Goal: Task Accomplishment & Management: Manage account settings

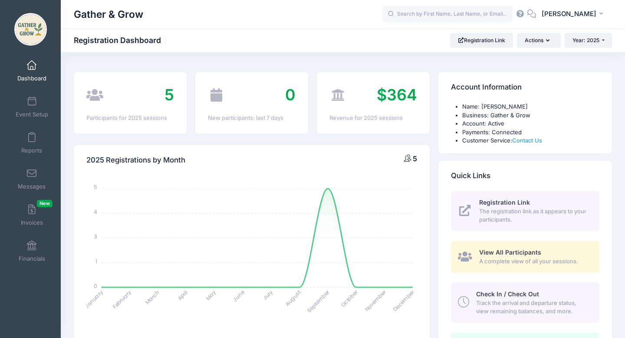
select select
click at [36, 212] on link "Invoices New" at bounding box center [31, 215] width 41 height 30
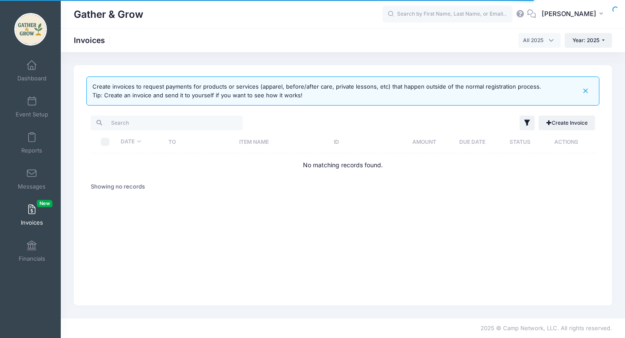
select select
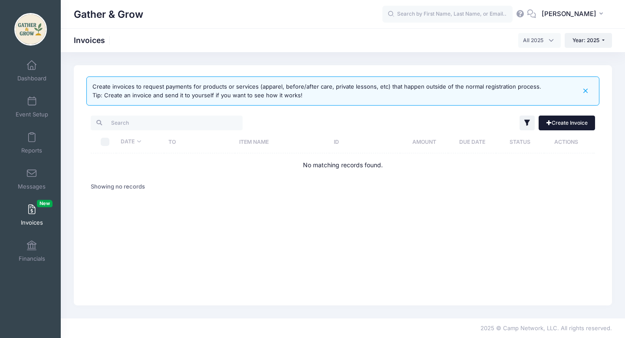
click at [570, 124] on link "Create Invoice" at bounding box center [566, 122] width 56 height 15
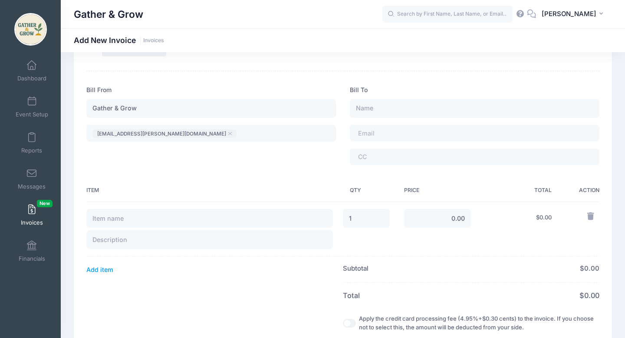
scroll to position [40, 0]
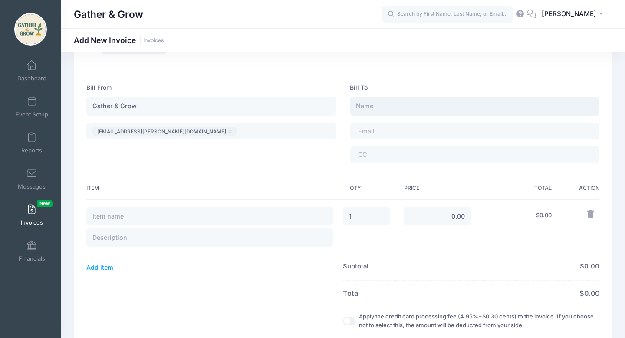
click at [439, 102] on input "text" at bounding box center [474, 106] width 249 height 19
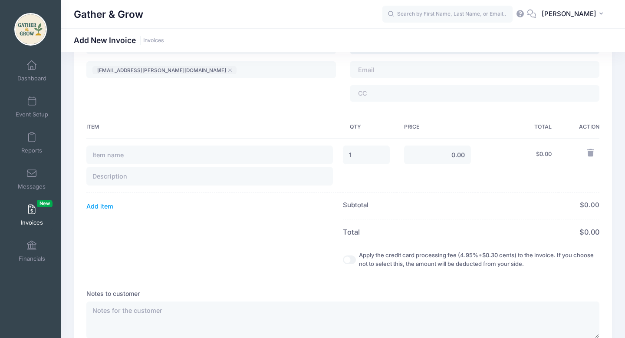
scroll to position [102, 0]
click at [348, 259] on input "Apply the credit card processing fee (4.95%+$0.30 cents) to the invoice. If you…" at bounding box center [349, 259] width 13 height 9
checkbox input "true"
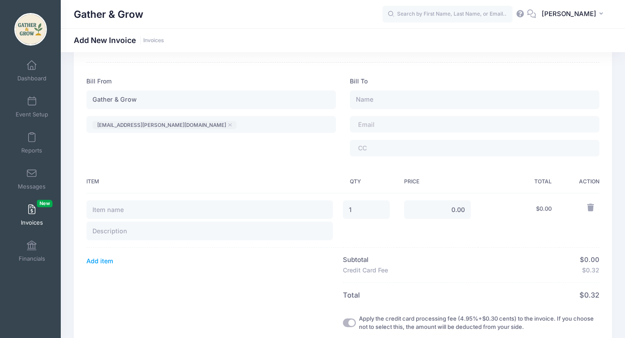
scroll to position [0, 0]
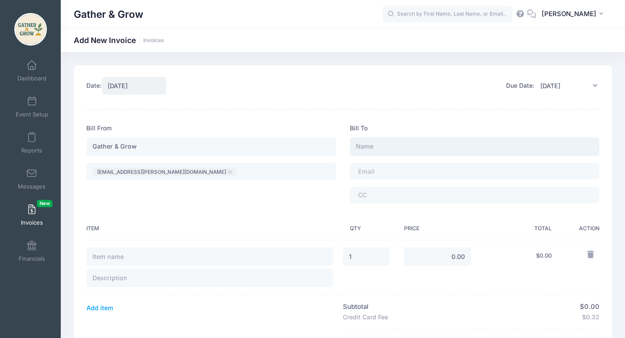
click at [377, 148] on input "text" at bounding box center [474, 146] width 249 height 19
type input "Ashley Hines"
click at [178, 259] on input "text" at bounding box center [209, 256] width 246 height 19
type input "October Tuition: Monday + Wednesday"
click at [167, 278] on input "text" at bounding box center [209, 277] width 246 height 19
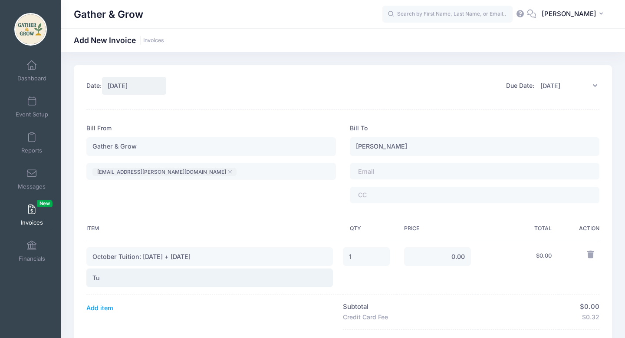
type input "T"
type input "2 sessions/week"
click at [174, 304] on th "Add item" at bounding box center [214, 311] width 256 height 35
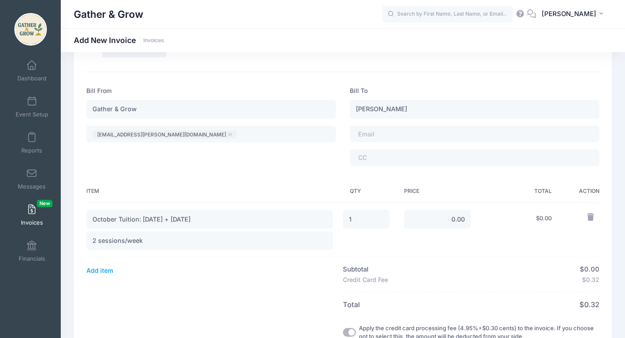
scroll to position [40, 0]
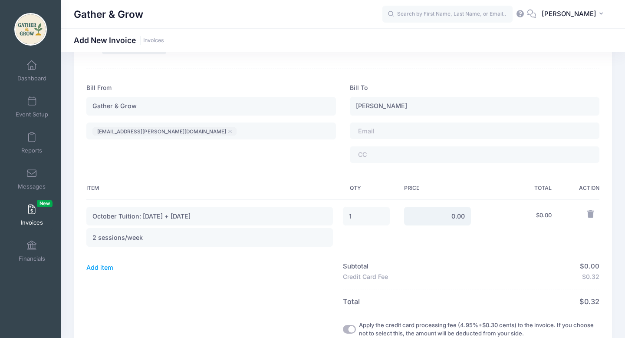
click at [461, 216] on input "0.00" at bounding box center [437, 216] width 67 height 19
type input "0"
type input "230.00"
click at [504, 246] on td "$ 230.00" at bounding box center [518, 226] width 81 height 55
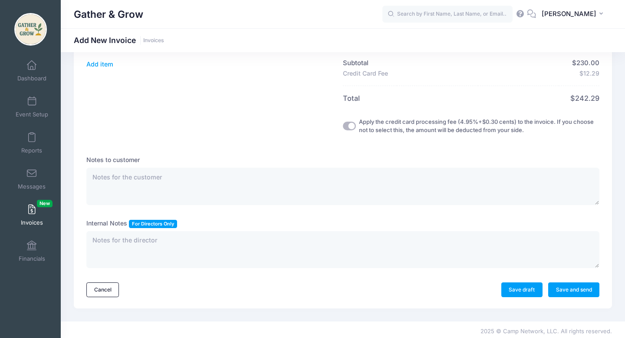
scroll to position [247, 0]
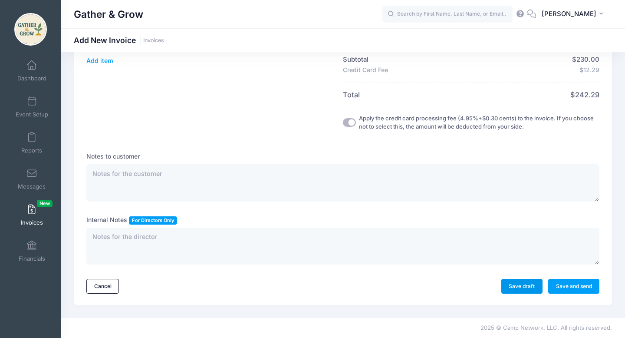
click at [520, 285] on link "Save draft" at bounding box center [521, 286] width 41 height 15
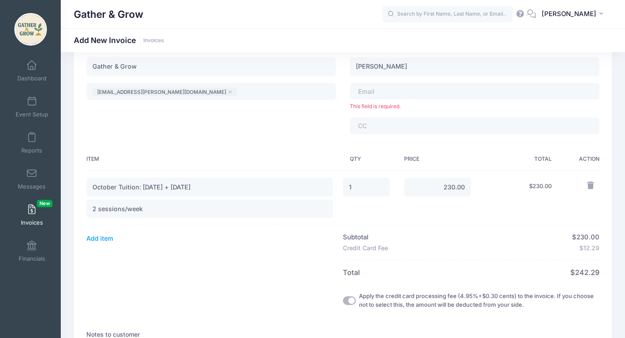
scroll to position [75, 0]
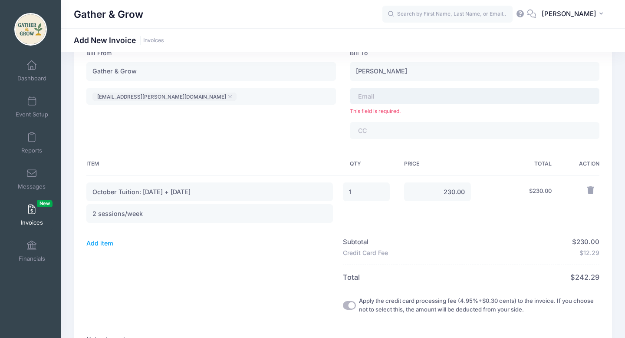
click at [436, 93] on tags "​" at bounding box center [474, 96] width 249 height 16
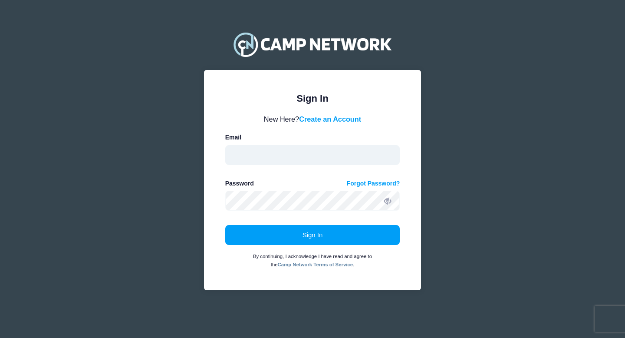
click at [299, 157] on input "email" at bounding box center [312, 155] width 175 height 20
type input "[EMAIL_ADDRESS][PERSON_NAME][DOMAIN_NAME]"
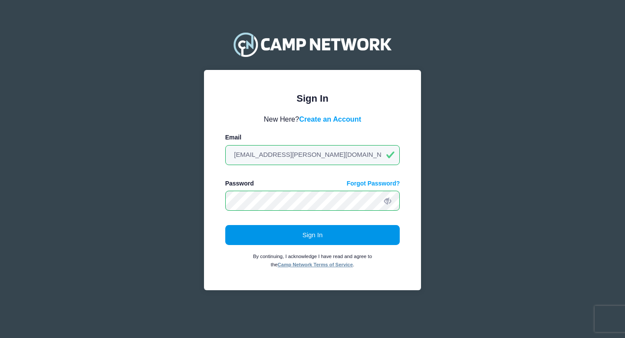
click at [309, 243] on button "Sign In" at bounding box center [312, 235] width 175 height 20
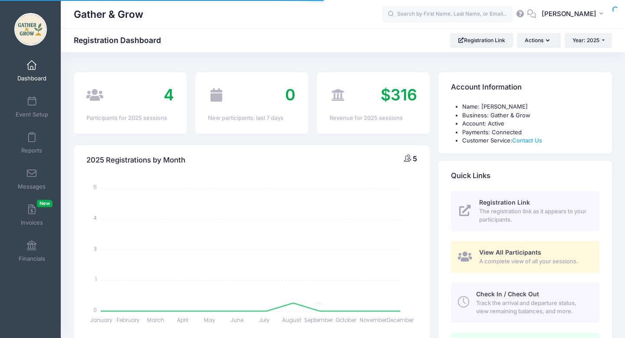
select select
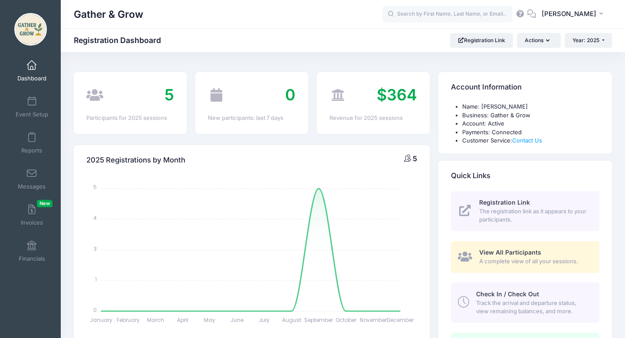
click at [525, 264] on span "A complete view of all your sessions." at bounding box center [534, 261] width 110 height 9
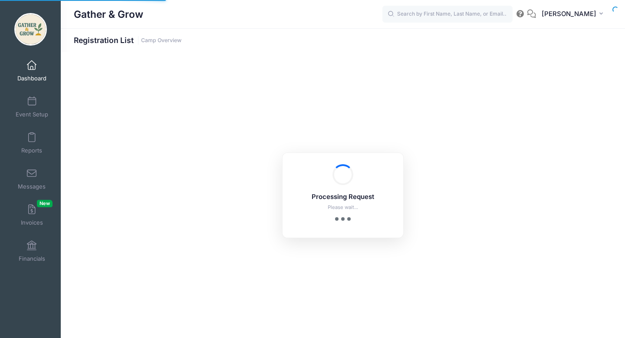
select select "10"
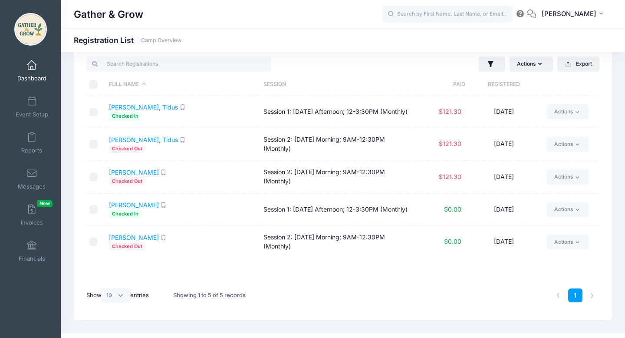
scroll to position [19, 0]
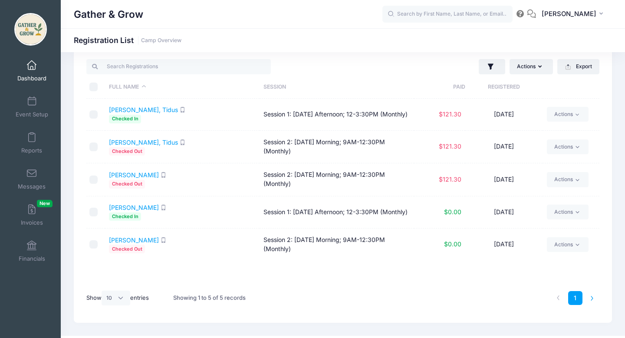
click at [593, 297] on li at bounding box center [592, 298] width 14 height 14
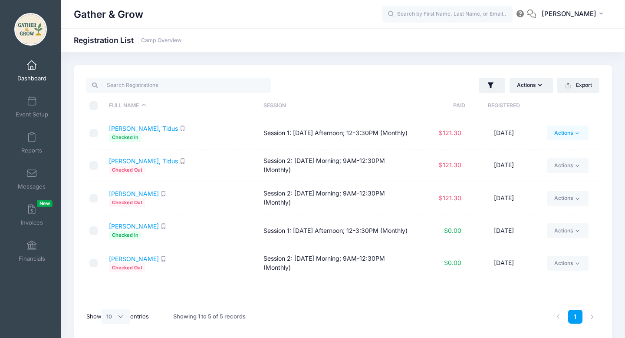
click at [572, 136] on link "Actions" at bounding box center [567, 132] width 41 height 15
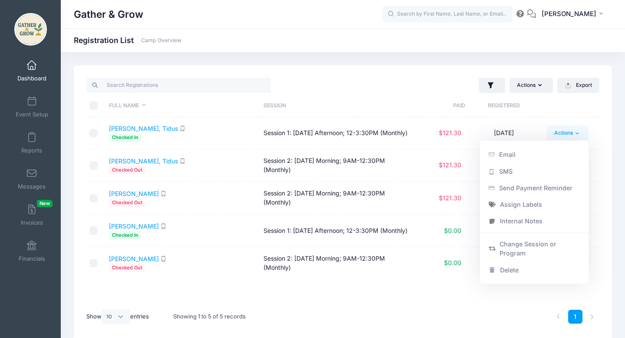
click at [396, 88] on div "Actions Assign Labels Send Email Send SMS Send Payment Reminder Send Document U…" at bounding box center [473, 85] width 261 height 18
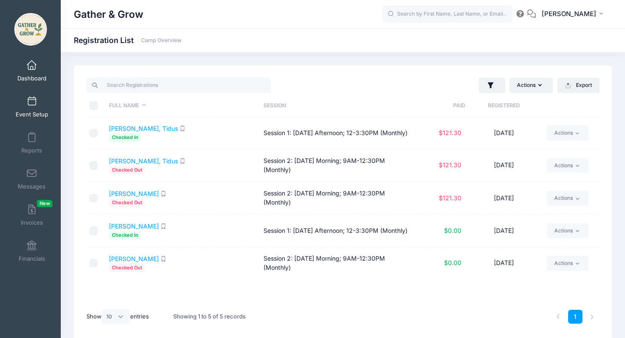
click at [38, 106] on link "Event Setup" at bounding box center [31, 107] width 41 height 30
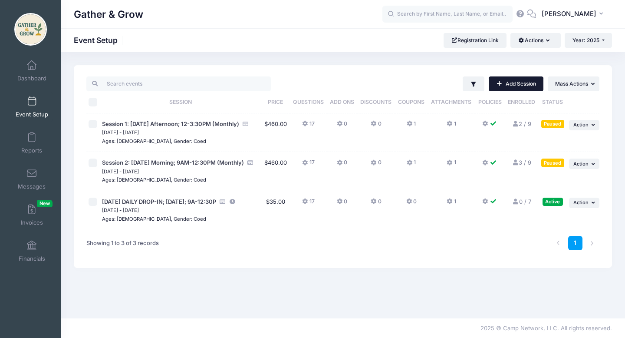
click at [518, 87] on link "Add Session" at bounding box center [516, 83] width 55 height 15
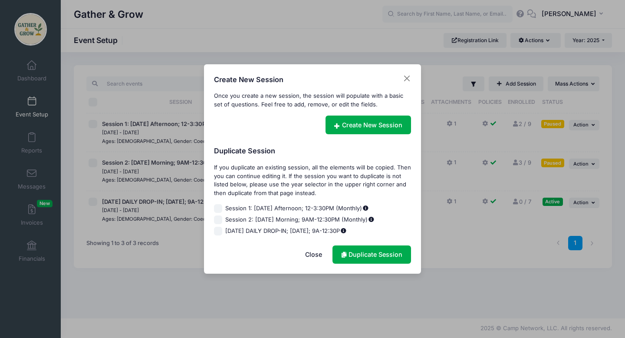
click at [220, 208] on input "Session 1: [DATE] Afternoon; 12-3:30PM (Monthly)" at bounding box center [218, 208] width 9 height 9
checkbox input "true"
click at [219, 221] on input "Session 2: [DATE] Morning; 9AM-12:30PM (Monthly)" at bounding box center [218, 219] width 9 height 9
click at [378, 252] on link "Duplicate Session" at bounding box center [371, 254] width 79 height 19
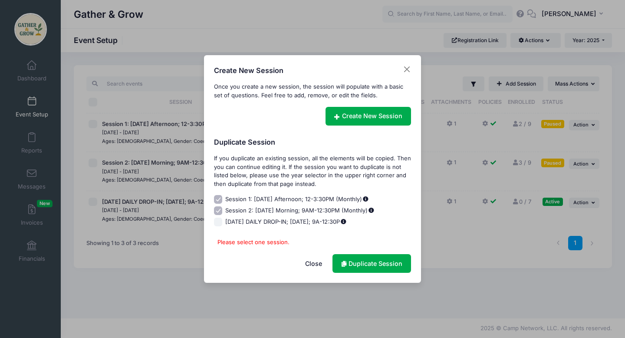
click at [221, 209] on input "Session 2: [DATE] Morning; 9AM-12:30PM (Monthly)" at bounding box center [218, 210] width 9 height 9
checkbox input "false"
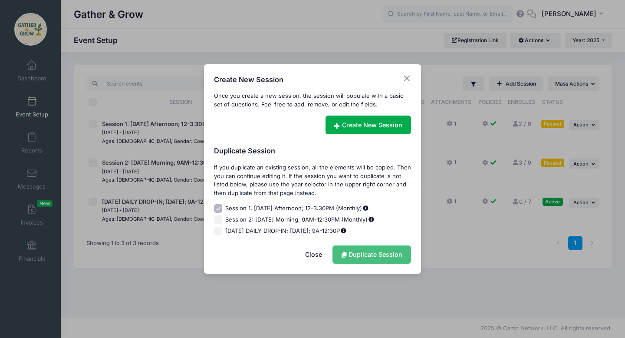
click at [371, 254] on link "Duplicate Session" at bounding box center [371, 254] width 79 height 19
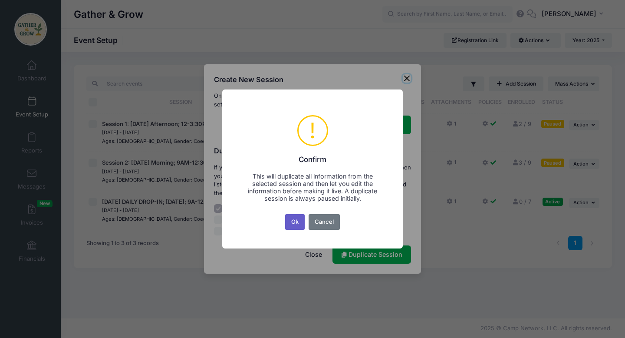
click at [295, 223] on button "Ok" at bounding box center [295, 222] width 20 height 16
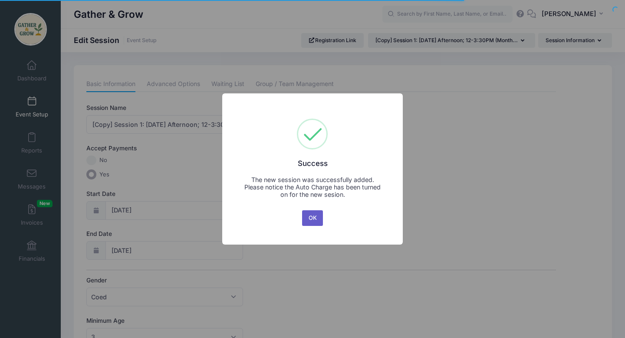
click at [316, 220] on button "OK" at bounding box center [312, 218] width 21 height 16
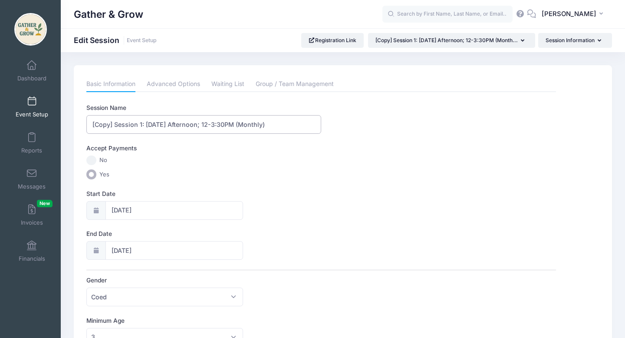
click at [113, 125] on input "[Copy] Session 1: Monday Afternoon; 12-3:30PM (Monthly)" at bounding box center [203, 124] width 235 height 19
drag, startPoint x: 179, startPoint y: 125, endPoint x: 150, endPoint y: 125, distance: 29.5
click at [150, 125] on input "Session 1: [DATE] Afternoon; 12-3:30PM (Monthly)" at bounding box center [203, 124] width 235 height 19
click at [156, 125] on input "Session 1: Monday; 12-3:30PM (Monthly)" at bounding box center [203, 124] width 235 height 19
click at [154, 123] on input "Session 1: Monday; 9-12:30PM (Monthly)" at bounding box center [203, 124] width 235 height 19
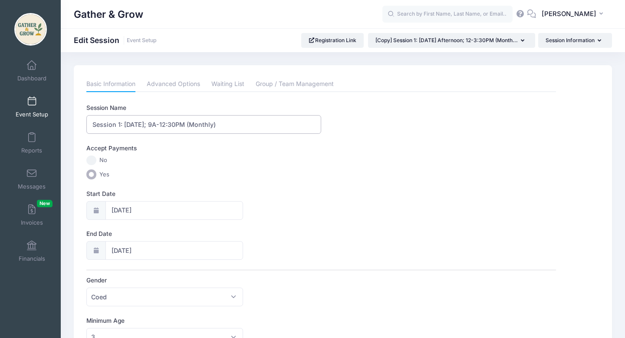
type input "Session 1: [DATE]; 9A-12:30PM (Monthly)"
click at [244, 164] on label "No" at bounding box center [320, 160] width 469 height 10
click at [96, 164] on input "No" at bounding box center [91, 160] width 10 height 10
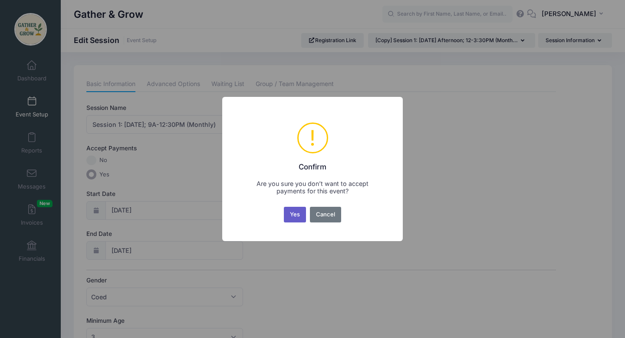
click at [295, 214] on button "Yes" at bounding box center [295, 215] width 23 height 16
radio input "true"
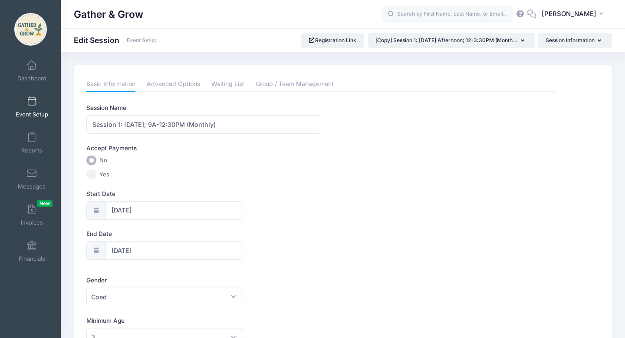
click at [95, 212] on icon at bounding box center [95, 210] width 7 height 6
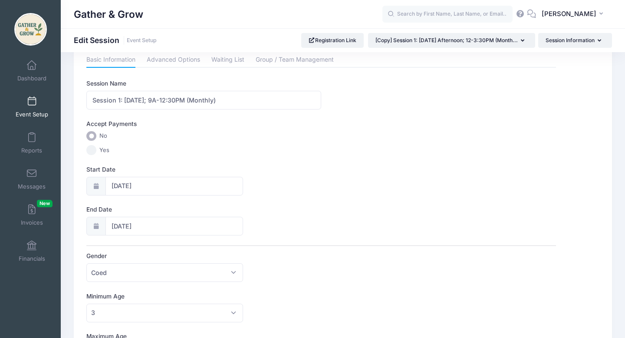
scroll to position [26, 0]
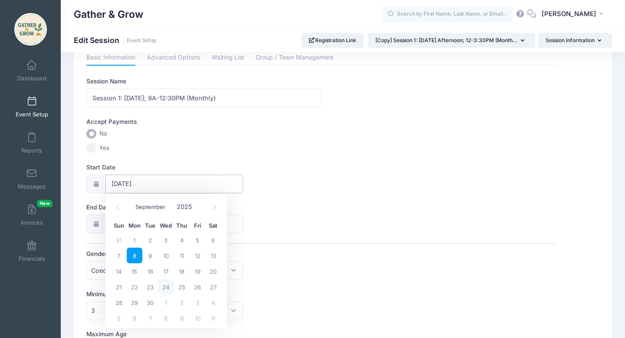
click at [158, 184] on input "09/08/2025" at bounding box center [174, 183] width 138 height 19
click at [213, 206] on icon at bounding box center [214, 207] width 6 height 6
select select "9"
click at [134, 238] on span "29" at bounding box center [135, 240] width 16 height 16
type input "09/29/2025"
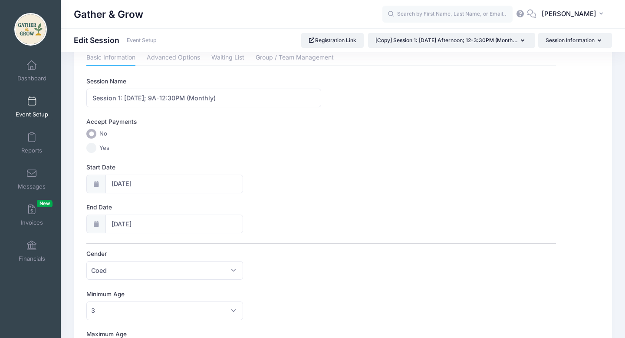
click at [289, 151] on label "Yes" at bounding box center [320, 148] width 469 height 10
click at [96, 151] on input "Yes" at bounding box center [91, 148] width 10 height 10
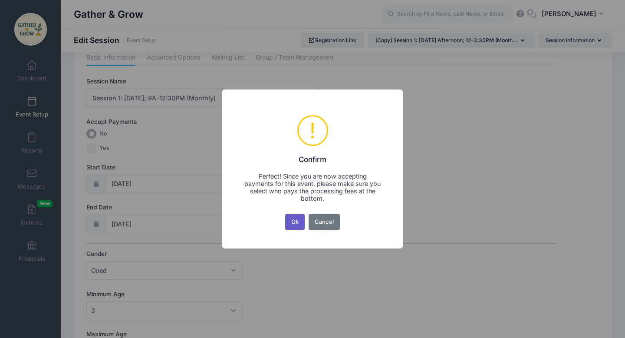
click at [295, 221] on button "Ok" at bounding box center [295, 222] width 20 height 16
radio input "false"
radio input "true"
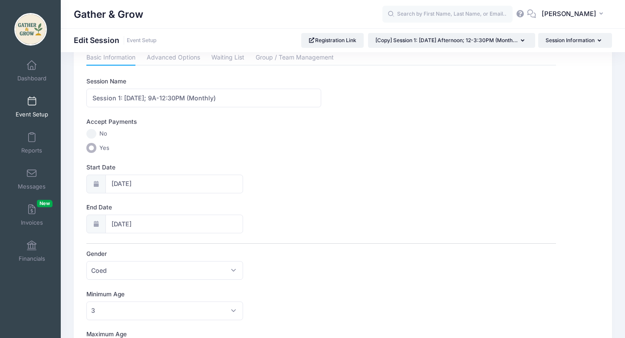
click at [89, 132] on input "No" at bounding box center [91, 134] width 10 height 10
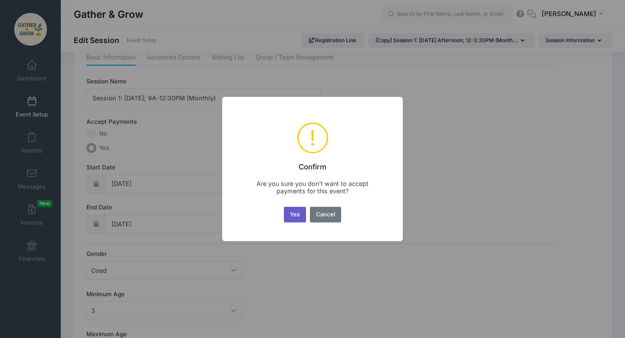
click at [294, 216] on button "Yes" at bounding box center [295, 215] width 23 height 16
radio input "true"
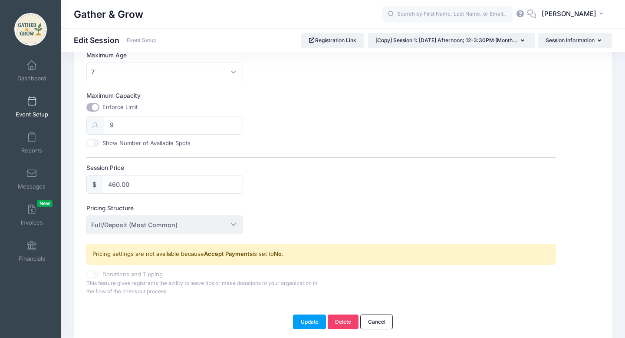
scroll to position [305, 0]
click at [146, 182] on input "460.00" at bounding box center [172, 183] width 141 height 19
type input "4"
type input "345.00"
click at [307, 319] on button "Update" at bounding box center [309, 321] width 33 height 15
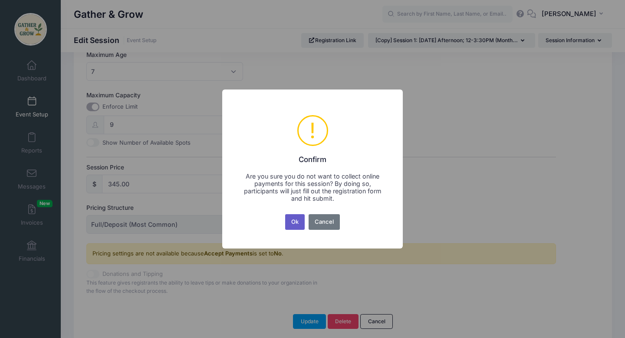
click at [293, 223] on button "Ok" at bounding box center [295, 222] width 20 height 16
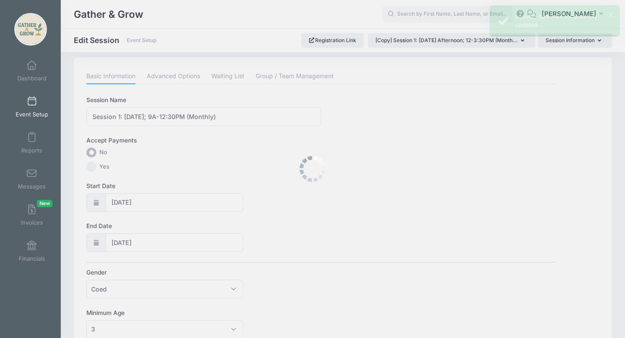
scroll to position [0, 0]
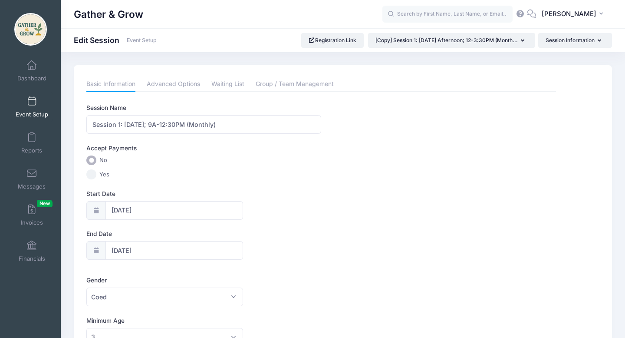
click at [93, 175] on input "Yes" at bounding box center [91, 174] width 10 height 10
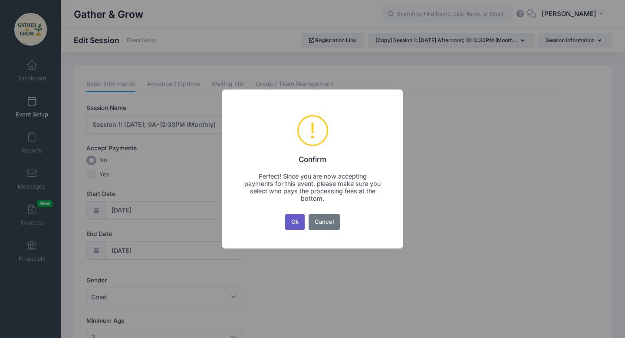
click at [296, 218] on button "Ok" at bounding box center [295, 222] width 20 height 16
radio input "false"
radio input "true"
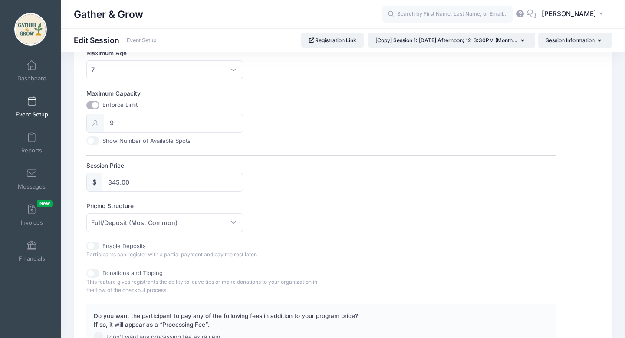
scroll to position [310, 0]
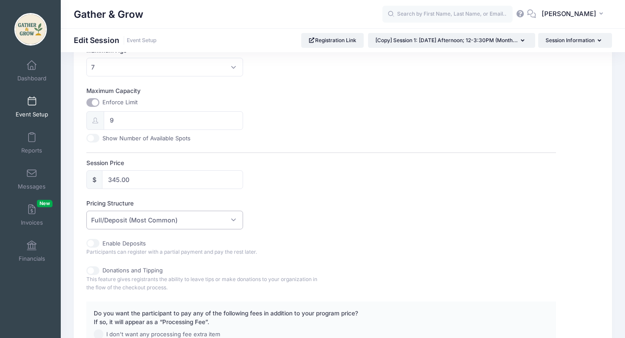
click at [229, 223] on span "Full/Deposit (Most Common)" at bounding box center [164, 219] width 156 height 19
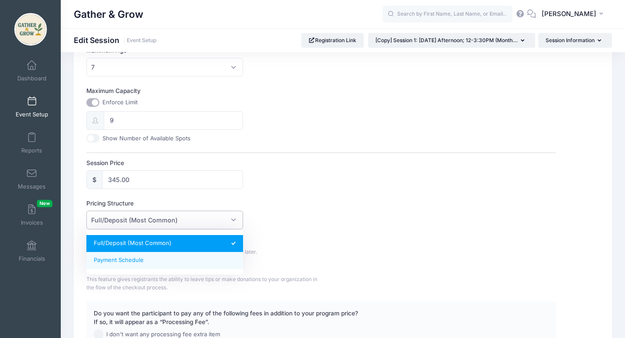
select select "fixed_installments"
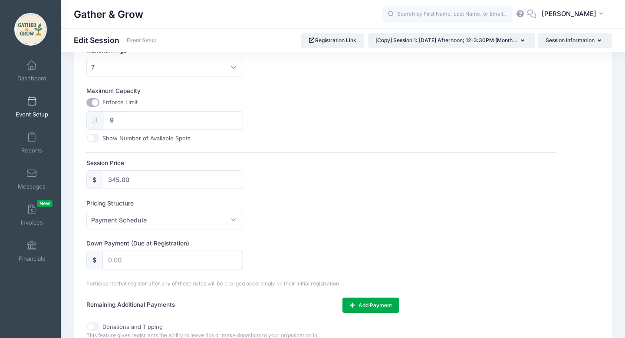
click at [178, 258] on input "text" at bounding box center [172, 259] width 141 height 19
type input "115.00"
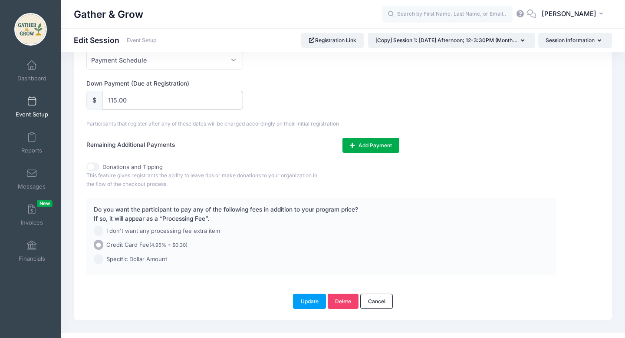
scroll to position [484, 0]
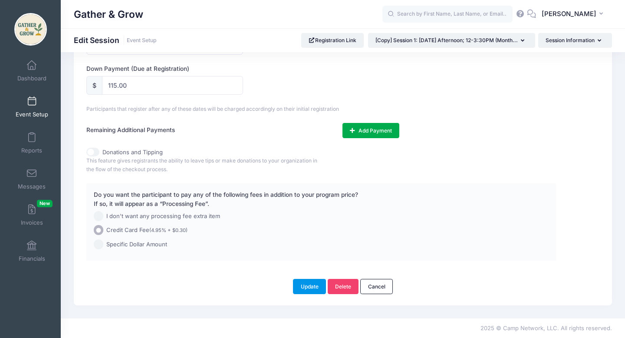
click at [302, 288] on button "Update" at bounding box center [309, 286] width 33 height 15
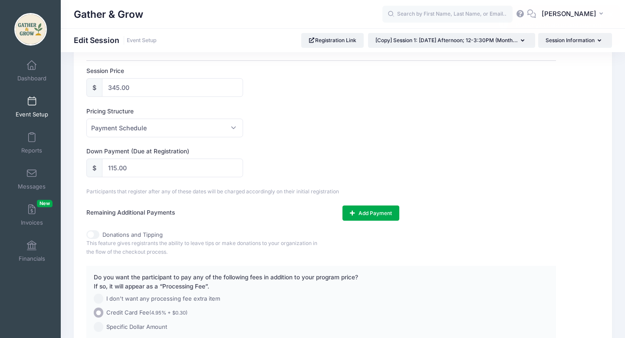
scroll to position [399, 0]
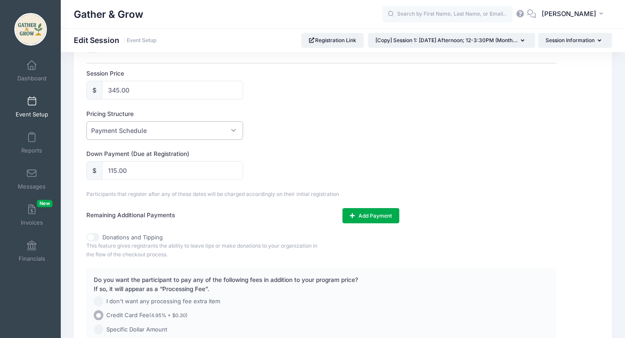
click at [234, 129] on span "Payment Schedule" at bounding box center [164, 130] width 156 height 19
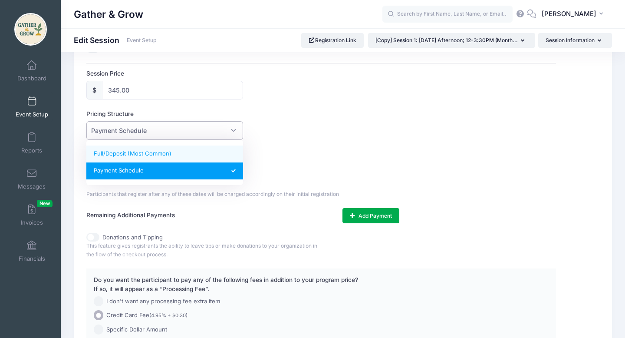
select select "default"
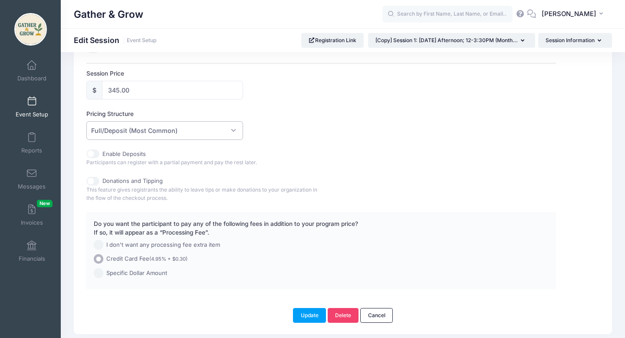
click at [93, 152] on input "Enable Deposits" at bounding box center [92, 153] width 13 height 9
checkbox input "true"
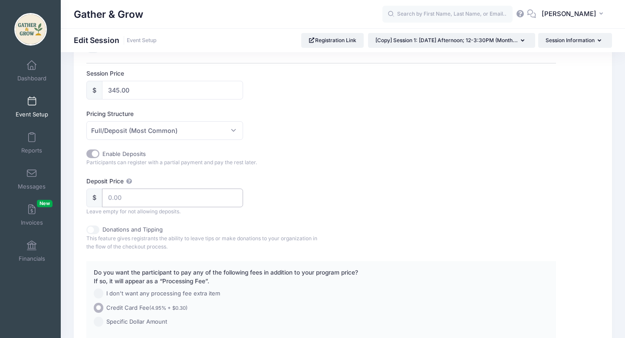
click at [137, 200] on input "Deposit Price" at bounding box center [172, 197] width 141 height 19
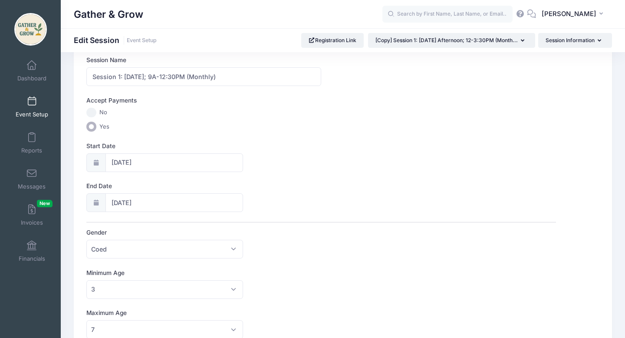
scroll to position [56, 0]
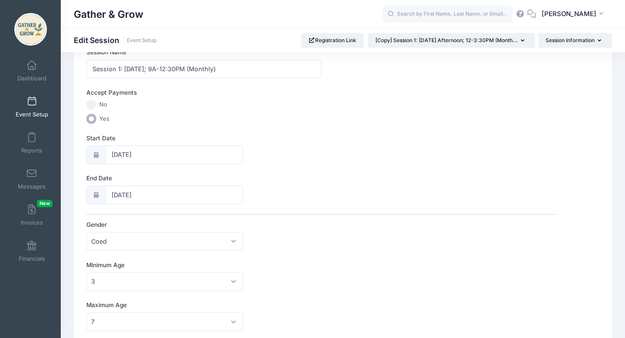
type input "115.00"
click at [92, 102] on input "No" at bounding box center [91, 105] width 10 height 10
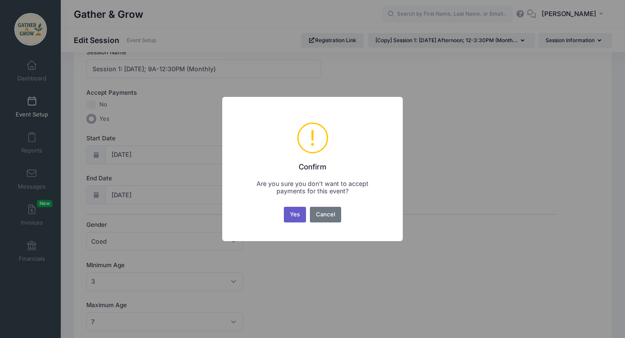
click at [299, 212] on button "Yes" at bounding box center [295, 215] width 23 height 16
radio input "true"
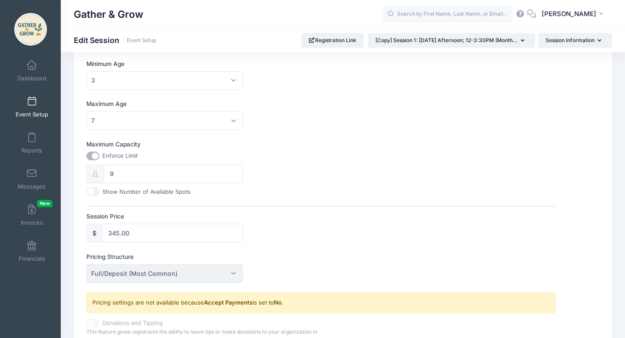
scroll to position [340, 0]
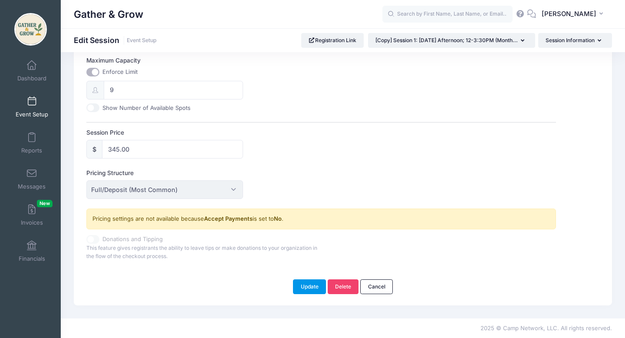
click at [315, 285] on button "Update" at bounding box center [309, 286] width 33 height 15
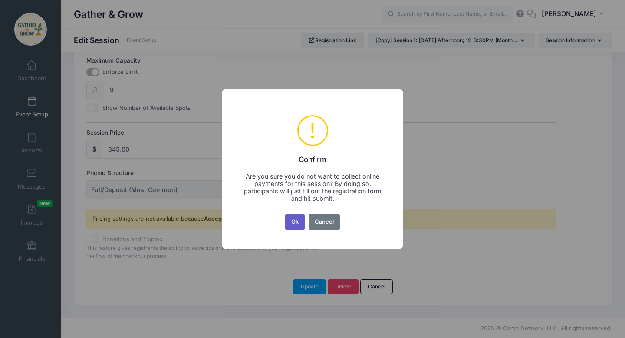
click at [297, 224] on button "Ok" at bounding box center [295, 222] width 20 height 16
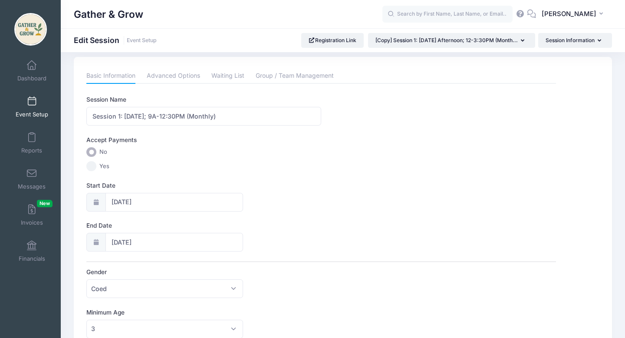
scroll to position [0, 0]
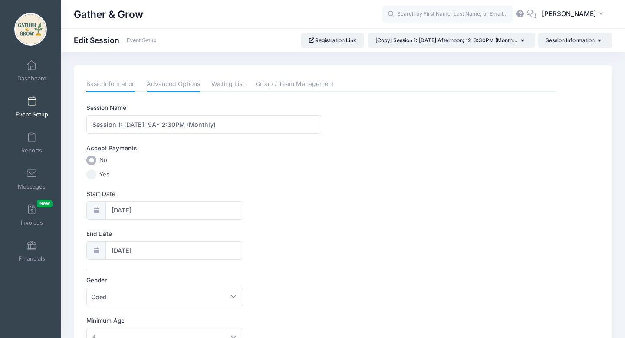
click at [177, 83] on link "Advanced Options" at bounding box center [173, 84] width 53 height 16
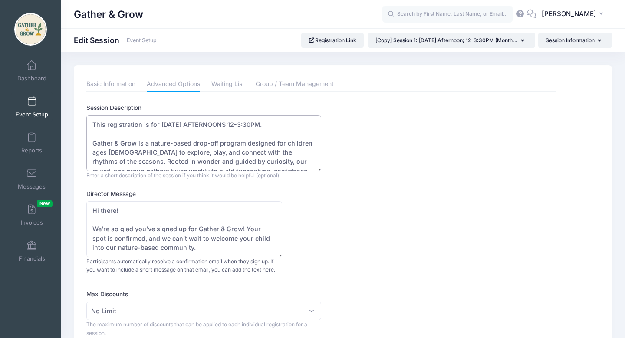
drag, startPoint x: 189, startPoint y: 124, endPoint x: 230, endPoint y: 125, distance: 40.4
click at [230, 125] on textarea "This registration is for MONDAY AFTERNOONS 12-3:30PM. Gather & Grow is a nature…" at bounding box center [203, 143] width 235 height 56
click at [226, 125] on textarea "This registration is for MONDAY AFTERNOONS 12-3:30PM. Gather & Grow is a nature…" at bounding box center [203, 143] width 235 height 56
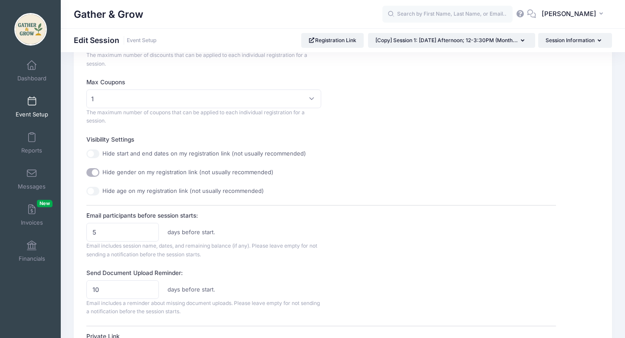
scroll to position [273, 0]
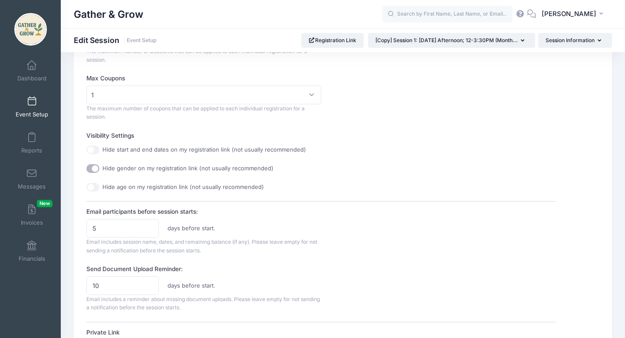
type textarea "This registration is for MONDAY MORNINGS 9AM-12:30PM. Gather & Grow is a nature…"
click at [116, 226] on input "5" at bounding box center [122, 228] width 72 height 19
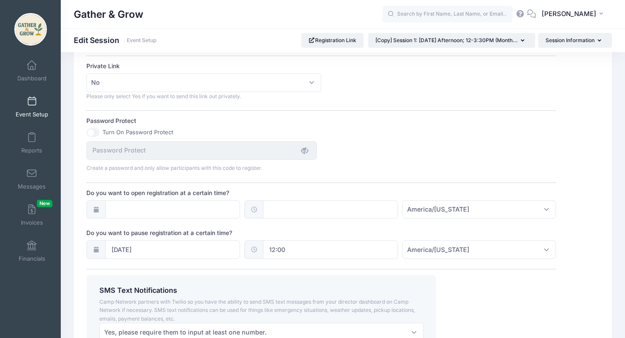
scroll to position [539, 0]
click at [122, 207] on input "Do you want to open registration at a certain time?" at bounding box center [172, 209] width 135 height 19
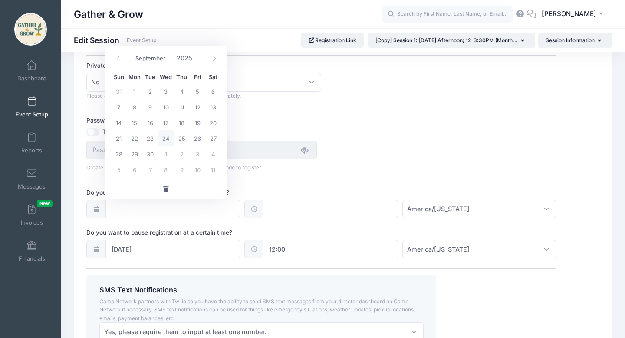
click at [165, 138] on span "24" at bounding box center [166, 138] width 16 height 16
type input "09/24/2025"
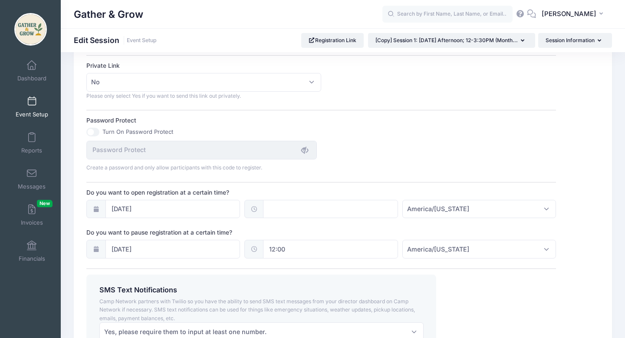
click at [253, 211] on icon at bounding box center [253, 209] width 7 height 6
click at [287, 211] on input "text" at bounding box center [330, 209] width 135 height 19
type input "12:00"
click at [386, 162] on div "Create a password and only allow participants with this code to register." at bounding box center [321, 156] width 478 height 31
click at [98, 250] on icon at bounding box center [95, 249] width 7 height 6
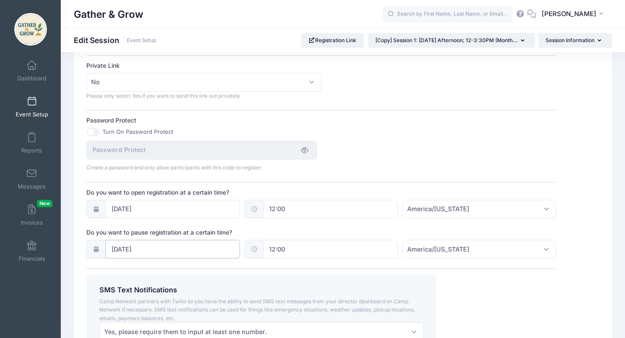
click at [134, 249] on input "09/08/2025" at bounding box center [172, 248] width 135 height 19
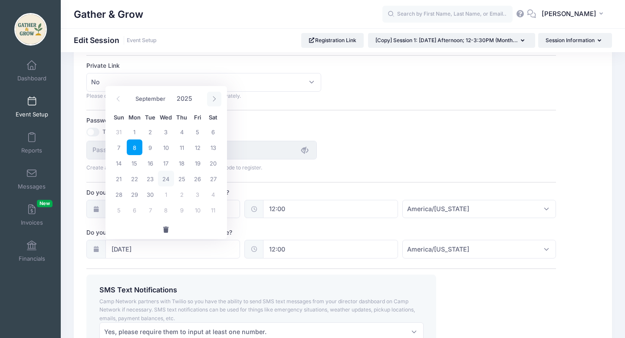
click at [216, 99] on span at bounding box center [214, 99] width 14 height 15
select select "9"
click at [200, 193] on span "31" at bounding box center [198, 194] width 16 height 16
type input "10/31/2025"
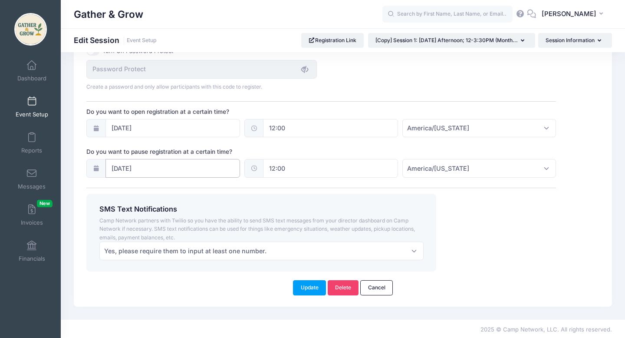
scroll to position [621, 0]
click at [97, 167] on icon at bounding box center [95, 167] width 7 height 6
click at [157, 170] on input "10/31/2025" at bounding box center [172, 166] width 135 height 19
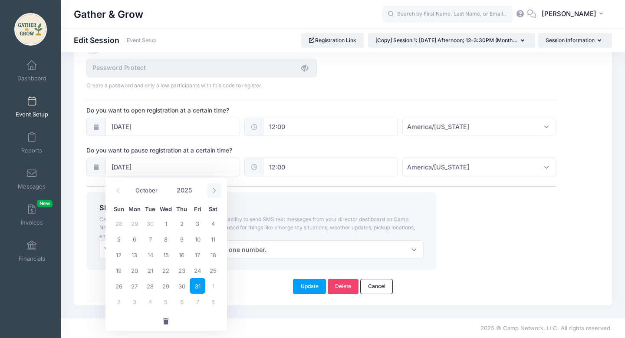
click at [215, 192] on icon at bounding box center [214, 190] width 6 height 6
select select "11"
click at [215, 192] on icon at bounding box center [214, 190] width 6 height 6
type input "2026"
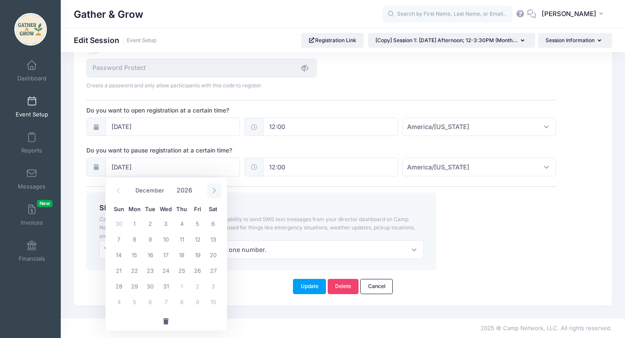
select select "0"
click at [117, 192] on icon at bounding box center [118, 190] width 6 height 6
type input "2025"
select select "11"
click at [134, 225] on span "1" at bounding box center [135, 223] width 16 height 16
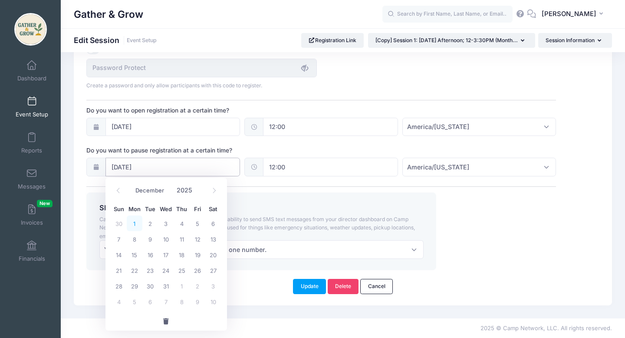
type input "12/01/2025"
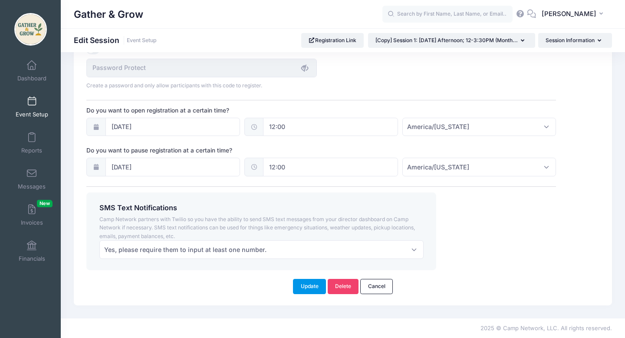
click at [307, 284] on button "Update" at bounding box center [309, 286] width 33 height 15
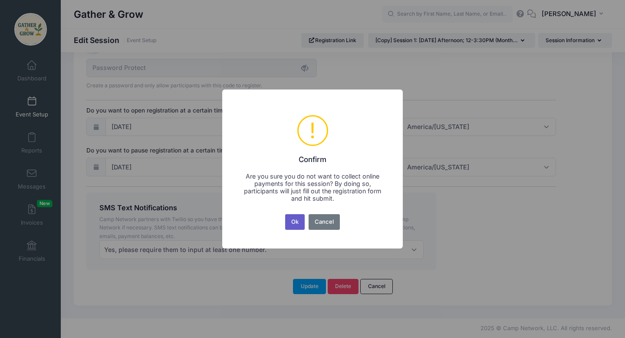
click at [292, 224] on button "Ok" at bounding box center [295, 222] width 20 height 16
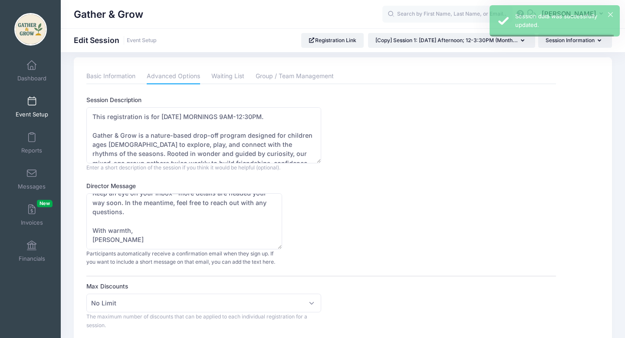
scroll to position [0, 0]
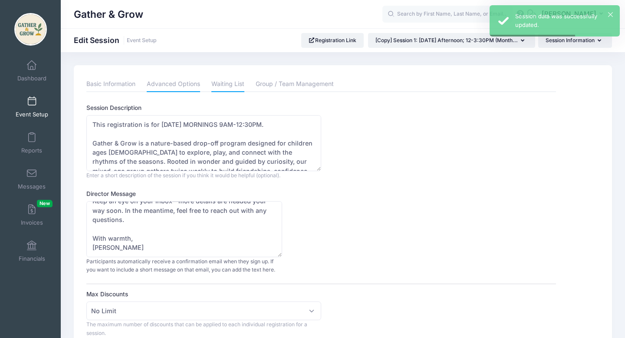
click at [235, 83] on link "Waiting List" at bounding box center [227, 84] width 33 height 16
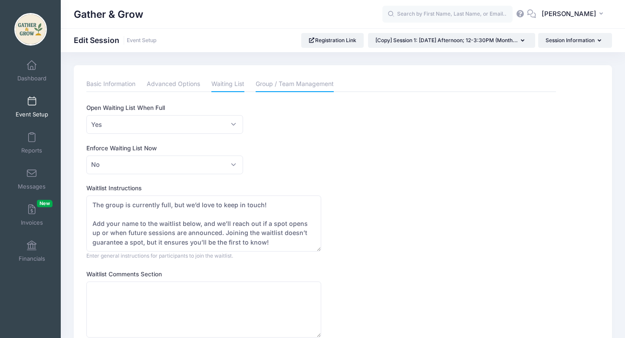
click at [286, 85] on link "Group / Team Management" at bounding box center [295, 84] width 78 height 16
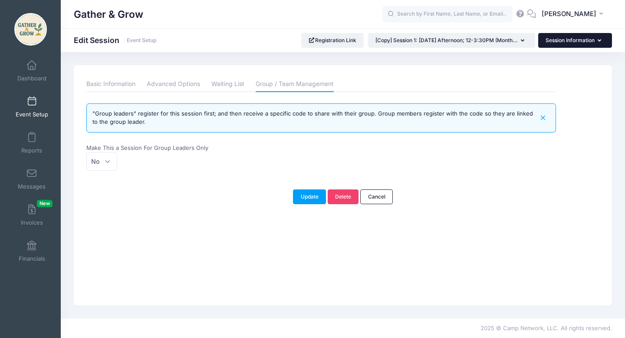
click at [584, 41] on button "Session Information" at bounding box center [575, 40] width 74 height 15
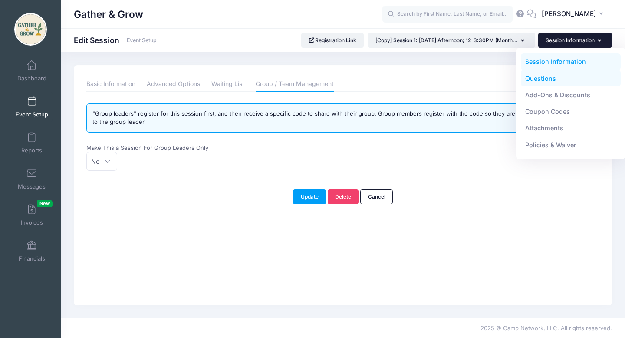
click at [570, 84] on link "Questions" at bounding box center [571, 78] width 100 height 16
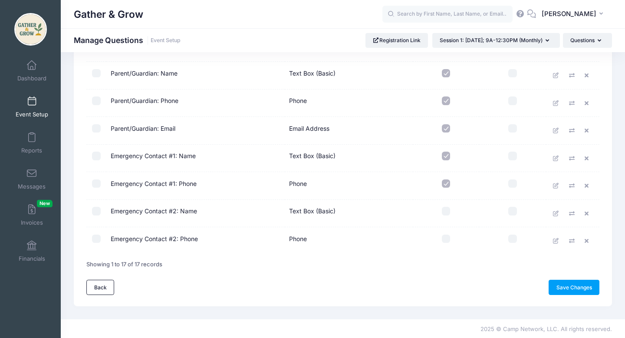
scroll to position [348, 0]
click at [567, 285] on link "Save Changes" at bounding box center [573, 286] width 51 height 15
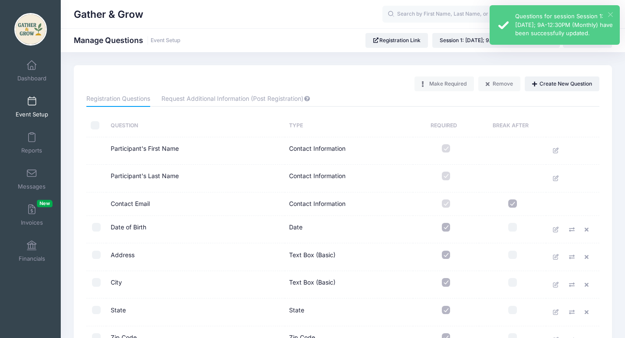
click at [611, 13] on button "×" at bounding box center [610, 14] width 5 height 5
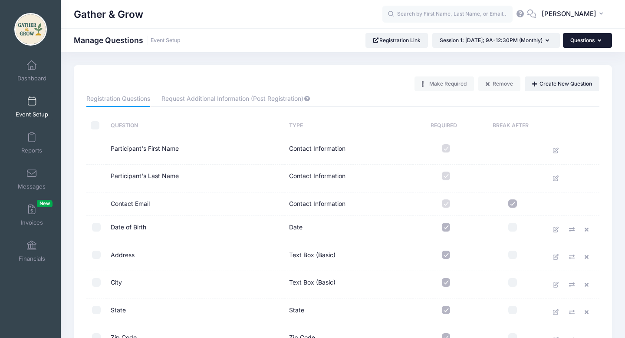
click at [598, 41] on icon "button" at bounding box center [600, 41] width 7 height 0
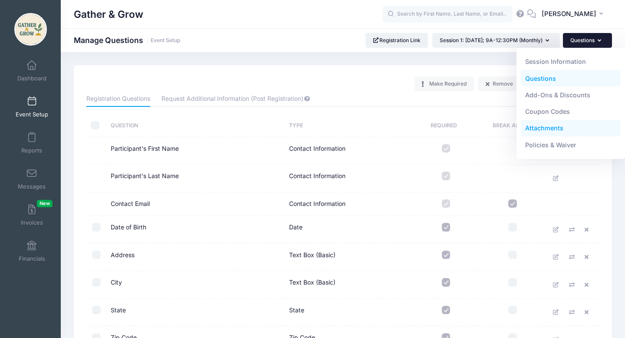
click at [576, 134] on link "Attachments" at bounding box center [571, 128] width 100 height 16
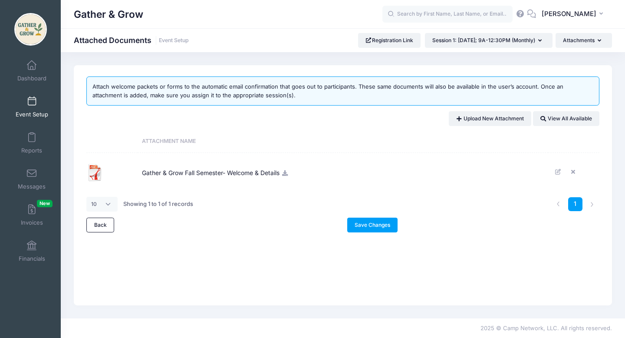
click at [287, 172] on icon at bounding box center [284, 173] width 7 height 6
click at [571, 172] on icon at bounding box center [574, 172] width 7 height 6
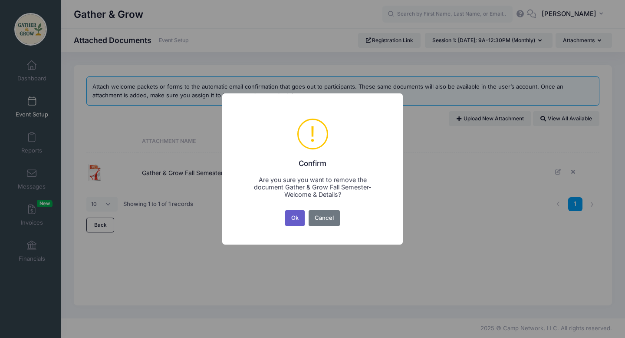
click at [297, 220] on button "Ok" at bounding box center [295, 218] width 20 height 16
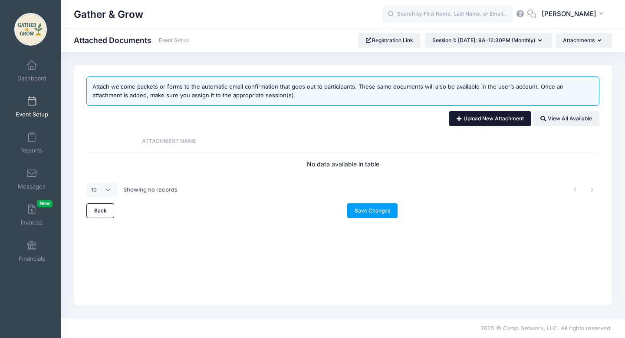
click at [508, 118] on link "Upload New Attachment" at bounding box center [490, 118] width 82 height 15
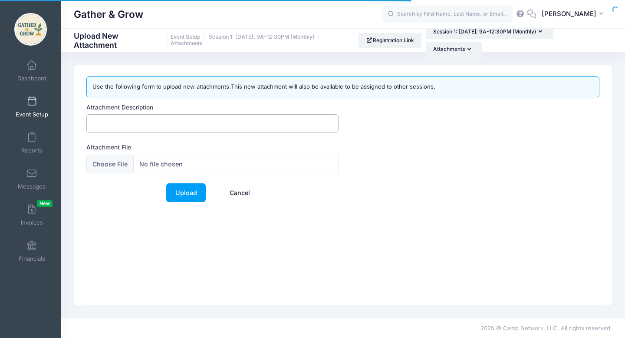
click at [119, 125] on input "Attachment Description" at bounding box center [212, 123] width 252 height 19
type input "Gather & Grow Fall Semester- Welcome & Details"
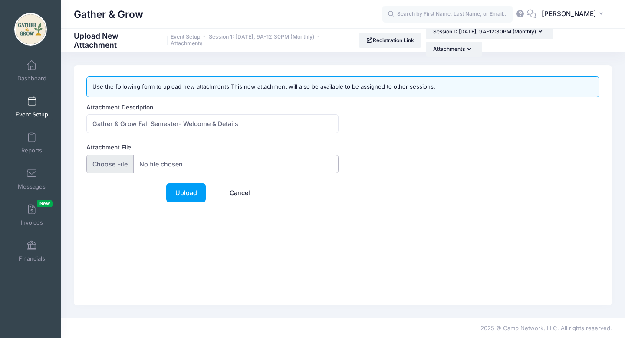
click at [111, 165] on input "Attachment File" at bounding box center [212, 163] width 252 height 19
type input "C:\fakepath\Gather & Grow Fall Semester.pdf"
click at [185, 191] on link "Upload" at bounding box center [185, 192] width 39 height 19
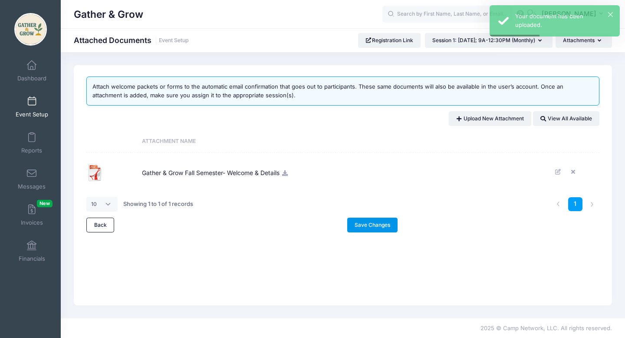
click at [382, 225] on link "Save Changes" at bounding box center [372, 224] width 51 height 15
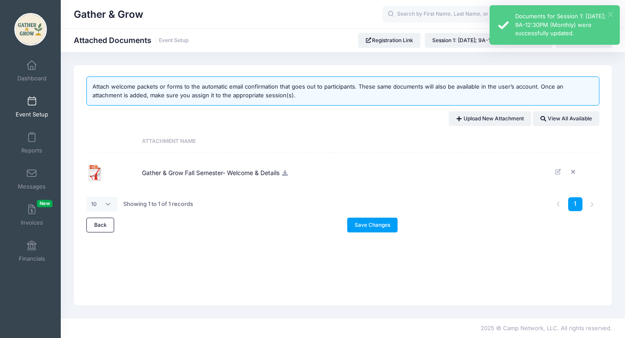
click at [609, 14] on button "×" at bounding box center [610, 14] width 5 height 5
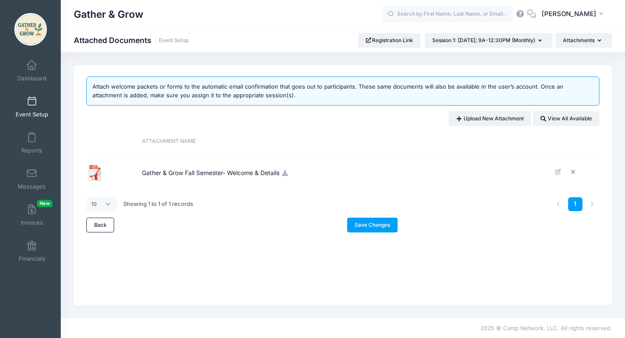
click at [32, 103] on span at bounding box center [32, 102] width 0 height 10
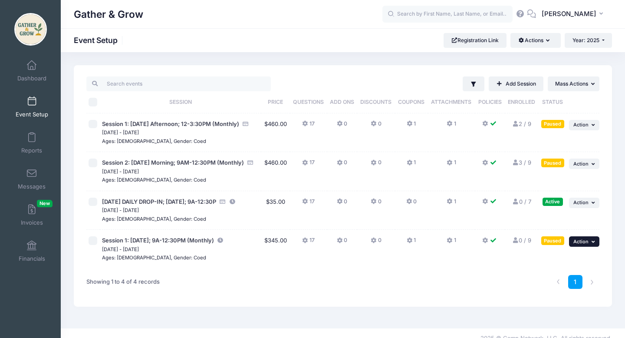
click at [583, 244] on span "Action" at bounding box center [580, 241] width 15 height 6
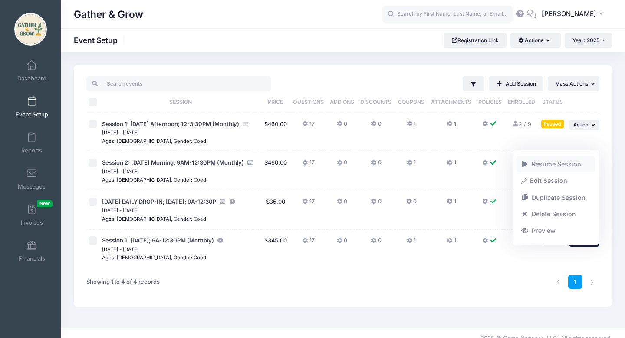
click at [573, 170] on link "Resume Session" at bounding box center [556, 164] width 79 height 16
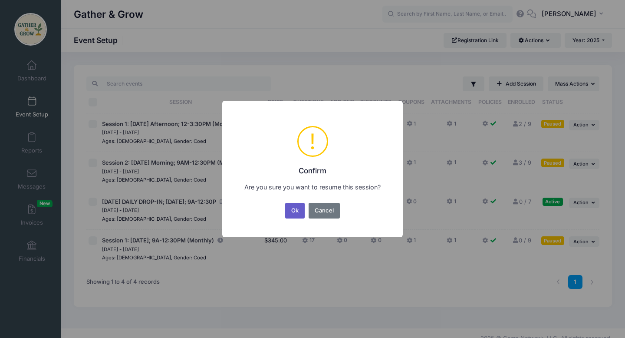
click at [294, 213] on button "Ok" at bounding box center [295, 211] width 20 height 16
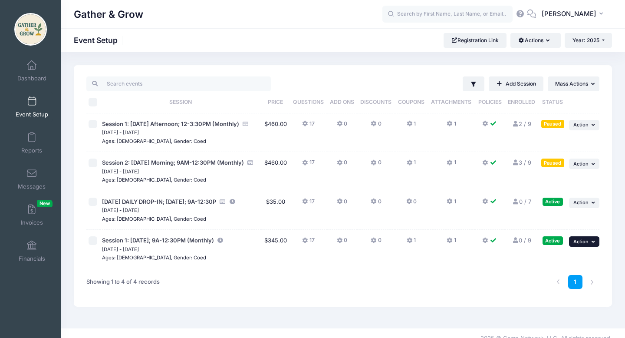
click at [593, 244] on icon "button" at bounding box center [593, 241] width 5 height 5
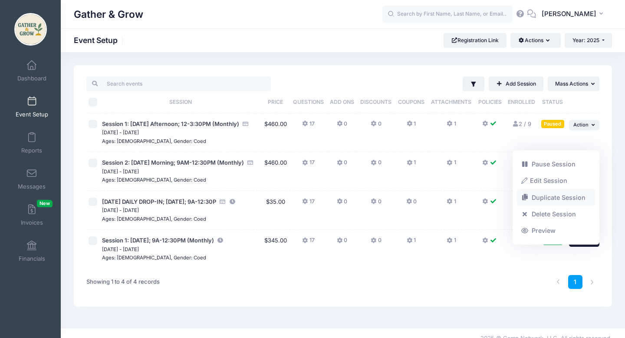
click at [560, 200] on link "Duplicate Session" at bounding box center [556, 197] width 79 height 16
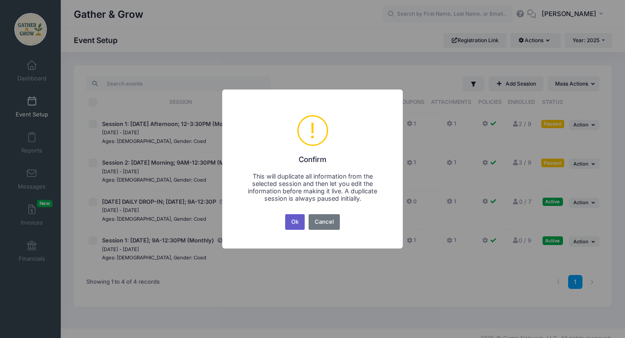
click at [291, 223] on button "Ok" at bounding box center [295, 222] width 20 height 16
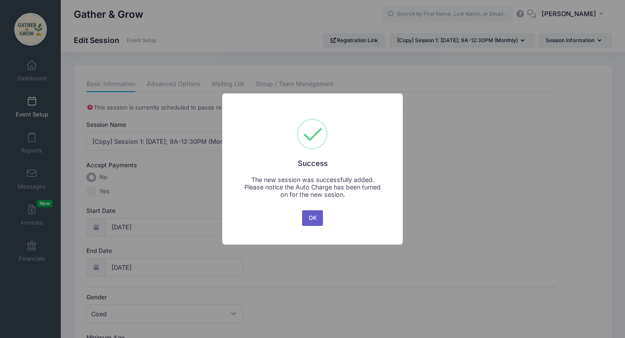
click at [313, 219] on button "OK" at bounding box center [312, 218] width 21 height 16
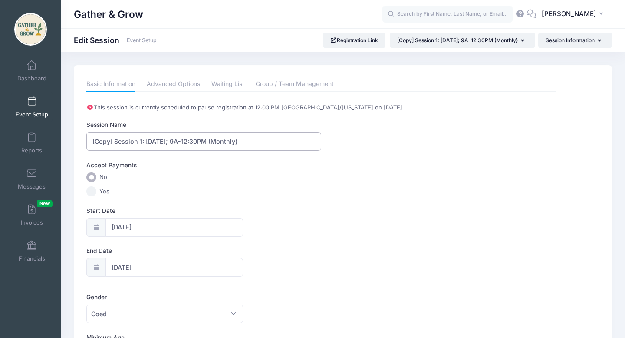
click at [115, 143] on input "[Copy] Session 1: [DATE]; 9A-12:30PM (Monthly)" at bounding box center [203, 141] width 235 height 19
drag, startPoint x: 148, startPoint y: 141, endPoint x: 125, endPoint y: 142, distance: 23.0
click at [125, 142] on input "Session 2: [DATE]; 9A-12:30PM (Monthly)" at bounding box center [203, 141] width 235 height 19
type input "Session 2: [DATE]; 9A-12:30PM (Monthly)"
click at [190, 182] on div "Accept Payments No Yes" at bounding box center [320, 179] width 469 height 36
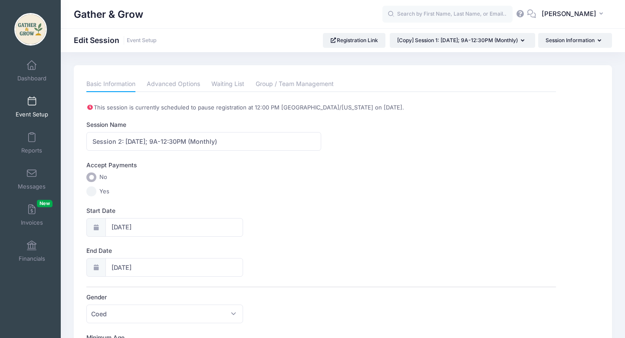
click at [96, 226] on icon at bounding box center [95, 227] width 7 height 6
click at [137, 226] on input "09/29/2025" at bounding box center [174, 227] width 138 height 19
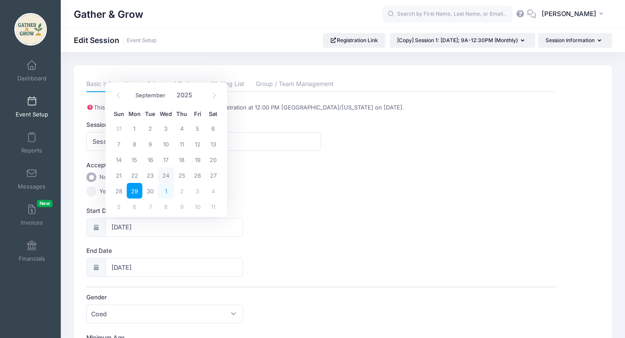
click at [165, 188] on span "1" at bounding box center [166, 191] width 16 height 16
type input "10/01/2025"
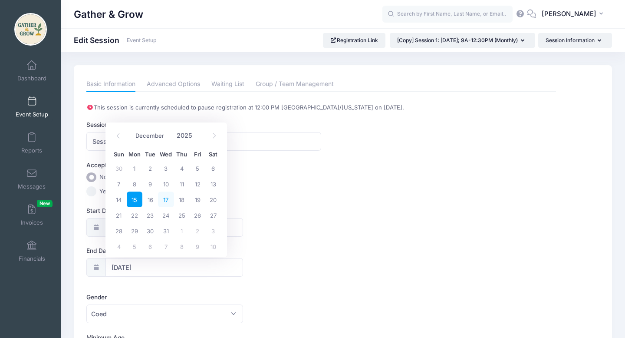
click at [167, 203] on span "17" at bounding box center [166, 199] width 16 height 16
type input "12/17/2025"
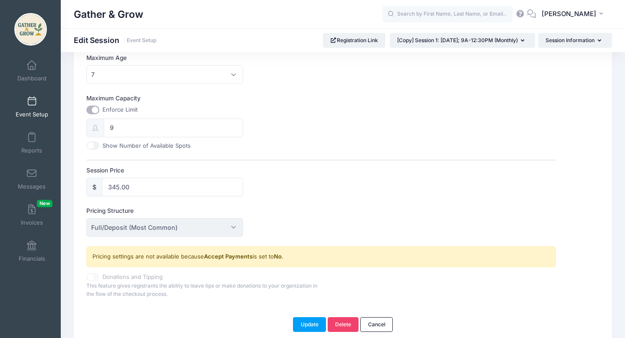
scroll to position [357, 0]
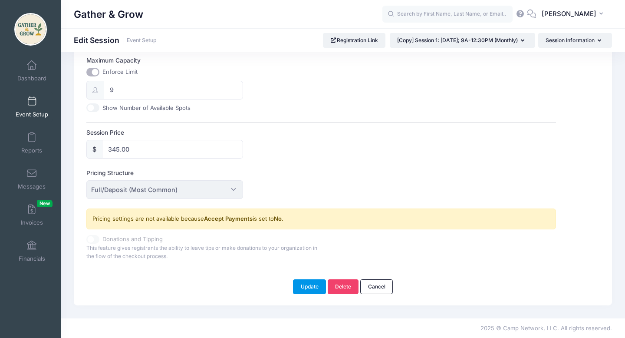
click at [303, 284] on button "Update" at bounding box center [309, 286] width 33 height 15
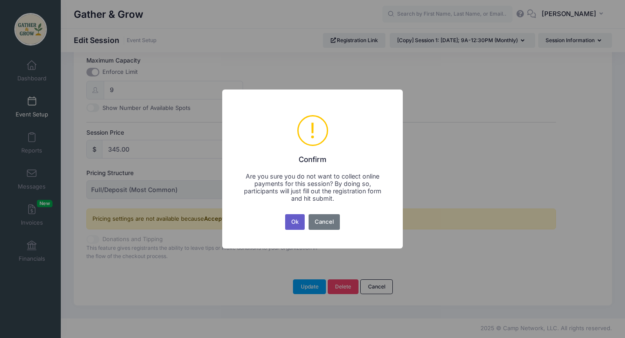
click at [295, 222] on button "Ok" at bounding box center [295, 222] width 20 height 16
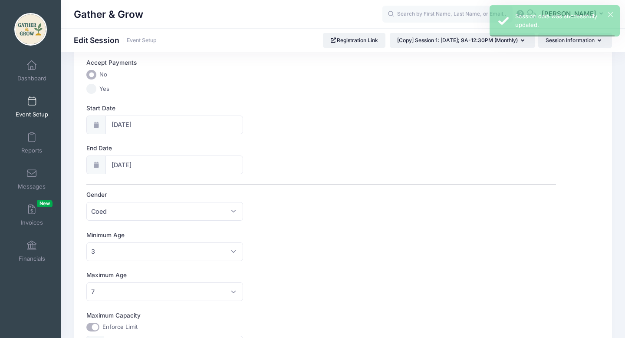
scroll to position [0, 0]
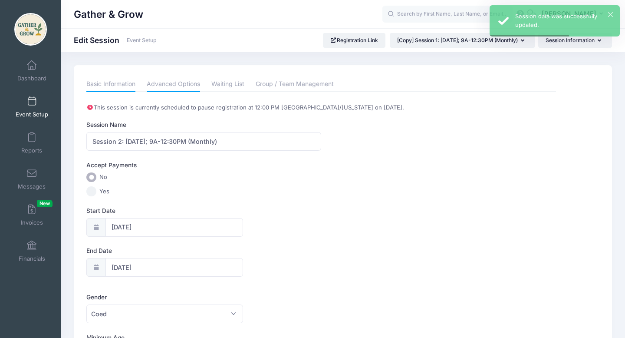
click at [184, 86] on link "Advanced Options" at bounding box center [173, 84] width 53 height 16
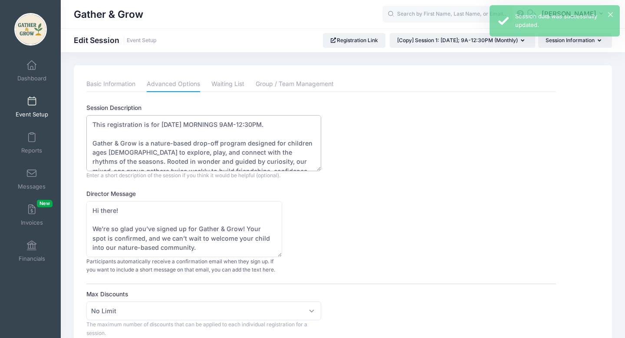
click at [222, 124] on textarea "This registration is for MONDAY MORNINGS 9AM-12:30PM. Gather & Grow is a nature…" at bounding box center [203, 143] width 235 height 56
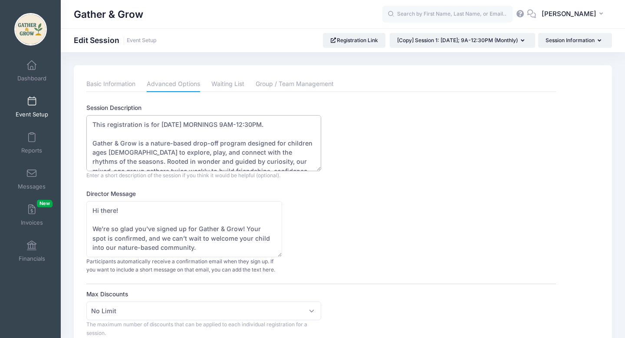
drag, startPoint x: 185, startPoint y: 125, endPoint x: 159, endPoint y: 122, distance: 26.2
click at [159, 122] on textarea "This registration is for MONDAY MORNINGS 9AM-12:30PM. Gather & Grow is a nature…" at bounding box center [203, 143] width 235 height 56
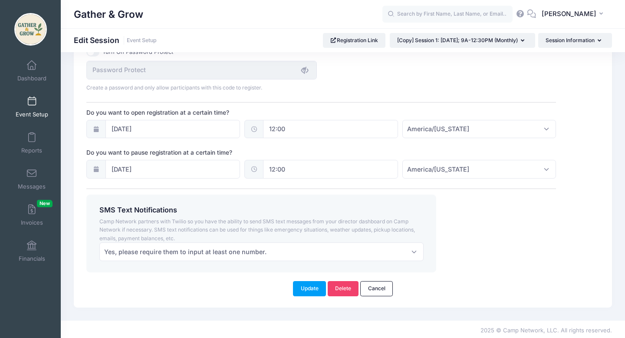
scroll to position [621, 0]
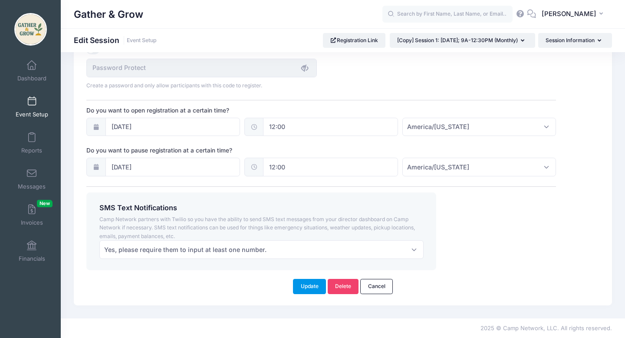
type textarea "This registration is for WEDNESDAY MORNINGS 9AM-12:30PM. Gather & Grow is a nat…"
click at [316, 291] on button "Update" at bounding box center [309, 286] width 33 height 15
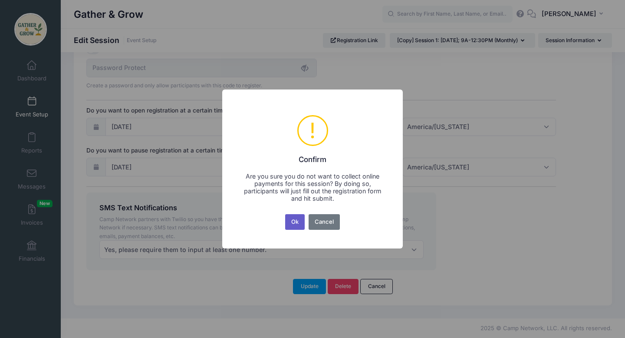
click at [297, 222] on button "Ok" at bounding box center [295, 222] width 20 height 16
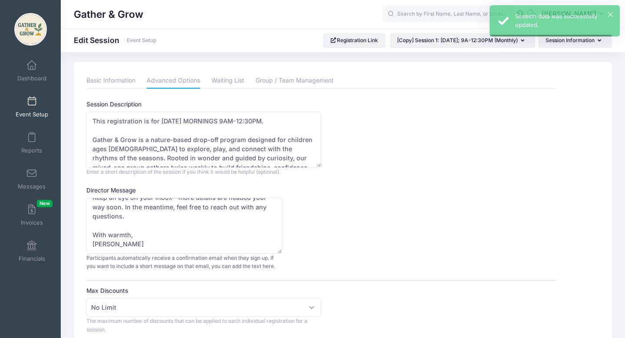
scroll to position [0, 0]
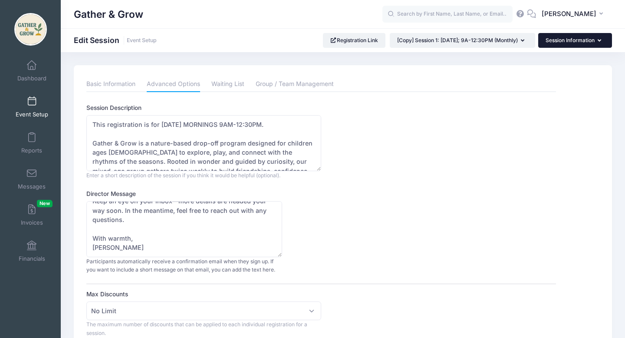
click at [549, 42] on button "Session Information" at bounding box center [575, 40] width 74 height 15
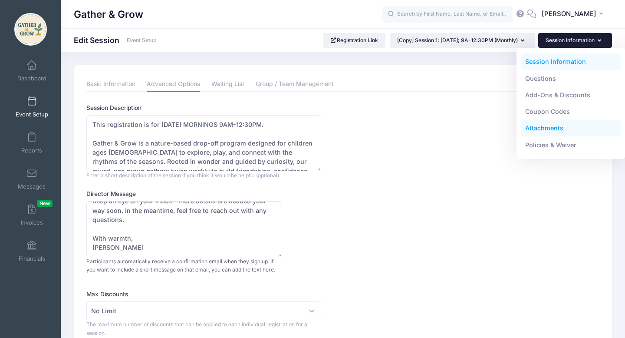
click at [544, 131] on link "Attachments" at bounding box center [571, 128] width 100 height 16
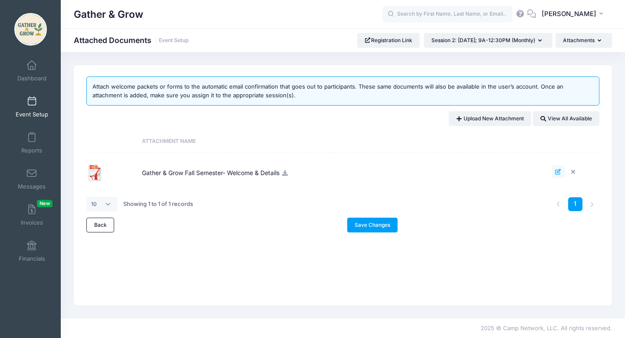
click at [558, 171] on icon at bounding box center [558, 172] width 7 height 6
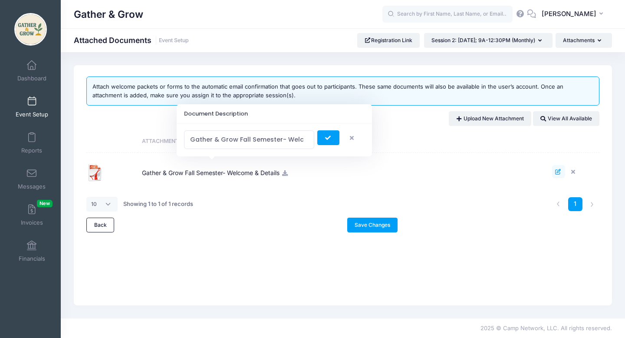
scroll to position [0, 24]
click at [351, 138] on icon "button" at bounding box center [353, 138] width 7 height 0
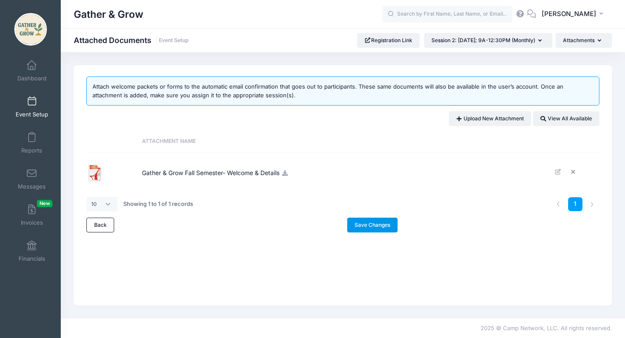
click at [364, 229] on link "Save Changes" at bounding box center [372, 224] width 51 height 15
click at [32, 103] on span at bounding box center [32, 102] width 0 height 10
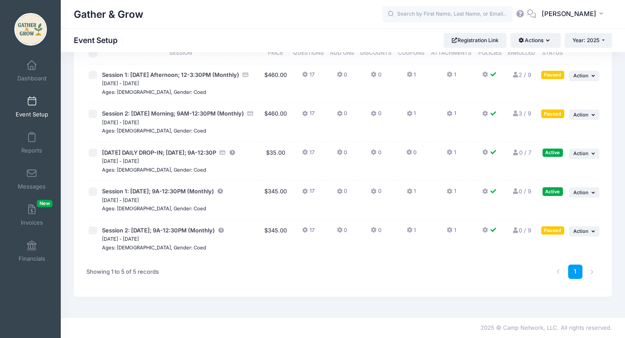
scroll to position [57, 0]
click at [590, 232] on button "... Action" at bounding box center [584, 231] width 30 height 10
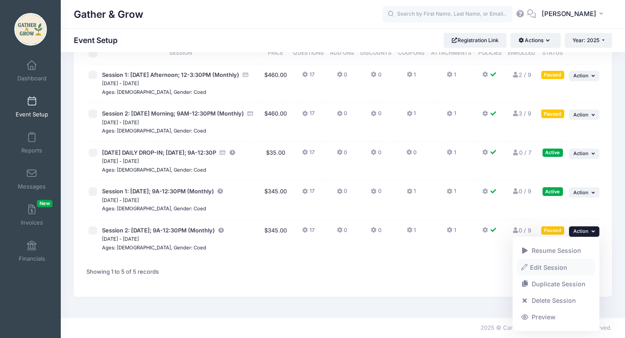
click at [557, 269] on link "Edit Session" at bounding box center [556, 267] width 79 height 16
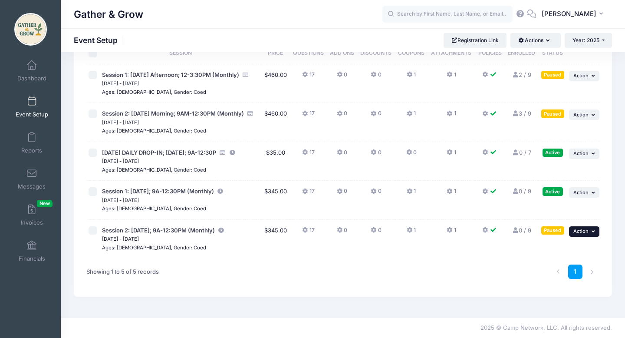
click at [581, 233] on span "Action" at bounding box center [580, 231] width 15 height 6
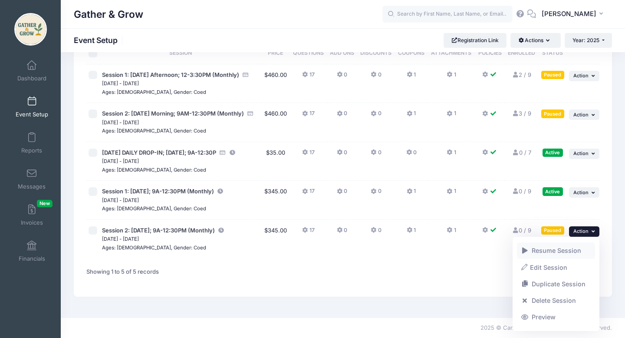
click at [573, 250] on link "Resume Session" at bounding box center [556, 250] width 79 height 16
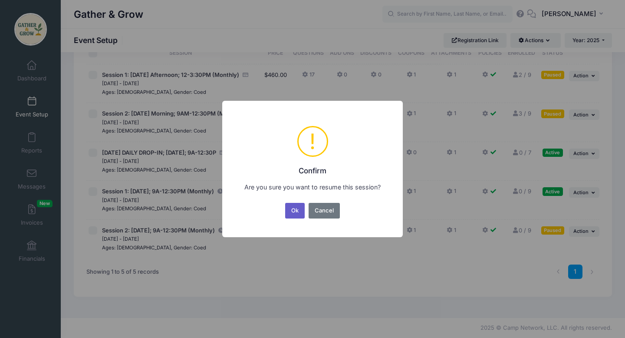
click at [295, 207] on button "Ok" at bounding box center [295, 211] width 20 height 16
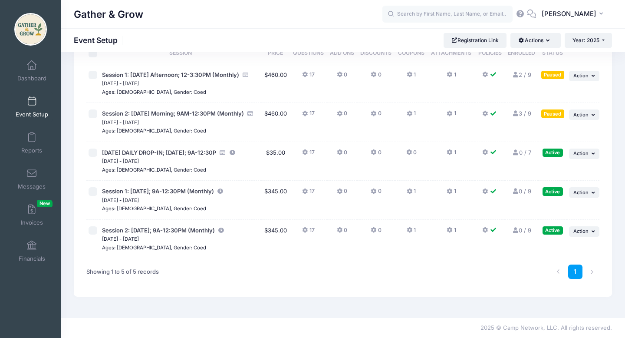
scroll to position [57, 0]
click at [580, 193] on span "Action" at bounding box center [580, 192] width 15 height 6
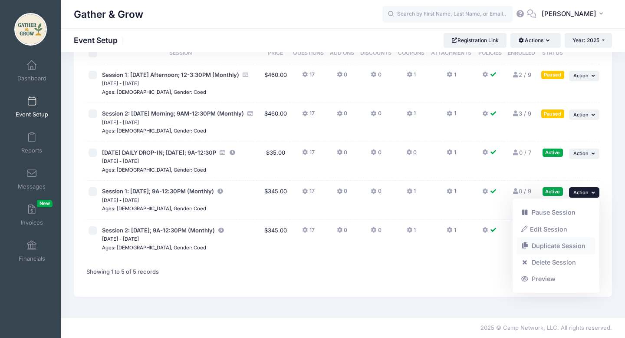
click at [550, 246] on link "Duplicate Session" at bounding box center [556, 245] width 79 height 16
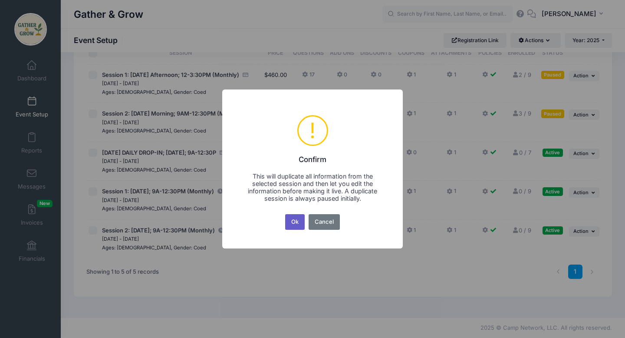
click at [296, 225] on button "Ok" at bounding box center [295, 222] width 20 height 16
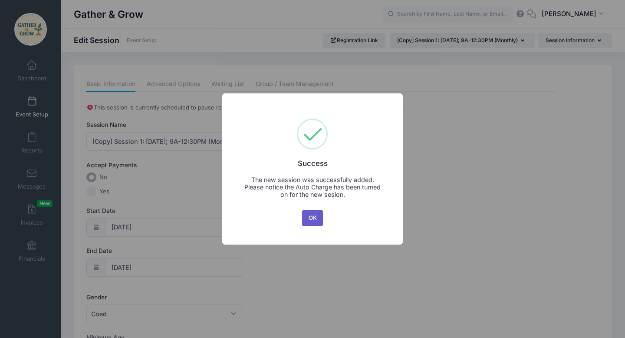
click at [312, 223] on button "OK" at bounding box center [312, 218] width 21 height 16
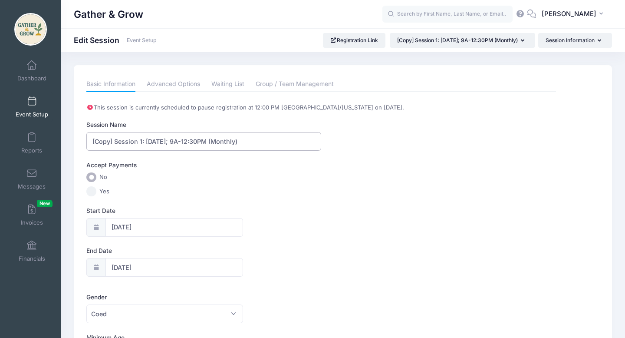
click at [114, 141] on input "[Copy] Session 1: Monday; 9A-12:30PM (Monthly)" at bounding box center [203, 141] width 235 height 19
click at [115, 143] on input "Session 1: [DATE]; 9A-12:30PM (Monthly)" at bounding box center [203, 141] width 235 height 19
click at [124, 140] on input "Sessions 1: Monday; 9A-12:30PM (Monthly)" at bounding box center [203, 141] width 235 height 19
click at [128, 142] on input "Sessions 1 & 2: Monday; 9A-12:30PM (Monthly)" at bounding box center [203, 141] width 235 height 19
click at [162, 142] on input "Sessions 1 + 2: Monday; 9A-12:30PM (Monthly)" at bounding box center [203, 141] width 235 height 19
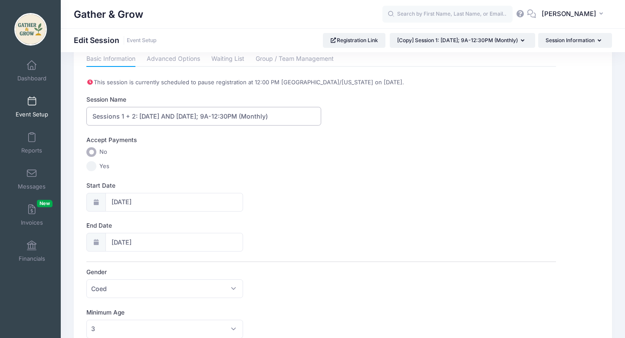
scroll to position [27, 0]
type input "Sessions 1 + 2: Monday AND Wednesday; 9A-12:30PM (Monthly)"
click at [99, 237] on icon at bounding box center [95, 240] width 7 height 6
click at [138, 238] on input "12/15/2025" at bounding box center [174, 239] width 138 height 19
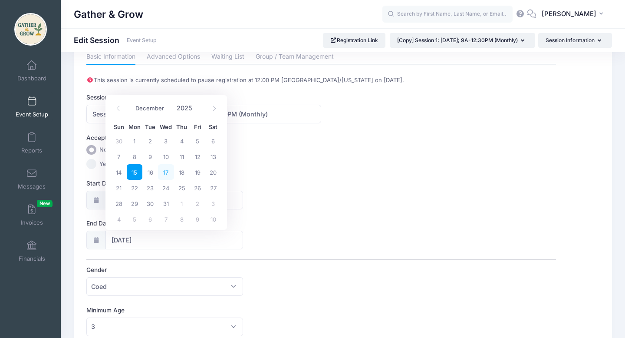
click at [167, 175] on span "17" at bounding box center [166, 172] width 16 height 16
type input "12/17/2025"
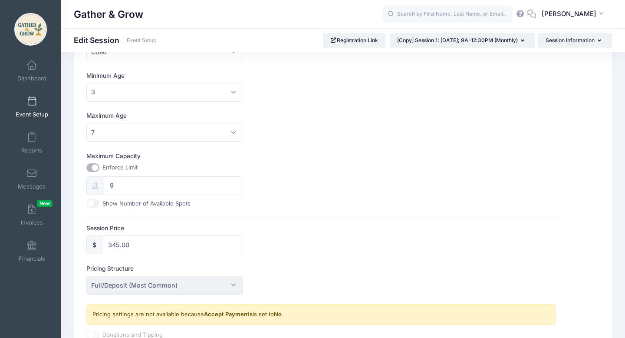
scroll to position [272, 0]
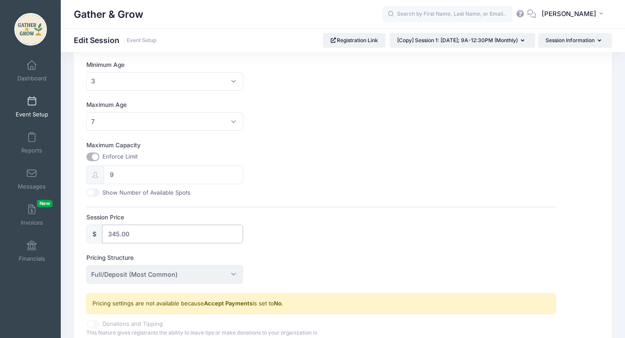
click at [139, 233] on input "345.00" at bounding box center [172, 233] width 141 height 19
type input "3"
type input "690.00"
click at [329, 240] on div "Session Price $ 690.00" at bounding box center [320, 228] width 469 height 30
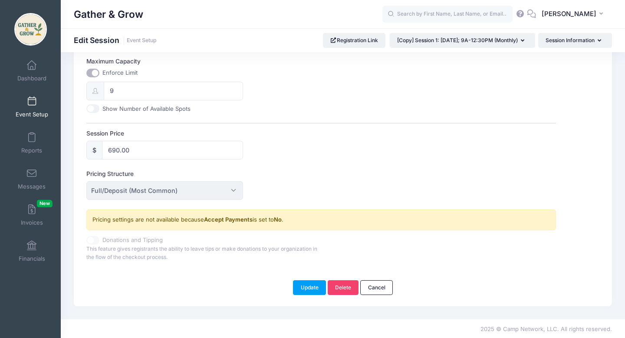
scroll to position [357, 0]
click at [302, 287] on button "Update" at bounding box center [309, 286] width 33 height 15
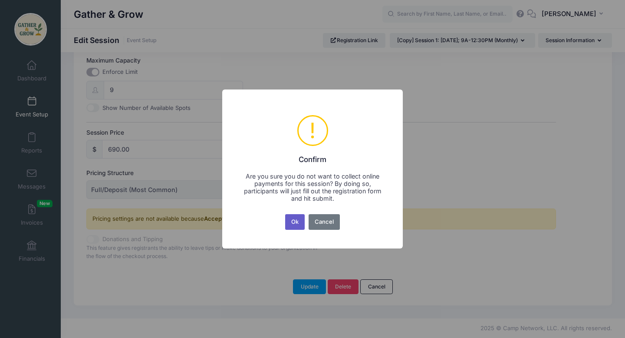
click at [301, 225] on button "Ok" at bounding box center [295, 222] width 20 height 16
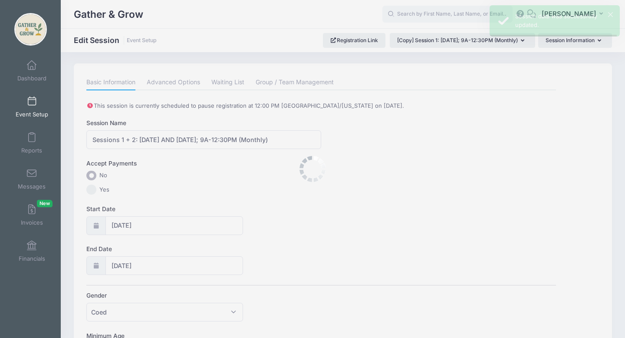
scroll to position [0, 0]
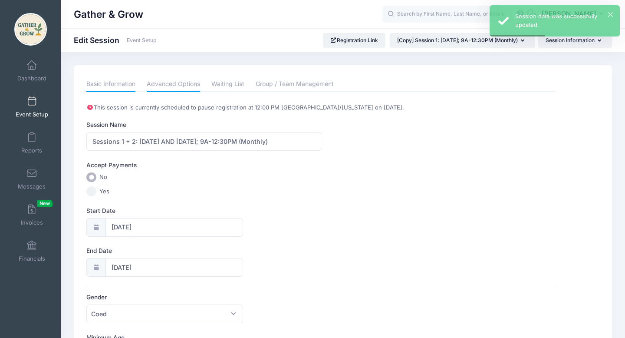
click at [188, 82] on link "Advanced Options" at bounding box center [173, 84] width 53 height 16
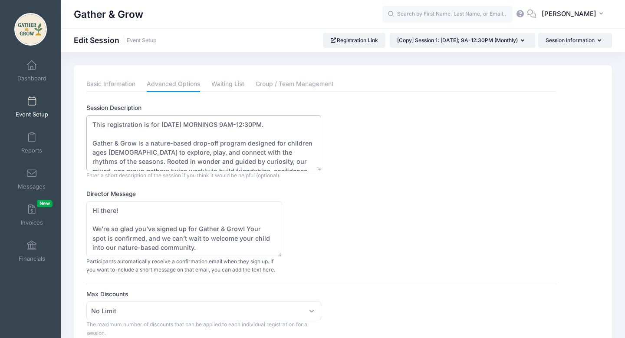
click at [158, 124] on textarea "This registration is for MONDAY MORNINGS 9AM-12:30PM. Gather & Grow is a nature…" at bounding box center [203, 143] width 235 height 56
click at [207, 125] on textarea "This registration is for MONDAY MORNINGS 9AM-12:30PM. Gather & Grow is a nature…" at bounding box center [203, 143] width 235 height 56
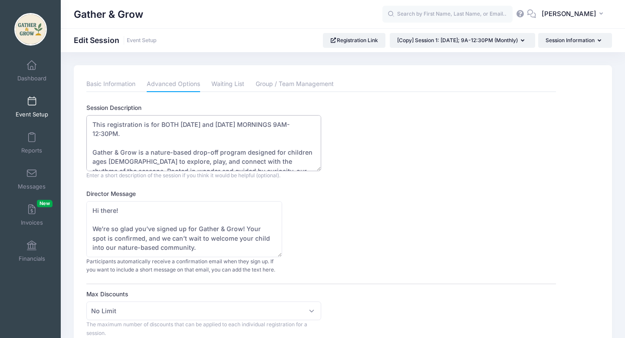
click at [297, 125] on textarea "This registration is for MONDAY MORNINGS 9AM-12:30PM. Gather & Grow is a nature…" at bounding box center [203, 143] width 235 height 56
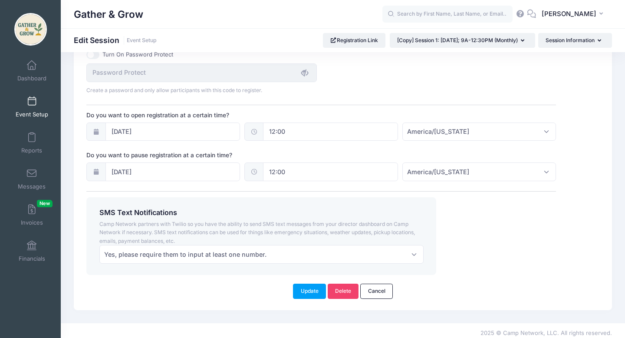
scroll to position [621, 0]
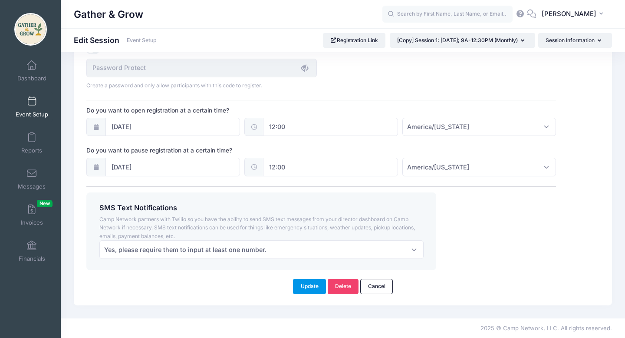
type textarea "This registration is for BOTH MONDAY and WEDNESDAY MORNINGS 9AM-12:30PM. Gather…"
click at [311, 289] on button "Update" at bounding box center [309, 286] width 33 height 15
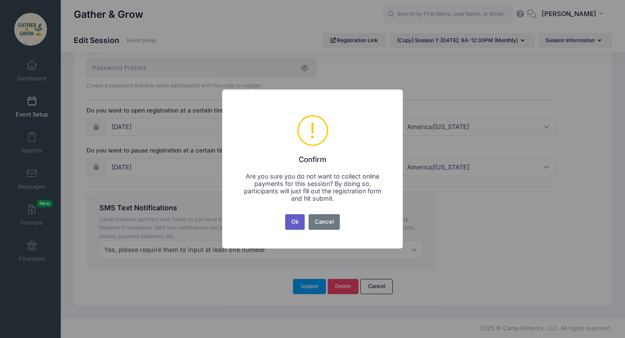
click at [298, 220] on button "Ok" at bounding box center [295, 222] width 20 height 16
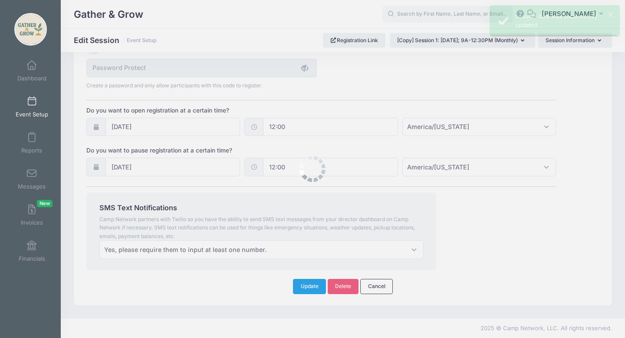
scroll to position [0, 0]
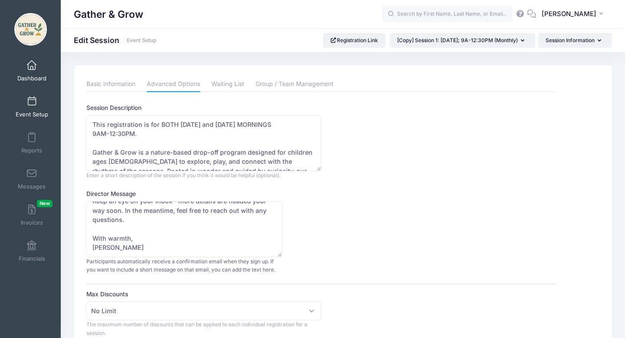
click at [29, 72] on link "Dashboard" at bounding box center [31, 71] width 41 height 30
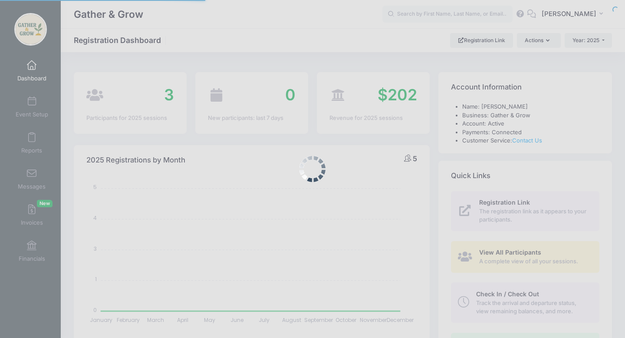
select select
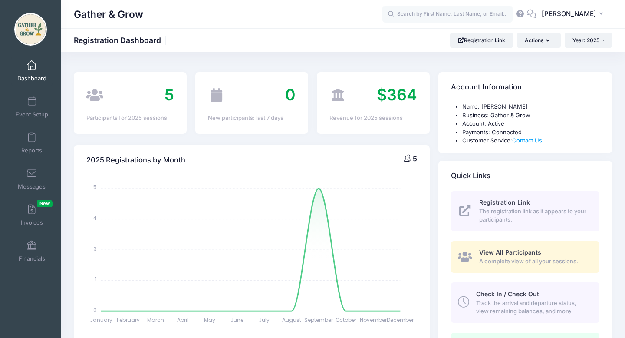
click at [485, 203] on span "Registration Link" at bounding box center [504, 201] width 51 height 7
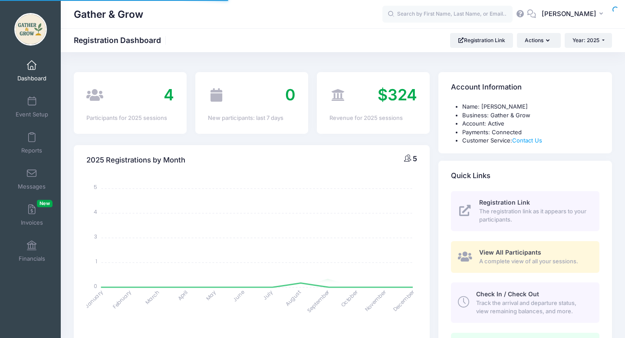
select select
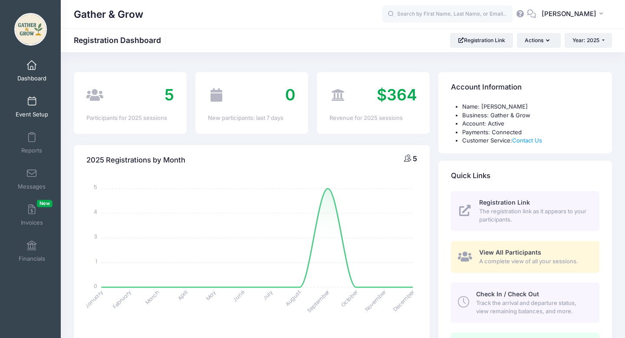
click at [32, 104] on span at bounding box center [32, 102] width 0 height 10
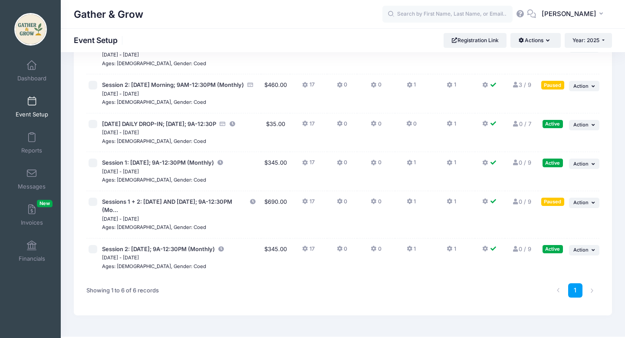
scroll to position [78, 0]
click at [589, 207] on button "... Action" at bounding box center [584, 202] width 30 height 10
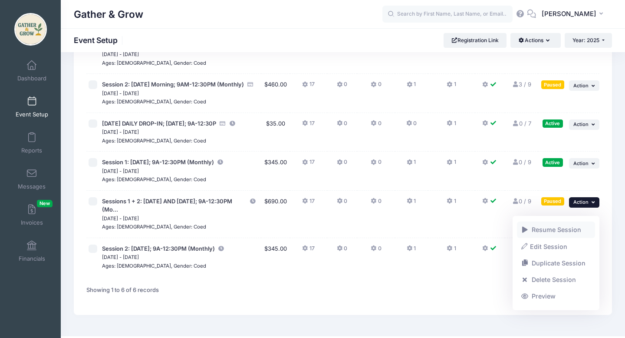
click at [564, 228] on link "Resume Session" at bounding box center [556, 229] width 79 height 16
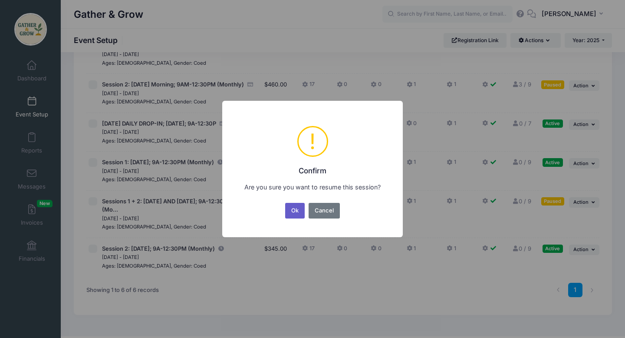
click at [295, 210] on button "Ok" at bounding box center [295, 211] width 20 height 16
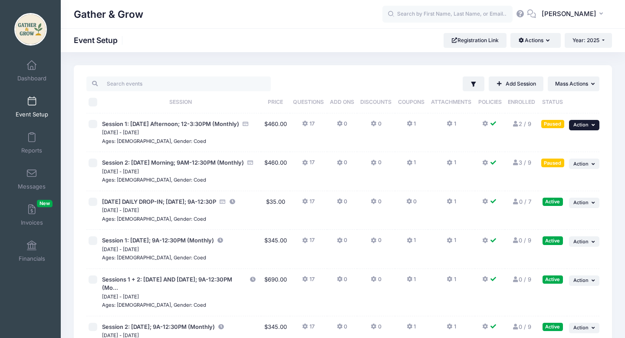
click at [587, 126] on span "Action" at bounding box center [580, 124] width 15 height 6
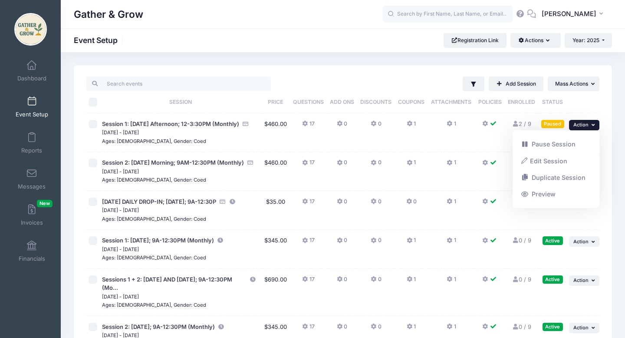
click at [482, 138] on td at bounding box center [490, 132] width 30 height 39
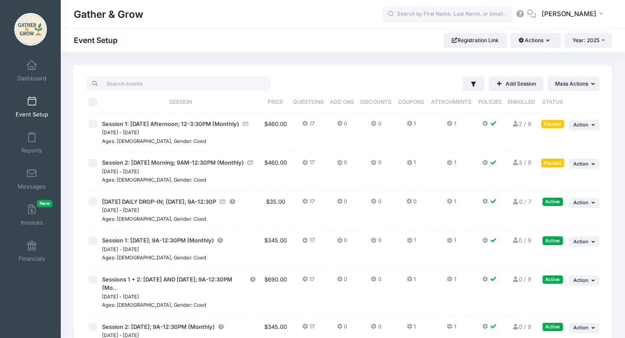
click at [521, 124] on link "2 / 9 Full" at bounding box center [521, 123] width 20 height 7
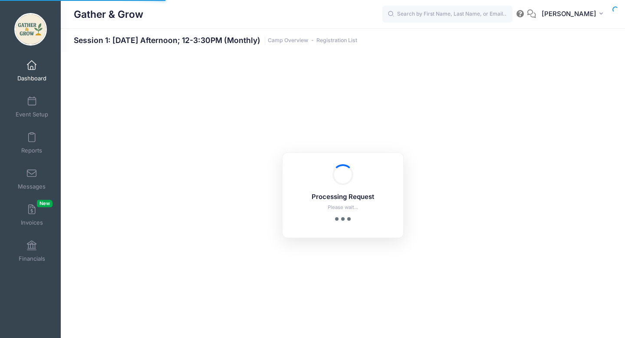
select select "10"
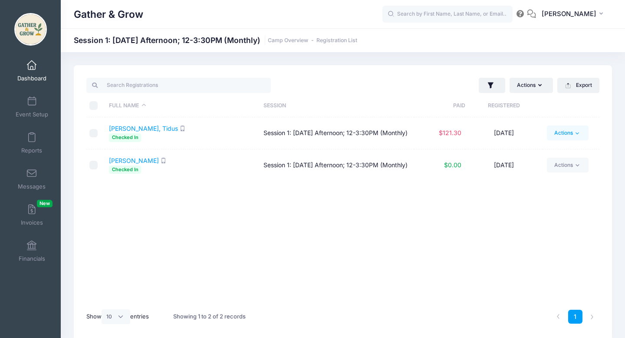
click at [573, 134] on link "Actions" at bounding box center [567, 132] width 41 height 15
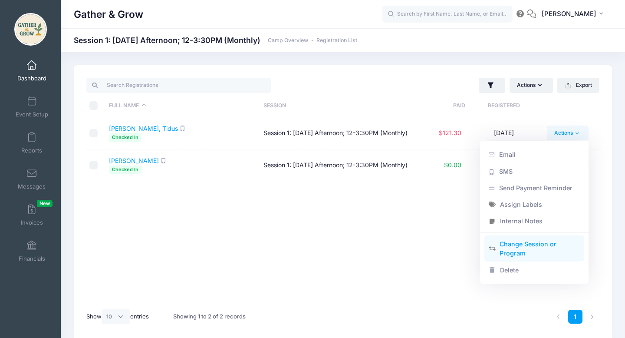
click at [540, 252] on link "Change Session or Program" at bounding box center [534, 249] width 100 height 26
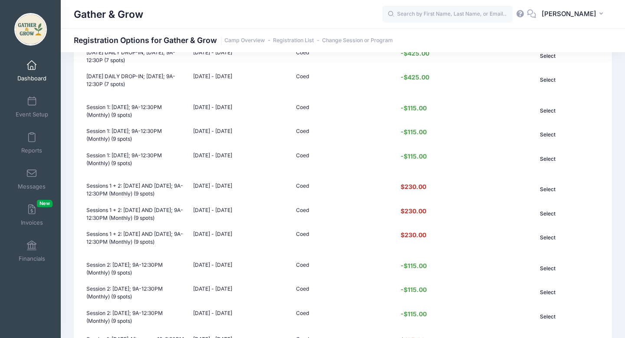
scroll to position [207, 0]
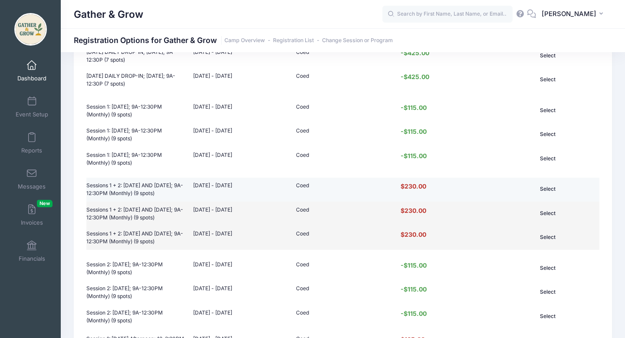
click at [551, 190] on button "Select" at bounding box center [547, 188] width 62 height 15
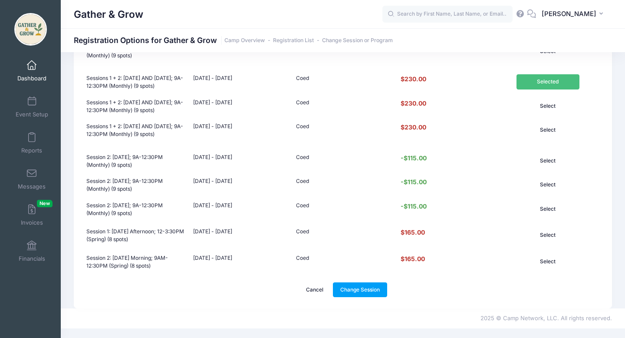
scroll to position [341, 0]
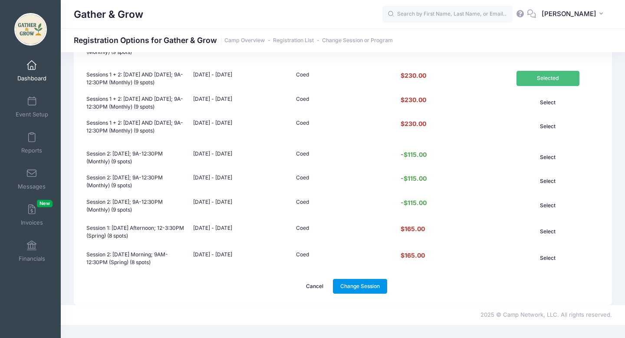
click at [380, 289] on link "Change Session" at bounding box center [360, 286] width 55 height 15
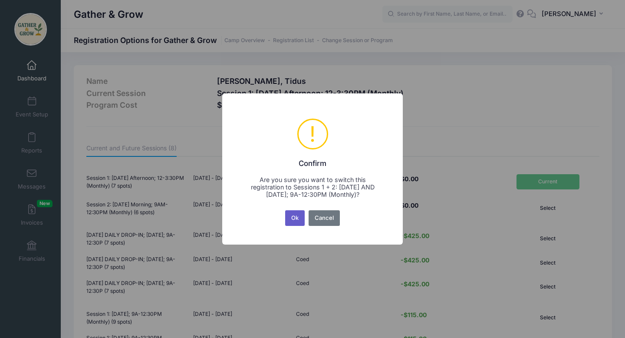
click at [295, 217] on button "Ok" at bounding box center [295, 218] width 20 height 16
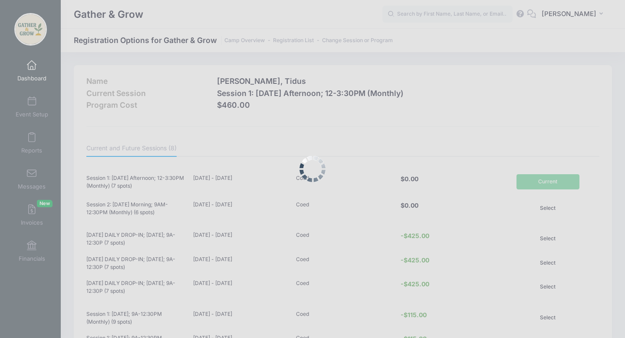
scroll to position [341, 0]
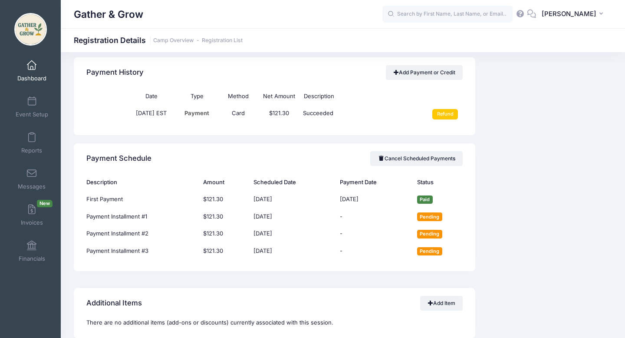
scroll to position [572, 0]
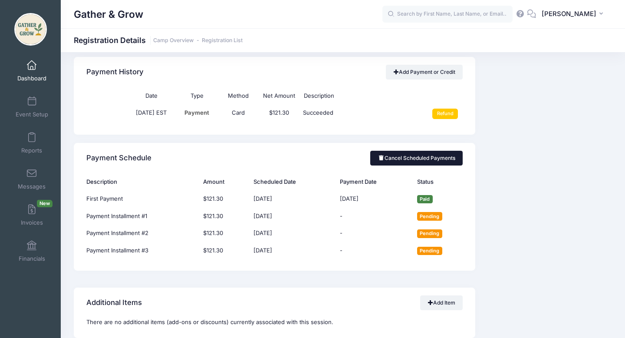
click at [429, 165] on link "Cancel Scheduled Payments" at bounding box center [416, 158] width 92 height 15
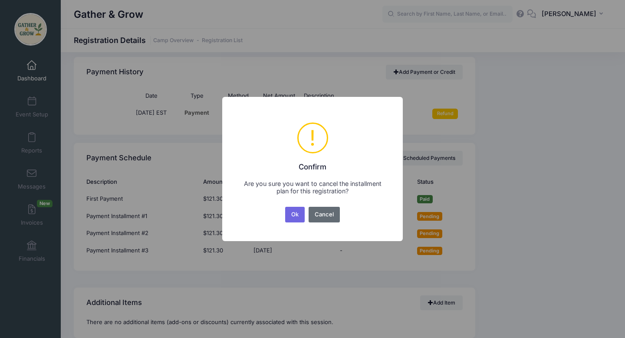
click at [327, 216] on button "Cancel" at bounding box center [324, 215] width 32 height 16
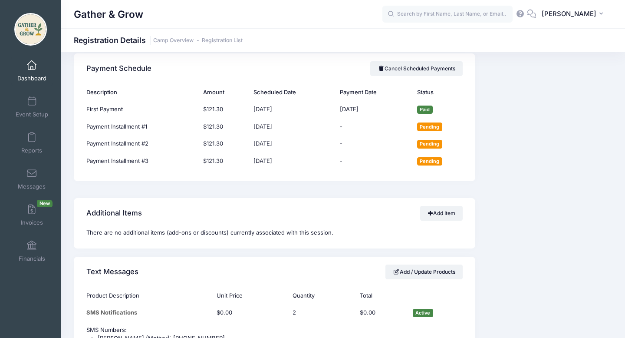
scroll to position [648, 0]
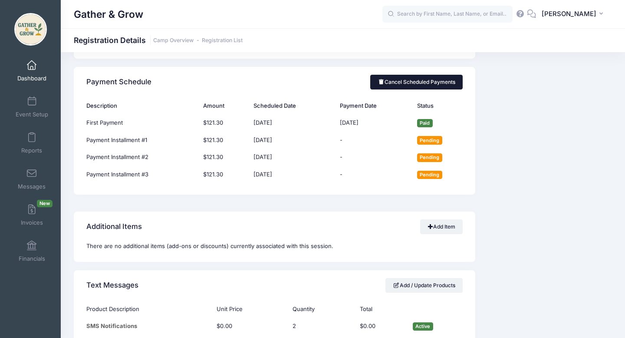
click at [398, 89] on link "Cancel Scheduled Payments" at bounding box center [416, 82] width 92 height 15
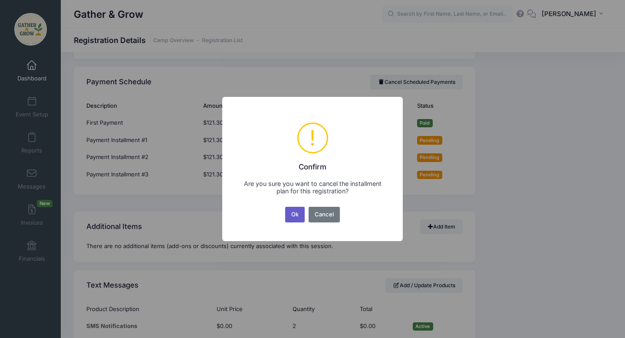
click at [297, 215] on button "Ok" at bounding box center [295, 215] width 20 height 16
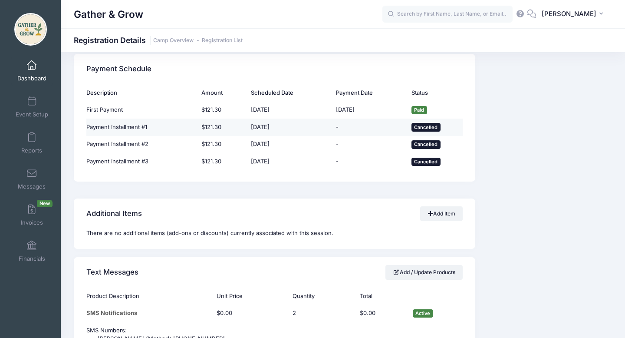
scroll to position [652, 0]
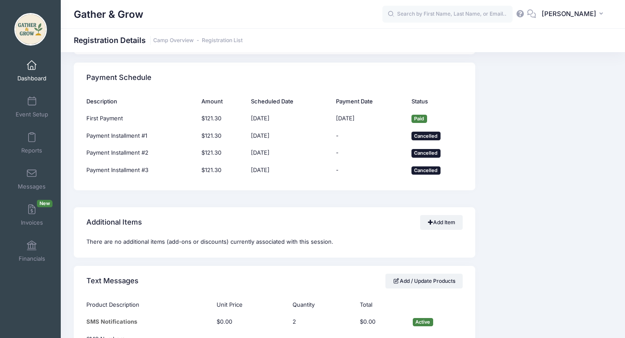
click at [32, 69] on span at bounding box center [32, 66] width 0 height 10
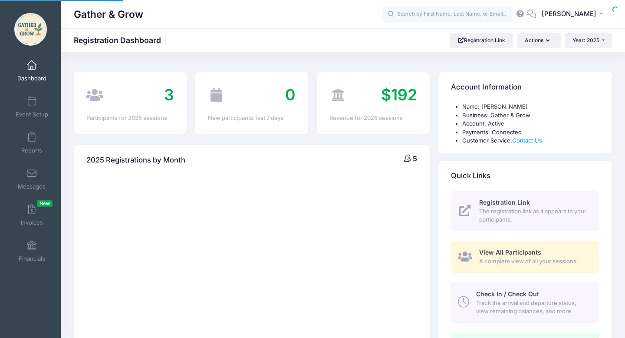
select select
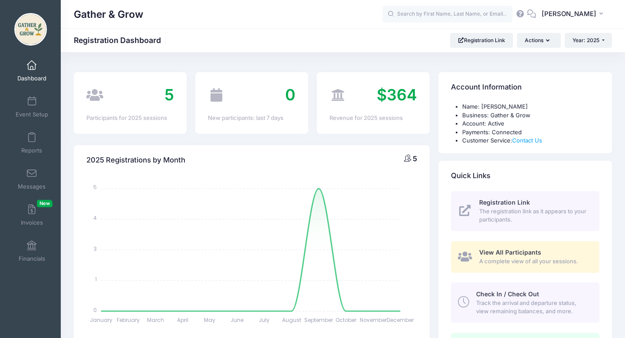
click at [530, 260] on span "A complete view of all your sessions." at bounding box center [534, 261] width 110 height 9
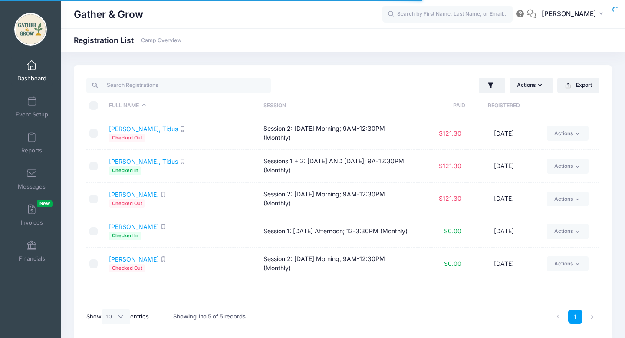
select select "10"
click at [572, 201] on link "Actions" at bounding box center [567, 198] width 41 height 15
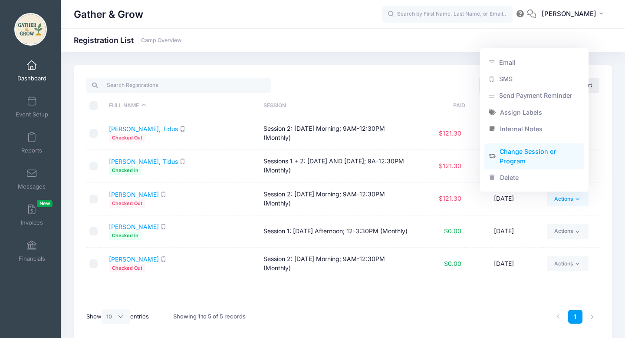
click at [543, 156] on link "Change Session or Program" at bounding box center [534, 156] width 100 height 26
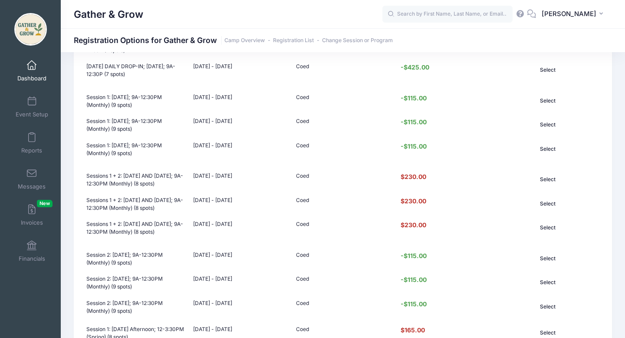
scroll to position [219, 0]
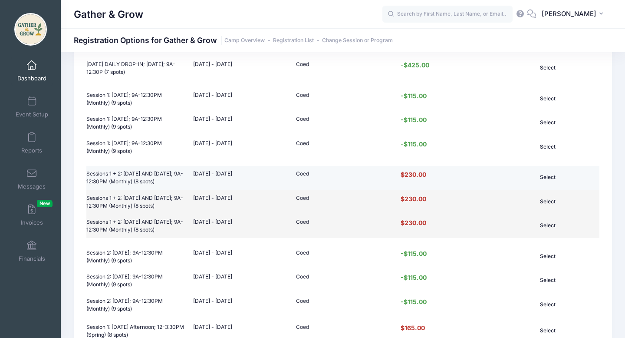
click at [110, 177] on td "Sessions 1 + 2: [DATE] AND [DATE]; 9A-12:30PM (Monthly) (8 spots)" at bounding box center [137, 178] width 102 height 24
click at [552, 178] on button "Select" at bounding box center [547, 177] width 62 height 15
click at [551, 208] on button "Select" at bounding box center [547, 201] width 62 height 15
click at [551, 175] on button "Select" at bounding box center [547, 177] width 62 height 15
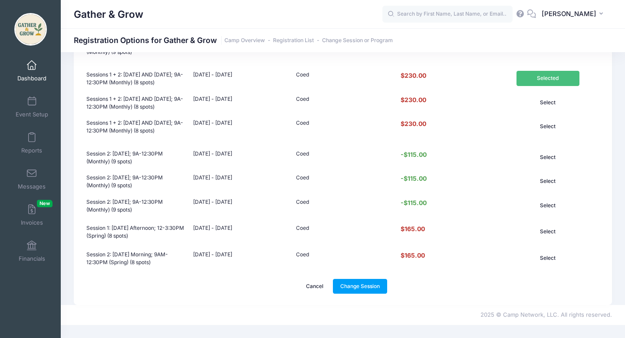
scroll to position [341, 0]
click at [355, 285] on link "Change Session" at bounding box center [360, 286] width 55 height 15
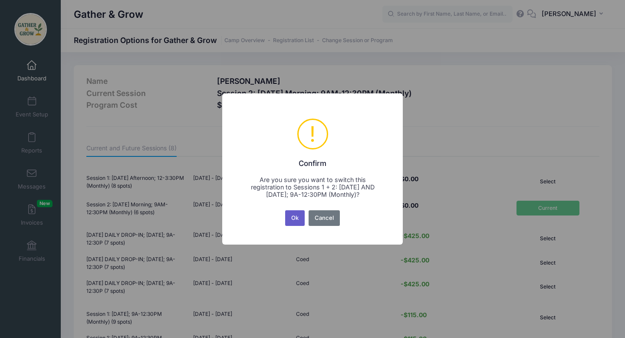
click at [296, 218] on button "Ok" at bounding box center [295, 218] width 20 height 16
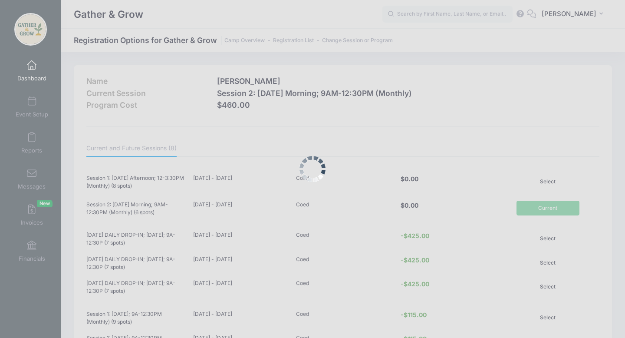
scroll to position [341, 0]
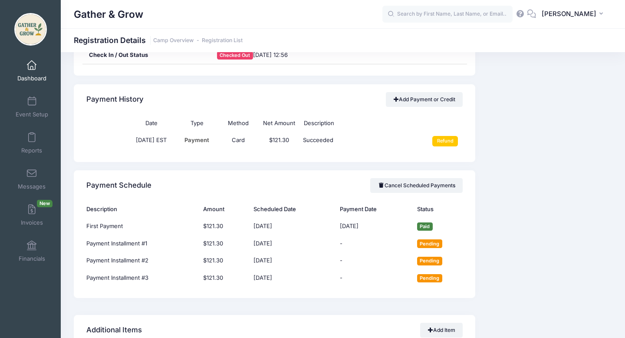
scroll to position [548, 0]
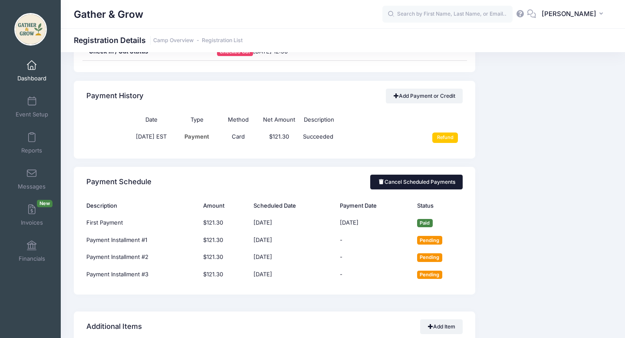
click at [388, 189] on link "Cancel Scheduled Payments" at bounding box center [416, 181] width 92 height 15
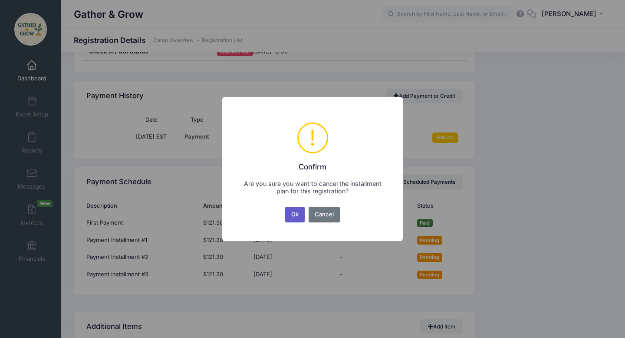
click at [292, 213] on button "Ok" at bounding box center [295, 215] width 20 height 16
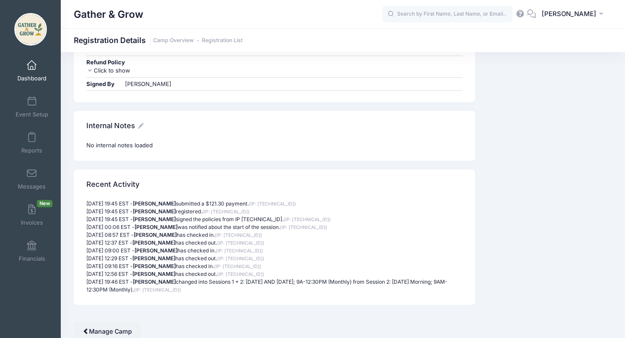
scroll to position [1031, 0]
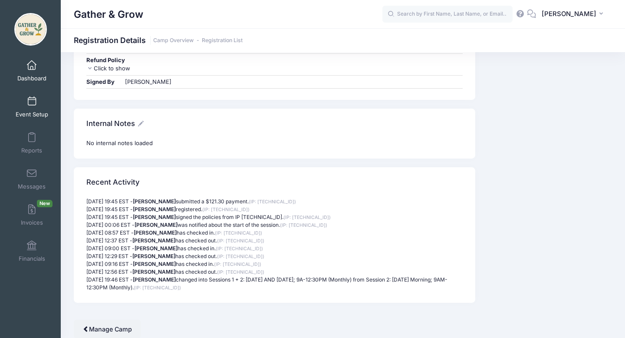
click at [36, 111] on span "Event Setup" at bounding box center [32, 114] width 33 height 7
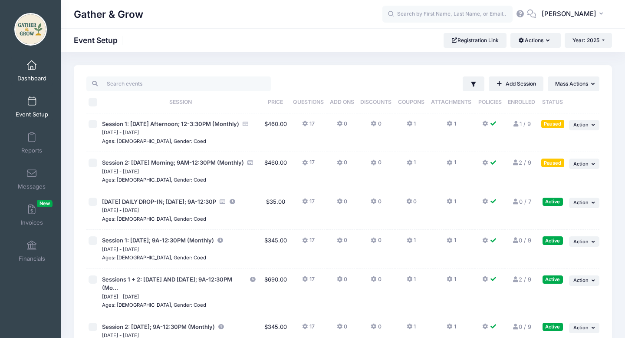
click at [32, 69] on span at bounding box center [32, 66] width 0 height 10
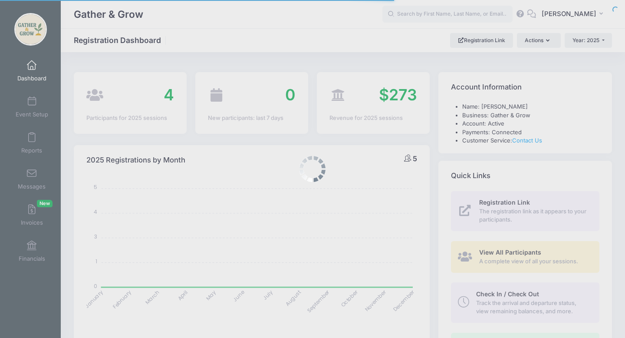
select select
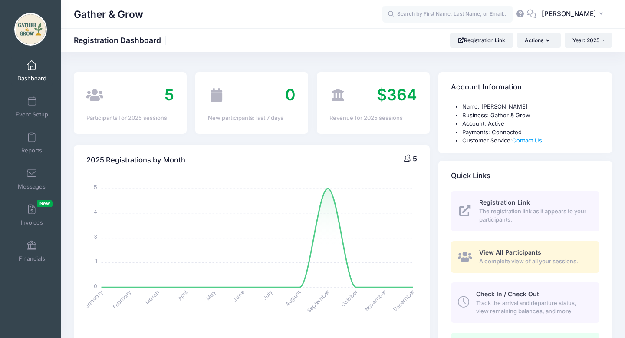
click at [521, 254] on span "View All Participants" at bounding box center [510, 251] width 62 height 7
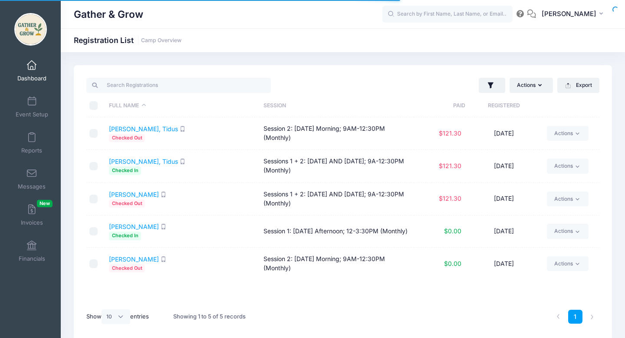
select select "10"
click at [571, 233] on link "Actions" at bounding box center [567, 230] width 41 height 15
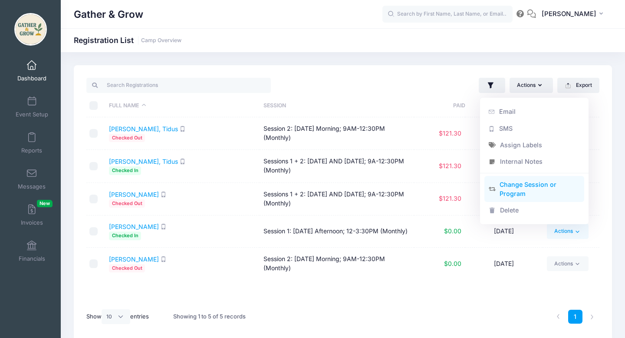
click at [532, 189] on link "Change Session or Program" at bounding box center [534, 189] width 100 height 26
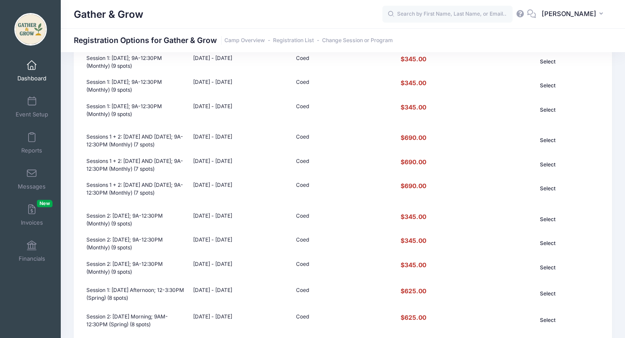
scroll to position [257, 0]
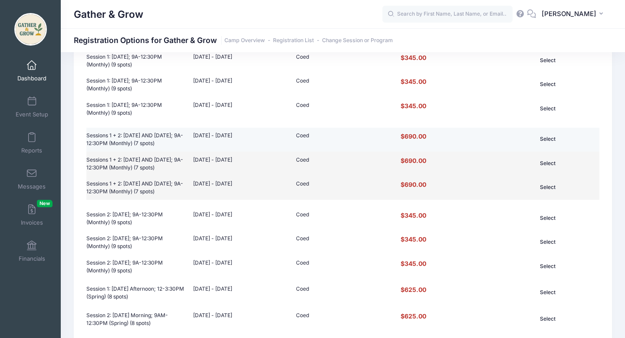
click at [548, 140] on button "Select" at bounding box center [547, 138] width 62 height 15
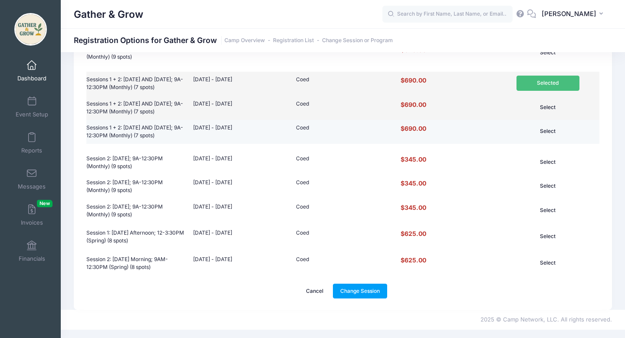
scroll to position [315, 0]
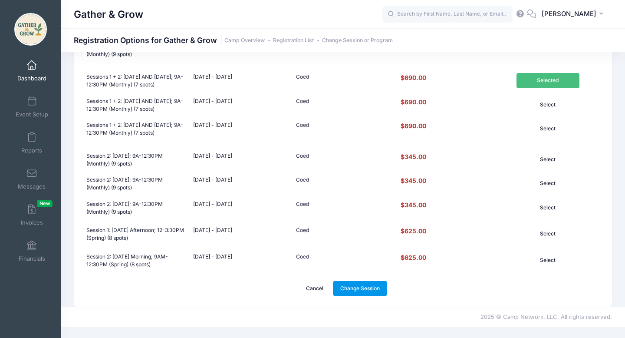
click at [370, 295] on link "Change Session" at bounding box center [360, 288] width 55 height 15
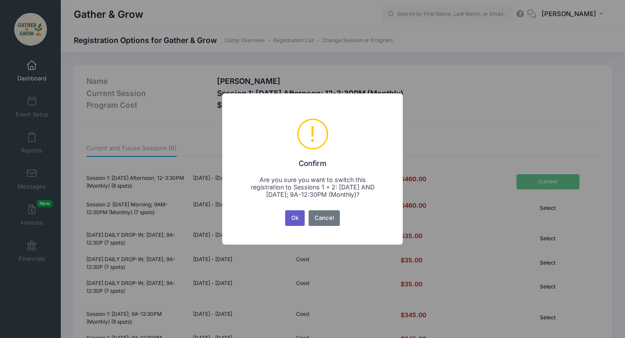
click at [298, 218] on button "Ok" at bounding box center [295, 218] width 20 height 16
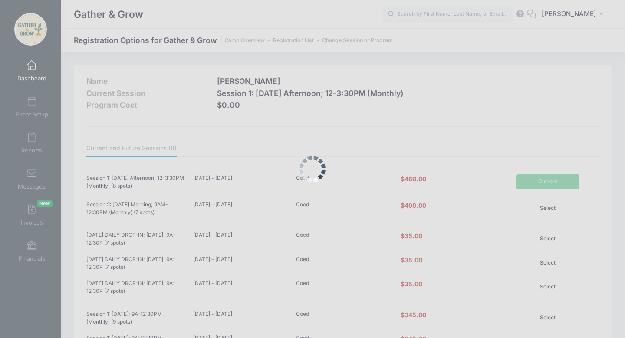
scroll to position [341, 0]
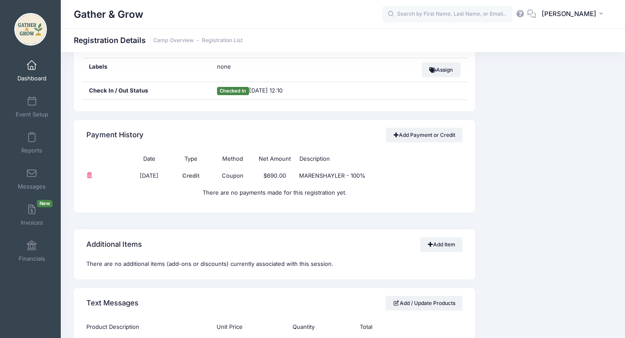
scroll to position [510, 0]
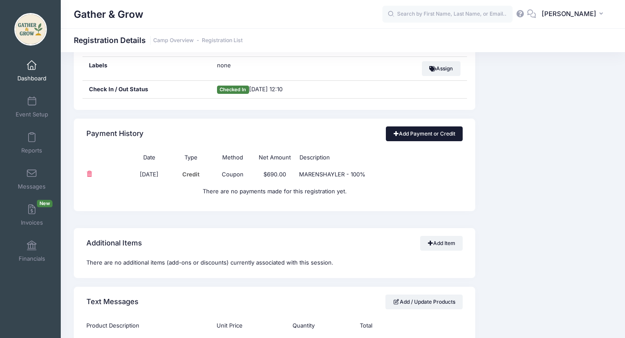
click at [417, 134] on link "Add Payment or Credit" at bounding box center [424, 133] width 77 height 15
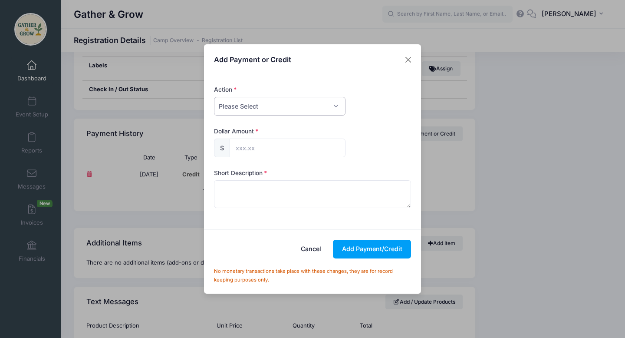
click at [321, 104] on select "Please Select Payment Credit Refund (Offline)" at bounding box center [279, 106] width 131 height 19
select select "credit"
click at [214, 97] on select "Please Select Payment Credit Refund (Offline)" at bounding box center [279, 106] width 131 height 19
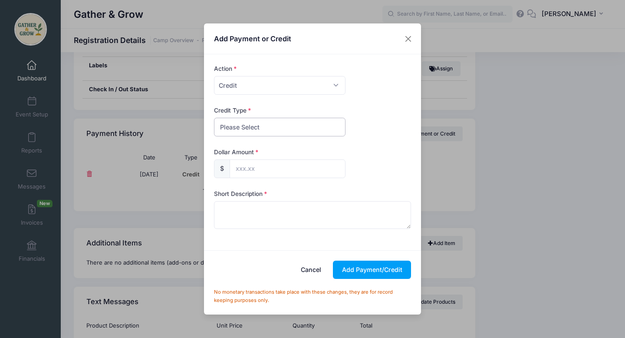
click at [295, 127] on select "Please Select Discount Scholarship Other" at bounding box center [279, 127] width 131 height 19
select select "discount"
click at [214, 118] on select "Please Select Discount Scholarship Other" at bounding box center [279, 127] width 131 height 19
click at [281, 171] on input "text" at bounding box center [288, 168] width 116 height 19
type input "690.00"
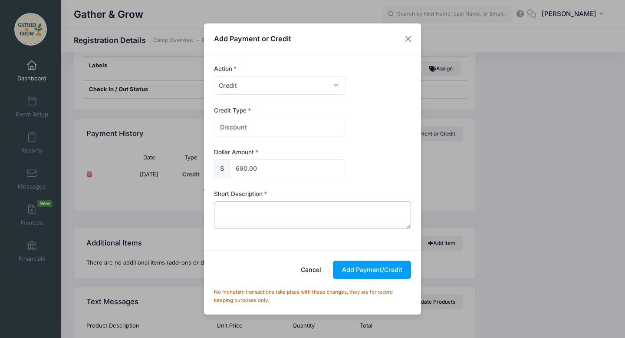
click at [299, 213] on textarea at bounding box center [312, 215] width 197 height 28
type textarea "D"
type textarea "FAMILY DISCOUNT"
click at [348, 275] on button "Add Payment/Credit" at bounding box center [372, 269] width 78 height 19
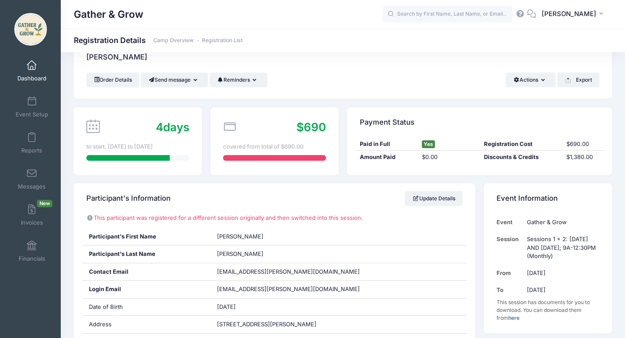
scroll to position [0, 0]
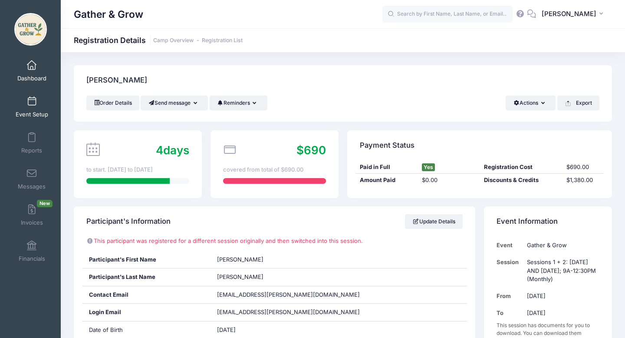
click at [32, 104] on span at bounding box center [32, 102] width 0 height 10
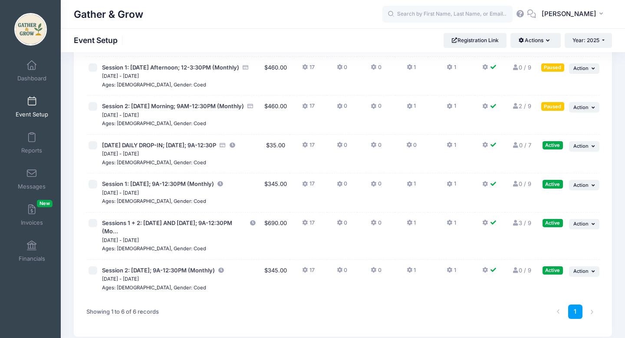
scroll to position [55, 0]
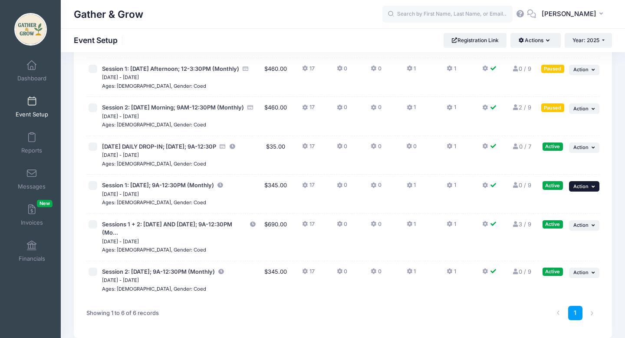
click at [585, 189] on span "Action" at bounding box center [580, 186] width 15 height 6
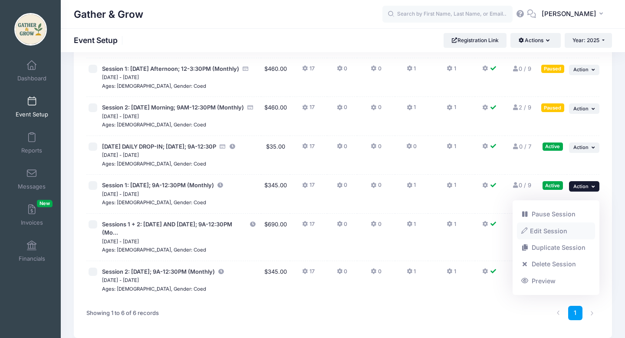
click at [565, 232] on link "Edit Session" at bounding box center [556, 230] width 79 height 16
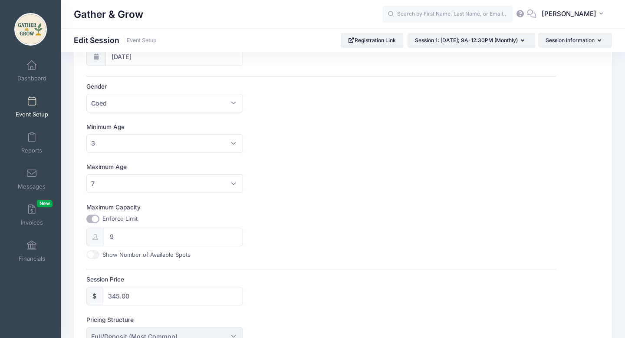
scroll to position [216, 0]
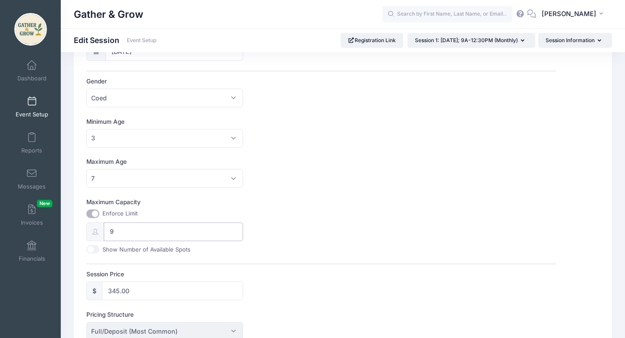
click at [141, 230] on input "9" at bounding box center [173, 231] width 139 height 19
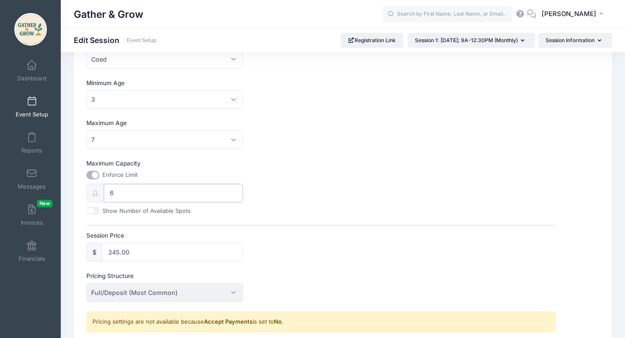
scroll to position [256, 0]
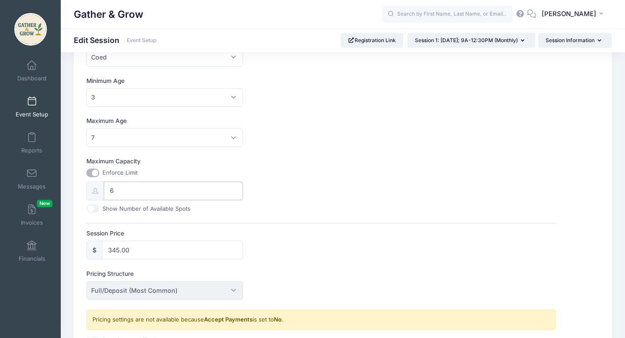
type input "6"
click at [92, 207] on input "Show Number of Available Spots" at bounding box center [92, 208] width 13 height 9
checkbox input "true"
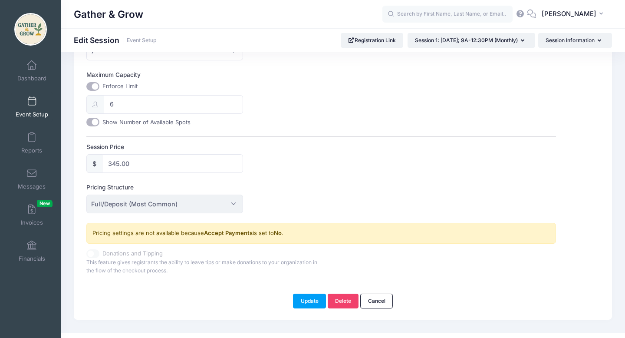
scroll to position [339, 0]
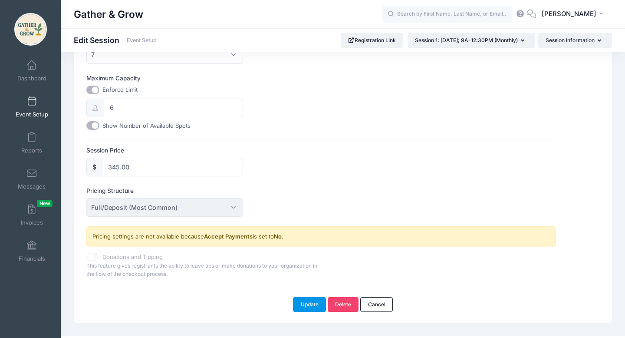
click at [303, 306] on button "Update" at bounding box center [309, 304] width 33 height 15
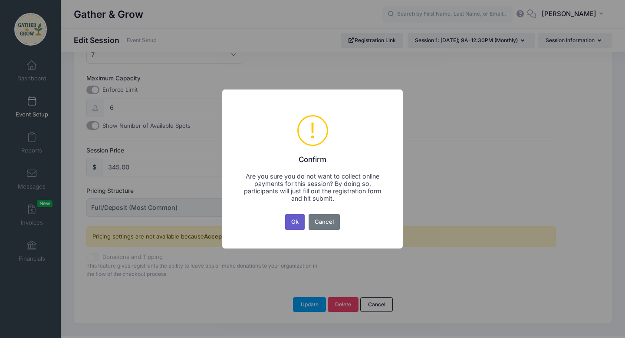
click at [288, 223] on button "Ok" at bounding box center [295, 222] width 20 height 16
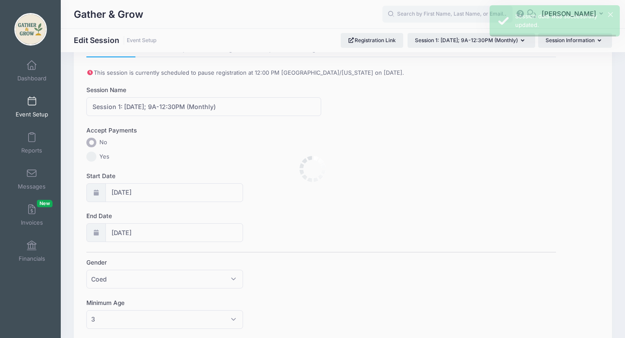
scroll to position [0, 0]
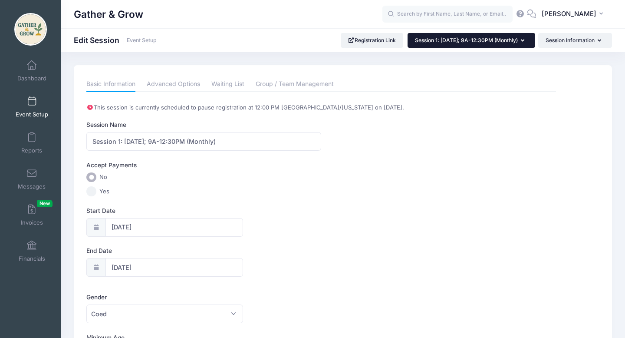
click at [525, 41] on button "Session 1: [DATE]; 9A-12:30PM (Monthly)" at bounding box center [471, 40] width 128 height 15
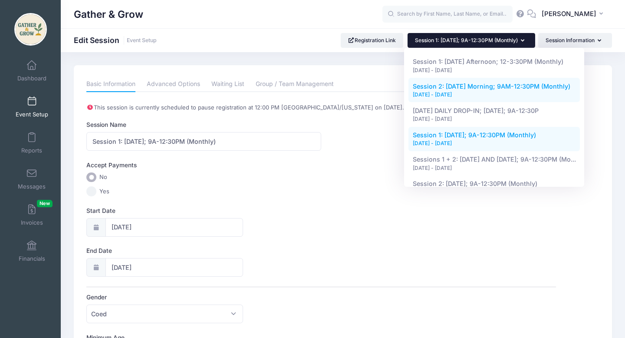
click at [524, 91] on div "[DATE] - [DATE]" at bounding box center [494, 95] width 163 height 8
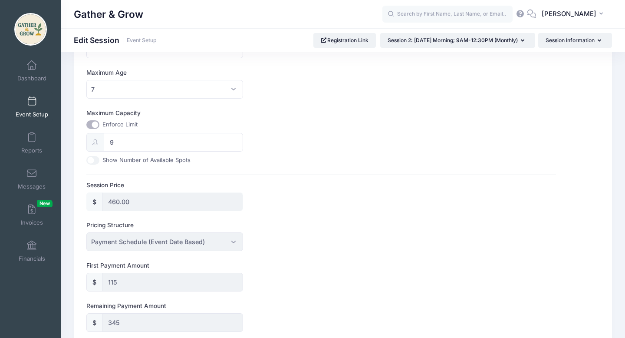
scroll to position [294, 0]
click at [203, 142] on input "9" at bounding box center [173, 141] width 139 height 19
type input "6"
click at [92, 160] on input "Show Number of Available Spots" at bounding box center [92, 159] width 13 height 9
checkbox input "true"
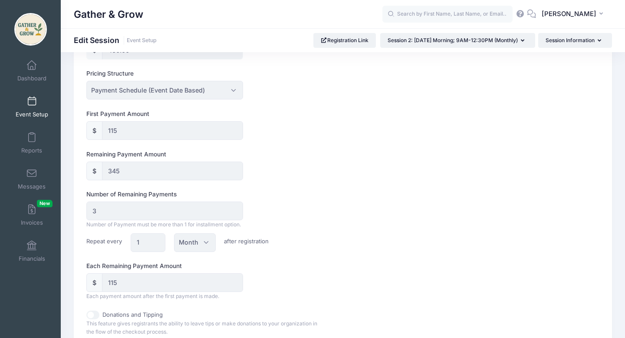
scroll to position [607, 0]
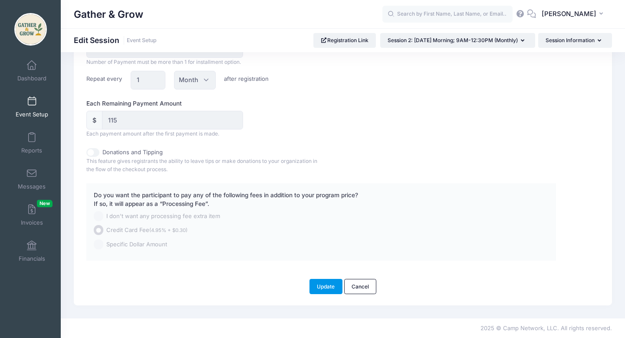
click at [326, 284] on button "Update" at bounding box center [325, 286] width 33 height 15
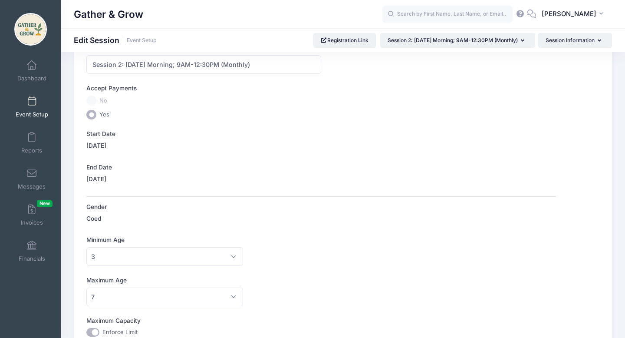
scroll to position [0, 0]
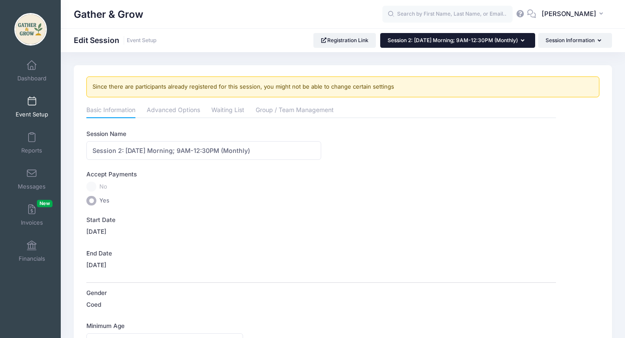
click at [519, 39] on button "Session 2: [DATE] Morning; 9AM-12:30PM (Monthly)" at bounding box center [457, 40] width 155 height 15
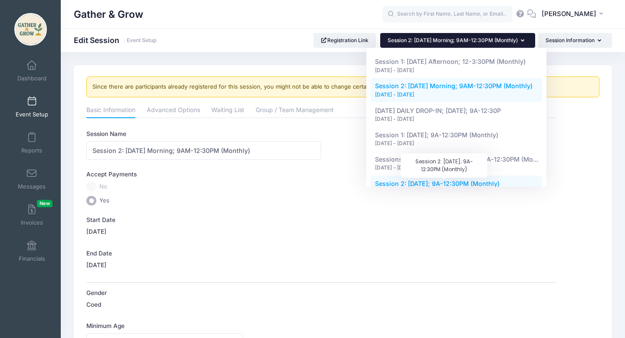
click at [497, 183] on span "Session 2: Wednesday; 9A-12:30PM (Monthly)" at bounding box center [437, 183] width 125 height 7
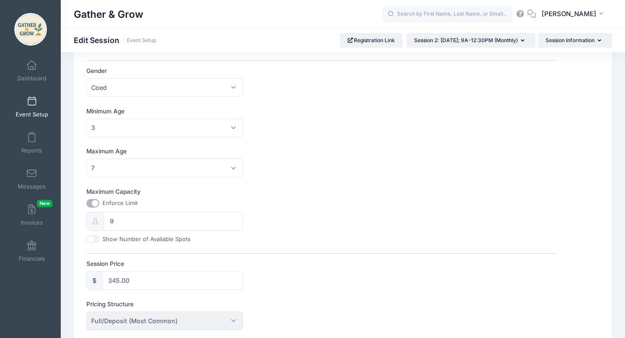
scroll to position [228, 0]
click at [194, 221] on input "9" at bounding box center [173, 219] width 139 height 19
type input "6"
click at [92, 238] on input "Show Number of Available Spots" at bounding box center [92, 237] width 13 height 9
checkbox input "true"
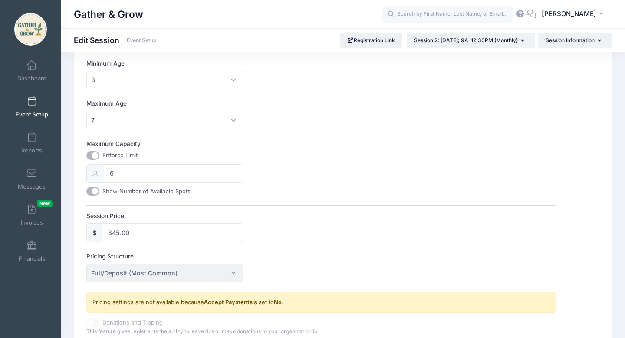
scroll to position [357, 0]
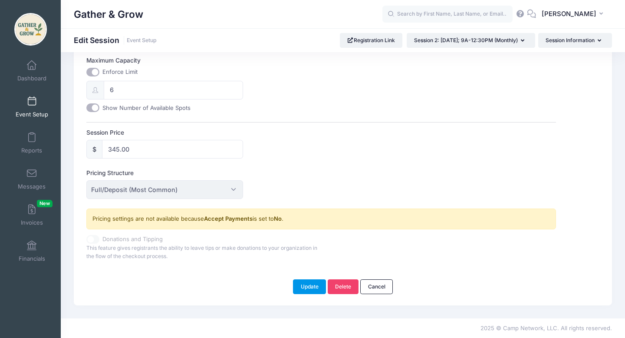
click at [313, 291] on button "Update" at bounding box center [309, 286] width 33 height 15
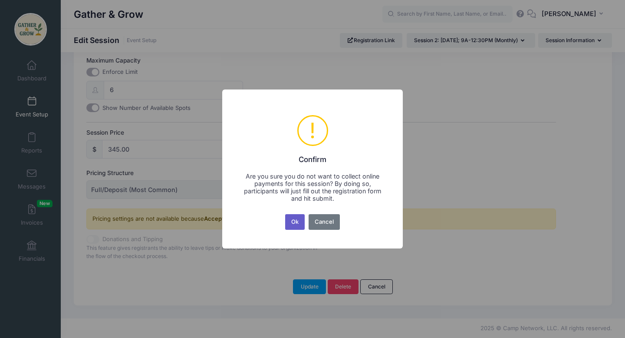
click at [295, 220] on button "Ok" at bounding box center [295, 222] width 20 height 16
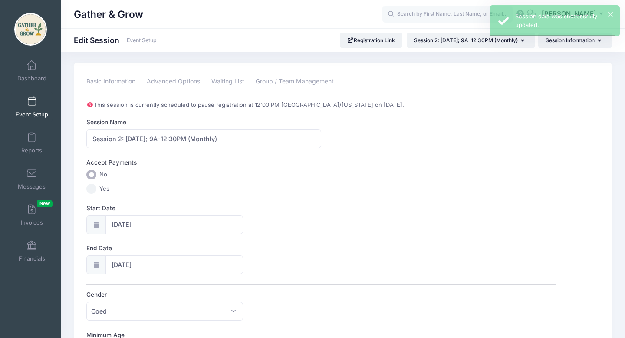
scroll to position [0, 0]
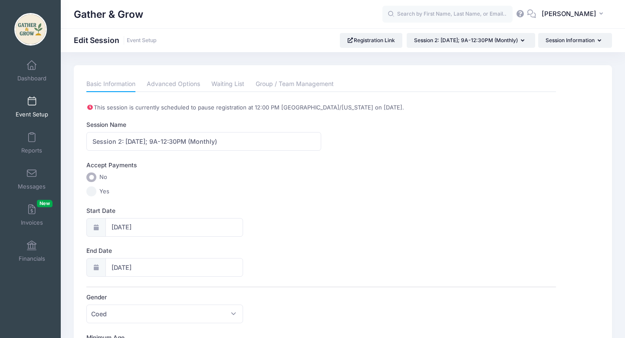
click at [32, 105] on span at bounding box center [32, 102] width 0 height 10
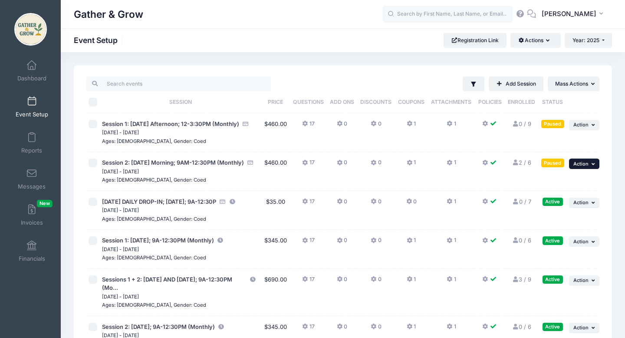
click at [589, 166] on button "... Action" at bounding box center [584, 163] width 30 height 10
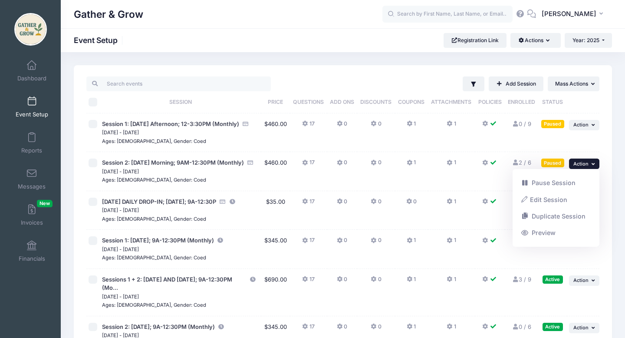
click at [583, 137] on td "... Action Resume Session Pause Session Edit Session Duplicate Session Delete S…" at bounding box center [583, 132] width 33 height 39
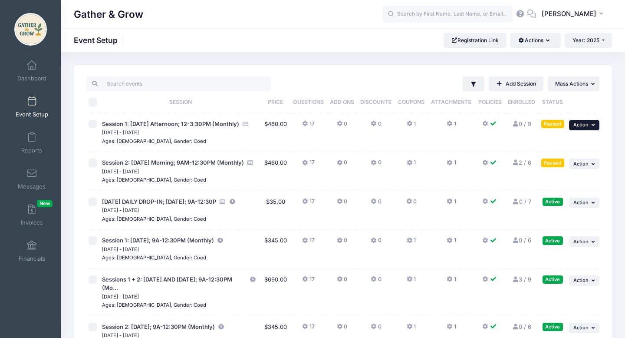
click at [586, 122] on span "Action" at bounding box center [580, 124] width 15 height 6
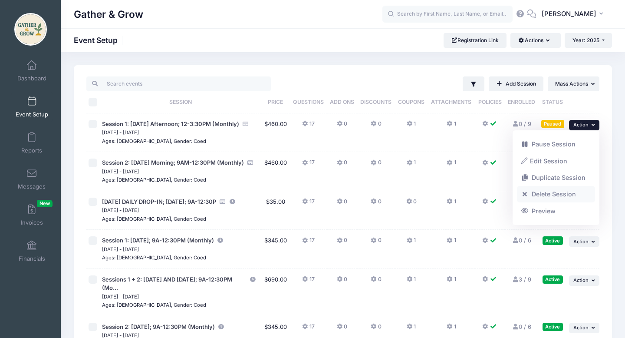
click at [561, 194] on link "Delete Session" at bounding box center [556, 194] width 79 height 16
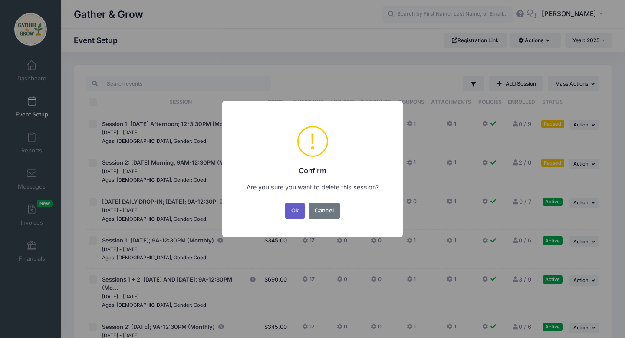
click at [304, 210] on button "Ok" at bounding box center [295, 211] width 20 height 16
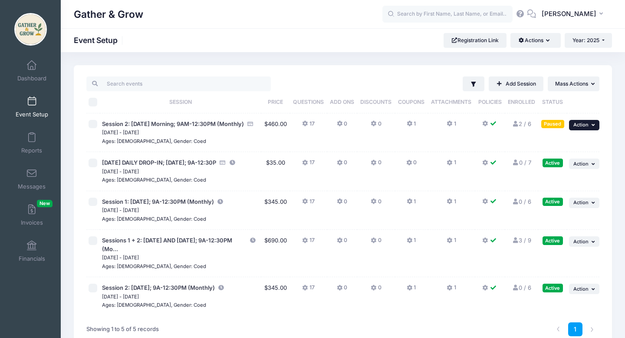
click at [588, 127] on button "... Action" at bounding box center [584, 125] width 30 height 10
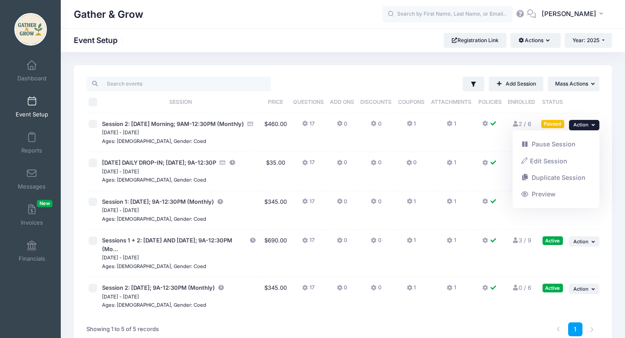
click at [476, 147] on td at bounding box center [490, 132] width 30 height 39
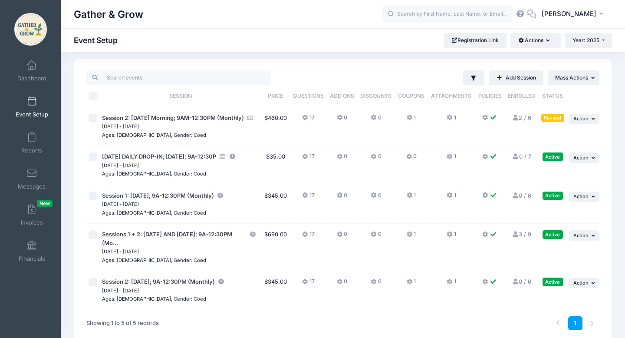
scroll to position [10, 0]
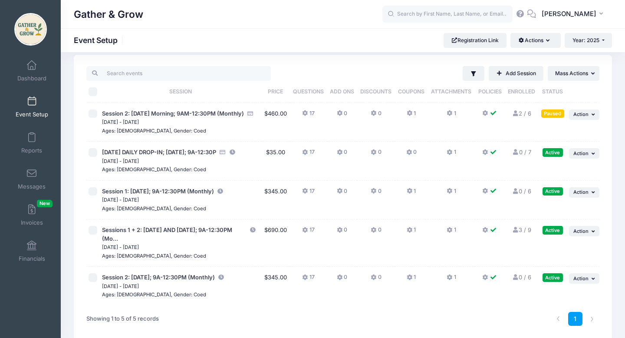
click at [515, 114] on icon at bounding box center [514, 114] width 7 height 6
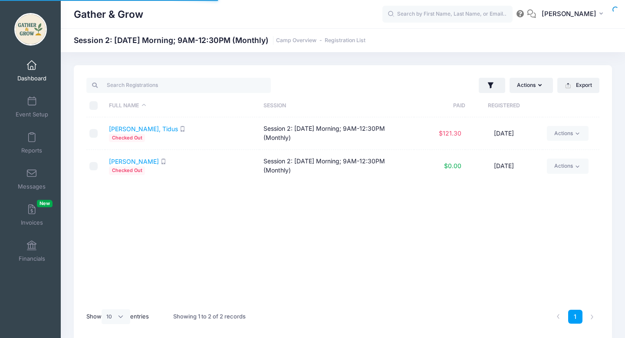
select select "10"
click at [577, 139] on link "Actions" at bounding box center [567, 133] width 41 height 15
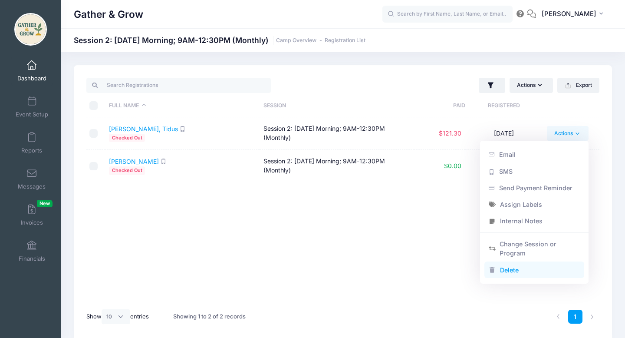
click at [519, 271] on link "Delete" at bounding box center [534, 269] width 100 height 16
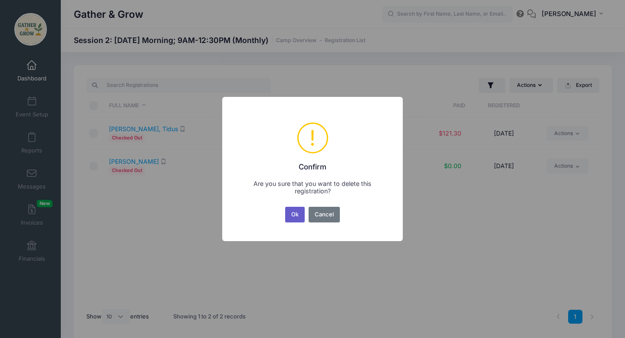
click at [297, 217] on button "Ok" at bounding box center [295, 215] width 20 height 16
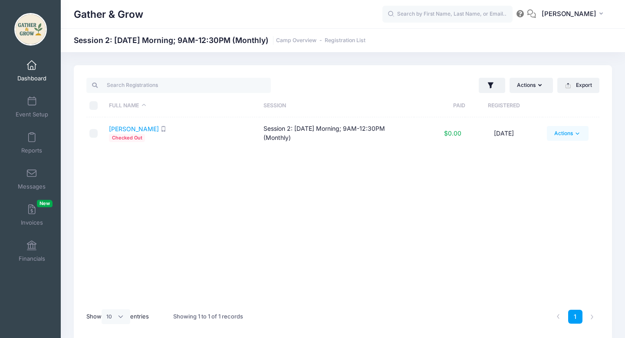
click at [577, 133] on icon at bounding box center [577, 133] width 3 height 2
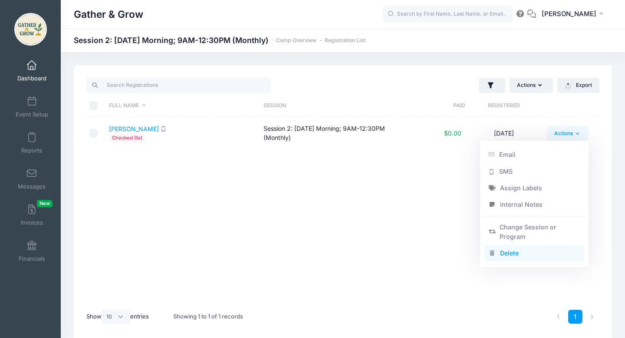
click at [519, 254] on link "Delete" at bounding box center [534, 253] width 100 height 16
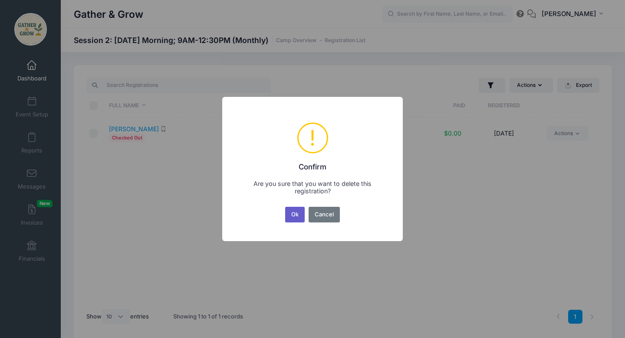
click at [292, 212] on button "Ok" at bounding box center [295, 215] width 20 height 16
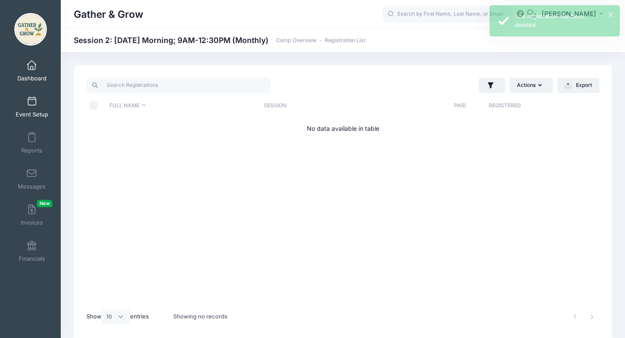
click at [32, 104] on span at bounding box center [32, 102] width 0 height 10
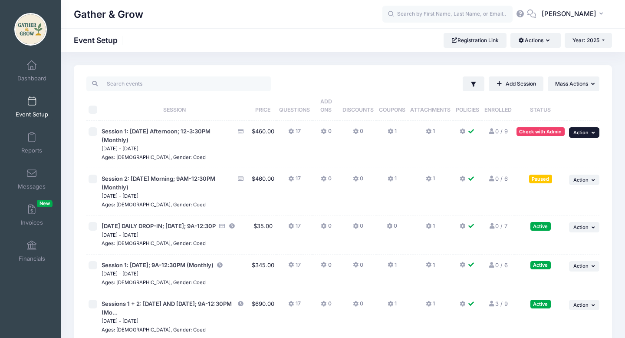
click at [581, 134] on span "Action" at bounding box center [580, 132] width 15 height 6
click at [567, 200] on link "Delete Session" at bounding box center [556, 201] width 79 height 16
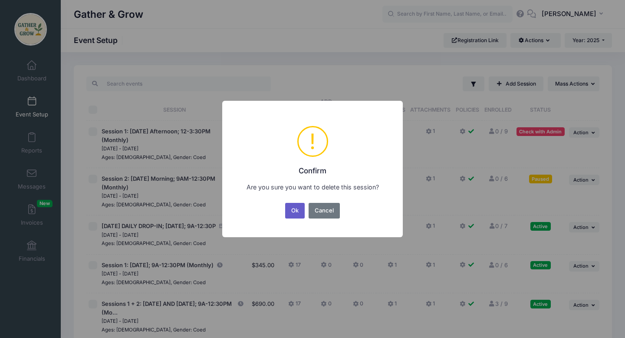
click at [294, 211] on button "Ok" at bounding box center [295, 211] width 20 height 16
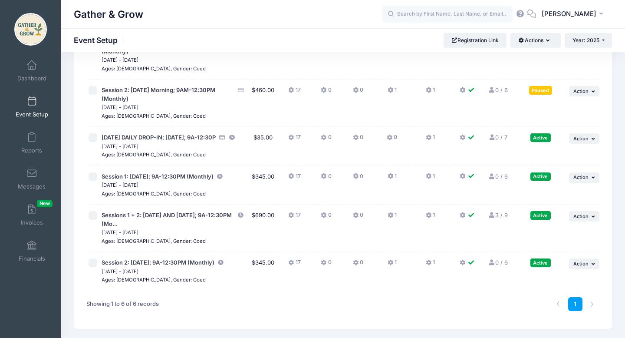
scroll to position [93, 0]
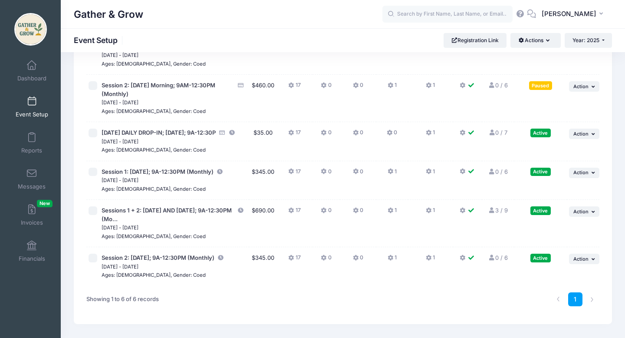
click at [495, 213] on icon at bounding box center [491, 210] width 7 height 6
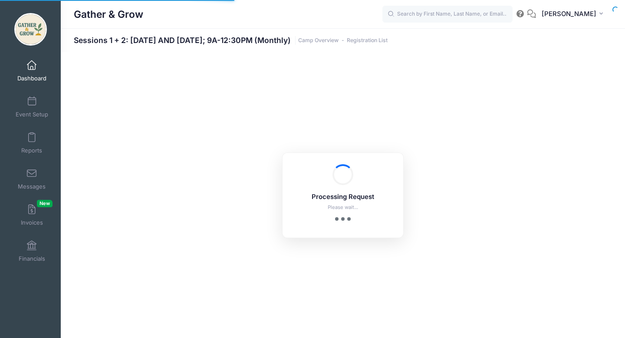
select select "10"
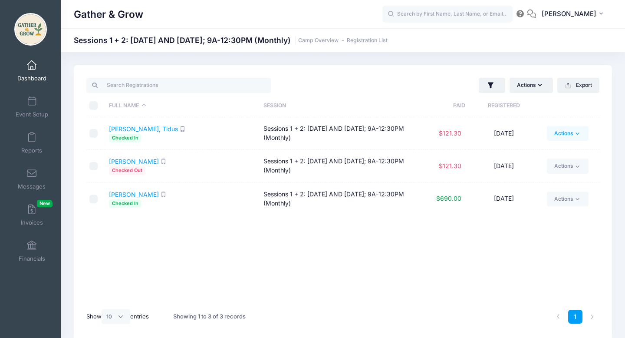
click at [567, 135] on link "Actions" at bounding box center [567, 133] width 41 height 15
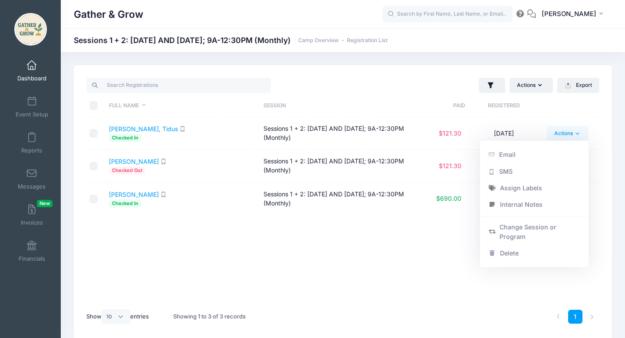
click at [416, 244] on div "Full Name Session Paid Registered [PERSON_NAME] Checked In Sessions 1 + 2: [DAT…" at bounding box center [342, 210] width 513 height 186
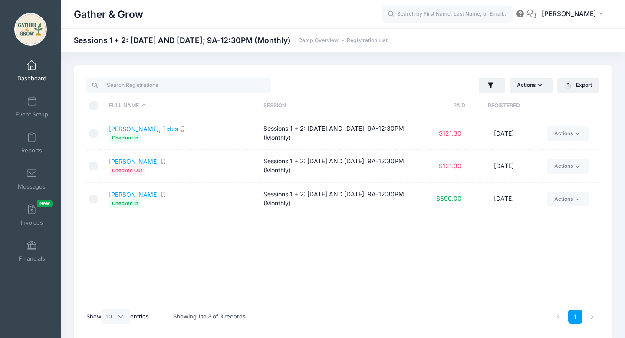
click at [31, 73] on link "Dashboard" at bounding box center [31, 71] width 41 height 30
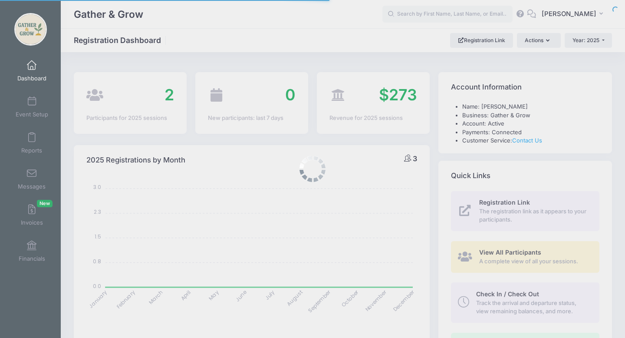
select select
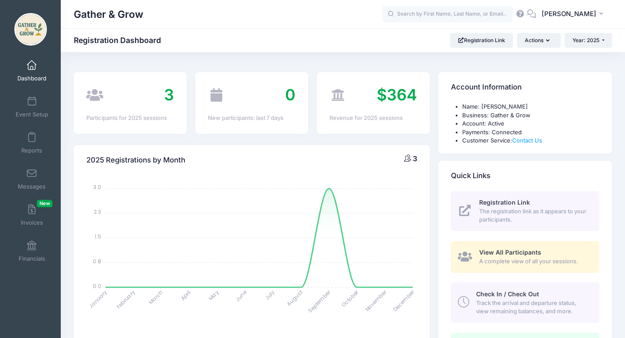
click at [524, 301] on span "Track the arrival and departure status, view remaining balances, and more." at bounding box center [532, 306] width 113 height 17
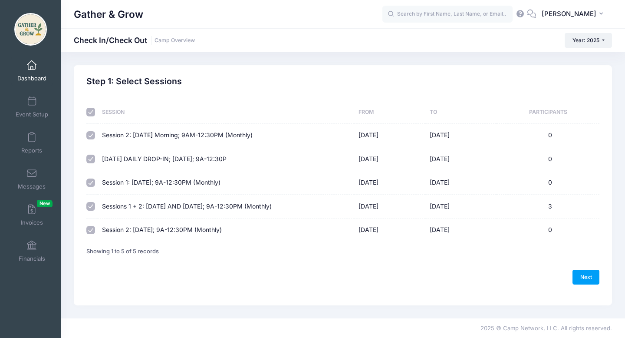
click at [90, 112] on input "checkbox" at bounding box center [90, 112] width 9 height 9
checkbox input "false"
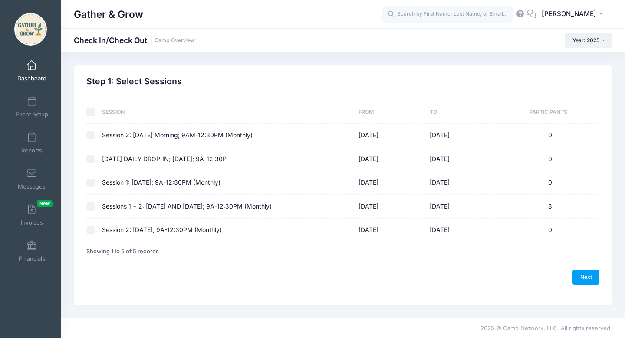
checkbox input "false"
click at [93, 206] on input "checkbox" at bounding box center [90, 206] width 9 height 9
checkbox input "true"
click at [584, 277] on link "Next" at bounding box center [585, 276] width 27 height 15
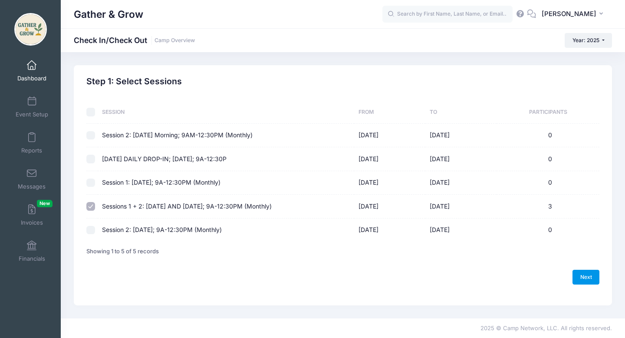
select select "10"
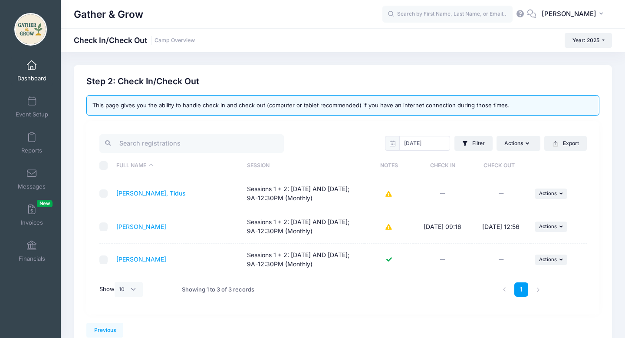
click at [451, 225] on td "[DATE] 09:16" at bounding box center [442, 226] width 59 height 33
click at [553, 224] on span "Actions" at bounding box center [548, 226] width 18 height 6
click at [605, 235] on div "Previous Next Step 2 : Check In/Check Out 1 Select Sessions 2 Check In/Check Ou…" at bounding box center [343, 206] width 538 height 283
click at [520, 145] on button "Actions" at bounding box center [517, 143] width 43 height 15
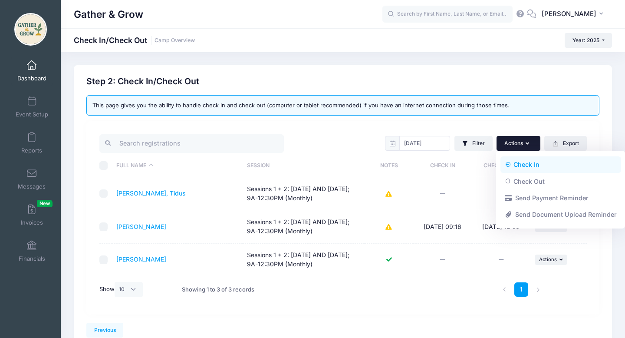
click at [522, 166] on link "Check In" at bounding box center [560, 164] width 121 height 16
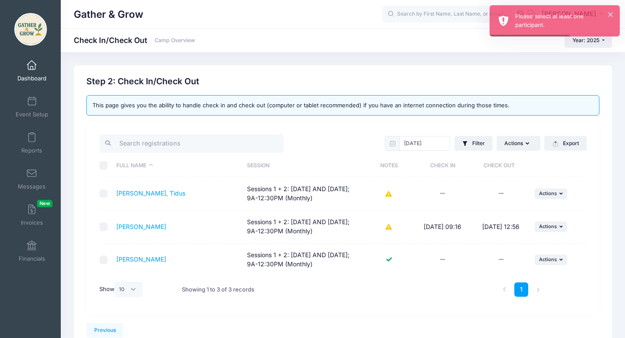
click at [600, 186] on div "Step 2: Check In/Check Out This page gives you the ability to handle check in a…" at bounding box center [342, 195] width 521 height 238
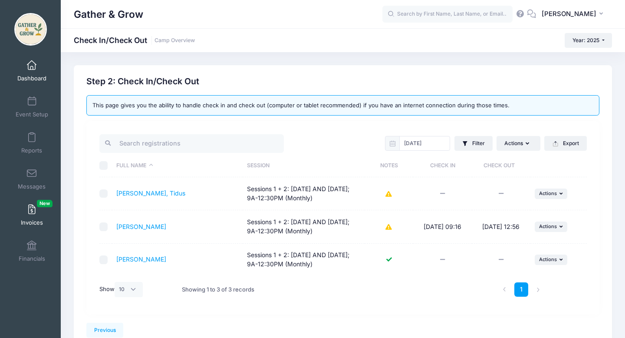
click at [36, 209] on link "Invoices New" at bounding box center [31, 215] width 41 height 30
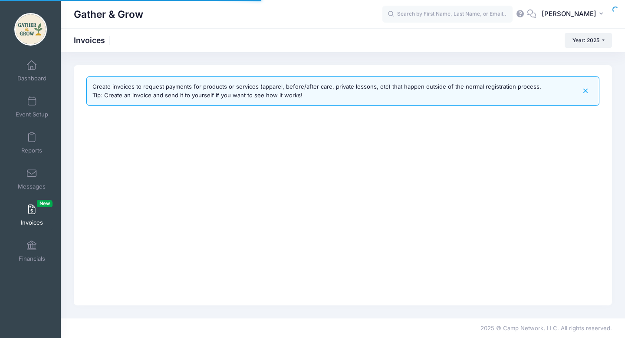
select select
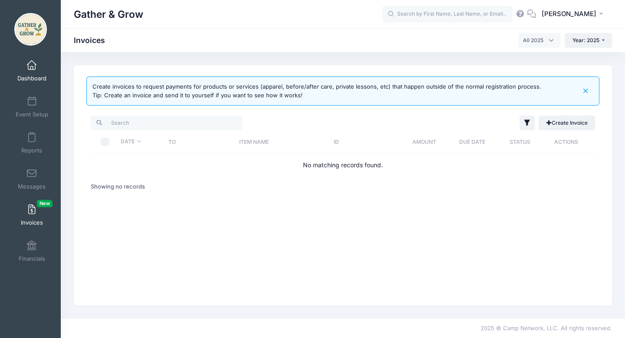
click at [30, 70] on link "Dashboard" at bounding box center [31, 71] width 41 height 30
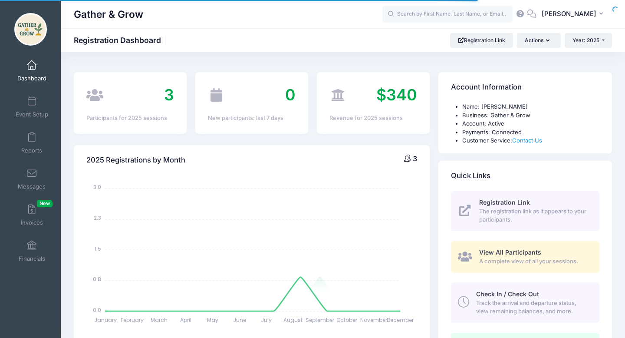
select select
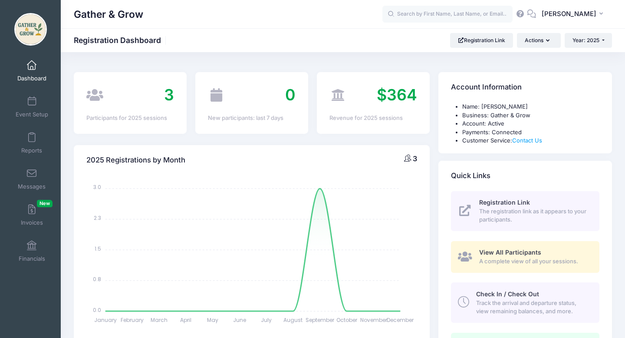
click at [507, 257] on span "A complete view of all your sessions." at bounding box center [534, 261] width 110 height 9
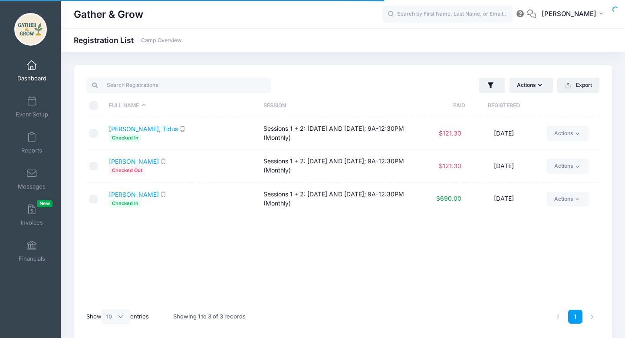
select select "10"
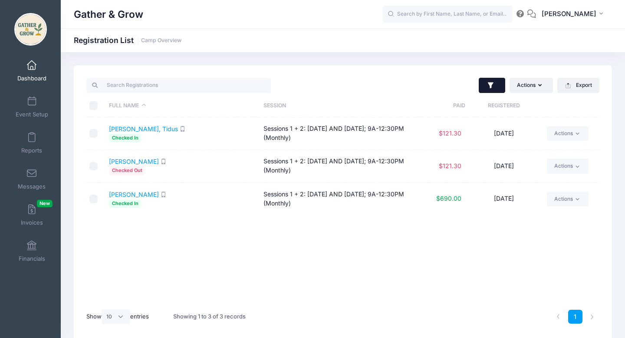
click at [490, 88] on icon "button" at bounding box center [490, 85] width 9 height 9
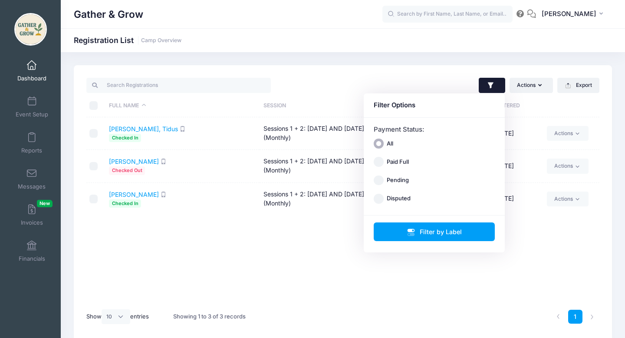
click at [443, 80] on div "Actions Assign Labels Send Email Send SMS Send Payment Reminder Send Document U…" at bounding box center [473, 85] width 261 height 18
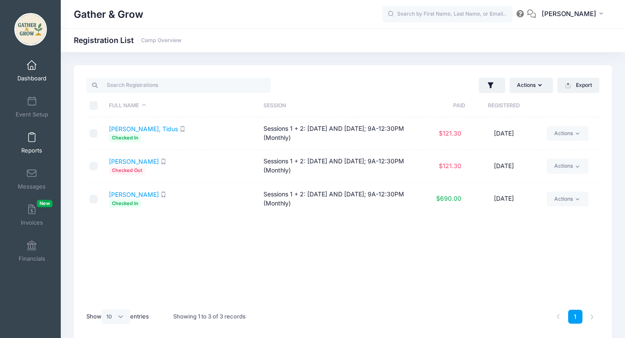
click at [27, 138] on link "Reports" at bounding box center [31, 143] width 41 height 30
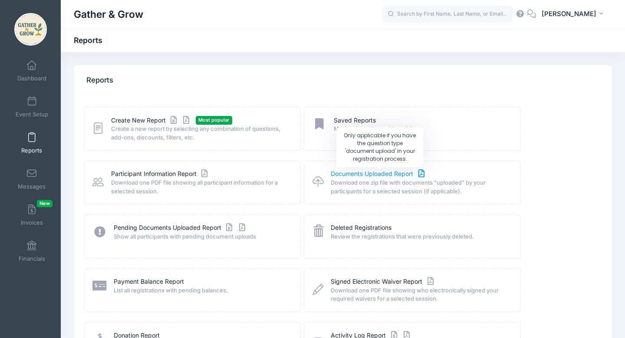
click at [351, 177] on link "Documents Uploaded Report" at bounding box center [378, 173] width 95 height 9
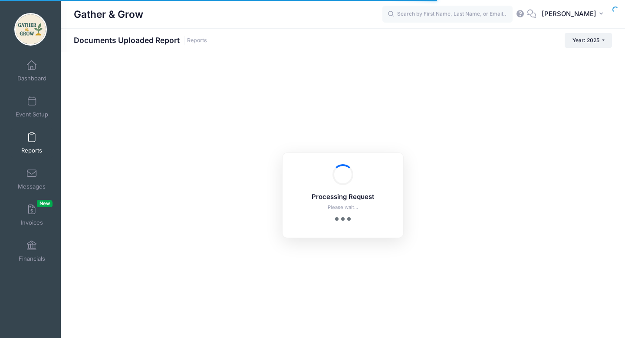
checkbox input "true"
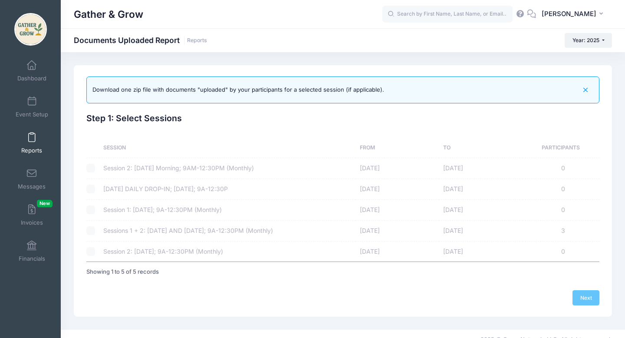
click at [90, 232] on div at bounding box center [90, 230] width 9 height 9
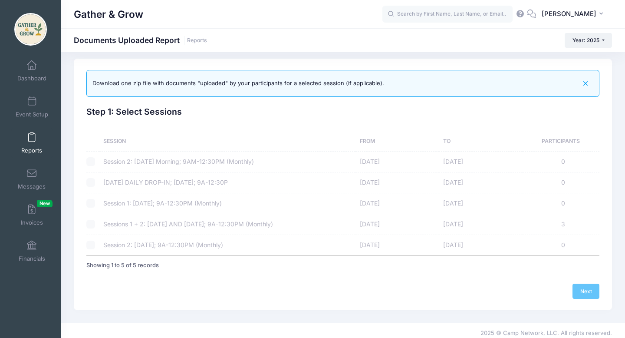
scroll to position [11, 0]
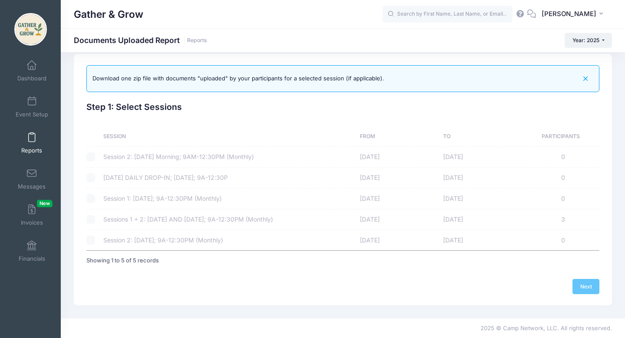
click at [587, 76] on icon "button" at bounding box center [585, 79] width 10 height 10
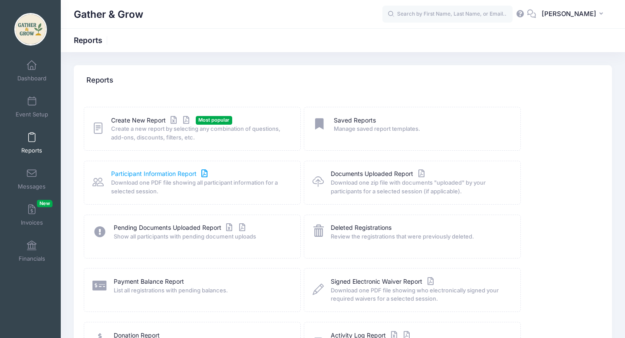
click at [118, 173] on link "Participant Information Report" at bounding box center [160, 173] width 98 height 9
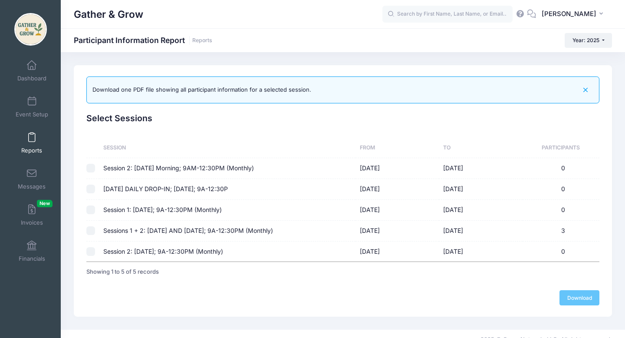
click at [132, 230] on td "Sessions 1 + 2: [DATE] AND [DATE]; 9A-12:30PM (Monthly)" at bounding box center [227, 230] width 256 height 21
checkbox input "true"
click at [589, 297] on link "Download" at bounding box center [579, 297] width 40 height 15
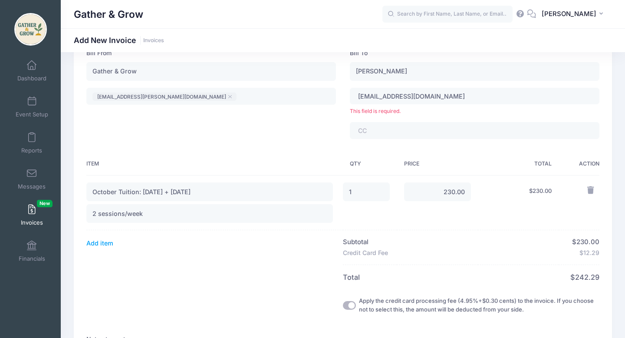
click at [330, 139] on div "Bill From Gather & Grow [EMAIL_ADDRESS][PERSON_NAME][DOMAIN_NAME] ​ [EMAIL_ADDR…" at bounding box center [342, 262] width 513 height 427
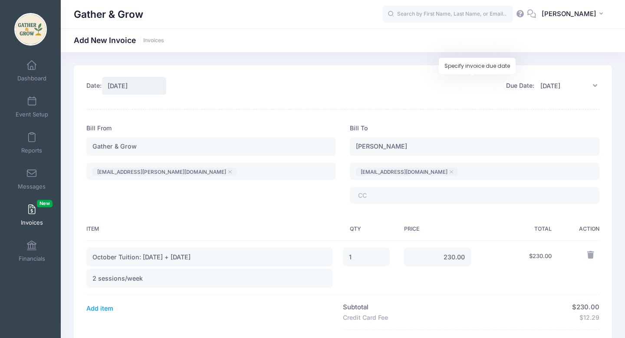
click at [594, 85] on icon at bounding box center [594, 85] width 9 height 7
click at [561, 84] on input "[DATE]" at bounding box center [566, 85] width 65 height 19
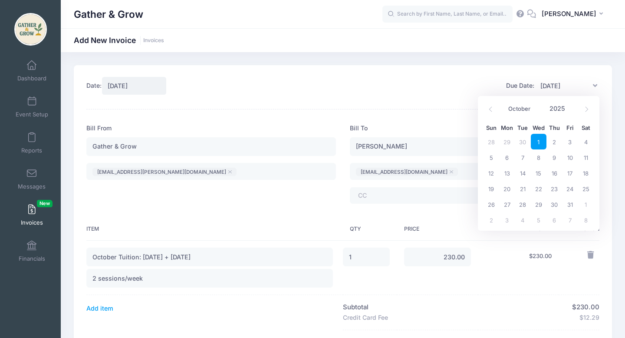
click at [443, 75] on div "Date: [DATE] Due Date: [DATE]" at bounding box center [343, 308] width 538 height 487
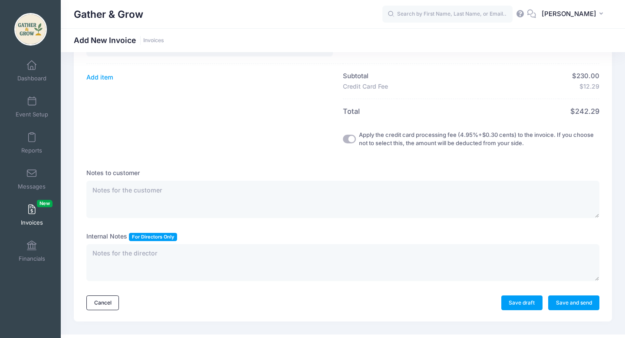
scroll to position [247, 0]
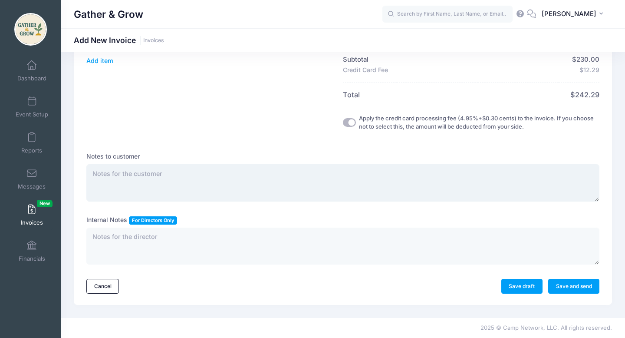
click at [276, 180] on textarea at bounding box center [342, 182] width 513 height 37
click at [518, 287] on link "Save draft" at bounding box center [521, 286] width 41 height 15
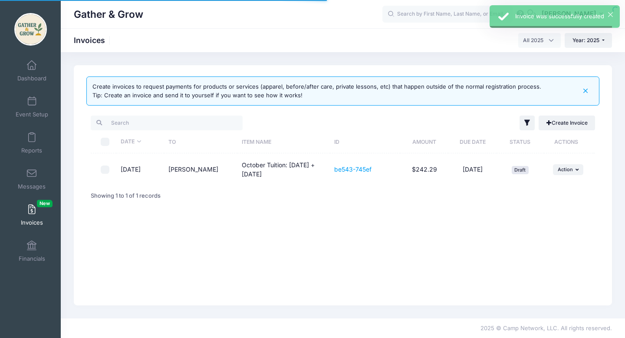
select select
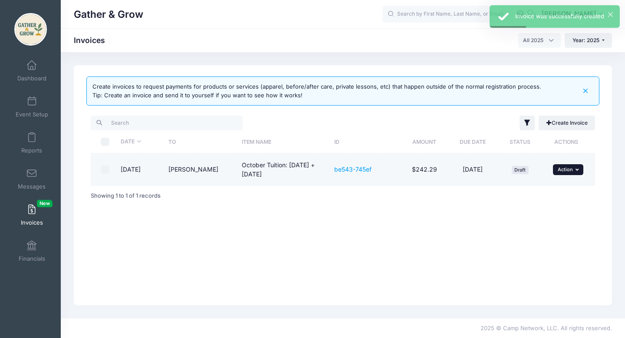
click at [565, 171] on span "Action" at bounding box center [564, 169] width 15 height 6
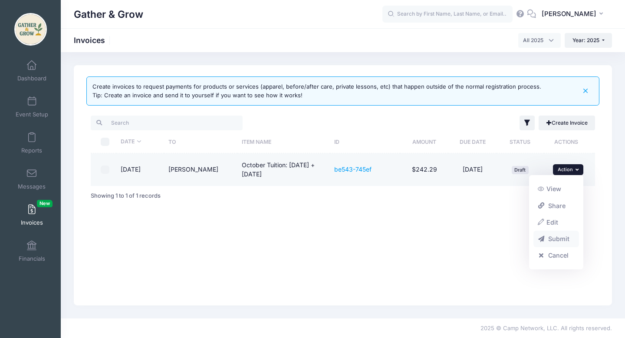
click at [559, 240] on link "Submit" at bounding box center [556, 238] width 46 height 16
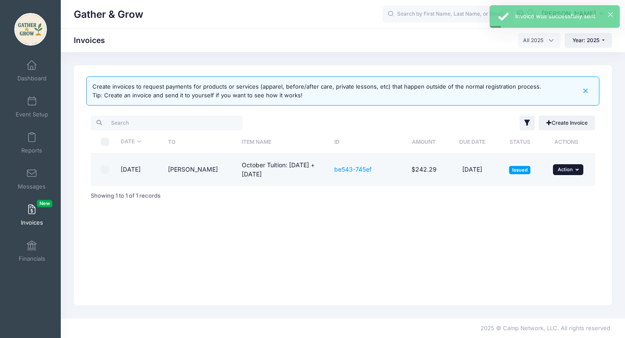
click at [561, 169] on span "Action" at bounding box center [564, 169] width 15 height 6
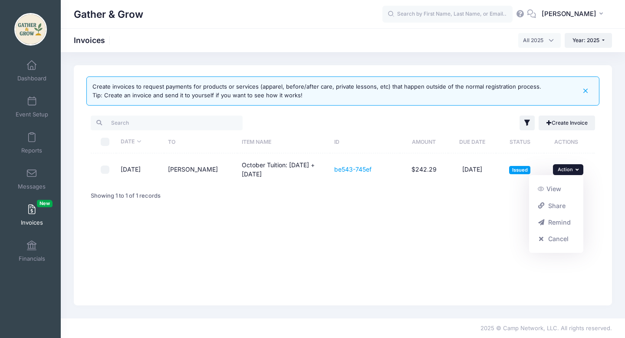
click at [469, 230] on div "Create invoices to request payments for products or services (apparel, before/a…" at bounding box center [343, 185] width 538 height 240
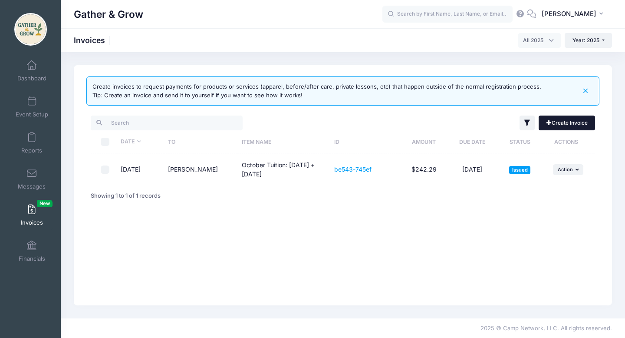
click at [572, 124] on link "Create Invoice" at bounding box center [566, 122] width 56 height 15
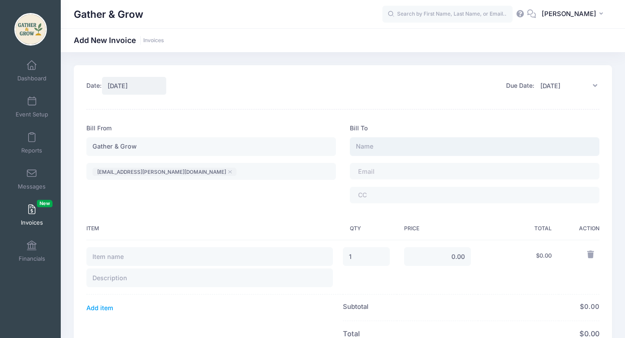
click at [403, 146] on input "text" at bounding box center [474, 146] width 249 height 19
type input "t"
type input "[PERSON_NAME]"
click at [397, 177] on tags "​" at bounding box center [474, 171] width 249 height 16
click at [245, 261] on input "text" at bounding box center [209, 256] width 246 height 19
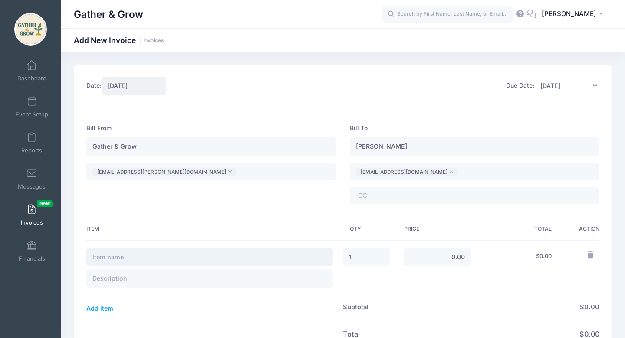
type input "October Tuition: [DATE] + [DATE]"
click at [171, 275] on input "text" at bounding box center [209, 278] width 246 height 19
type input "2 sessions/week"
click at [456, 262] on input "0.00" at bounding box center [437, 256] width 67 height 19
type input "0"
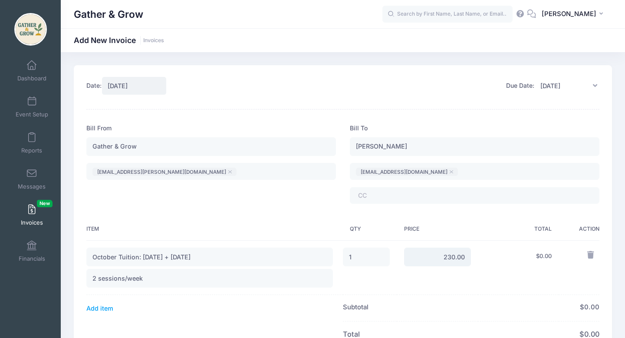
type input "230.00"
click at [517, 284] on td "$ 0.00" at bounding box center [518, 267] width 81 height 55
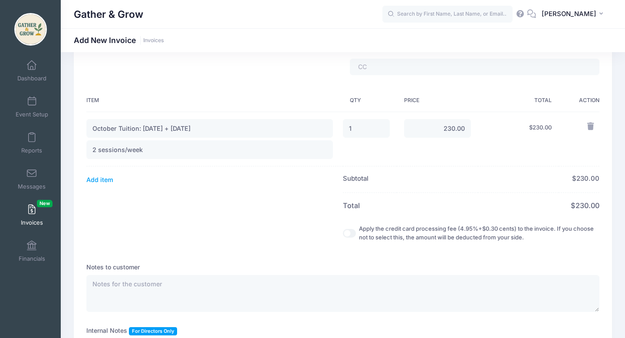
scroll to position [129, 0]
click at [348, 233] on input "Apply the credit card processing fee (4.95%+$0.30 cents) to the invoice. If you…" at bounding box center [349, 232] width 13 height 9
checkbox input "true"
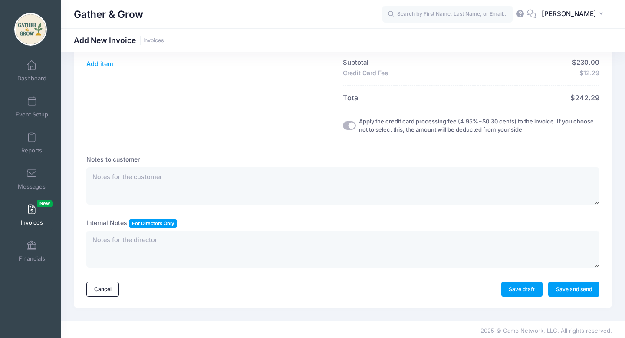
scroll to position [245, 0]
click at [567, 291] on link "Save and send" at bounding box center [573, 288] width 51 height 15
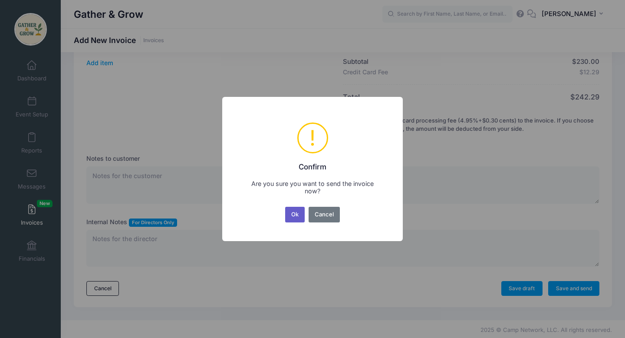
click at [295, 214] on button "Ok" at bounding box center [295, 215] width 20 height 16
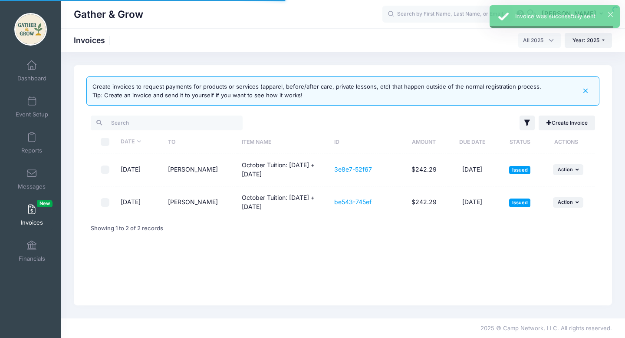
select select
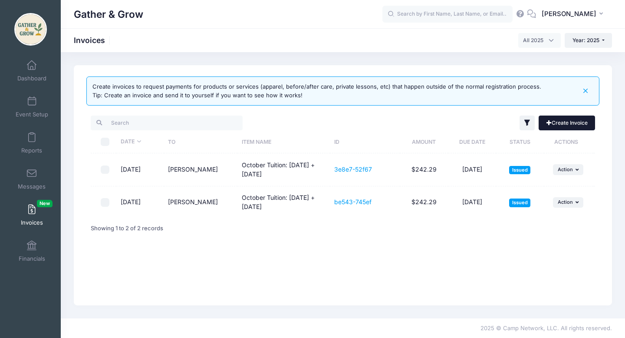
click at [590, 128] on link "Create Invoice" at bounding box center [566, 122] width 56 height 15
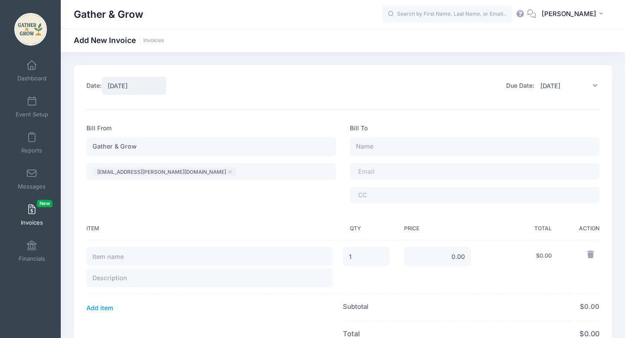
click at [147, 86] on input "[DATE]" at bounding box center [134, 85] width 65 height 19
click at [107, 88] on input "[DATE]" at bounding box center [134, 85] width 65 height 19
click at [115, 84] on input "[DATE]" at bounding box center [134, 85] width 65 height 19
click at [147, 87] on input "[DATE]" at bounding box center [134, 85] width 65 height 19
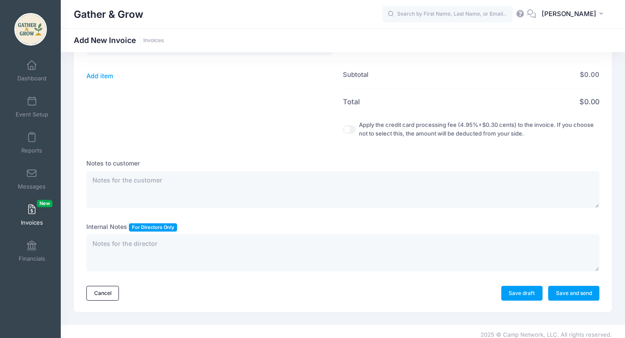
scroll to position [239, 0]
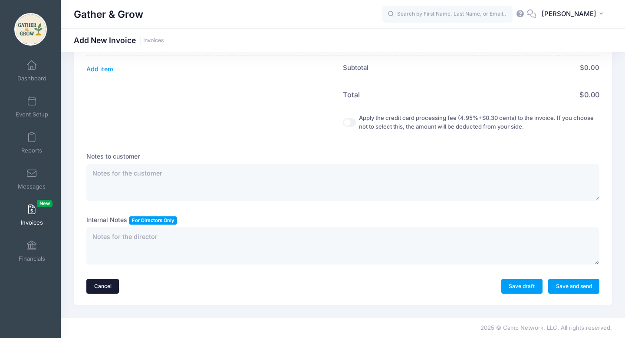
click at [90, 288] on link "Cancel" at bounding box center [102, 286] width 33 height 15
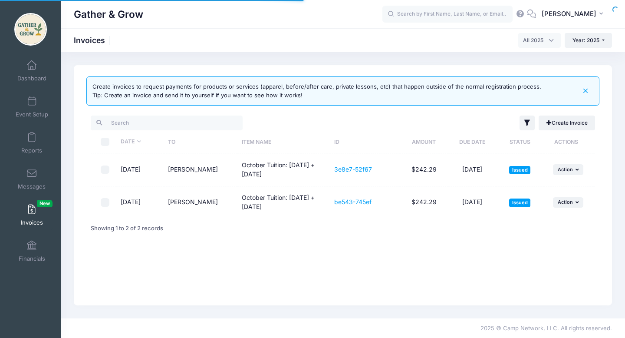
select select
click at [29, 106] on link "Event Setup" at bounding box center [31, 107] width 41 height 30
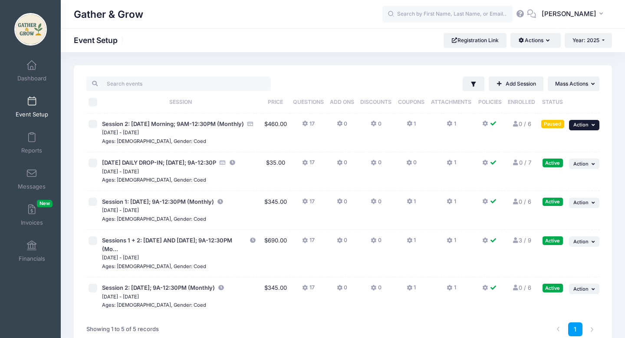
click at [590, 126] on button "... Action" at bounding box center [584, 125] width 30 height 10
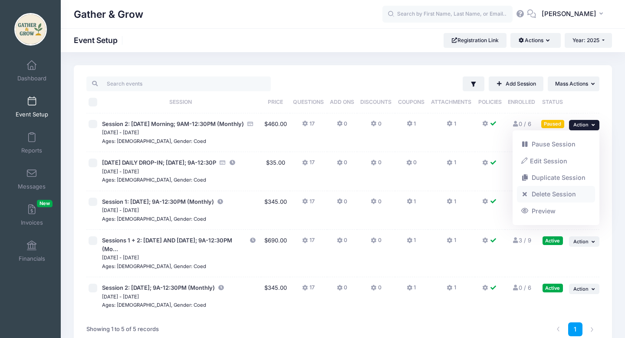
click at [556, 193] on link "Delete Session" at bounding box center [556, 194] width 79 height 16
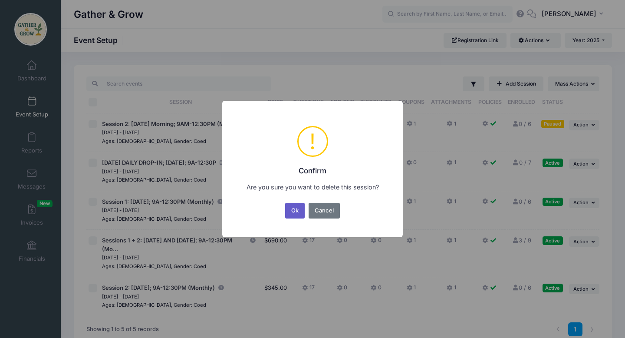
click at [295, 213] on button "Ok" at bounding box center [295, 211] width 20 height 16
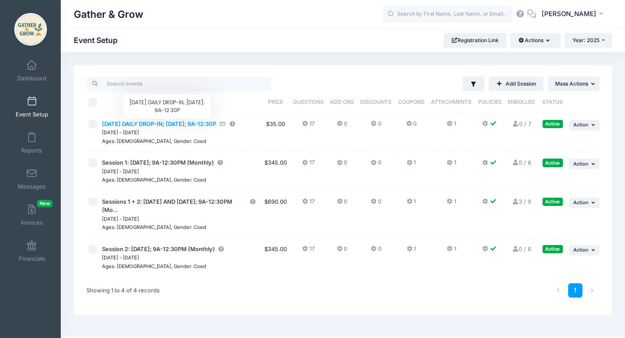
click at [202, 123] on span "[DATE] DAILY DROP-IN; [DATE]; 9A-12:30P" at bounding box center [159, 123] width 114 height 7
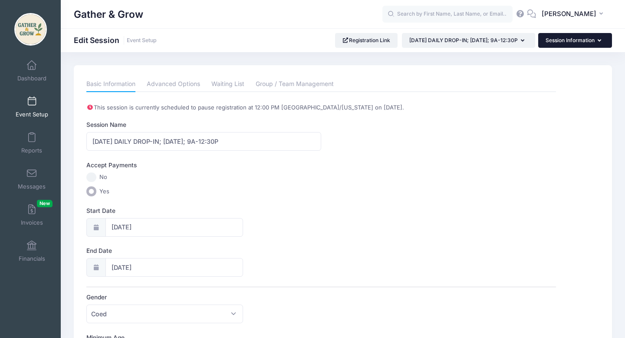
click at [588, 43] on button "Session Information" at bounding box center [575, 40] width 74 height 15
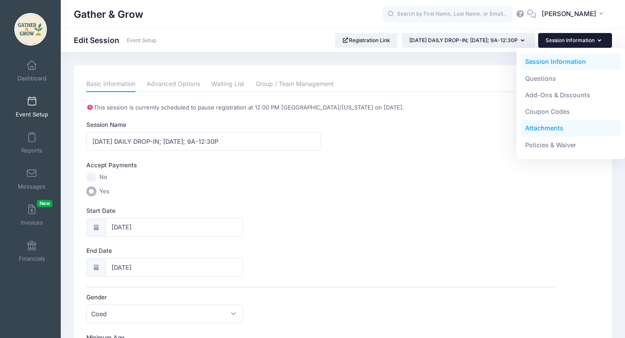
click at [560, 128] on link "Attachments" at bounding box center [571, 128] width 100 height 16
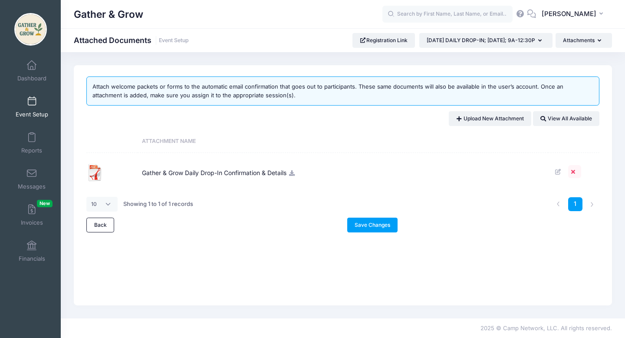
click at [572, 172] on icon at bounding box center [574, 172] width 7 height 6
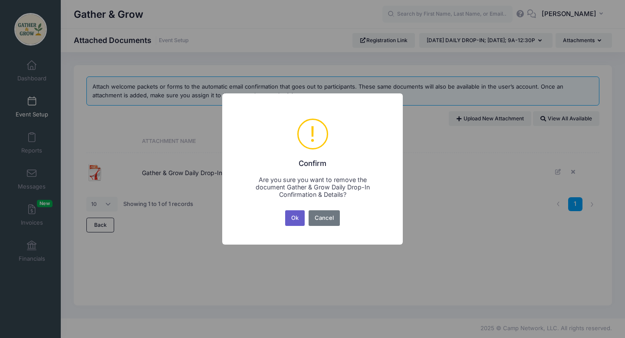
click at [292, 218] on button "Ok" at bounding box center [295, 218] width 20 height 16
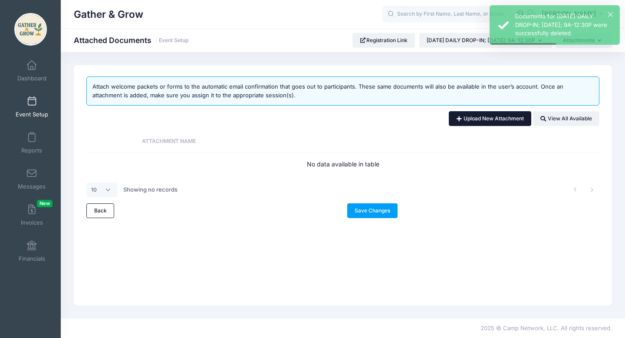
click at [473, 115] on link "Upload New Attachment" at bounding box center [490, 118] width 82 height 15
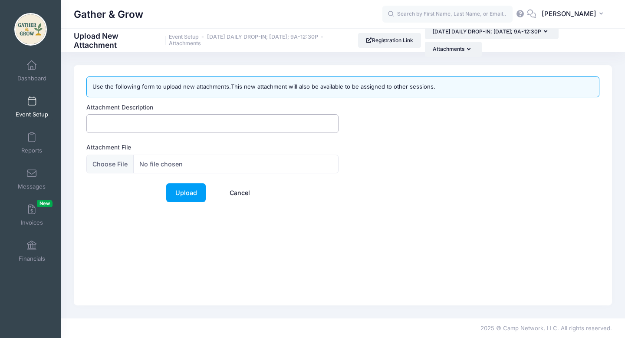
click at [122, 127] on input "Attachment Description" at bounding box center [212, 123] width 252 height 19
type input "Gather & Grow Daily Drop-In Confirmation & Details"
click at [104, 161] on input "Attachment File" at bounding box center [212, 163] width 252 height 19
type input "C:\fakepath\Gather & Grow Daily Drop-In (1).pdf"
click at [193, 189] on link "Upload" at bounding box center [185, 192] width 39 height 19
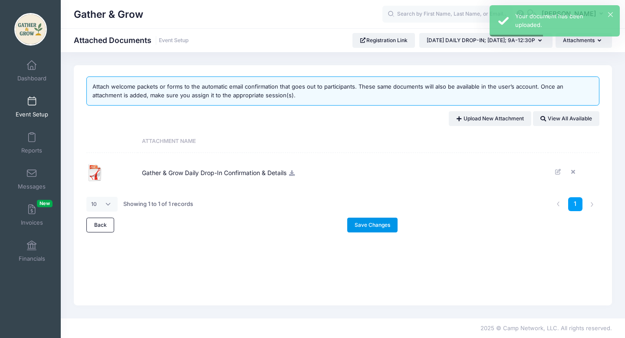
click at [366, 228] on link "Save Changes" at bounding box center [372, 224] width 51 height 15
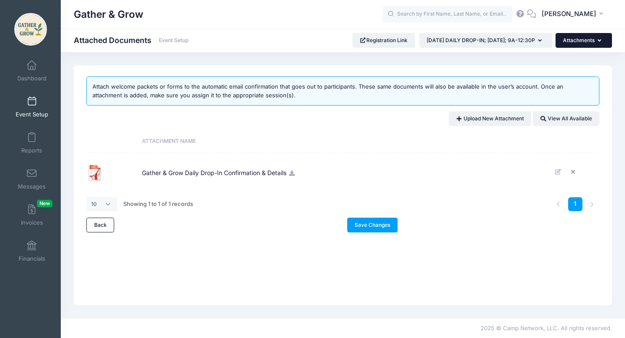
click at [575, 44] on button "Attachments" at bounding box center [583, 40] width 56 height 15
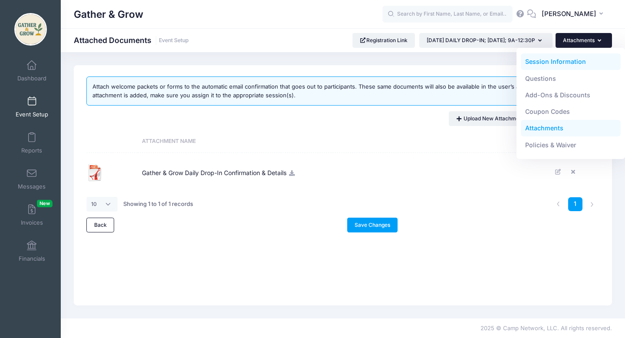
click at [565, 64] on link "Session Information" at bounding box center [571, 61] width 100 height 16
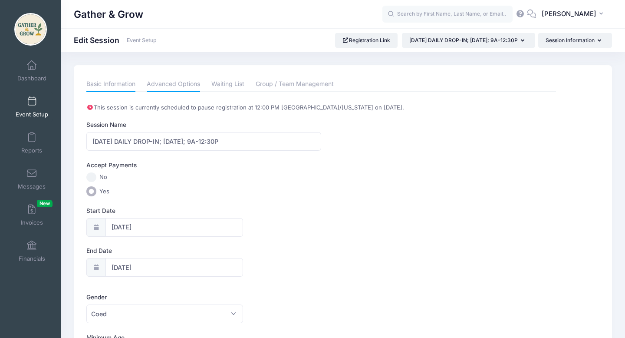
click at [179, 84] on link "Advanced Options" at bounding box center [173, 84] width 53 height 16
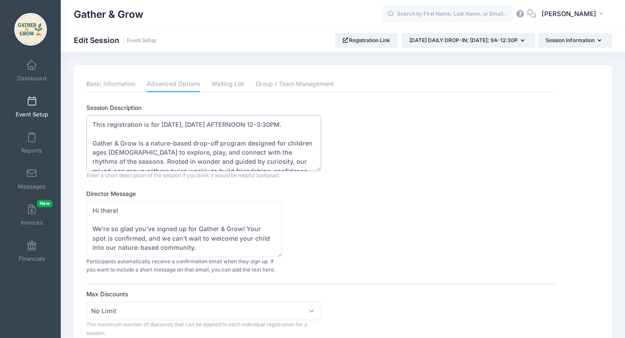
drag, startPoint x: 262, startPoint y: 125, endPoint x: 223, endPoint y: 125, distance: 39.0
click at [223, 125] on textarea "This registration is for [DATE], [DATE] AFTERNOON 12-3:30PM. Gather & Grow is a…" at bounding box center [203, 143] width 235 height 56
click at [277, 124] on textarea "This registration is for [DATE], [DATE] AFTERNOON 12-3:30PM. Gather & Grow is a…" at bounding box center [203, 143] width 235 height 56
click at [262, 125] on textarea "This registration is for [DATE], [DATE] AFTERNOON 12-3:30PM. Gather & Grow is a…" at bounding box center [203, 143] width 235 height 56
click at [291, 125] on textarea "This registration is for [DATE], [DATE] AFTERNOON 12-3:30PM. Gather & Grow is a…" at bounding box center [203, 143] width 235 height 56
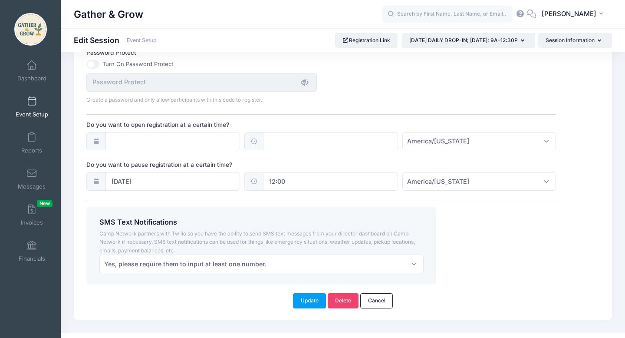
scroll to position [621, 0]
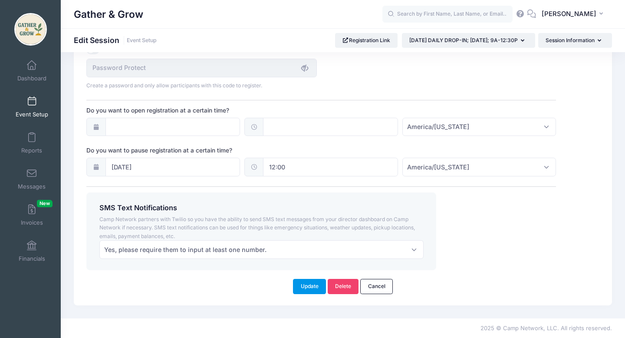
type textarea "This registration is for [DATE], [DATE] MORNING 9AM-12:30PM. Gather & Grow is a…"
click at [313, 284] on button "Update" at bounding box center [309, 286] width 33 height 15
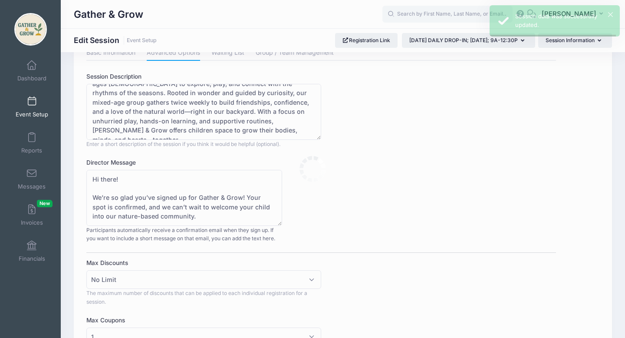
scroll to position [0, 0]
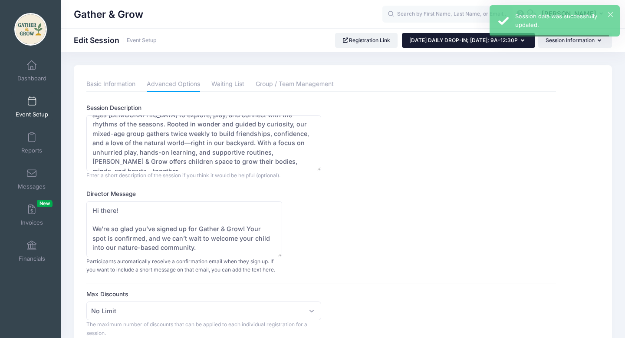
click at [523, 41] on icon "button" at bounding box center [524, 41] width 7 height 0
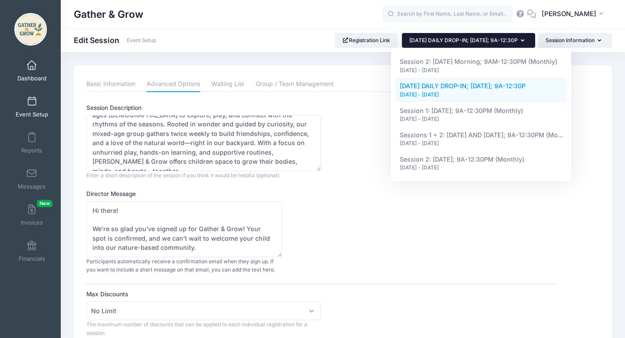
click at [33, 75] on span "Dashboard" at bounding box center [31, 78] width 29 height 7
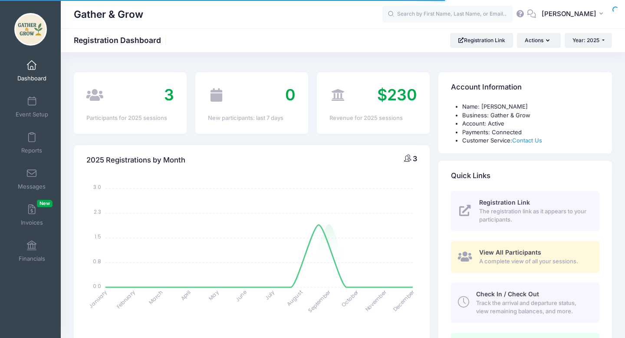
select select
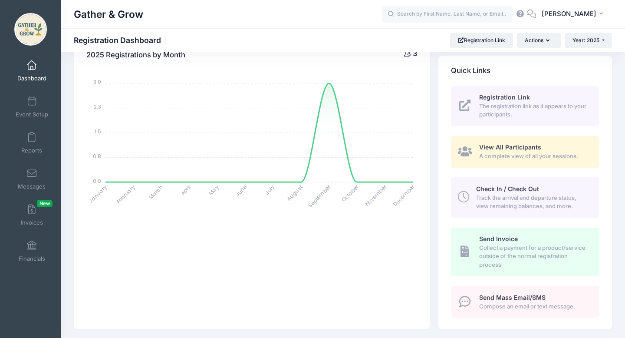
scroll to position [108, 0]
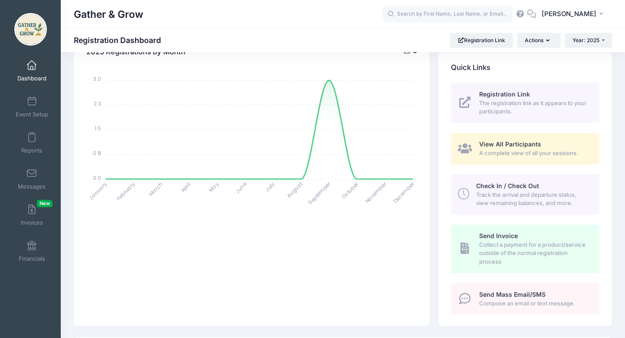
click at [539, 151] on span "A complete view of all your sessions." at bounding box center [534, 153] width 110 height 9
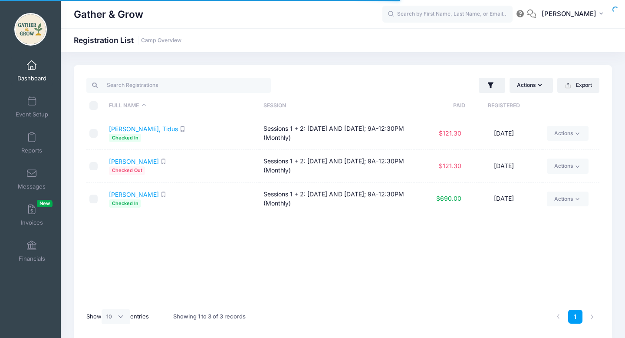
select select "10"
click at [138, 128] on link "[PERSON_NAME], Tidus" at bounding box center [143, 128] width 69 height 7
click at [33, 114] on span "Event Setup" at bounding box center [32, 114] width 33 height 7
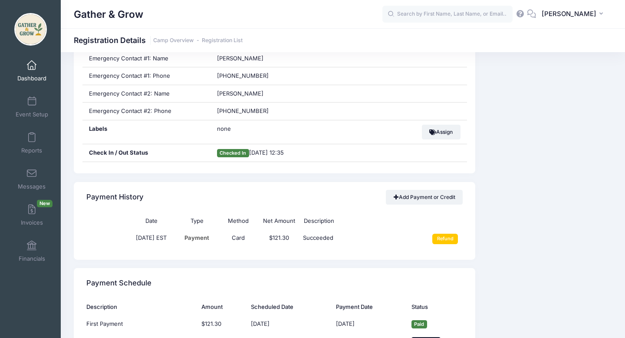
scroll to position [453, 0]
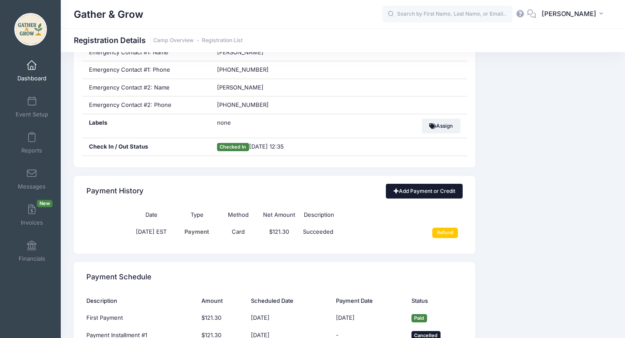
click at [400, 190] on link "Add Payment or Credit" at bounding box center [424, 191] width 77 height 15
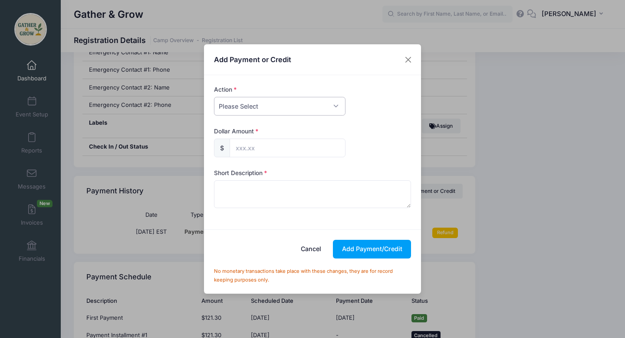
click at [337, 109] on select "Please Select Payment Credit Refund (Offline)" at bounding box center [279, 106] width 131 height 19
click at [214, 97] on select "Please Select Payment Credit Refund (Offline)" at bounding box center [279, 106] width 131 height 19
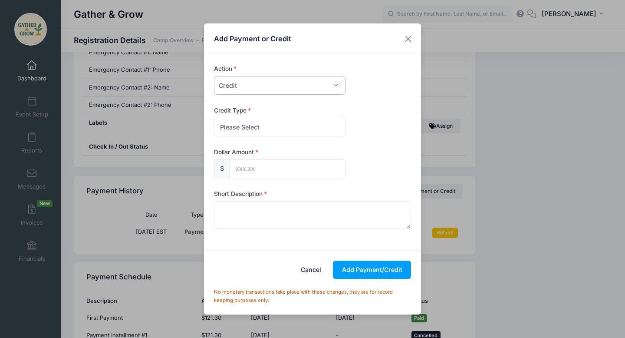
click at [338, 86] on select "Please Select Payment Credit Refund (Offline)" at bounding box center [279, 85] width 131 height 19
select select "payment"
click at [214, 76] on select "Please Select Payment Credit Refund (Offline)" at bounding box center [279, 85] width 131 height 19
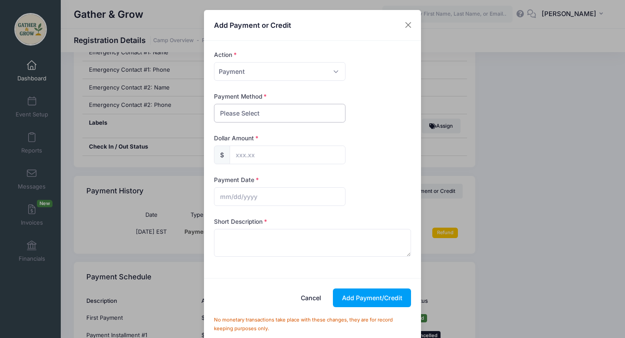
click at [289, 115] on select "Please Select PayPal Cash Check Bank Transfer Other" at bounding box center [279, 113] width 131 height 19
select select "bank transfer"
click at [214, 104] on select "Please Select PayPal Cash Check Bank Transfer Other" at bounding box center [279, 113] width 131 height 19
click at [282, 154] on input "text" at bounding box center [288, 154] width 116 height 19
type input "121.00"
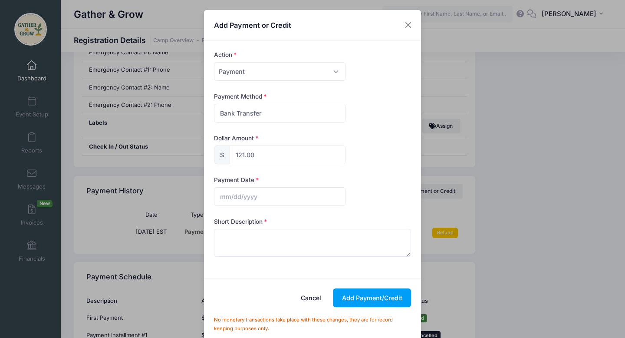
drag, startPoint x: 299, startPoint y: 21, endPoint x: 317, endPoint y: 21, distance: 17.4
click at [317, 21] on div "Add Payment or Credit" at bounding box center [312, 25] width 217 height 31
click at [409, 24] on button "Close" at bounding box center [408, 25] width 16 height 16
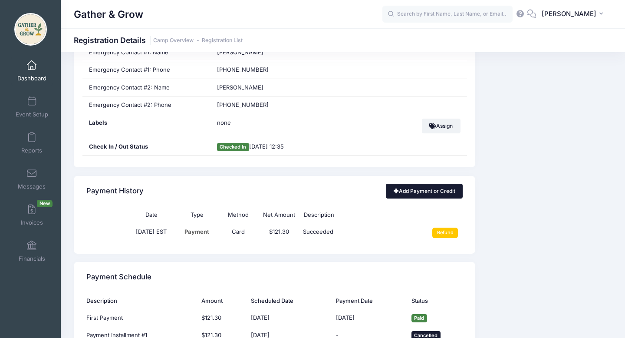
click at [401, 190] on link "Add Payment or Credit" at bounding box center [424, 191] width 77 height 15
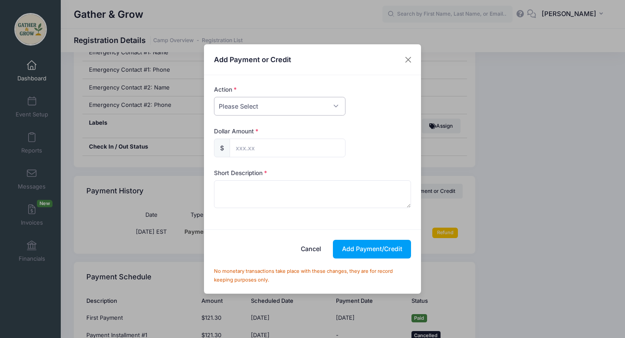
click at [328, 107] on select "Please Select Payment Credit Refund (Offline)" at bounding box center [279, 106] width 131 height 19
select select "payment"
click at [214, 97] on select "Please Select Payment Credit Refund (Offline)" at bounding box center [279, 106] width 131 height 19
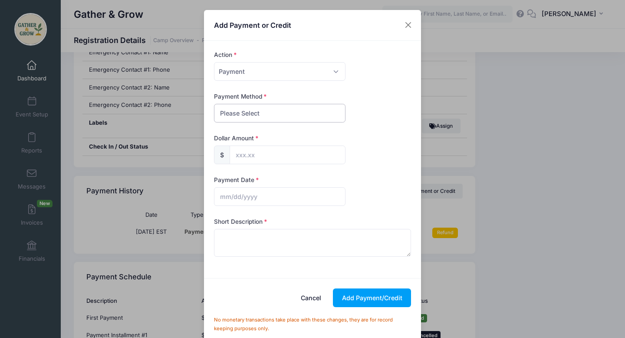
click at [289, 110] on select "Please Select PayPal Cash Check Bank Transfer Other" at bounding box center [279, 113] width 131 height 19
select select "other"
click at [214, 104] on select "Please Select PayPal Cash Check Bank Transfer Other" at bounding box center [279, 113] width 131 height 19
click at [281, 150] on input "text" at bounding box center [288, 154] width 116 height 19
type input "121.30"
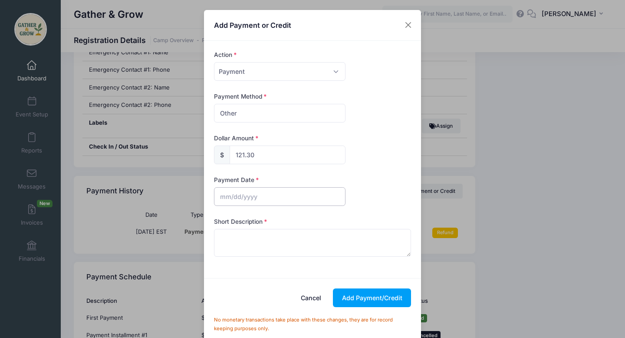
click at [263, 198] on input "text" at bounding box center [279, 196] width 131 height 19
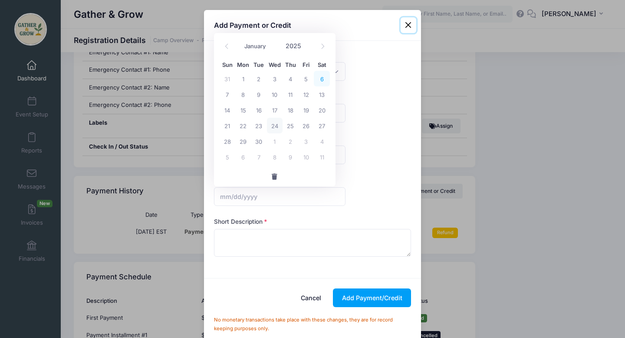
click at [321, 79] on span "6" at bounding box center [322, 79] width 16 height 16
type input "09/06/2025"
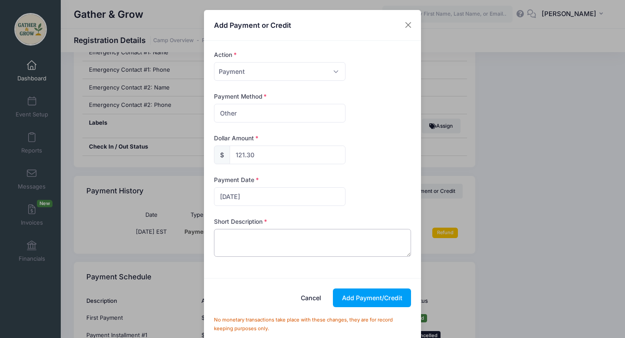
click at [280, 245] on textarea at bounding box center [312, 243] width 197 height 28
click at [280, 239] on textarea "Paid for Wednesday Registration" at bounding box center [312, 243] width 197 height 28
type textarea "Paid for Wednesday Monthly Registration"
click at [358, 298] on button "Add Payment/Credit" at bounding box center [372, 297] width 78 height 19
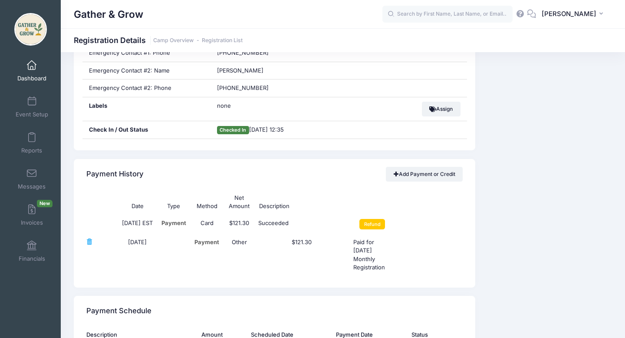
scroll to position [483, 0]
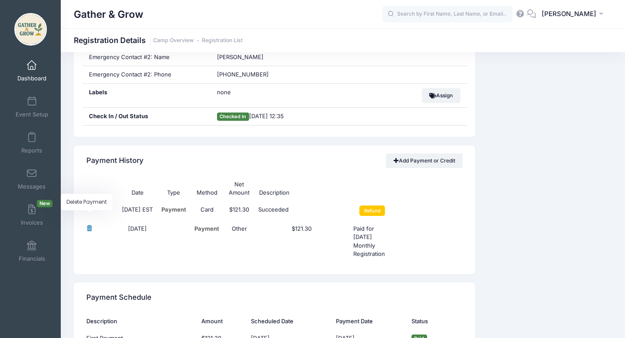
click at [88, 229] on span "Delete Payment" at bounding box center [89, 228] width 6 height 6
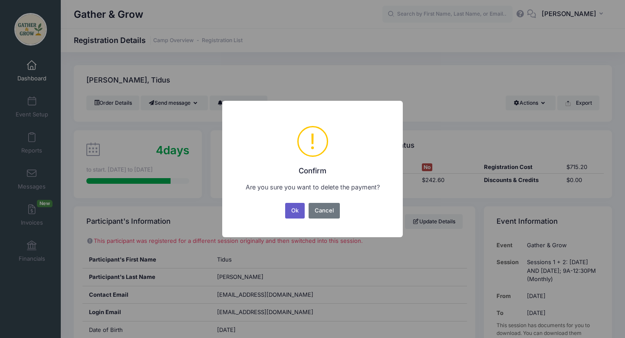
click at [294, 211] on button "Ok" at bounding box center [295, 211] width 20 height 16
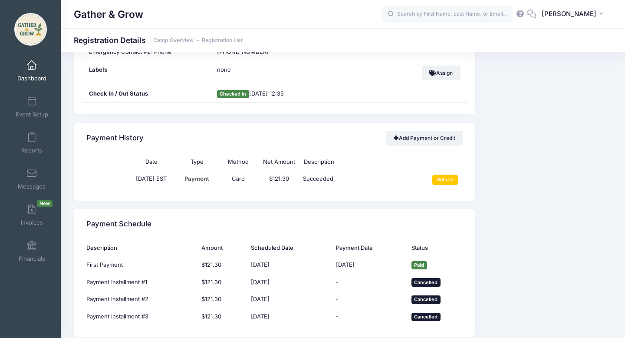
scroll to position [500, 0]
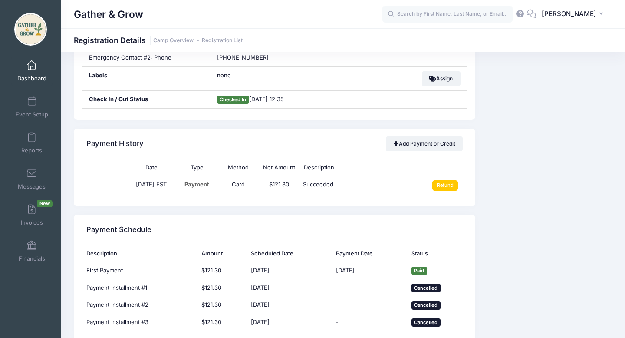
click at [400, 146] on link "Add Payment or Credit" at bounding box center [424, 143] width 77 height 15
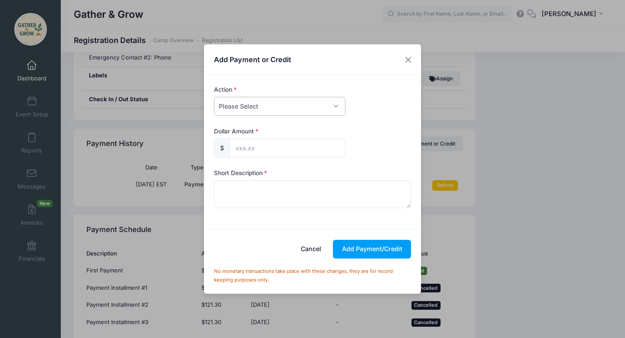
click at [329, 105] on select "Please Select Payment Credit Refund (Offline)" at bounding box center [279, 106] width 131 height 19
select select "payment"
click at [214, 97] on select "Please Select Payment Credit Refund (Offline)" at bounding box center [279, 106] width 131 height 19
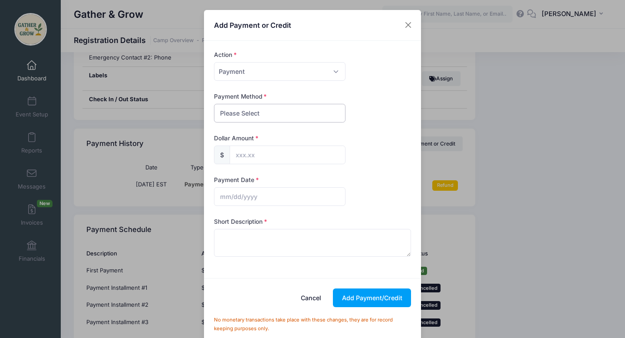
click at [298, 116] on select "Please Select PayPal Cash Check Bank Transfer Other" at bounding box center [279, 113] width 131 height 19
select select "other"
click at [214, 104] on select "Please Select PayPal Cash Check Bank Transfer Other" at bounding box center [279, 113] width 131 height 19
click at [267, 154] on input "text" at bounding box center [288, 154] width 116 height 19
type input "121.30"
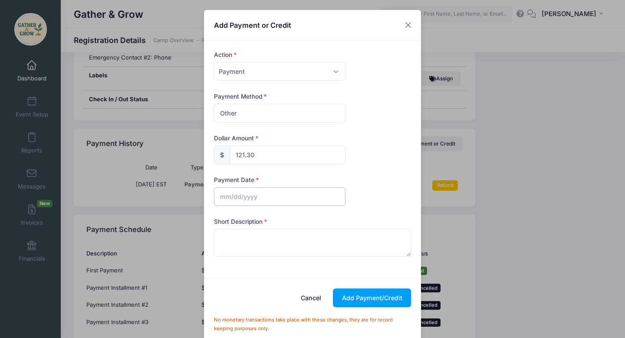
click at [244, 195] on input "text" at bounding box center [279, 196] width 131 height 19
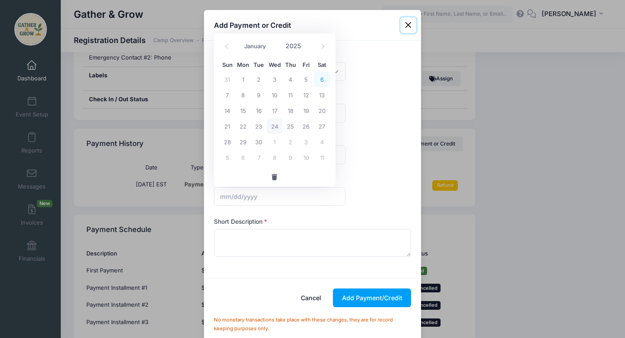
click at [321, 83] on span "6" at bounding box center [322, 79] width 16 height 16
type input "09/06/2025"
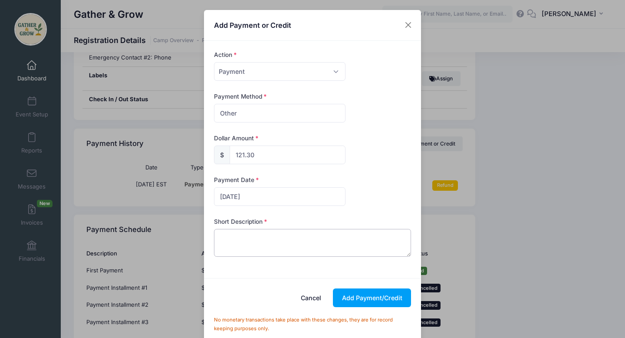
click at [272, 241] on textarea at bounding box center [312, 243] width 197 height 28
type textarea "Succeeded"
click at [358, 298] on button "Add Payment/Credit" at bounding box center [372, 297] width 78 height 19
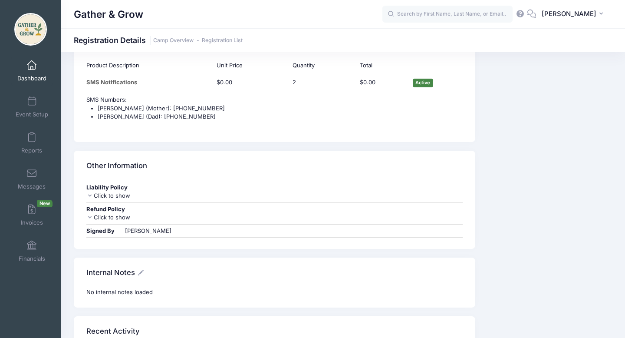
scroll to position [1098, 0]
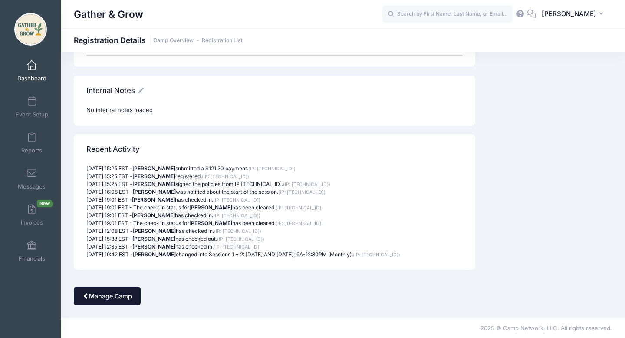
click at [112, 295] on link "Manage Camp" at bounding box center [107, 295] width 67 height 19
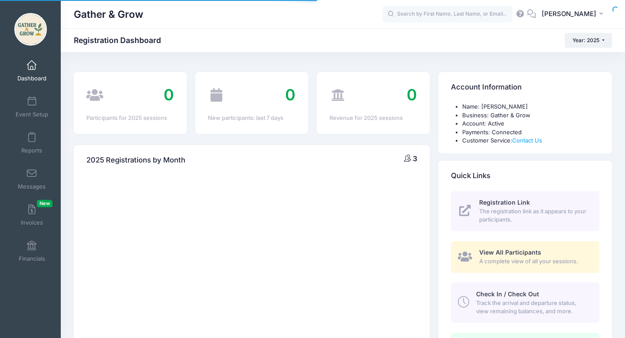
select select
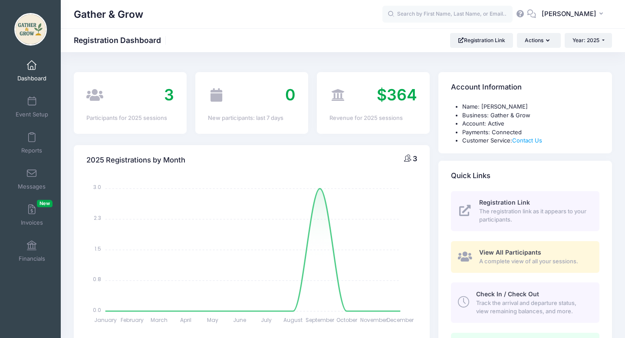
click at [514, 215] on span "The registration link as it appears to your participants." at bounding box center [534, 215] width 110 height 17
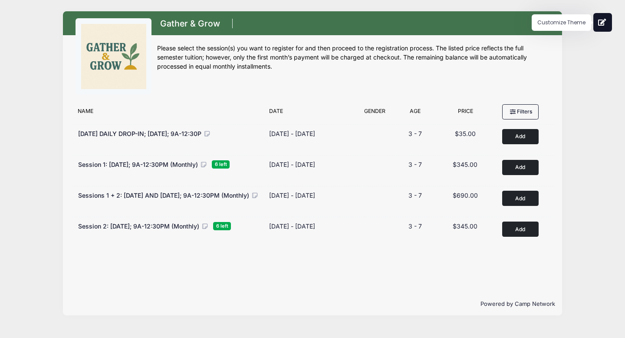
click at [600, 23] on icon at bounding box center [602, 22] width 9 height 7
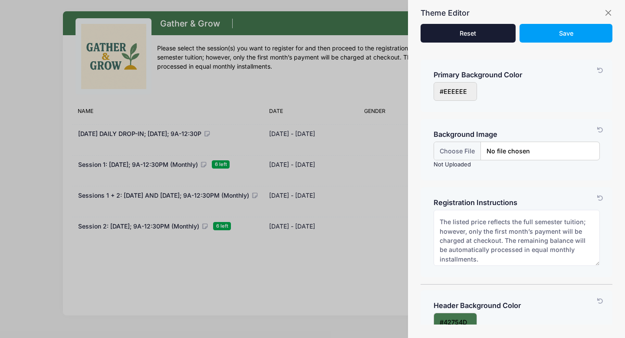
scroll to position [26, 0]
drag, startPoint x: 467, startPoint y: 230, endPoint x: 492, endPoint y: 256, distance: 35.3
click at [492, 256] on textarea "Please select the session(s) you want to register for and then proceed to the r…" at bounding box center [516, 238] width 166 height 56
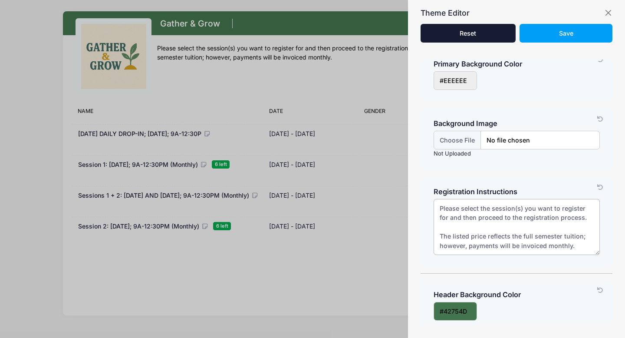
scroll to position [0, 0]
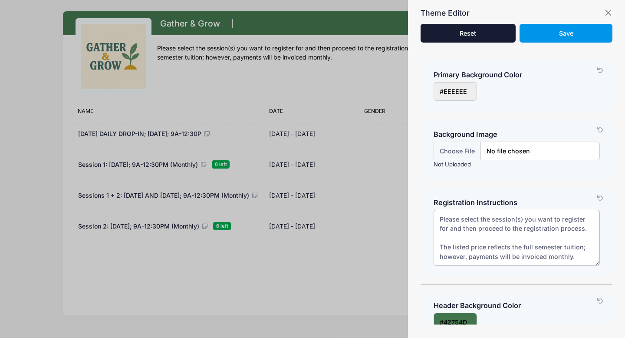
type textarea "Please select the session(s) you want to register for and then proceed to the r…"
click at [569, 33] on span "Save" at bounding box center [566, 33] width 14 height 7
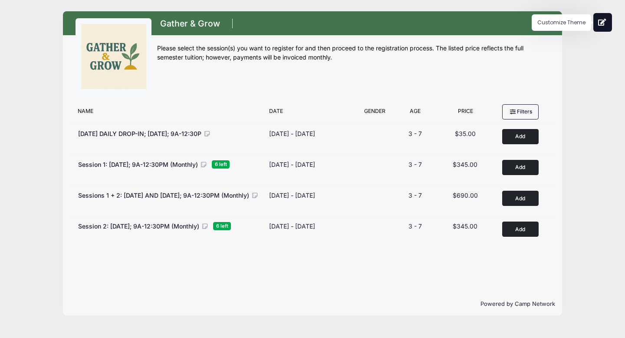
click at [607, 24] on button at bounding box center [602, 22] width 19 height 19
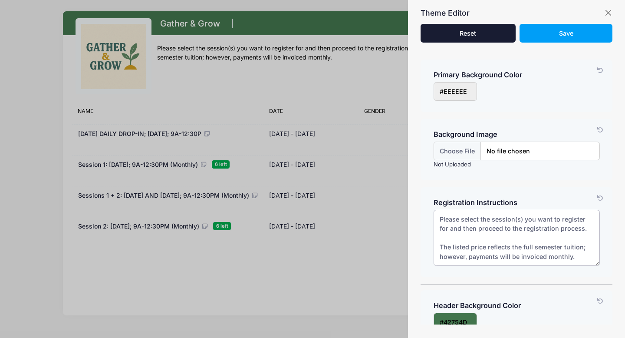
click at [573, 259] on textarea "Please select the session(s) you want to register for and then proceed to the r…" at bounding box center [516, 238] width 166 height 56
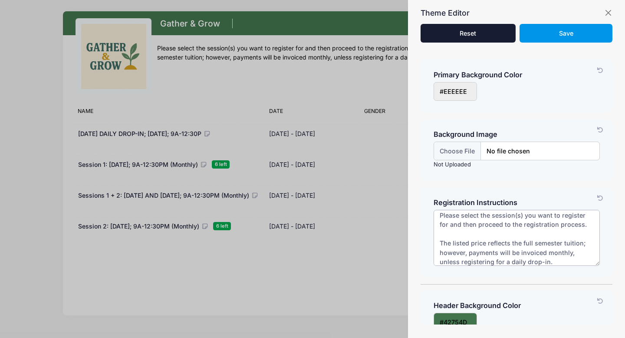
type textarea "Please select the session(s) you want to register for and then proceed to the r…"
click at [566, 38] on button "Save" at bounding box center [565, 33] width 92 height 19
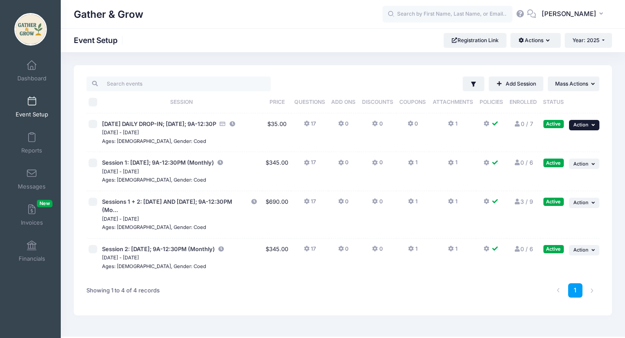
click at [584, 128] on span "Action" at bounding box center [580, 124] width 15 height 6
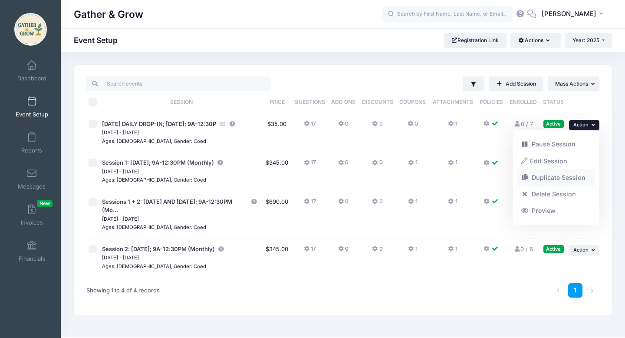
click at [571, 178] on link "Duplicate Session" at bounding box center [556, 177] width 79 height 16
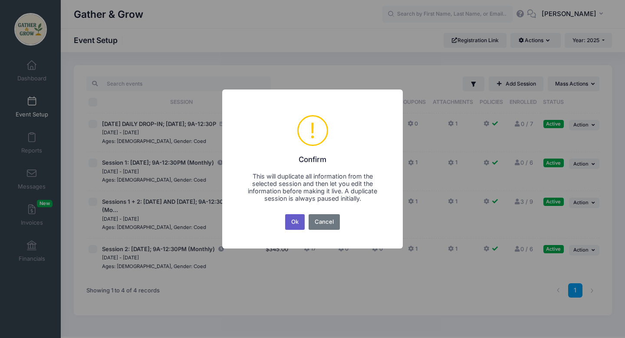
click at [295, 224] on button "Ok" at bounding box center [295, 222] width 20 height 16
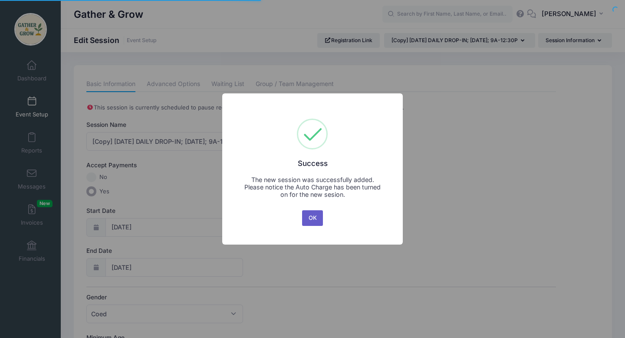
click at [314, 220] on button "OK" at bounding box center [312, 218] width 21 height 16
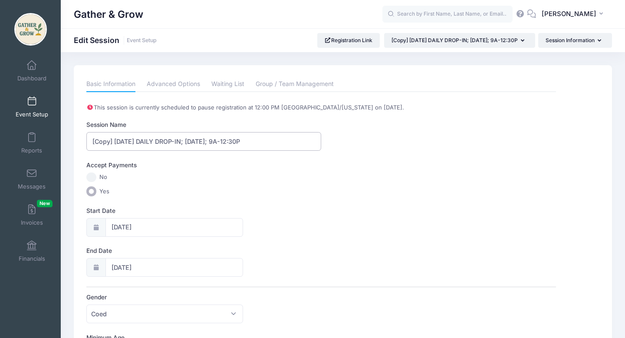
click at [114, 140] on input "[Copy] 9/29/2025 DAILY DROP-IN; Monday; 9A-12:30P" at bounding box center [203, 141] width 235 height 19
click at [105, 143] on input "[DATE] DAILY DROP-IN; [DATE]; 9A-12:30P" at bounding box center [203, 141] width 235 height 19
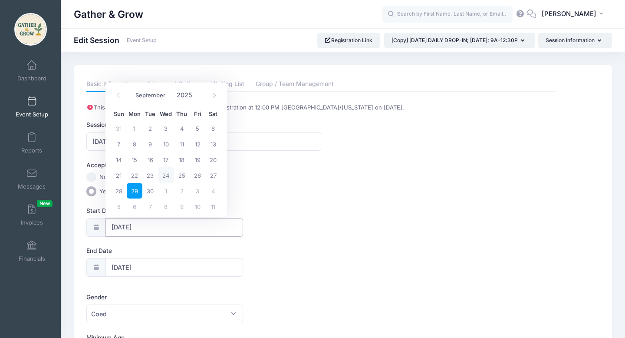
click at [125, 230] on input "09/29/2025" at bounding box center [174, 227] width 138 height 19
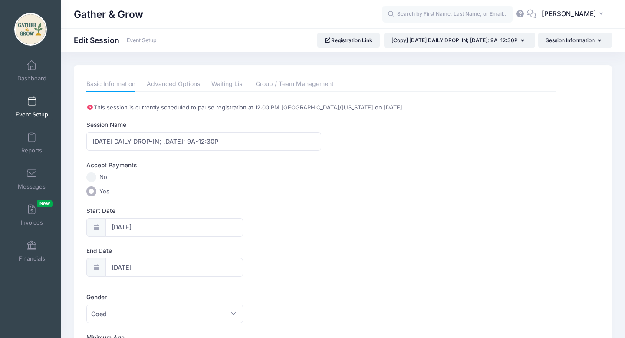
click at [347, 207] on div "Start Date 09/29/2025" at bounding box center [320, 221] width 469 height 30
click at [96, 141] on input "[DATE] DAILY DROP-IN; [DATE]; 9A-12:30P" at bounding box center [203, 141] width 235 height 19
click at [108, 140] on input "10/29/2025 DAILY DROP-IN; Monday; 9A-12:30P" at bounding box center [203, 141] width 235 height 19
type input "[DATE] DAILY DROP-IN; [DATE]; 9A-12:30P"
click at [95, 228] on icon at bounding box center [95, 227] width 7 height 6
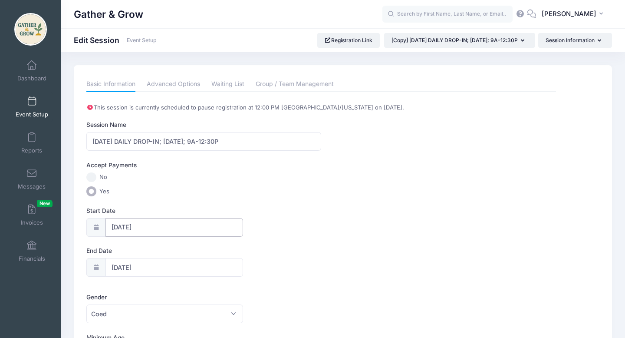
click at [144, 230] on input "09/29/2025" at bounding box center [174, 227] width 138 height 19
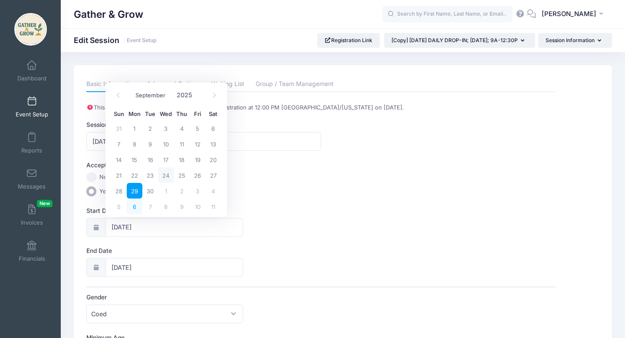
click at [136, 208] on span "6" at bounding box center [135, 206] width 16 height 16
type input "10/06/2025"
type input "10/07/2025"
select select "9"
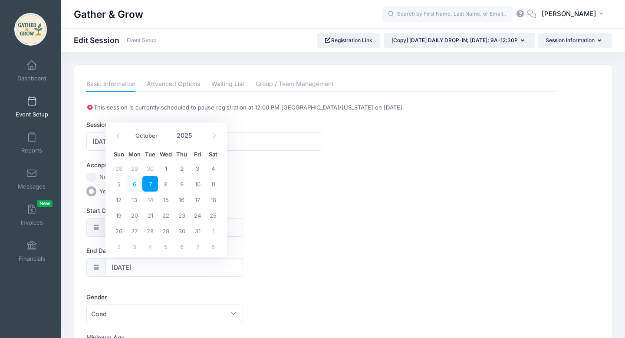
click at [138, 183] on span "6" at bounding box center [135, 184] width 16 height 16
type input "10/06/2025"
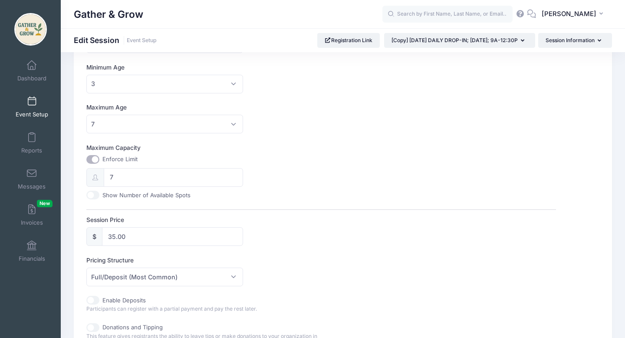
scroll to position [271, 0]
click at [217, 174] on input "7" at bounding box center [173, 176] width 139 height 19
type input "6"
click at [301, 199] on div "This session is currently scheduled to pause registration at 12:00 PM America/N…" at bounding box center [320, 134] width 469 height 602
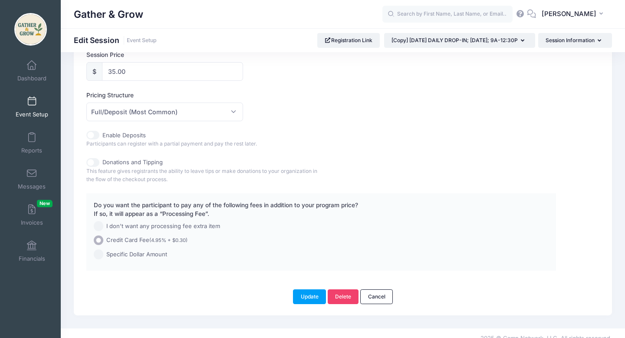
scroll to position [445, 0]
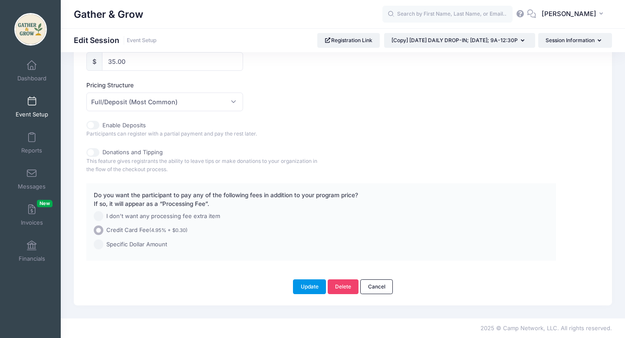
click at [308, 286] on button "Update" at bounding box center [309, 286] width 33 height 15
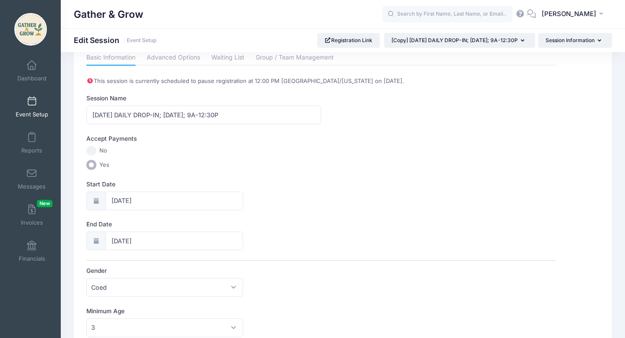
scroll to position [0, 0]
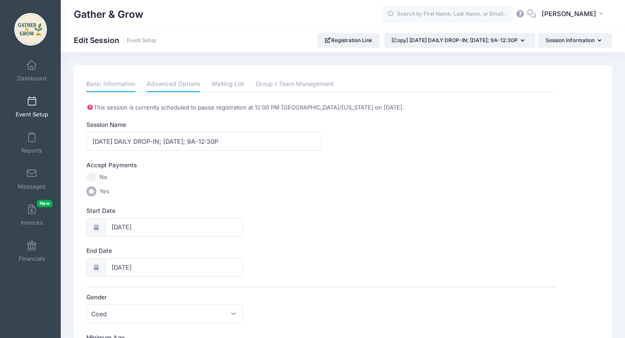
click at [180, 82] on link "Advanced Options" at bounding box center [173, 84] width 53 height 16
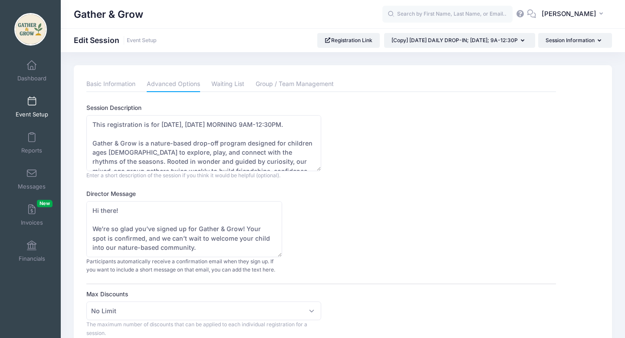
scroll to position [6, 0]
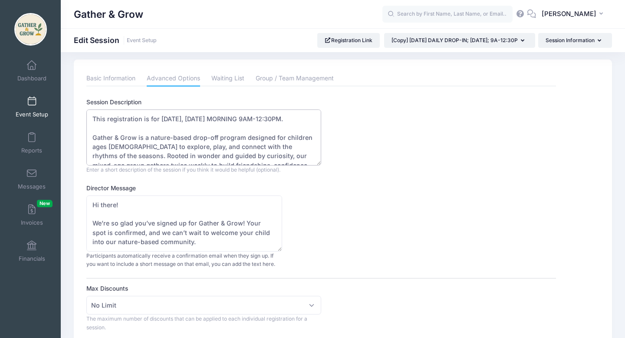
click at [172, 118] on textarea "This registration is for 9/29/2025, MONDAY MORNING 9AM-12:30PM. Gather & Grow i…" at bounding box center [203, 137] width 235 height 56
click at [162, 120] on textarea "This registration is for 9/29/2025, MONDAY MORNING 9AM-12:30PM. Gather & Grow i…" at bounding box center [203, 137] width 235 height 56
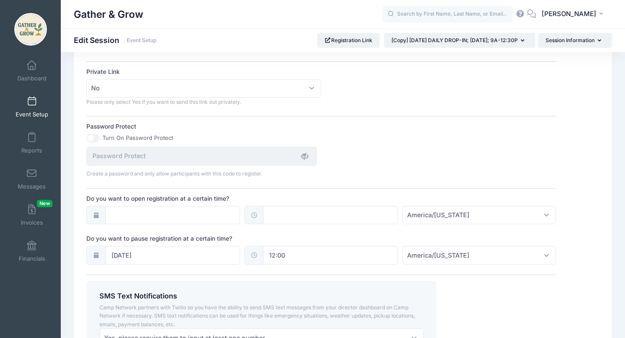
scroll to position [546, 0]
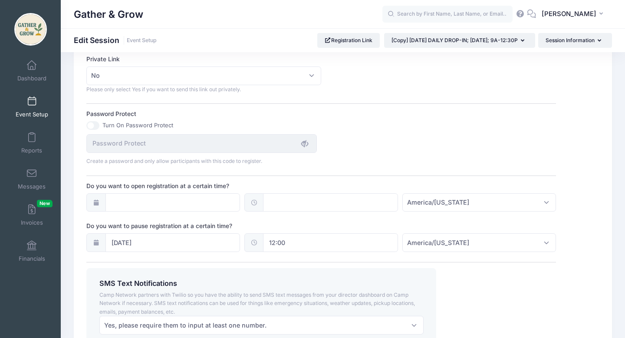
type textarea "This registration is for 10/6/2025, MONDAY MORNING 9AM-12:30PM. Gather & Grow i…"
click at [122, 243] on input "09/29/2025" at bounding box center [172, 242] width 135 height 19
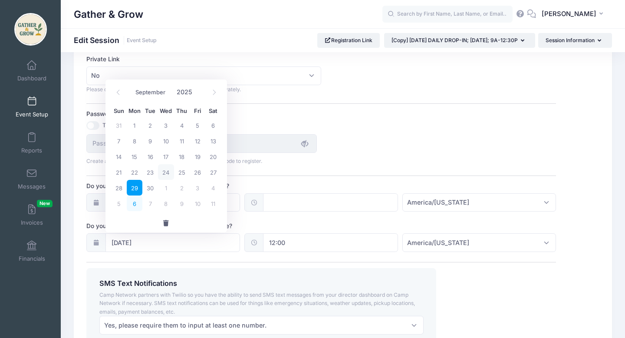
click at [134, 203] on span "6" at bounding box center [135, 203] width 16 height 16
type input "10/06/2025"
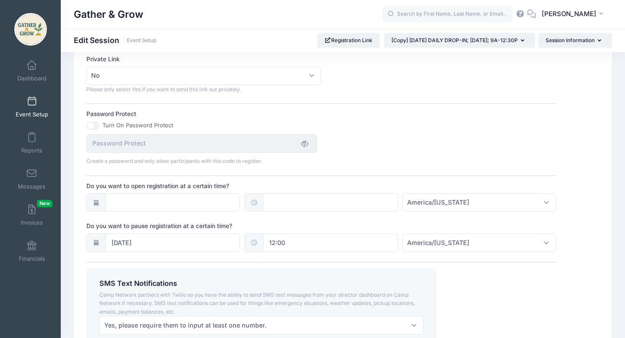
click at [96, 202] on icon at bounding box center [95, 203] width 7 height 6
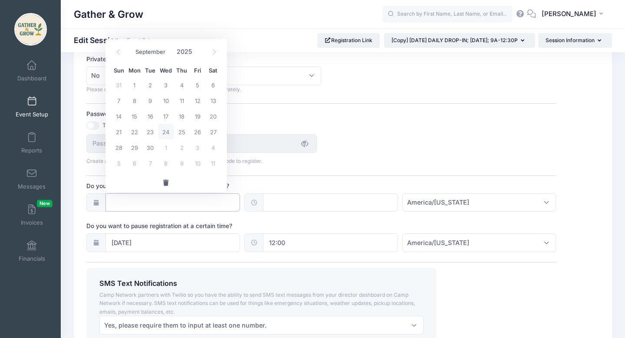
click at [137, 202] on input "Do you want to open registration at a certain time?" at bounding box center [172, 202] width 135 height 19
click at [138, 147] on span "29" at bounding box center [135, 147] width 16 height 16
type input "09/29/2025"
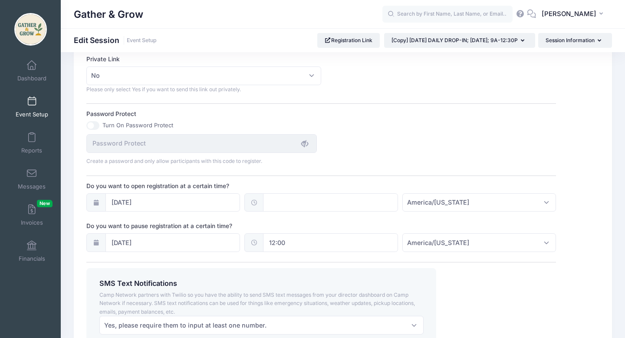
click at [279, 201] on input "text" at bounding box center [330, 202] width 135 height 19
type input "8"
type input "20:00"
type input "08"
click at [374, 222] on span "PM" at bounding box center [374, 221] width 22 height 17
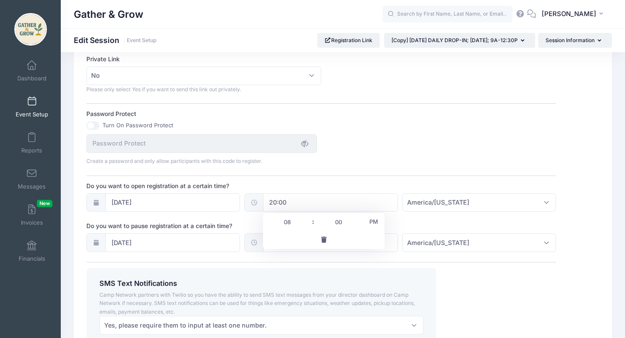
type input "08:00"
click at [406, 156] on div "Create a password and only allow participants with this code to register." at bounding box center [321, 149] width 478 height 31
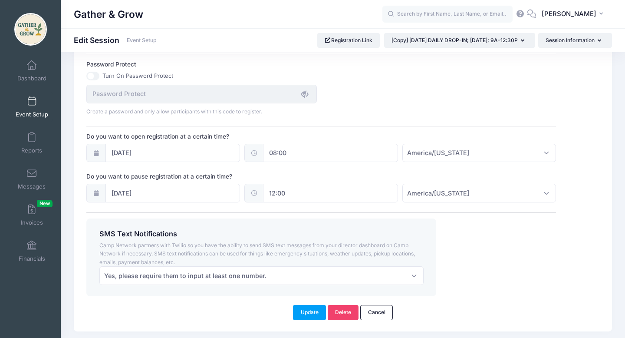
scroll to position [602, 0]
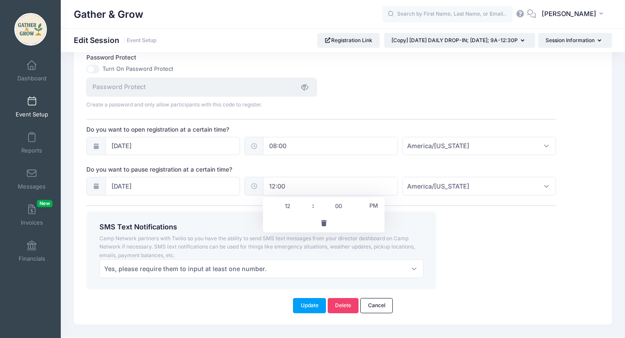
click at [295, 187] on input "12:00" at bounding box center [330, 186] width 135 height 19
click at [308, 210] on span at bounding box center [308, 210] width 6 height 9
type input "11:00"
type input "11"
click at [308, 208] on span at bounding box center [308, 210] width 6 height 9
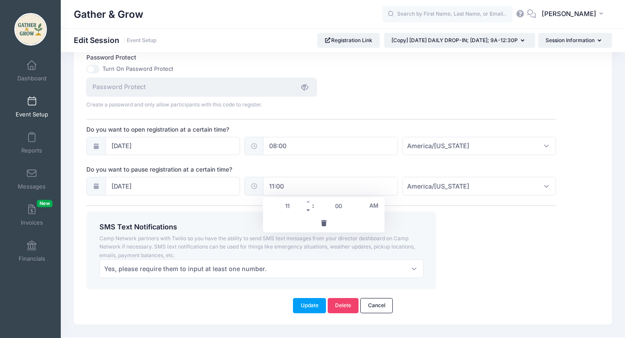
type input "10:00"
type input "10"
click at [308, 208] on span at bounding box center [308, 210] width 6 height 9
type input "09:00"
type input "09"
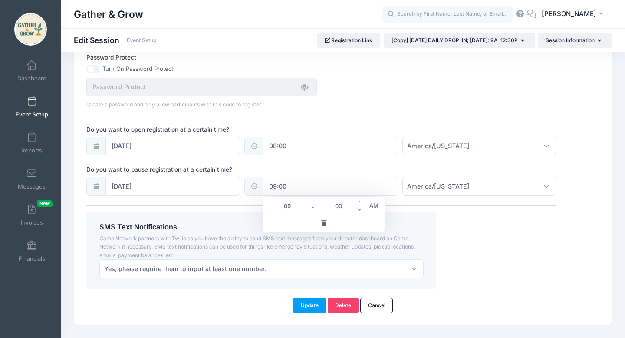
click at [343, 207] on input "00" at bounding box center [338, 205] width 49 height 17
click at [359, 211] on span at bounding box center [360, 210] width 6 height 9
type input "08:55"
type input "08"
type input "55"
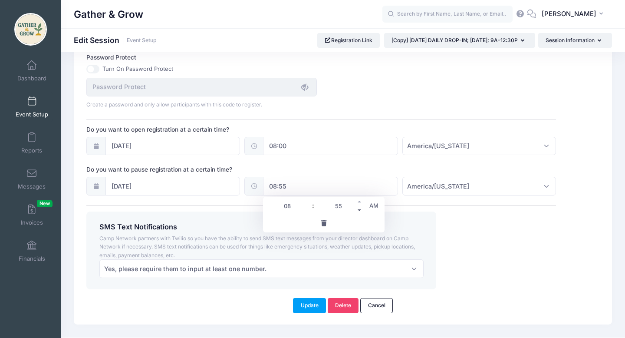
click at [359, 211] on span at bounding box center [360, 210] width 6 height 9
type input "08:50"
type input "50"
click at [359, 209] on span at bounding box center [360, 210] width 6 height 9
type input "08:45"
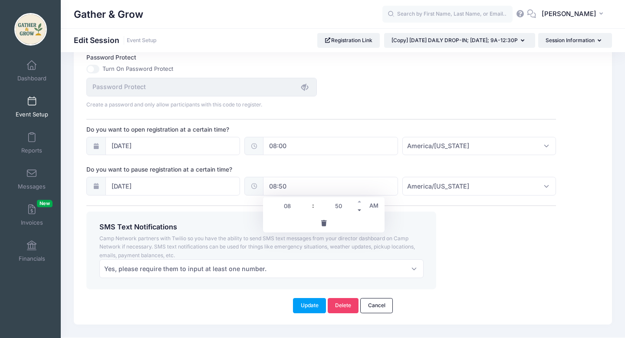
type input "45"
click at [359, 209] on span at bounding box center [360, 210] width 6 height 9
type input "08:40"
type input "40"
click at [359, 209] on span at bounding box center [360, 210] width 6 height 9
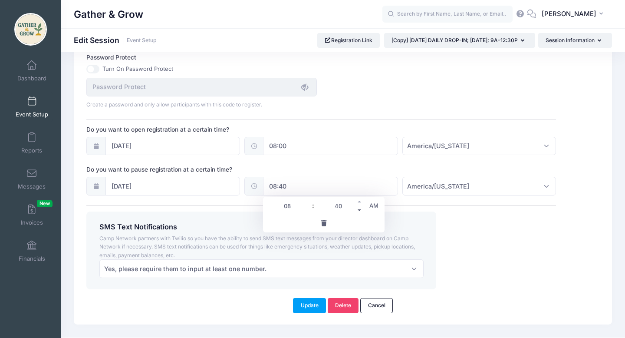
type input "08:35"
type input "35"
click at [359, 209] on span at bounding box center [360, 210] width 6 height 9
type input "08:30"
type input "30"
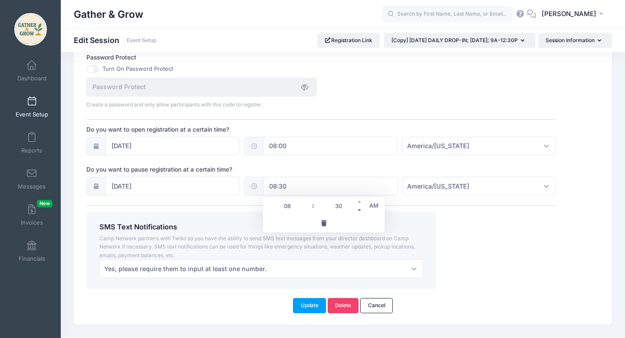
click at [359, 209] on span at bounding box center [360, 210] width 6 height 9
type input "08:25"
type input "25"
click at [359, 201] on span at bounding box center [360, 201] width 6 height 9
type input "08:30"
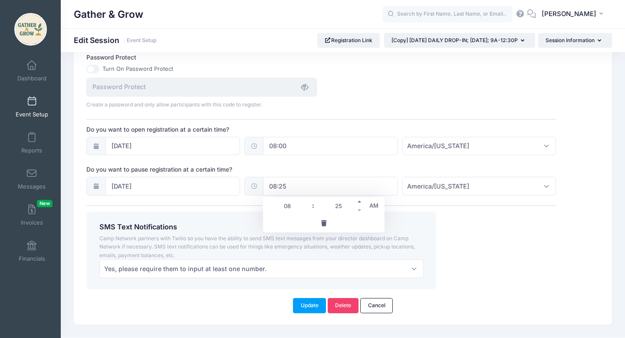
type input "30"
click at [359, 201] on span at bounding box center [360, 201] width 6 height 9
type input "08:35"
type input "35"
click at [359, 201] on span at bounding box center [360, 201] width 6 height 9
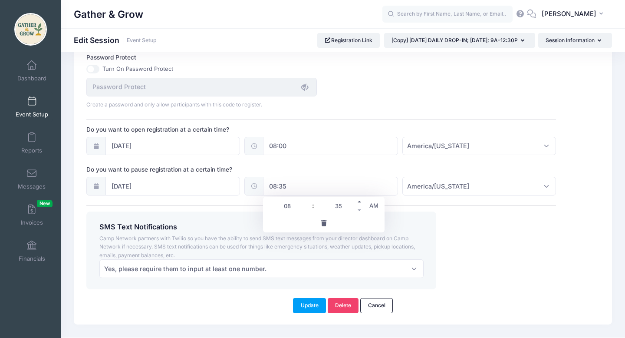
type input "08:40"
type input "40"
click at [359, 201] on span at bounding box center [360, 201] width 6 height 9
type input "08:45"
type input "45"
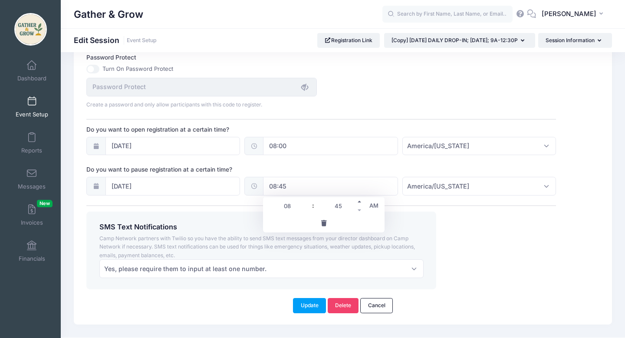
click at [359, 201] on span at bounding box center [360, 201] width 6 height 9
type input "08:50"
type input "50"
click at [359, 201] on span at bounding box center [360, 201] width 6 height 9
type input "08:55"
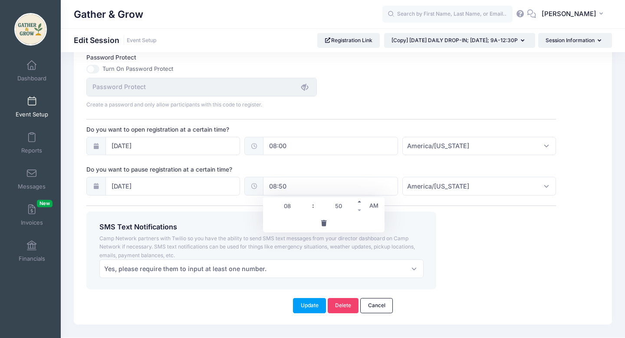
type input "55"
click at [359, 201] on span at bounding box center [360, 201] width 6 height 9
type input "09:00"
type input "09"
type input "00"
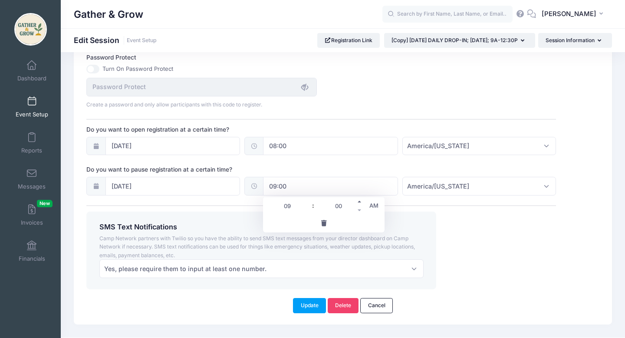
click at [359, 201] on span at bounding box center [360, 201] width 6 height 9
type input "09:05"
type input "05"
click at [359, 201] on span at bounding box center [360, 201] width 6 height 9
type input "09:10"
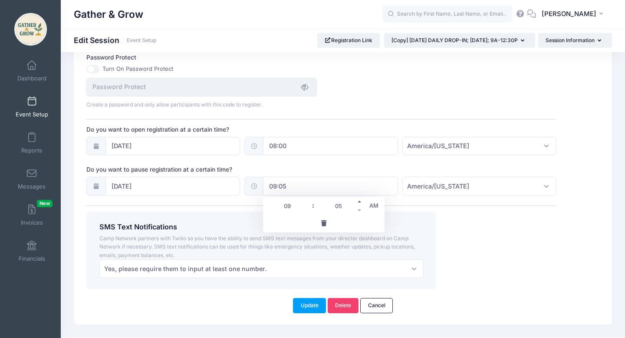
type input "10"
click at [359, 201] on span at bounding box center [360, 201] width 6 height 9
type input "09:15"
type input "15"
click at [359, 201] on span at bounding box center [360, 201] width 6 height 9
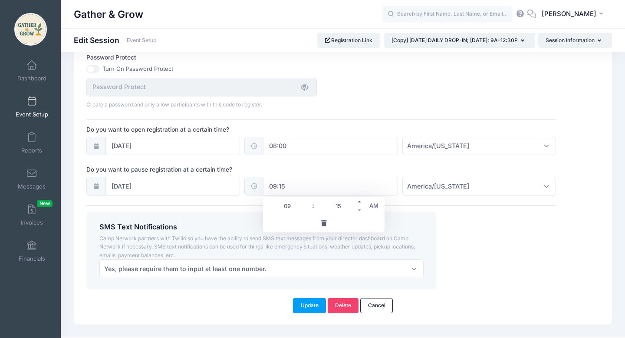
type input "09:20"
type input "20"
click at [359, 201] on span at bounding box center [360, 201] width 6 height 9
type input "09:25"
type input "25"
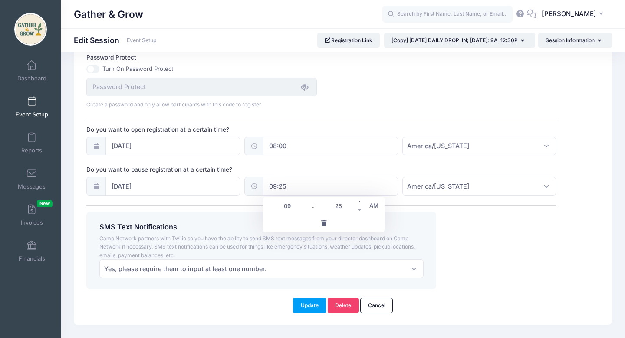
click at [359, 201] on span at bounding box center [360, 201] width 6 height 9
type input "09:30"
type input "30"
click at [488, 221] on div "SMS Text Notifications Camp Network partners with Twilio so you have the abilit…" at bounding box center [321, 250] width 478 height 78
click at [302, 305] on button "Update" at bounding box center [309, 305] width 33 height 15
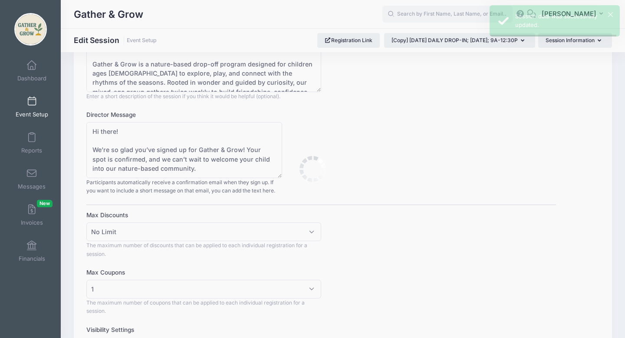
scroll to position [0, 0]
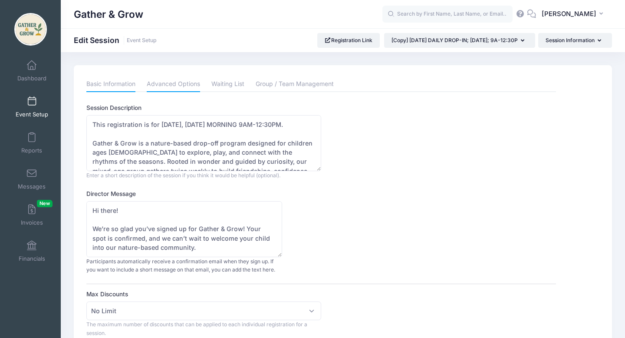
click at [125, 90] on link "Basic Information" at bounding box center [110, 84] width 49 height 16
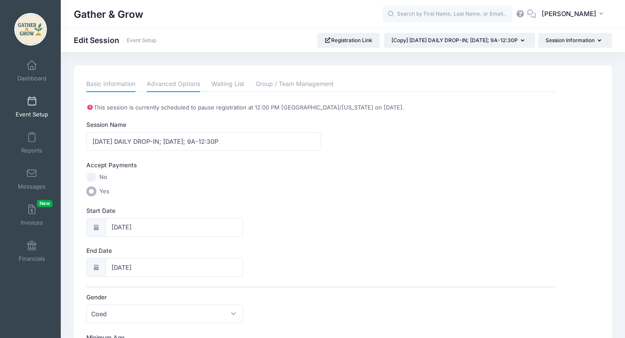
click at [172, 85] on link "Advanced Options" at bounding box center [173, 84] width 53 height 16
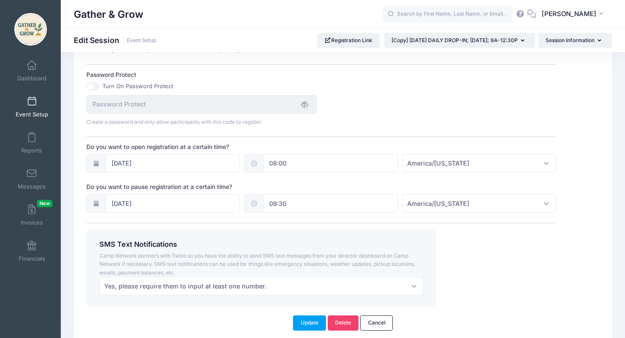
scroll to position [621, 0]
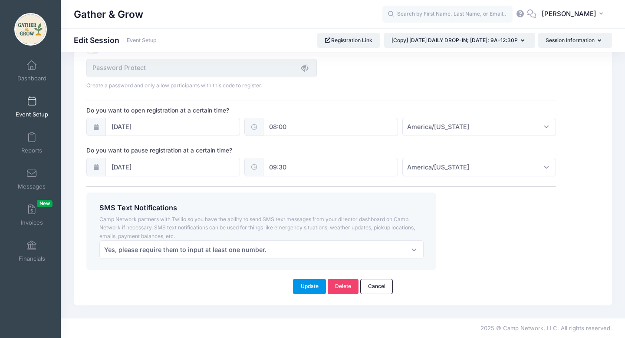
click at [309, 287] on button "Update" at bounding box center [309, 286] width 33 height 15
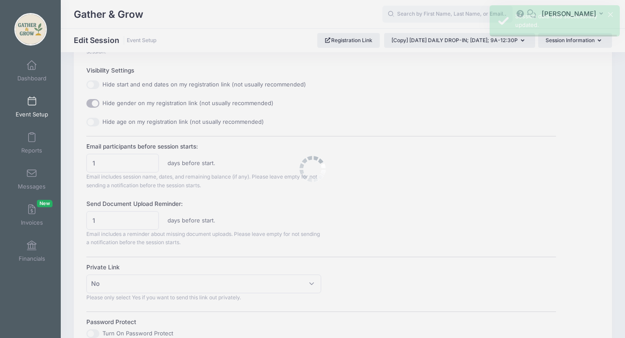
scroll to position [0, 0]
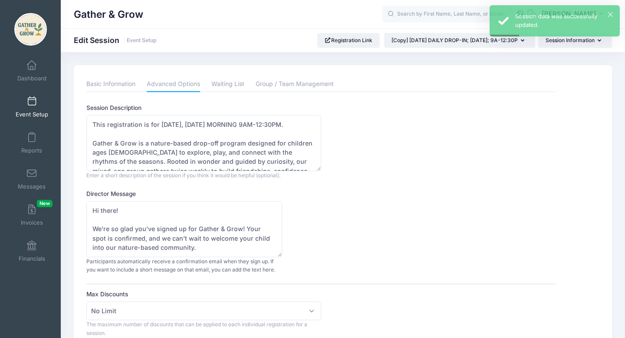
click at [32, 105] on span at bounding box center [32, 102] width 0 height 10
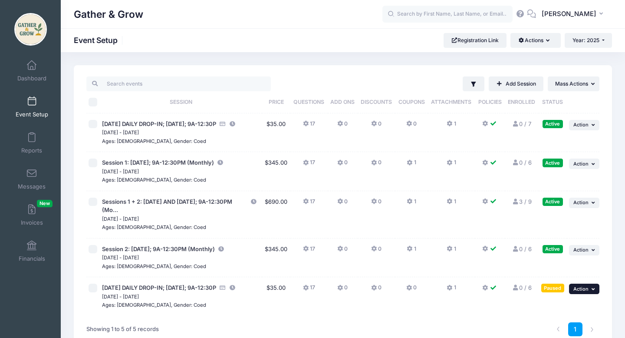
click at [590, 289] on button "... Action" at bounding box center [584, 288] width 30 height 10
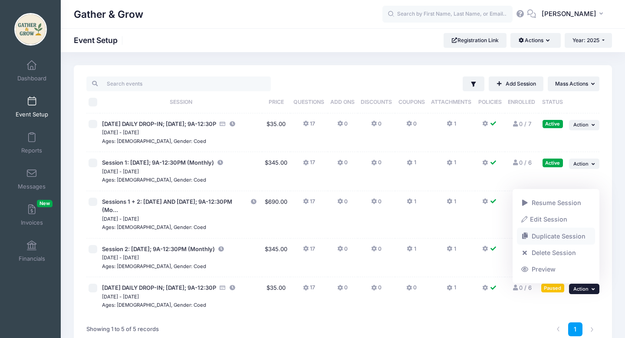
click at [554, 239] on link "Duplicate Session" at bounding box center [556, 236] width 79 height 16
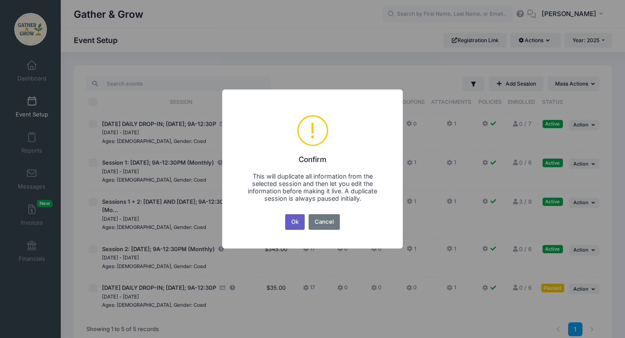
click at [298, 219] on button "Ok" at bounding box center [295, 222] width 20 height 16
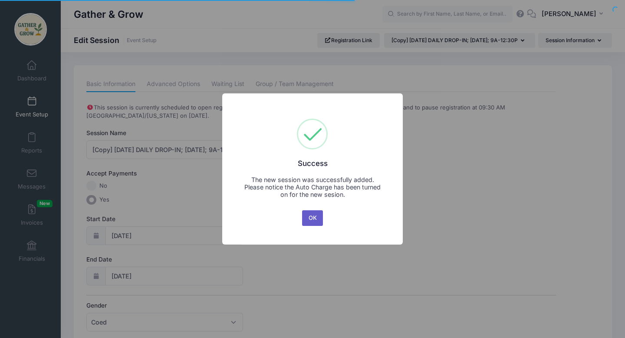
click at [314, 219] on button "OK" at bounding box center [312, 218] width 21 height 16
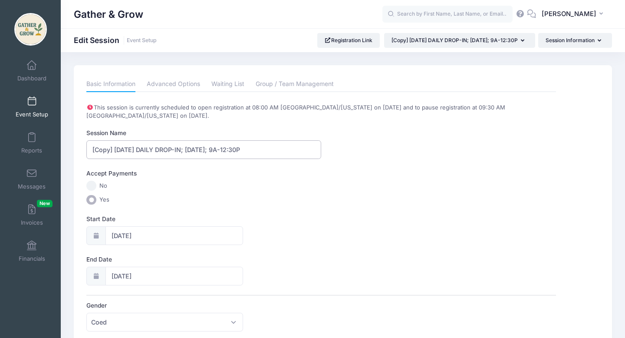
drag, startPoint x: 114, startPoint y: 151, endPoint x: 82, endPoint y: 151, distance: 32.1
type input "[DATE] DAILY DROP-IN; [DATE]; 9A-12:30P"
click at [122, 236] on input "[DATE]" at bounding box center [174, 235] width 138 height 19
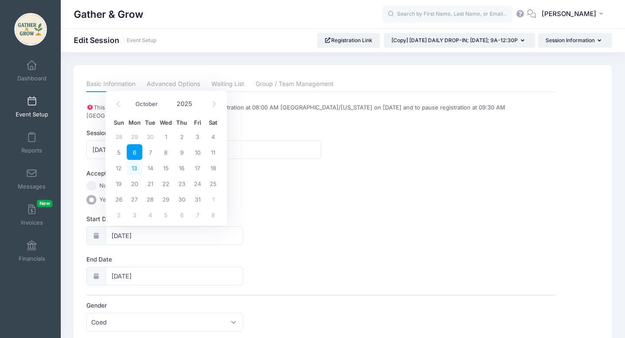
click at [134, 168] on span "13" at bounding box center [135, 168] width 16 height 16
type input "10/13/2025"
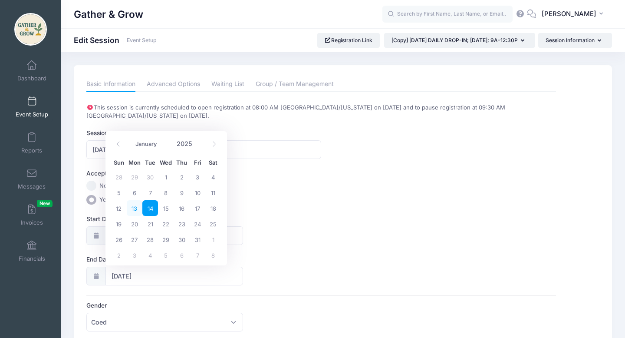
click at [136, 208] on span "13" at bounding box center [135, 208] width 16 height 16
type input "10/13/2025"
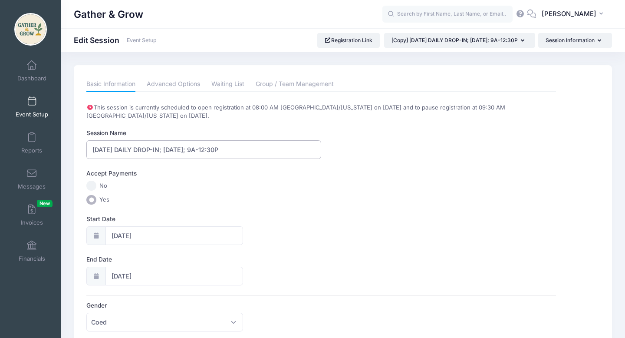
click at [105, 150] on input "[DATE] DAILY DROP-IN; [DATE]; 9A-12:30P" at bounding box center [203, 149] width 235 height 19
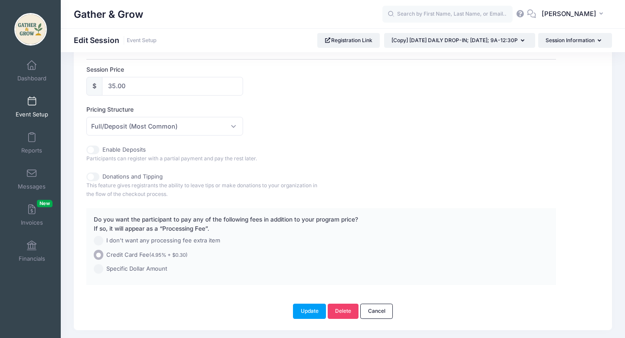
scroll to position [453, 0]
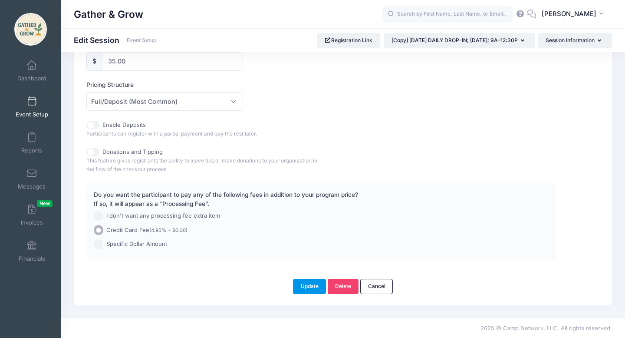
type input "[DATE] DAILY DROP-IN; [DATE]; 9A-12:30P"
click at [303, 288] on button "Update" at bounding box center [309, 286] width 33 height 15
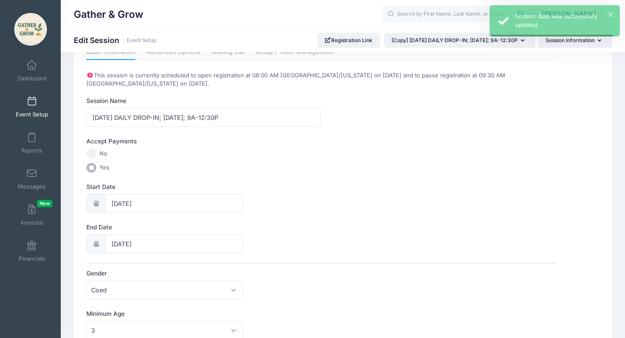
scroll to position [0, 0]
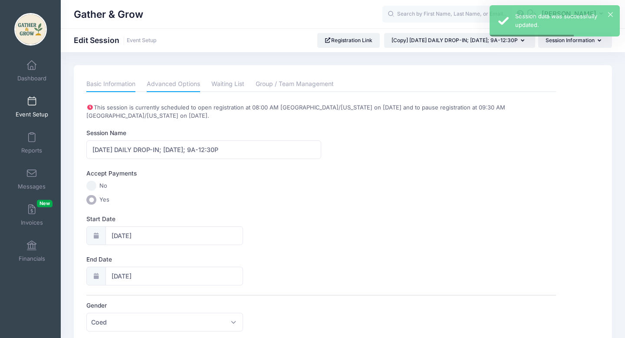
click at [188, 83] on link "Advanced Options" at bounding box center [173, 84] width 53 height 16
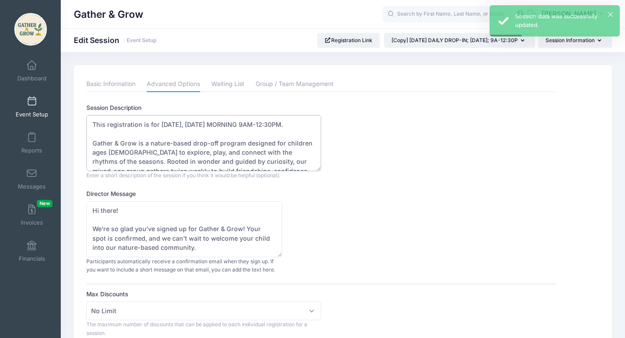
click at [173, 124] on textarea "This registration is for 10/6/2025, MONDAY MORNING 9AM-12:30PM. Gather & Grow i…" at bounding box center [203, 143] width 235 height 56
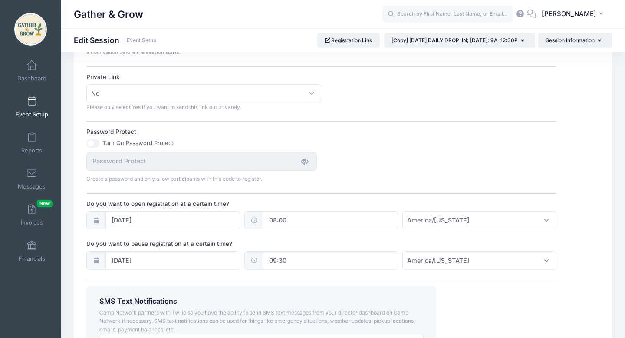
scroll to position [557, 0]
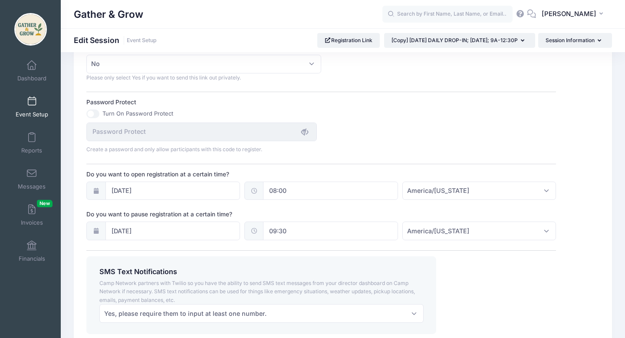
type textarea "This registration is for 10/13/2025, MONDAY MORNING 9AM-12:30PM. Gather & Grow …"
click at [96, 192] on icon at bounding box center [95, 191] width 7 height 6
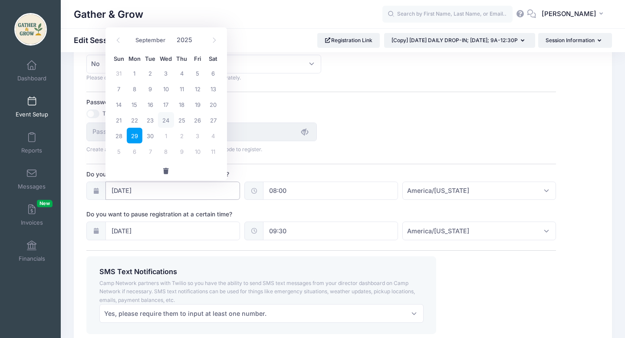
click at [127, 189] on input "09/29/2025" at bounding box center [172, 190] width 135 height 19
click at [137, 151] on span "6" at bounding box center [135, 151] width 16 height 16
type input "[DATE]"
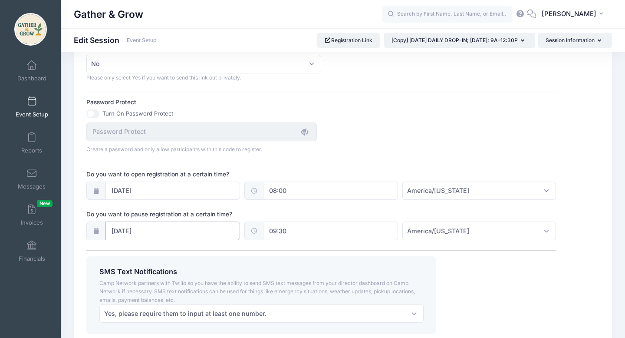
click at [122, 232] on input "[DATE]" at bounding box center [172, 230] width 135 height 19
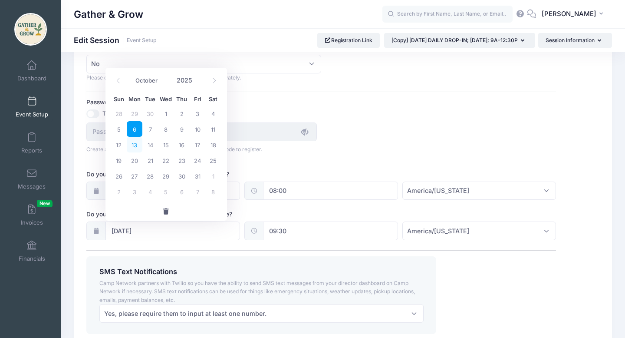
click at [136, 145] on span "13" at bounding box center [135, 145] width 16 height 16
type input "[DATE]"
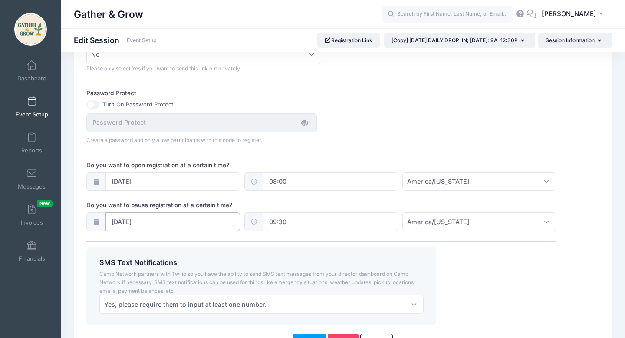
scroll to position [621, 0]
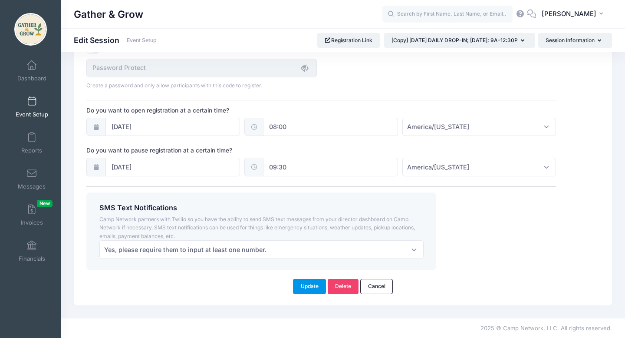
click at [315, 282] on button "Update" at bounding box center [309, 286] width 33 height 15
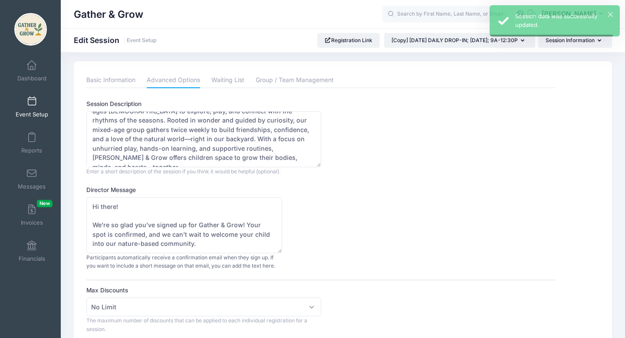
scroll to position [0, 0]
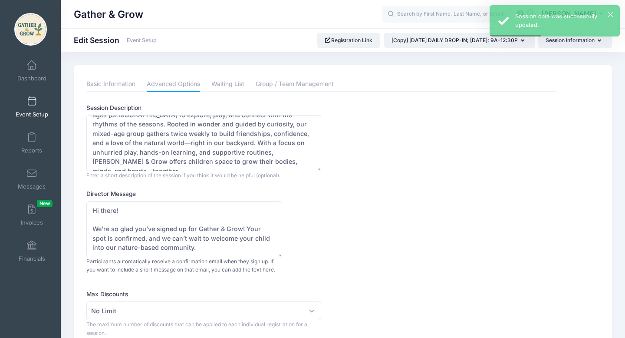
click at [32, 105] on span at bounding box center [32, 102] width 0 height 10
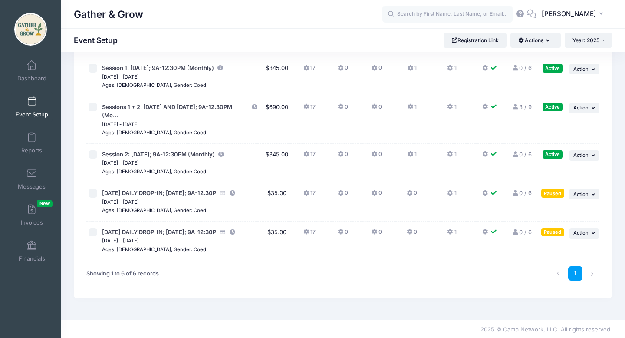
scroll to position [96, 0]
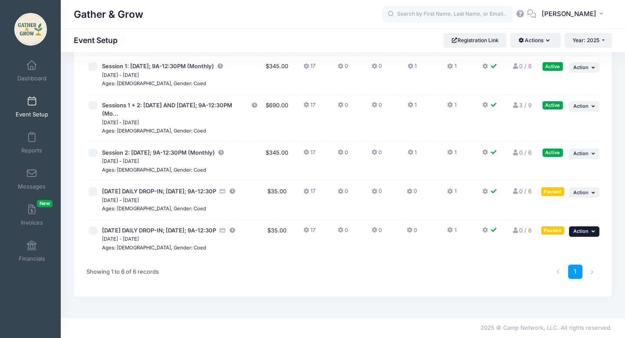
click at [577, 233] on span "Action" at bounding box center [580, 231] width 15 height 6
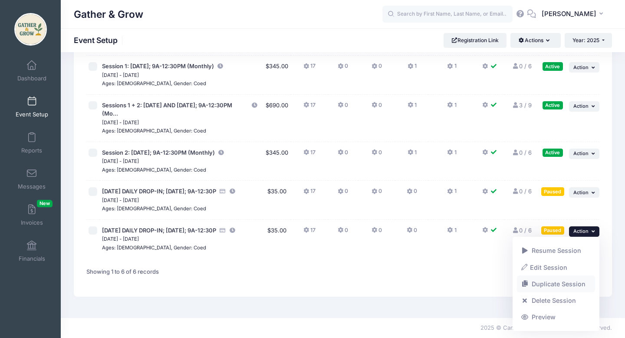
click at [536, 282] on link "Duplicate Session" at bounding box center [556, 283] width 79 height 16
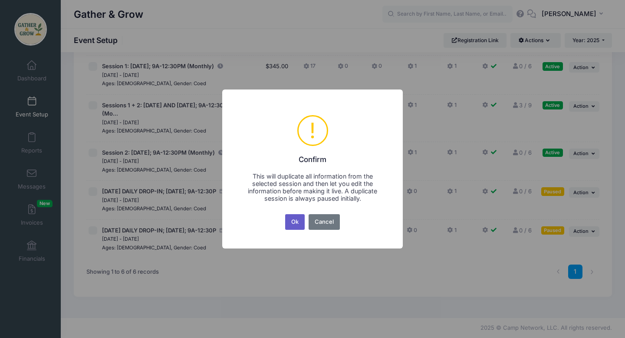
click at [300, 220] on button "Ok" at bounding box center [295, 222] width 20 height 16
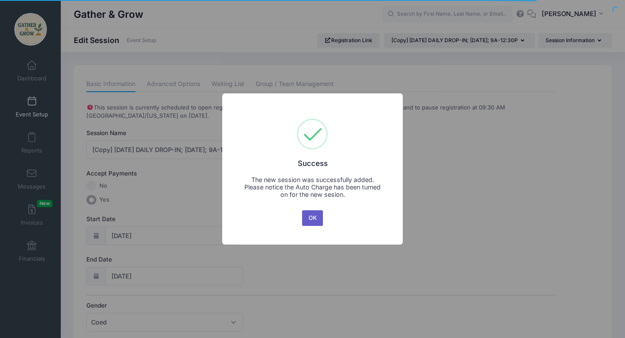
click at [313, 220] on button "OK" at bounding box center [312, 218] width 21 height 16
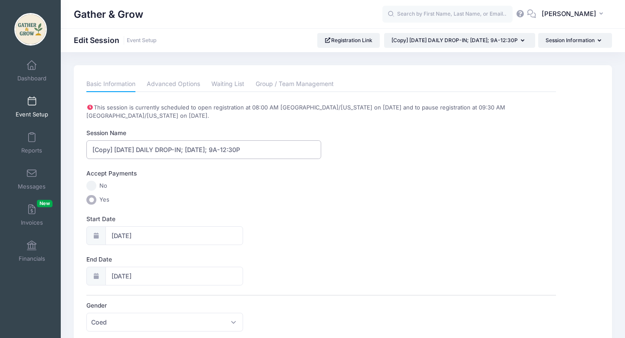
click at [113, 149] on input "[Copy] [DATE] DAILY DROP-IN; [DATE]; 9A-12:30P" at bounding box center [203, 149] width 235 height 19
type input "[DATE] DAILY DROP-IN; [DATE]; 9A-12:30P"
click at [126, 238] on input "[DATE]" at bounding box center [174, 235] width 138 height 19
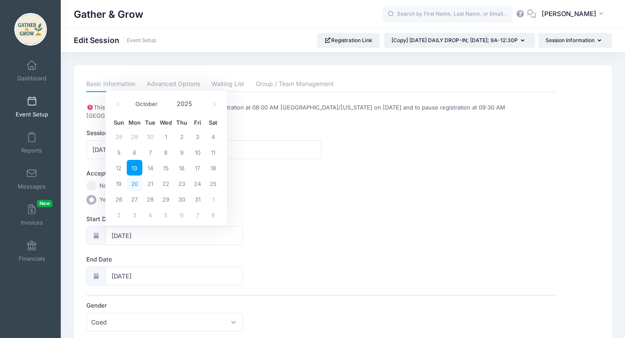
click at [134, 184] on span "20" at bounding box center [135, 183] width 16 height 16
type input "10/20/2025"
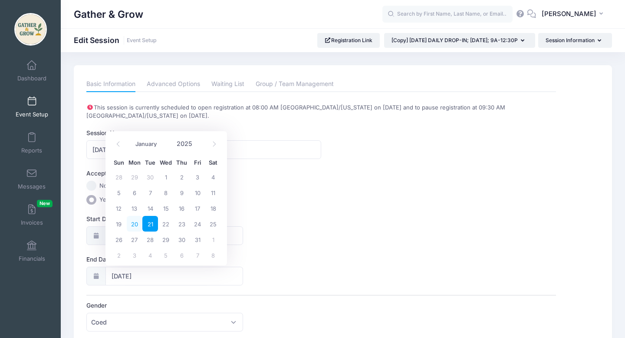
click at [133, 223] on span "20" at bounding box center [135, 224] width 16 height 16
type input "10/20/2025"
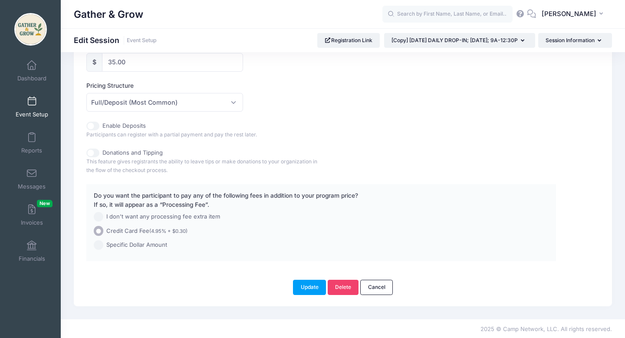
scroll to position [453, 0]
click at [310, 287] on button "Update" at bounding box center [309, 286] width 33 height 15
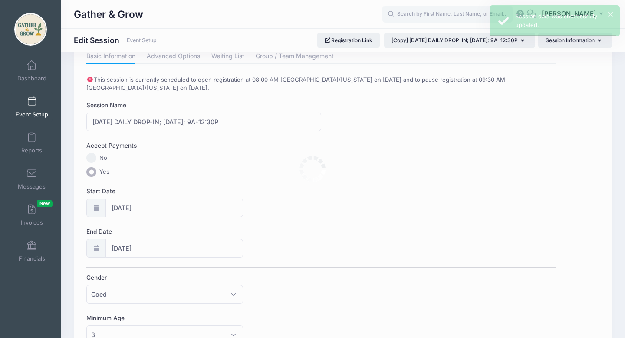
scroll to position [0, 0]
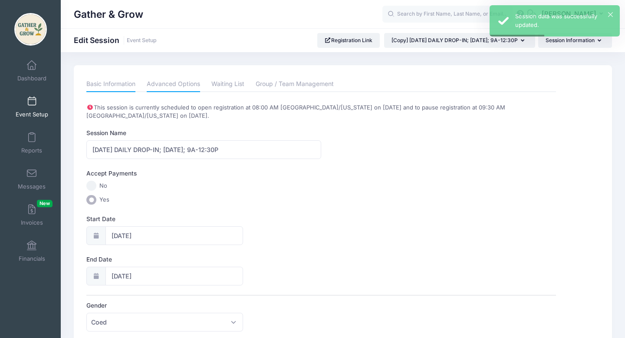
click at [174, 85] on link "Advanced Options" at bounding box center [173, 84] width 53 height 16
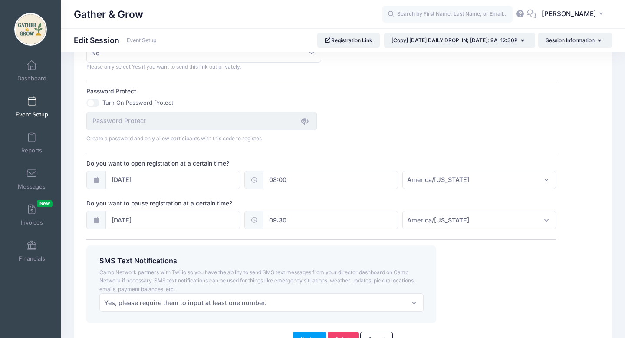
scroll to position [573, 0]
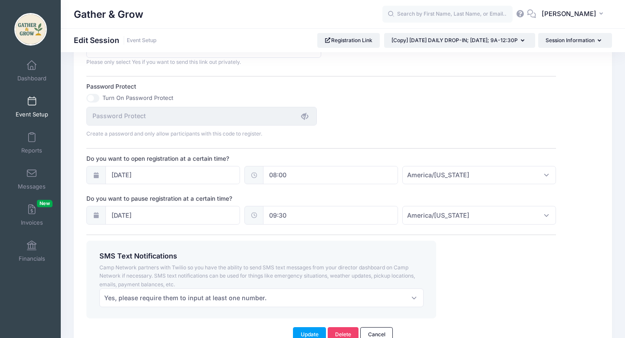
click at [98, 176] on icon at bounding box center [95, 175] width 7 height 6
click at [126, 180] on input "10/06/2025" at bounding box center [172, 175] width 135 height 19
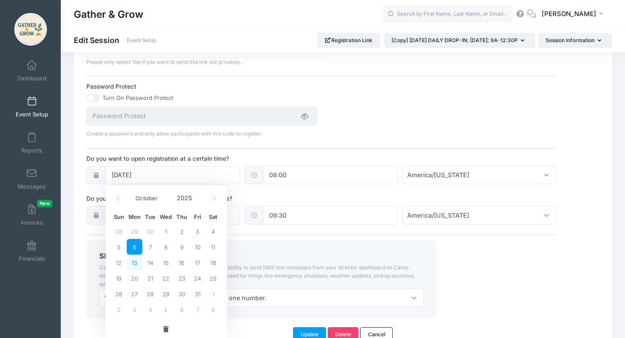
click at [133, 262] on span "13" at bounding box center [135, 262] width 16 height 16
type input "[DATE]"
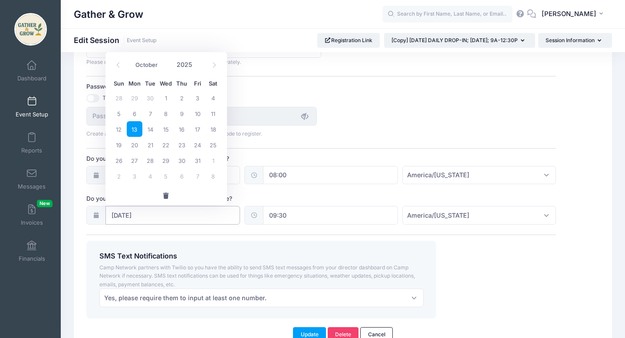
click at [132, 215] on input "[DATE]" at bounding box center [172, 215] width 135 height 19
click at [138, 148] on span "20" at bounding box center [135, 145] width 16 height 16
type input "10/20/2025"
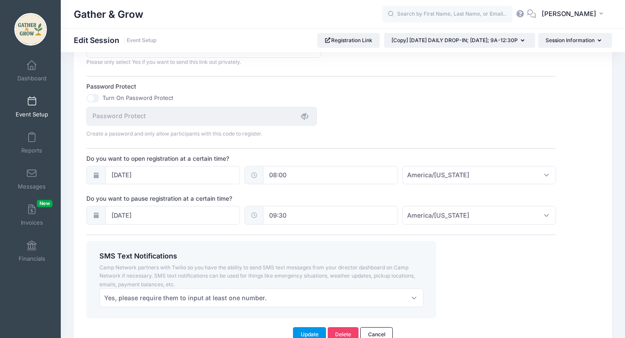
click at [305, 332] on button "Update" at bounding box center [309, 334] width 33 height 15
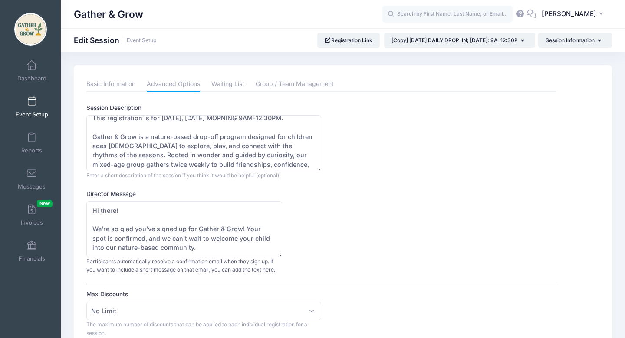
scroll to position [0, 0]
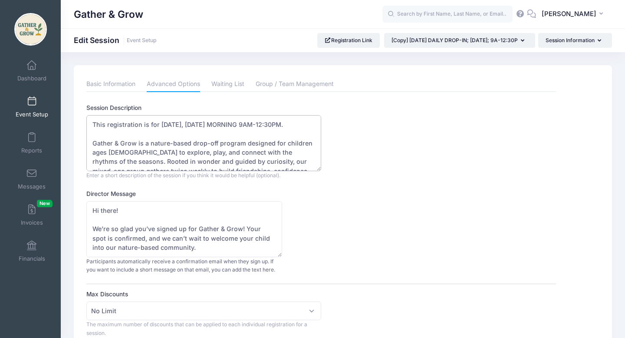
click at [174, 123] on textarea "This registration is for 10/13/2025, MONDAY MORNING 9AM-12:30PM. Gather & Grow …" at bounding box center [203, 143] width 235 height 56
type textarea "This registration is for 10/20/2025, MONDAY MORNING 9AM-12:30PM. Gather & Grow …"
click at [389, 210] on div "Director Message Hi there! We’re so glad you’ve signed up for Gather & Grow! Yo…" at bounding box center [320, 231] width 469 height 85
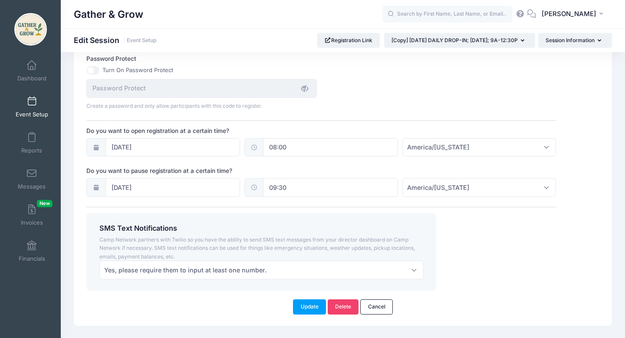
scroll to position [621, 0]
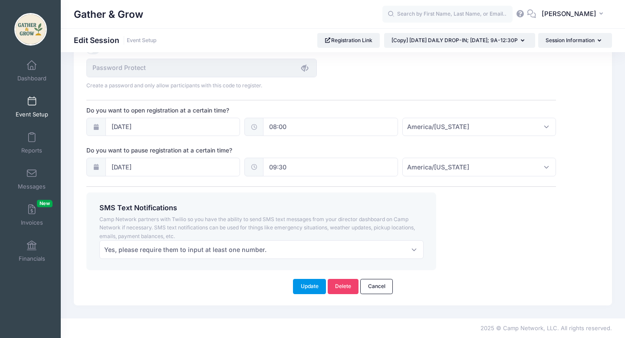
click at [311, 285] on button "Update" at bounding box center [309, 286] width 33 height 15
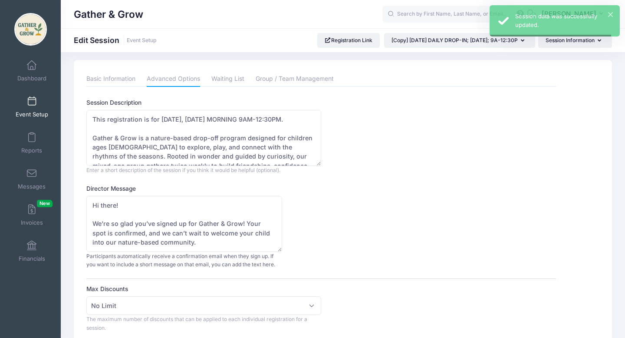
scroll to position [0, 0]
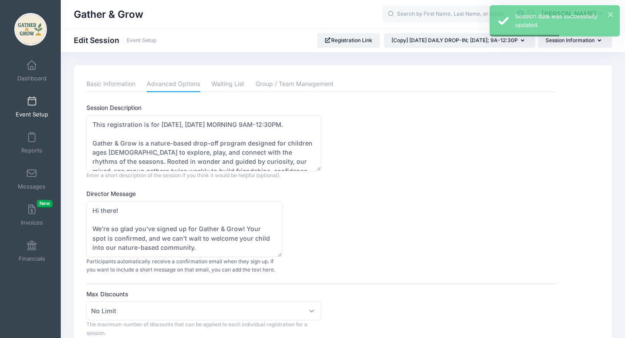
click at [32, 102] on span at bounding box center [32, 102] width 0 height 10
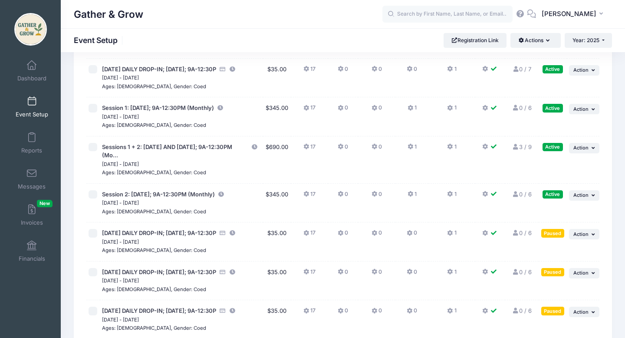
scroll to position [135, 0]
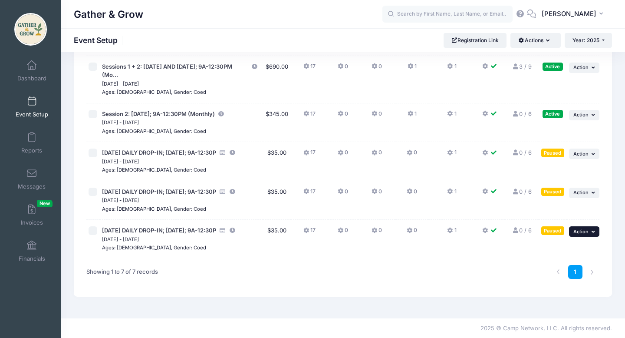
click at [592, 230] on icon "button" at bounding box center [593, 231] width 5 height 5
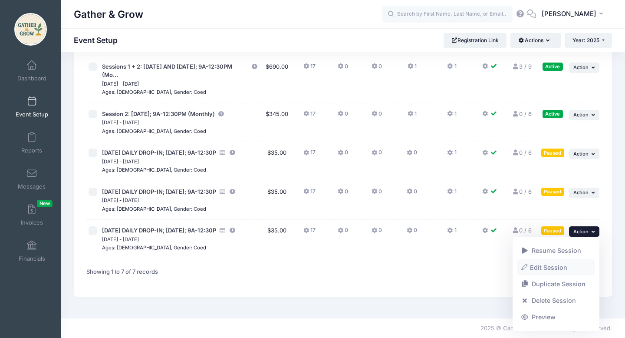
click at [556, 264] on link "Edit Session" at bounding box center [556, 267] width 79 height 16
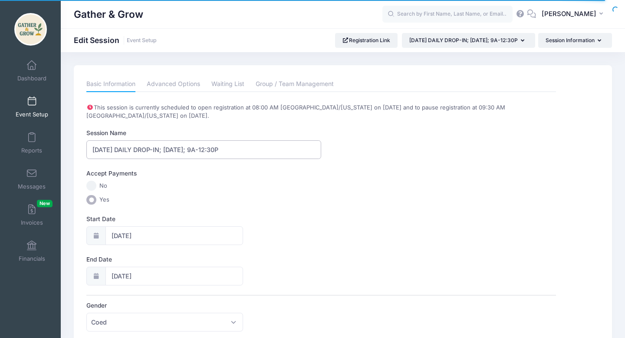
click at [107, 149] on input "[DATE] DAILY DROP-IN; [DATE]; 9A-12:30P" at bounding box center [203, 149] width 235 height 19
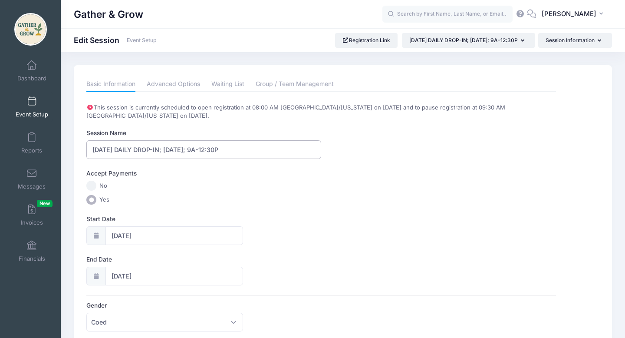
type input "[DATE] DAILY DROP-IN; [DATE]; 9A-12:30P"
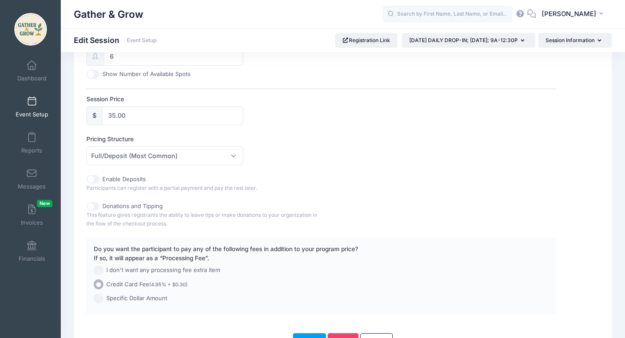
scroll to position [453, 0]
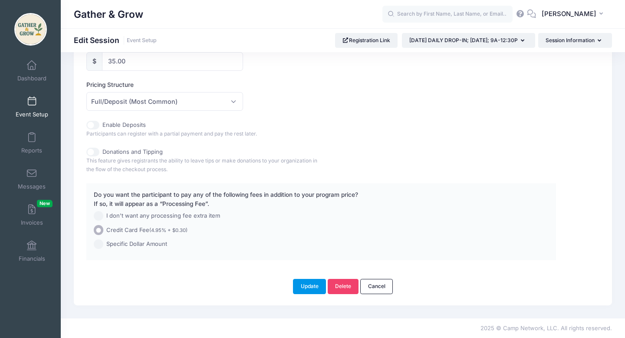
click at [305, 287] on button "Update" at bounding box center [309, 286] width 33 height 15
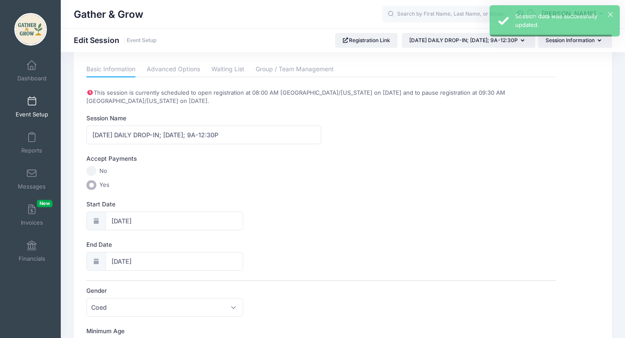
scroll to position [0, 0]
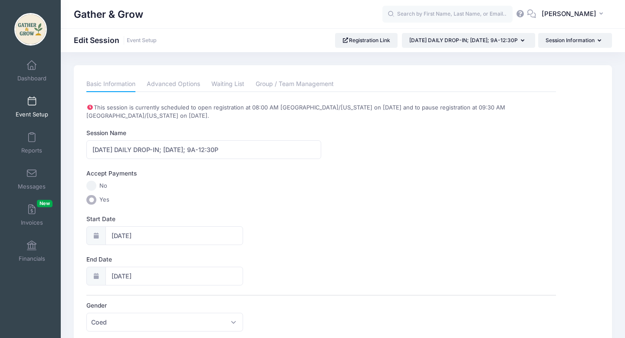
click at [39, 106] on link "Event Setup" at bounding box center [31, 107] width 41 height 30
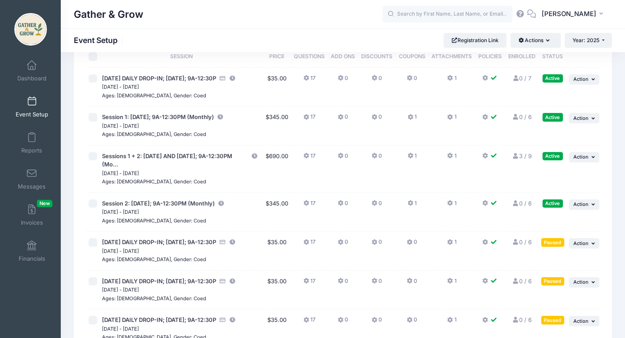
scroll to position [135, 0]
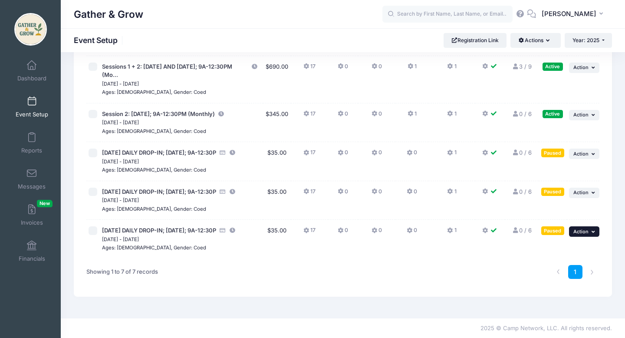
click at [590, 230] on button "... Action" at bounding box center [584, 231] width 30 height 10
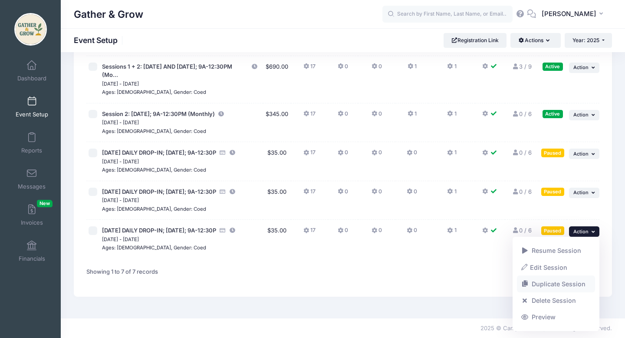
click at [557, 284] on link "Duplicate Session" at bounding box center [556, 283] width 79 height 16
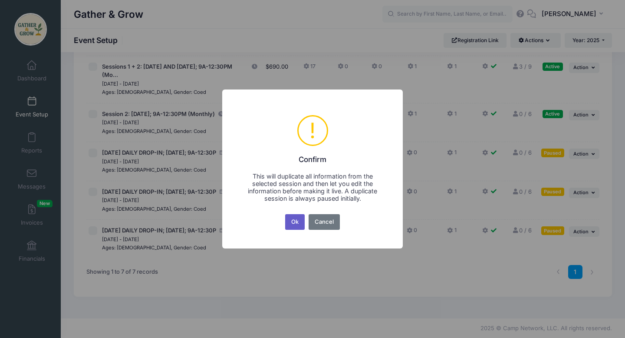
click at [298, 224] on button "Ok" at bounding box center [295, 222] width 20 height 16
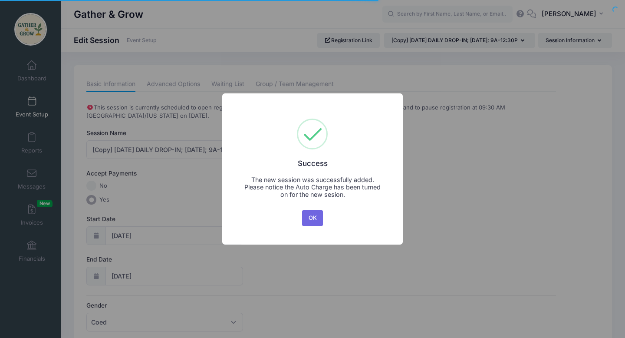
select select "9"
click at [315, 216] on button "OK" at bounding box center [312, 218] width 21 height 16
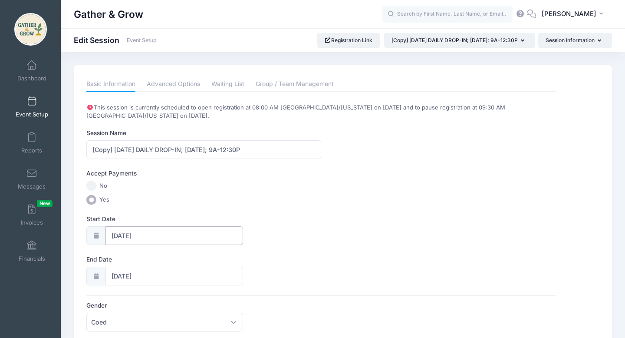
click at [113, 235] on input "10/20/2025" at bounding box center [174, 235] width 138 height 19
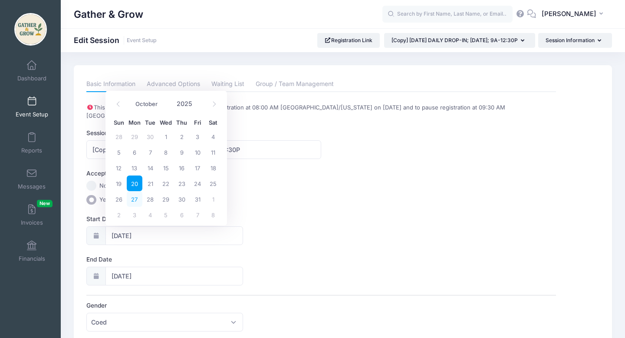
click at [134, 201] on span "27" at bounding box center [135, 199] width 16 height 16
type input "10/27/2025"
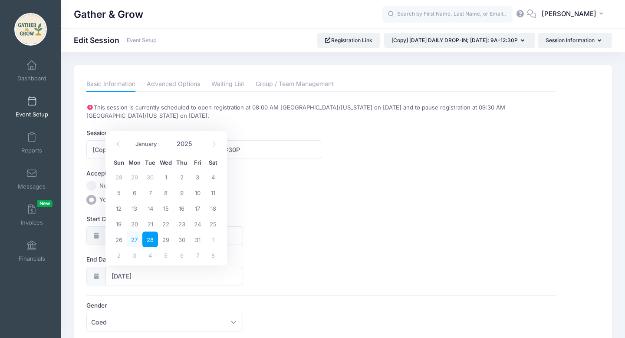
click at [135, 242] on span "27" at bounding box center [135, 239] width 16 height 16
type input "10/27/2025"
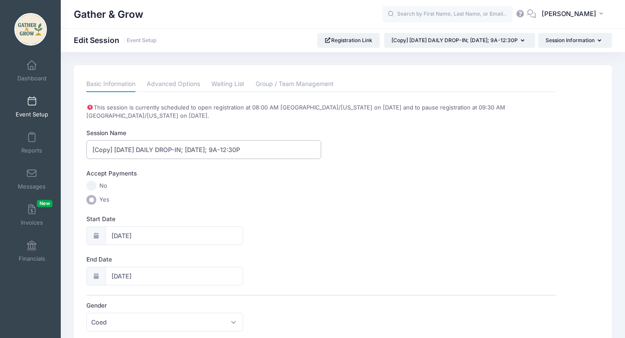
click at [130, 148] on input "[Copy] 10/20/2025 DAILY DROP-IN; Monday; 9A-12:30P" at bounding box center [203, 149] width 235 height 19
click at [111, 150] on input "[Copy] 10/27/2025 DAILY DROP-IN; Monday; 9A-12:30P" at bounding box center [203, 149] width 235 height 19
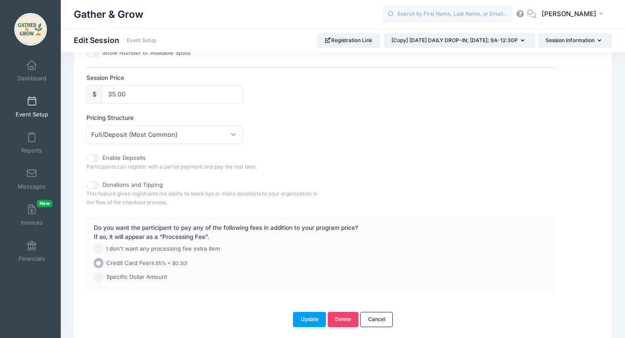
scroll to position [453, 0]
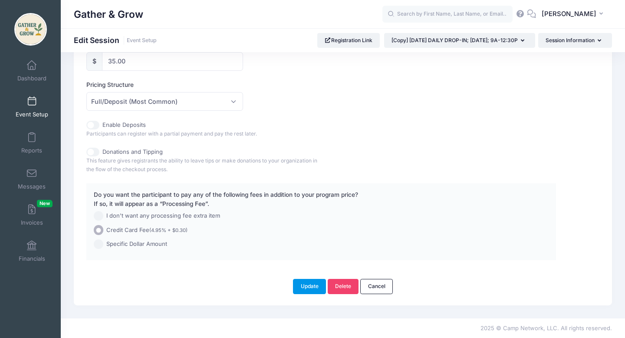
type input "[DATE] DAILY DROP-IN; [DATE]; 9A-12:30P"
click at [307, 288] on button "Update" at bounding box center [309, 286] width 33 height 15
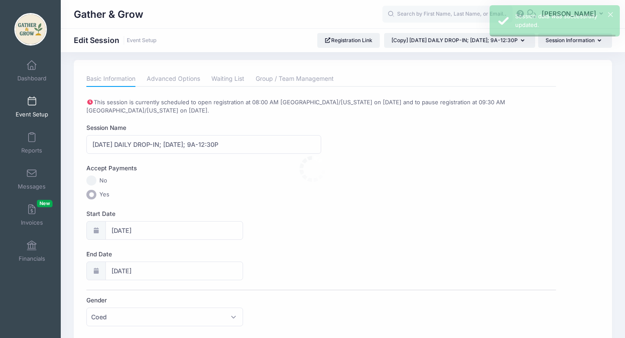
scroll to position [0, 0]
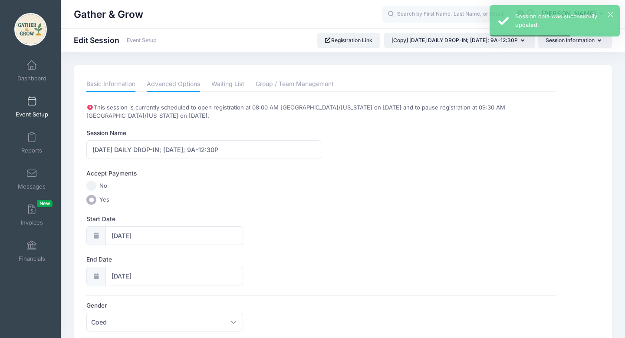
click at [164, 85] on link "Advanced Options" at bounding box center [173, 84] width 53 height 16
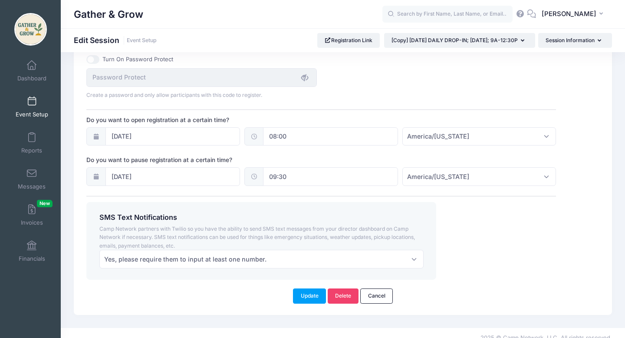
scroll to position [621, 0]
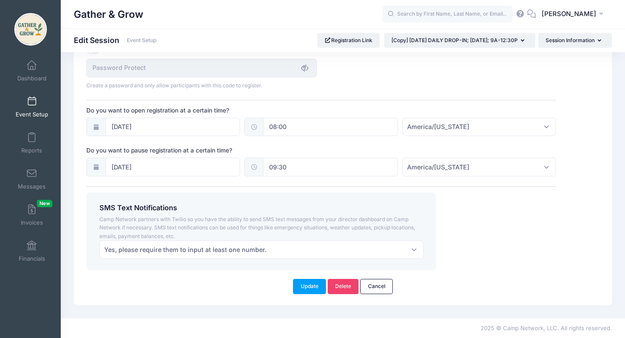
click at [100, 125] on div at bounding box center [95, 127] width 19 height 19
click at [122, 129] on input "10/13/2025" at bounding box center [172, 127] width 135 height 19
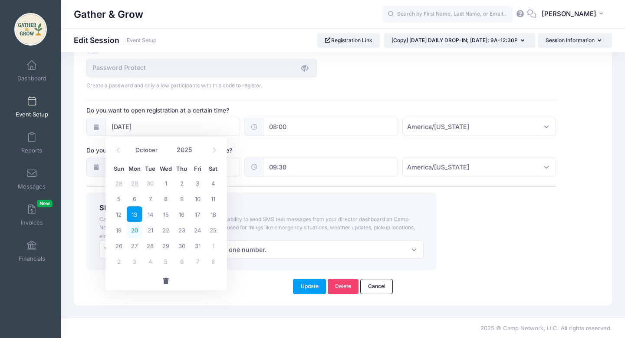
click at [136, 229] on span "20" at bounding box center [135, 230] width 16 height 16
type input "10/20/2025"
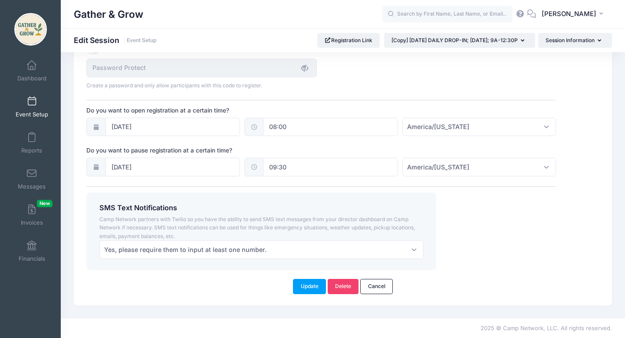
click at [99, 166] on icon at bounding box center [95, 167] width 7 height 6
click at [126, 171] on input "10/20/2025" at bounding box center [172, 166] width 135 height 19
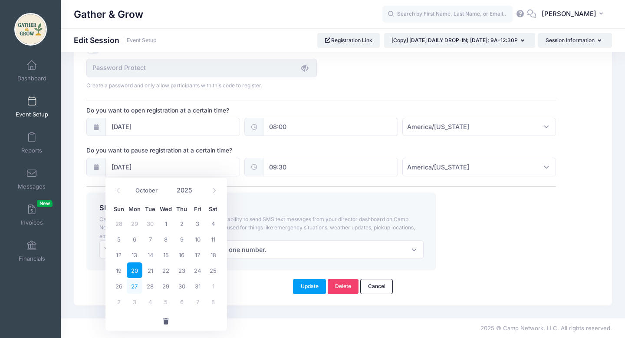
click at [135, 292] on span "27" at bounding box center [135, 286] width 16 height 16
type input "10/27/2025"
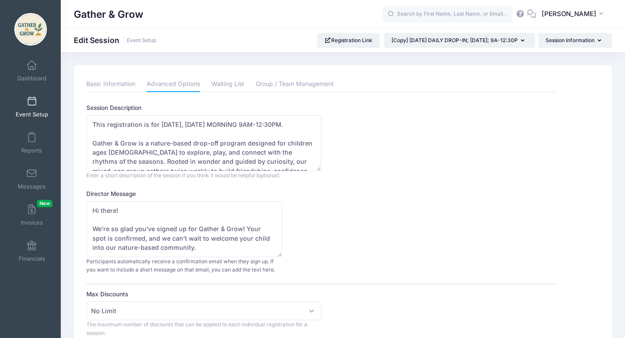
scroll to position [0, 0]
click at [175, 125] on textarea "This registration is for 10/20/2025, MONDAY MORNING 9AM-12:30PM. Gather & Grow …" at bounding box center [203, 143] width 235 height 56
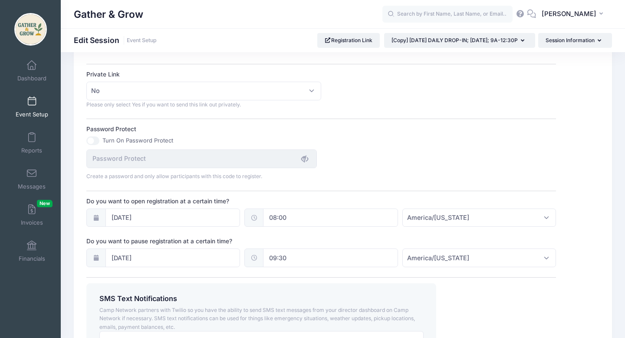
scroll to position [621, 0]
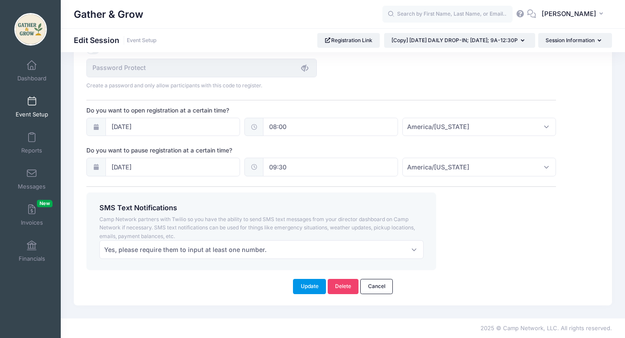
type textarea "This registration is for 10/27/2025, MONDAY MORNING 9AM-12:30PM. Gather & Grow …"
click at [309, 287] on button "Update" at bounding box center [309, 286] width 33 height 15
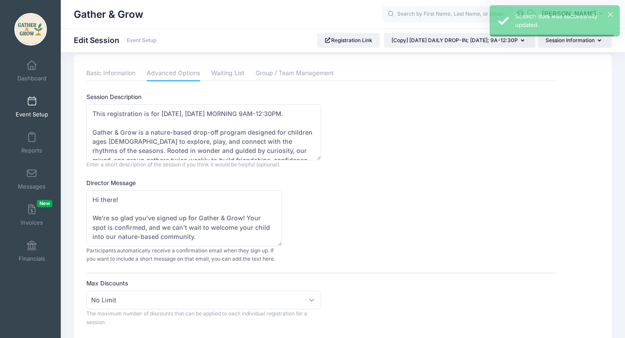
scroll to position [0, 0]
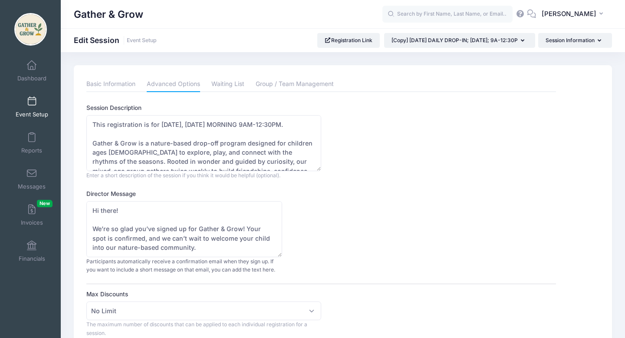
click at [37, 105] on link "Event Setup" at bounding box center [31, 107] width 41 height 30
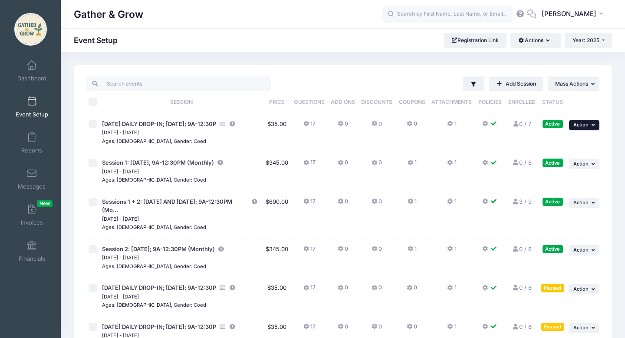
click at [584, 126] on span "Action" at bounding box center [580, 124] width 15 height 6
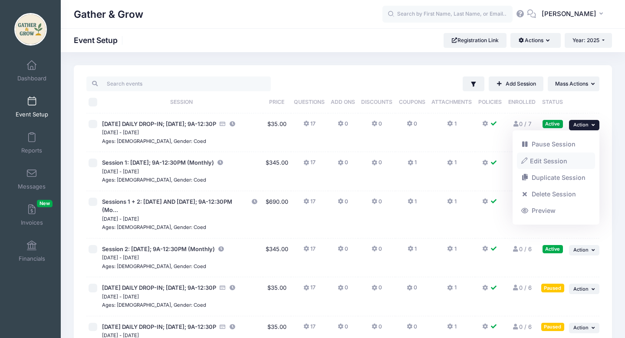
click at [553, 161] on link "Edit Session" at bounding box center [556, 160] width 79 height 16
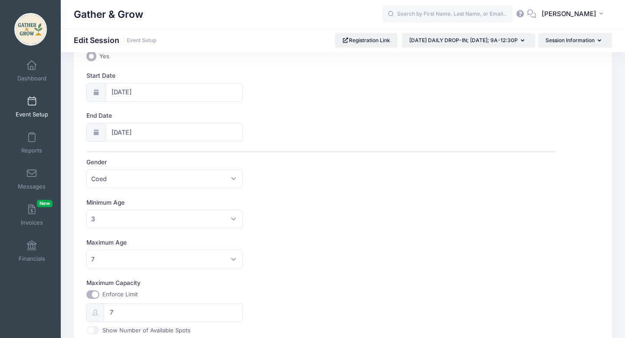
scroll to position [148, 0]
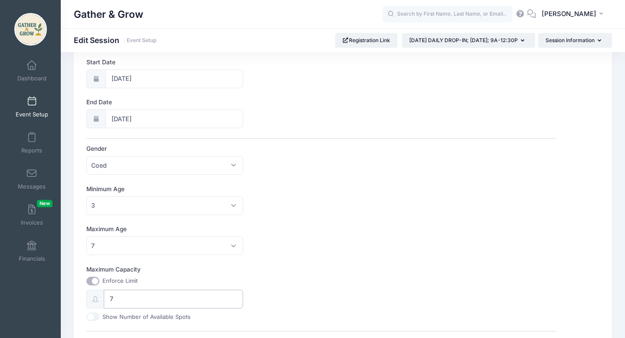
click at [126, 295] on input "7" at bounding box center [173, 298] width 139 height 19
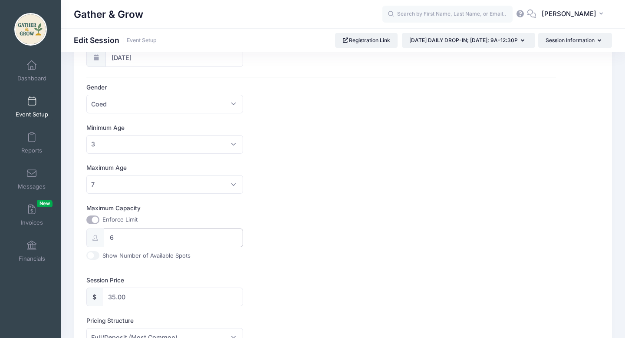
scroll to position [445, 0]
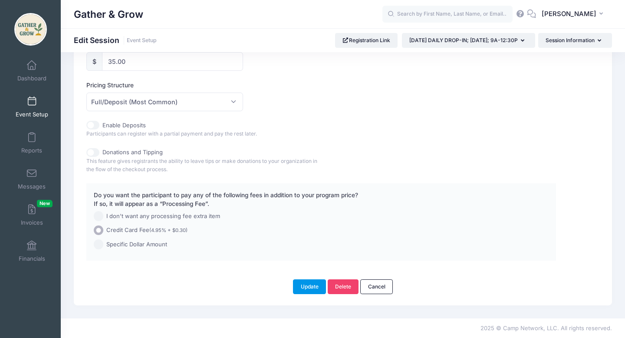
type input "6"
click at [308, 287] on button "Update" at bounding box center [309, 286] width 33 height 15
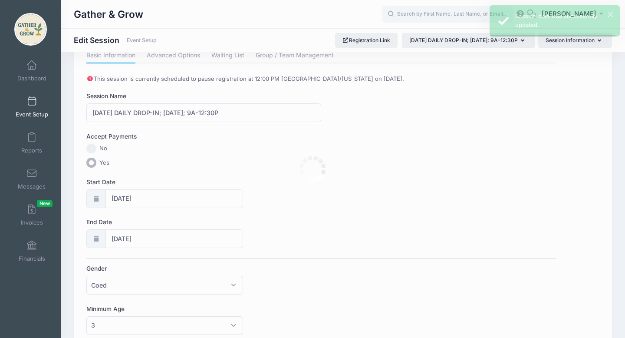
scroll to position [0, 0]
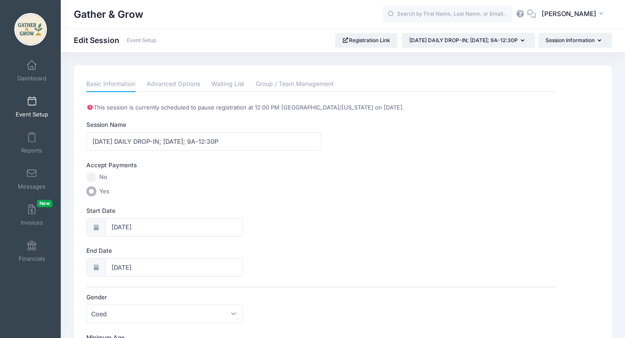
click at [36, 101] on link "Event Setup" at bounding box center [31, 107] width 41 height 30
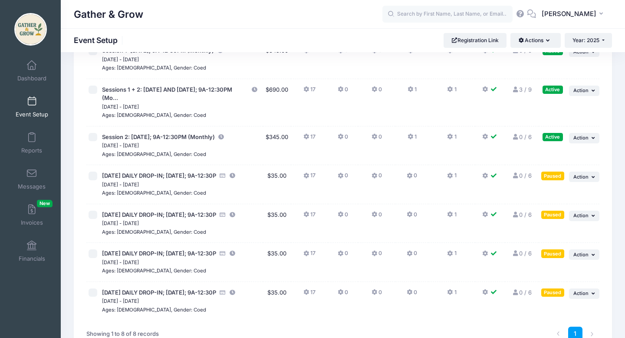
scroll to position [111, 0]
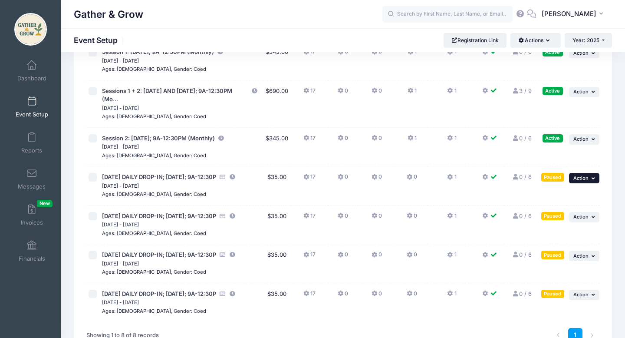
click at [582, 180] on span "Action" at bounding box center [580, 178] width 15 height 6
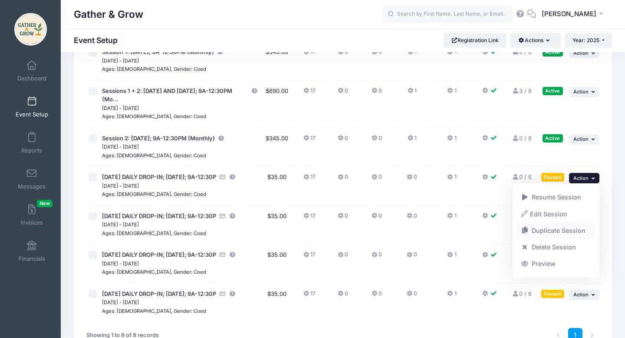
click at [567, 230] on link "Duplicate Session" at bounding box center [556, 230] width 79 height 16
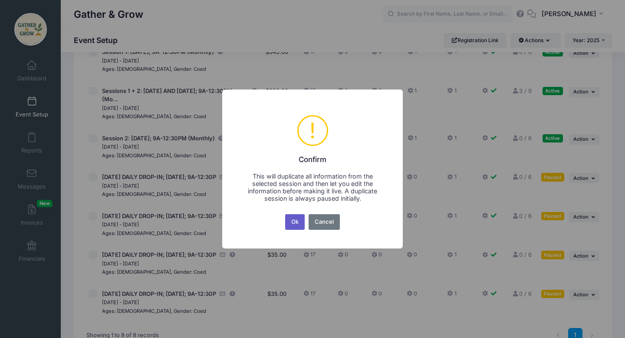
click at [298, 221] on button "Ok" at bounding box center [295, 222] width 20 height 16
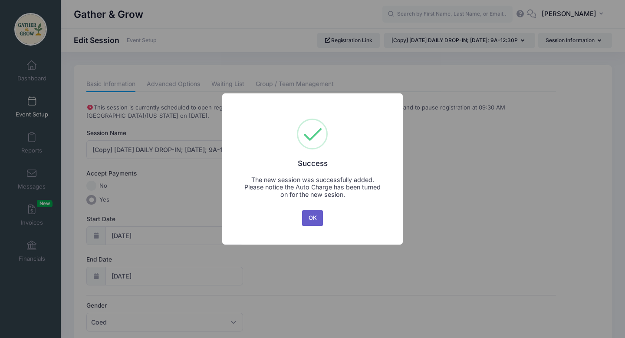
click at [313, 217] on button "OK" at bounding box center [312, 218] width 21 height 16
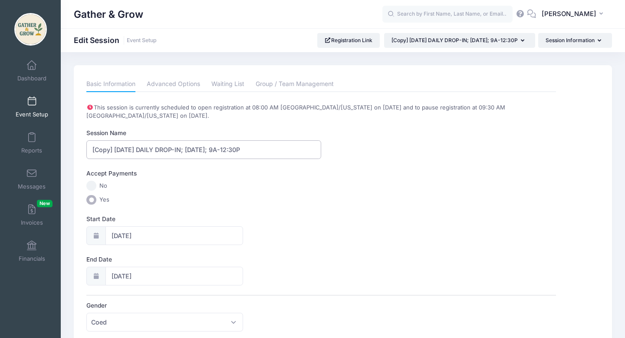
click at [115, 150] on input "[Copy] [DATE] DAILY DROP-IN; [DATE]; 9A-12:30P" at bounding box center [203, 149] width 235 height 19
type input "[DATE] DAILY DROP-IN; [DATE]; 9A-12:30P"
click at [125, 235] on input "[DATE]" at bounding box center [174, 235] width 138 height 19
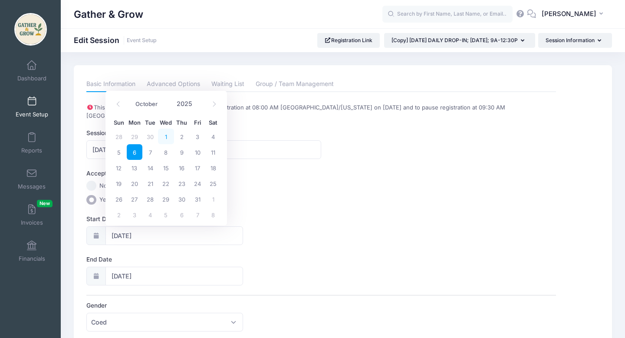
click at [166, 137] on span "1" at bounding box center [166, 136] width 16 height 16
type input "[DATE]"
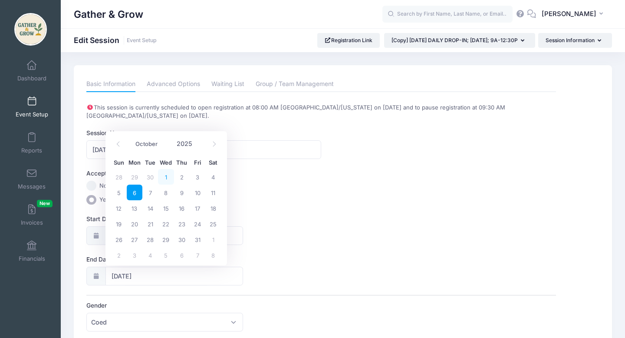
click at [167, 176] on span "1" at bounding box center [166, 177] width 16 height 16
type input "[DATE]"
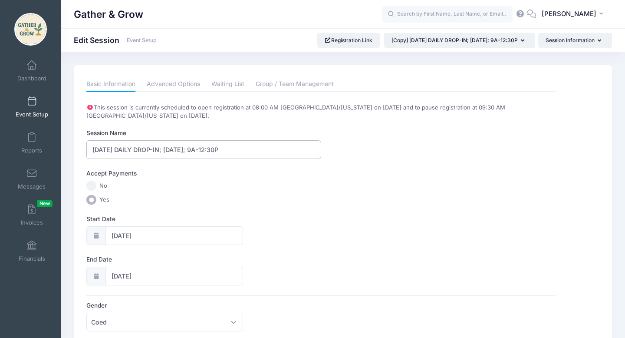
click at [105, 146] on input "[DATE] DAILY DROP-IN; [DATE]; 9A-12:30P" at bounding box center [203, 149] width 235 height 19
drag, startPoint x: 197, startPoint y: 149, endPoint x: 174, endPoint y: 149, distance: 23.4
click at [174, 149] on input "10/1/2025 DAILY DROP-IN; Monday; 9A-12:30P" at bounding box center [203, 149] width 235 height 19
click at [177, 151] on input "10/1/2025 DAILY DROP-IN; wednesday; 9A-12:30P" at bounding box center [203, 149] width 235 height 19
type input "10/1/2025 DAILY DROP-IN; Wednesday; 9A-12:30P"
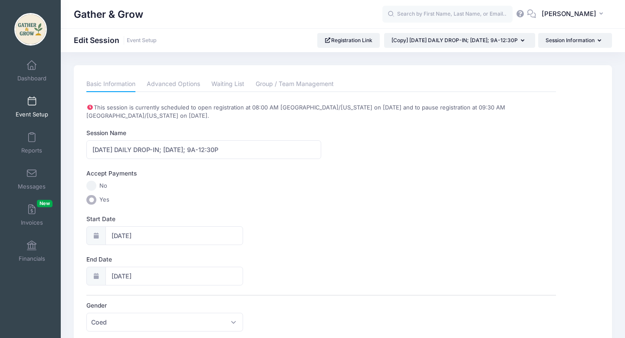
click at [246, 193] on div "Accept Payments No Yes" at bounding box center [320, 187] width 469 height 36
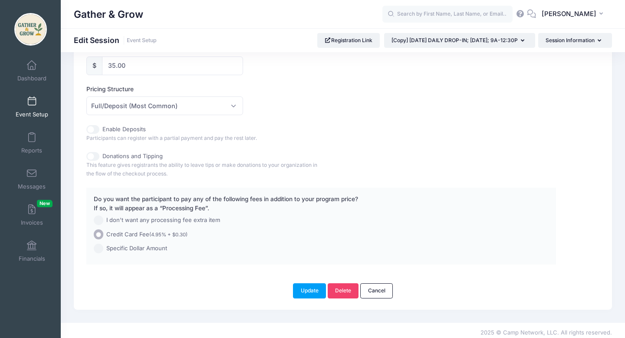
scroll to position [451, 0]
click at [305, 287] on button "Update" at bounding box center [309, 288] width 33 height 15
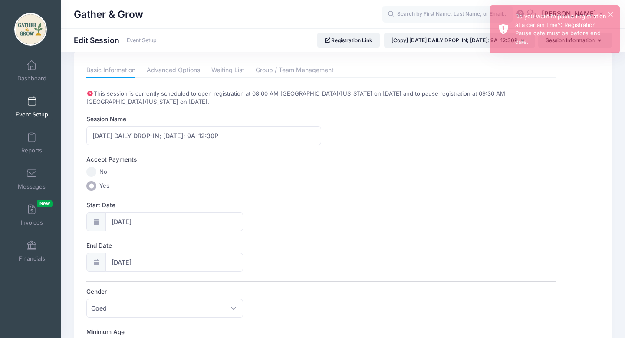
scroll to position [0, 0]
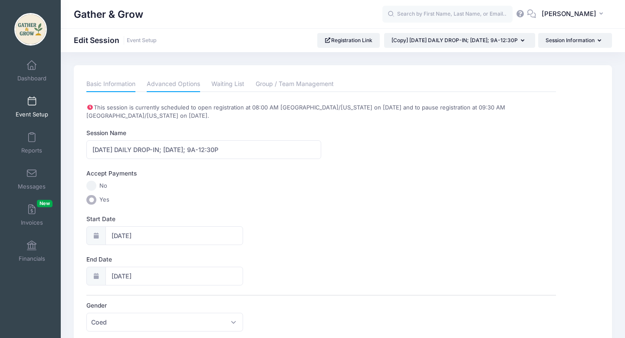
click at [184, 85] on link "Advanced Options" at bounding box center [173, 84] width 53 height 16
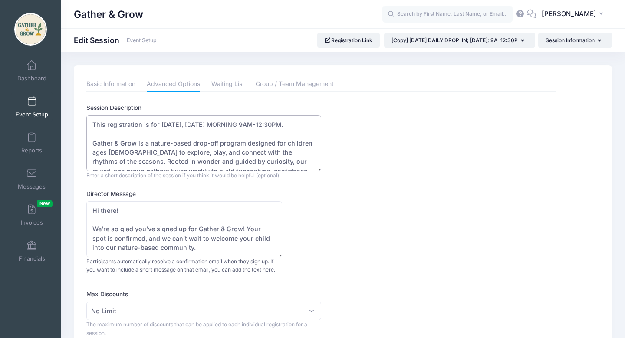
click at [170, 126] on textarea "This registration is for 10/6/2025, MONDAY MORNING 9AM-12:30PM. Gather & Grow i…" at bounding box center [203, 143] width 235 height 56
drag, startPoint x: 219, startPoint y: 123, endPoint x: 191, endPoint y: 123, distance: 27.8
click at [191, 123] on textarea "This registration is for 10/6/2025, MONDAY MORNING 9AM-12:30PM. Gather & Grow i…" at bounding box center [203, 143] width 235 height 56
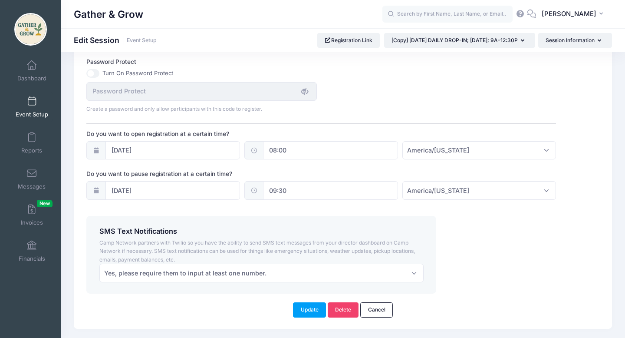
scroll to position [599, 0]
type textarea "This registration is for 10/1/2025, WEDNESDAY MORNING 9AM-12:30PM. Gather & Gro…"
click at [137, 150] on input "09/29/2025" at bounding box center [172, 149] width 135 height 19
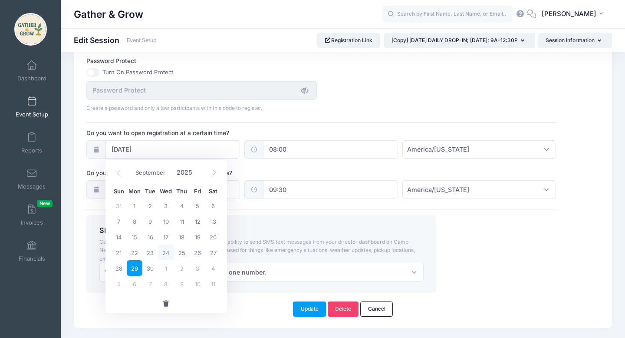
click at [168, 252] on span "24" at bounding box center [166, 252] width 16 height 16
type input "09/24/2025"
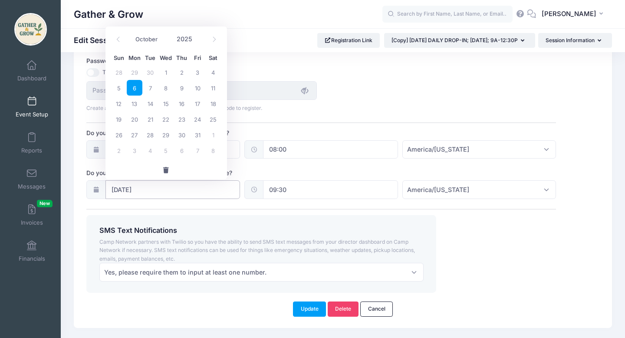
click at [121, 191] on input "10/06/2025" at bounding box center [172, 189] width 135 height 19
click at [167, 75] on span "1" at bounding box center [166, 72] width 16 height 16
type input "10/01/2025"
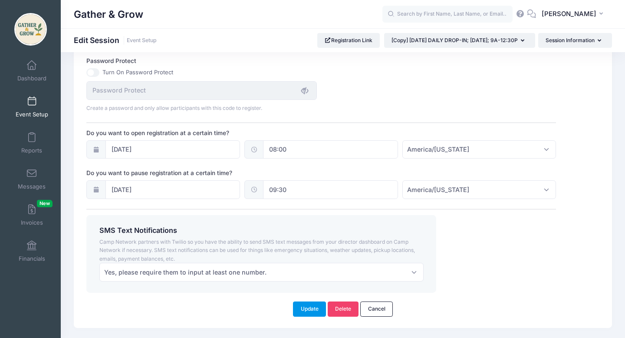
click at [305, 309] on button "Update" at bounding box center [309, 308] width 33 height 15
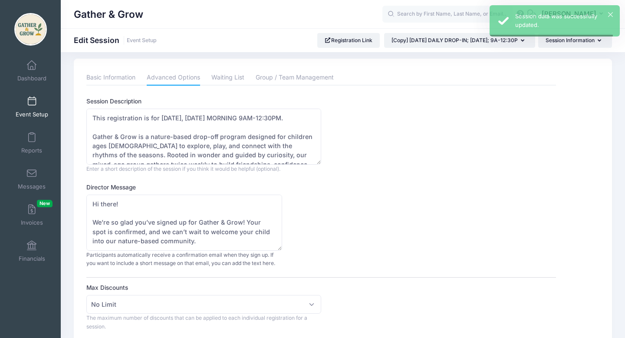
scroll to position [0, 0]
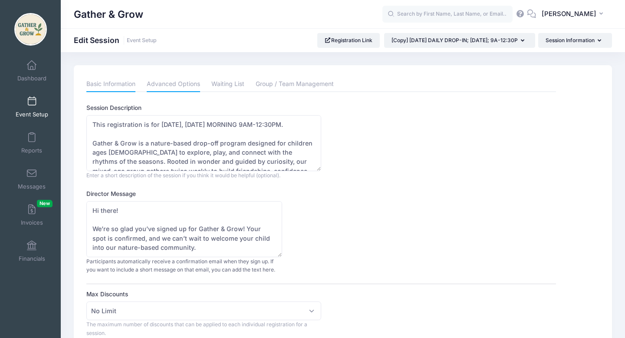
click at [120, 82] on link "Basic Information" at bounding box center [110, 84] width 49 height 16
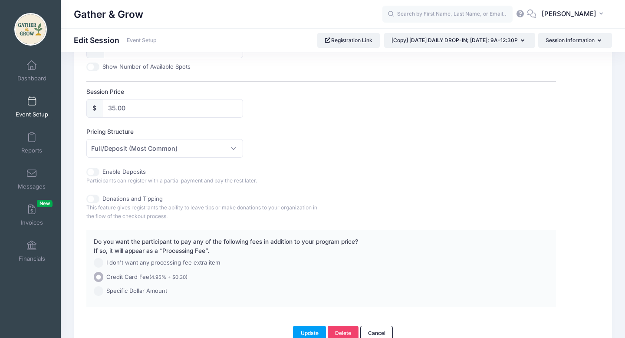
scroll to position [453, 0]
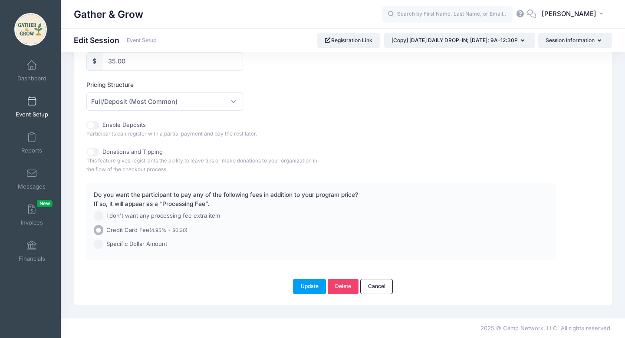
click at [30, 106] on link "Event Setup" at bounding box center [31, 107] width 41 height 30
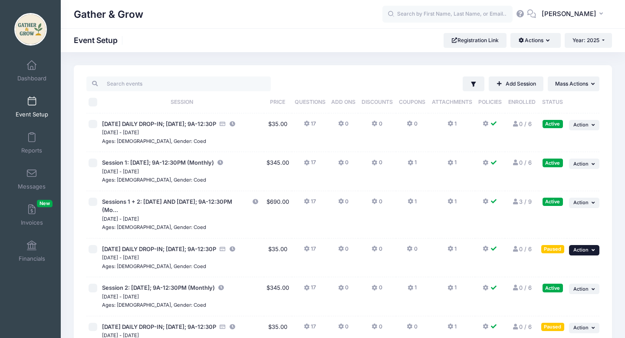
click at [582, 250] on span "Action" at bounding box center [580, 249] width 15 height 6
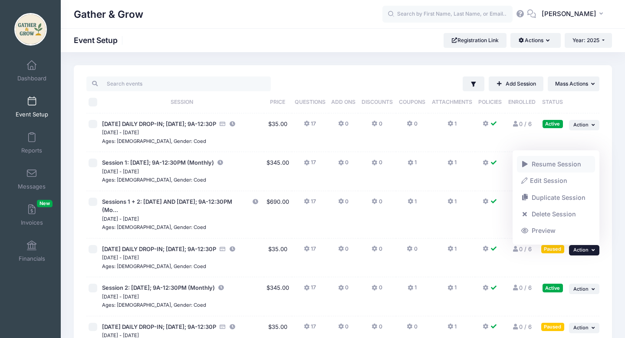
click at [563, 165] on link "Resume Session" at bounding box center [556, 164] width 79 height 16
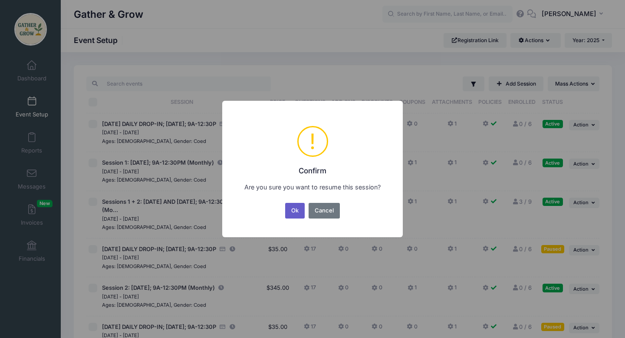
click at [291, 207] on button "Ok" at bounding box center [295, 211] width 20 height 16
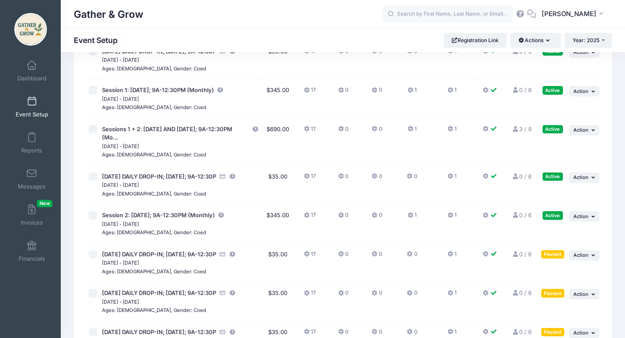
scroll to position [71, 0]
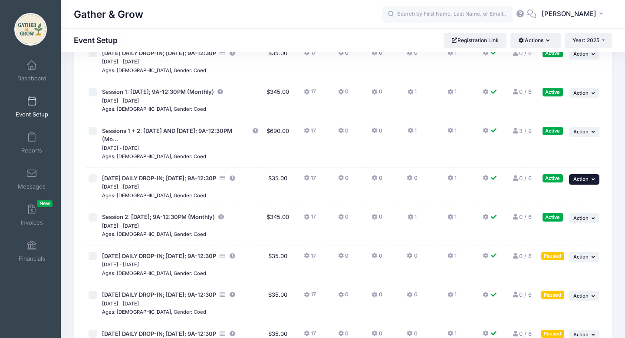
click at [585, 181] on span "Action" at bounding box center [580, 179] width 15 height 6
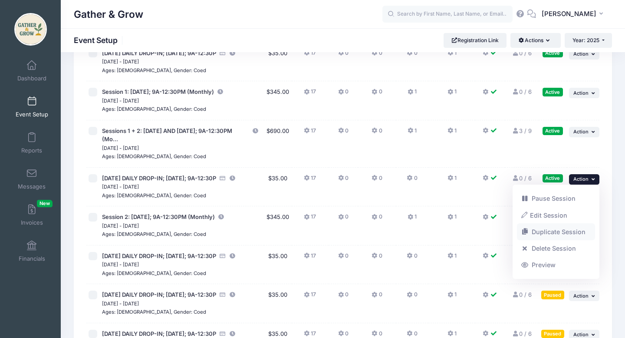
click at [557, 231] on link "Duplicate Session" at bounding box center [556, 231] width 79 height 16
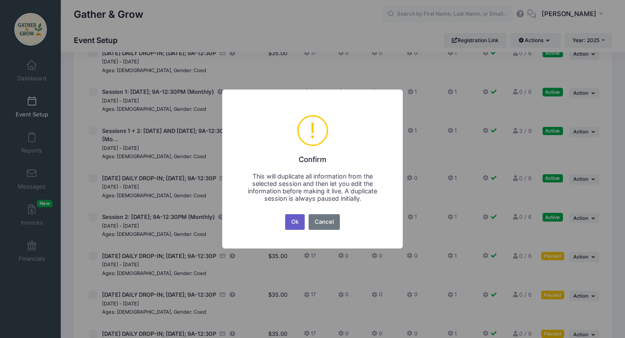
click at [298, 224] on button "Ok" at bounding box center [295, 222] width 20 height 16
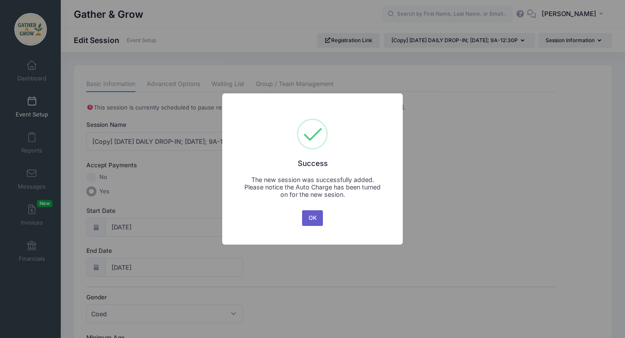
click at [311, 220] on button "OK" at bounding box center [312, 218] width 21 height 16
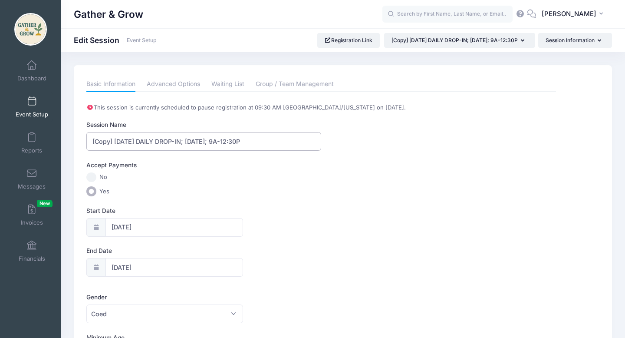
click at [113, 141] on input "[Copy] [DATE] DAILY DROP-IN; [DATE]; 9A-12:30P" at bounding box center [203, 141] width 235 height 19
drag, startPoint x: 113, startPoint y: 141, endPoint x: 79, endPoint y: 138, distance: 33.9
click at [126, 141] on input "[Copy] [DATE] DAILY DROP-IN; [DATE]; 9A-12:30P" at bounding box center [203, 141] width 235 height 19
click at [131, 230] on input "[DATE]" at bounding box center [174, 227] width 138 height 19
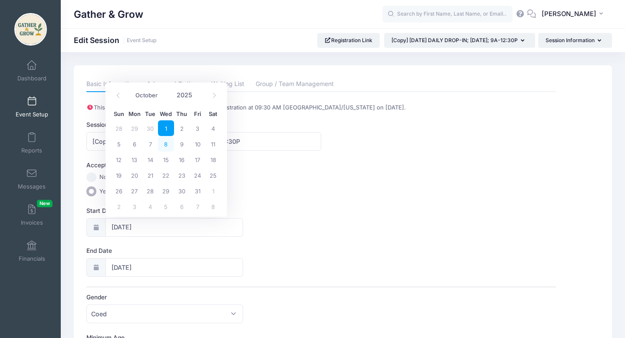
click at [166, 144] on span "8" at bounding box center [166, 144] width 16 height 16
type input "[DATE]"
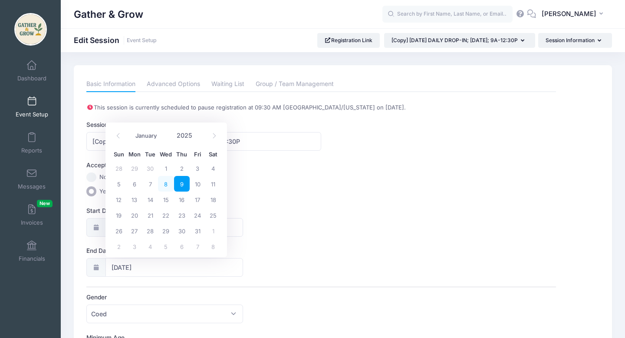
click at [167, 185] on span "8" at bounding box center [166, 184] width 16 height 16
type input "10/08/2025"
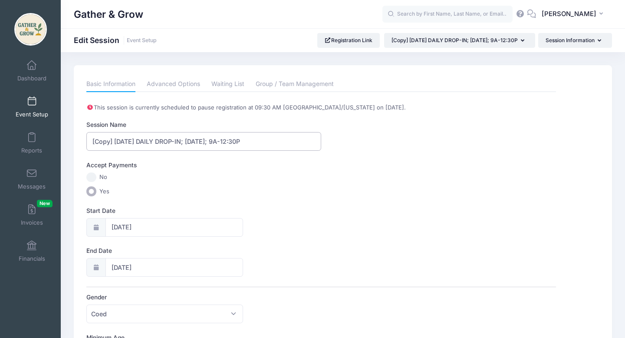
click at [125, 141] on input "[Copy] 10/1/2025 DAILY DROP-IN; Wednesday; 9A-12:30P" at bounding box center [203, 141] width 235 height 19
drag, startPoint x: 113, startPoint y: 140, endPoint x: 81, endPoint y: 139, distance: 32.1
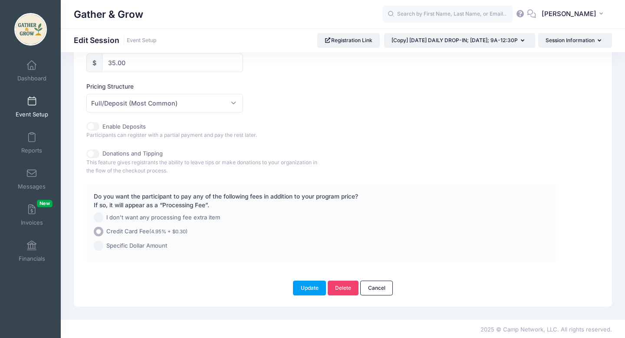
scroll to position [445, 0]
type input "[DATE] DAILY DROP-IN; [DATE]; 9A-12:30P"
click at [308, 287] on button "Update" at bounding box center [309, 286] width 33 height 15
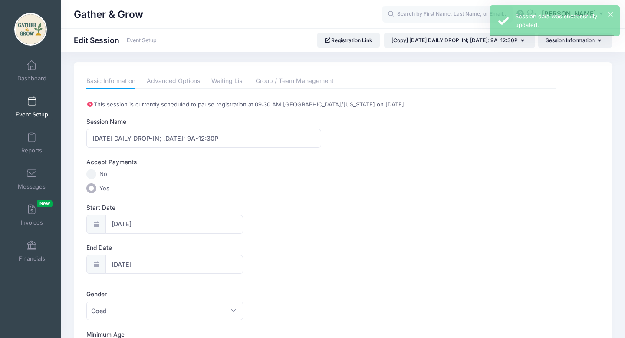
scroll to position [0, 0]
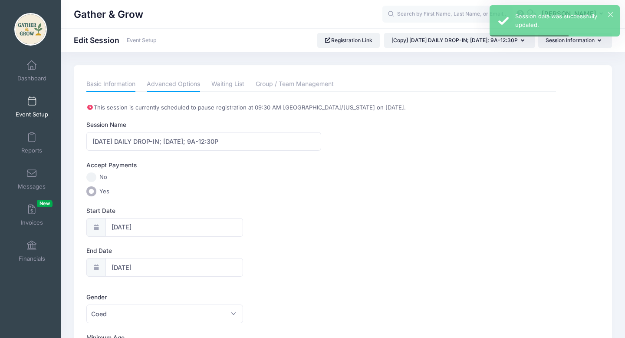
click at [176, 87] on link "Advanced Options" at bounding box center [173, 84] width 53 height 16
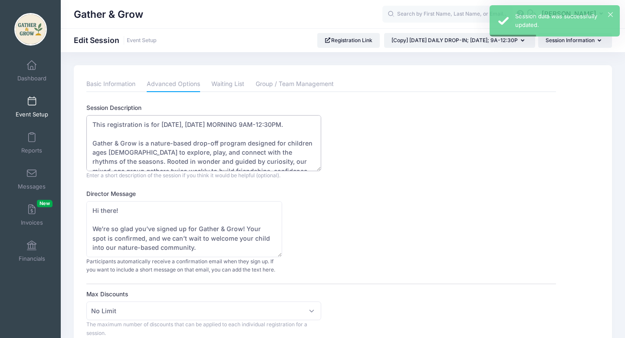
click at [170, 124] on textarea "This registration is for 10/1/2025, WEDNESDAY MORNING 9AM-12:30PM. Gather & Gro…" at bounding box center [203, 143] width 235 height 56
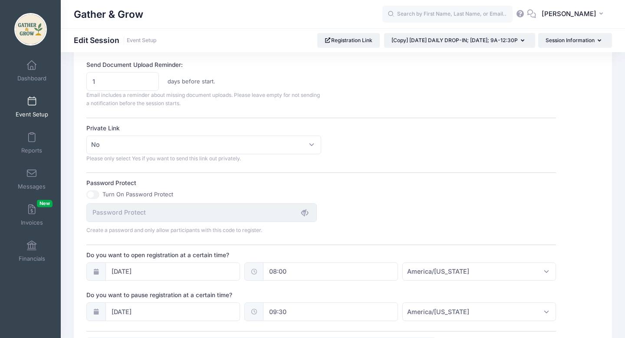
scroll to position [485, 0]
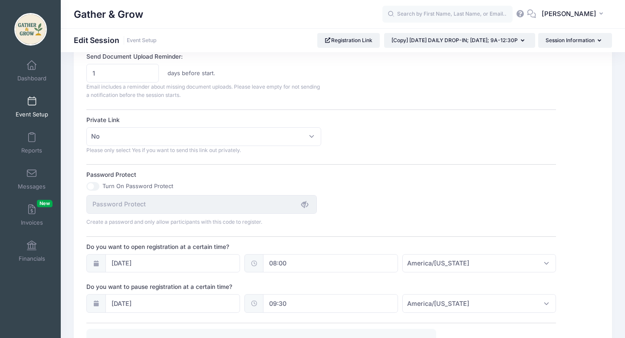
type textarea "This registration is for 10/8/2025, WEDNESDAY MORNING 9AM-12:30PM. Gather & Gro…"
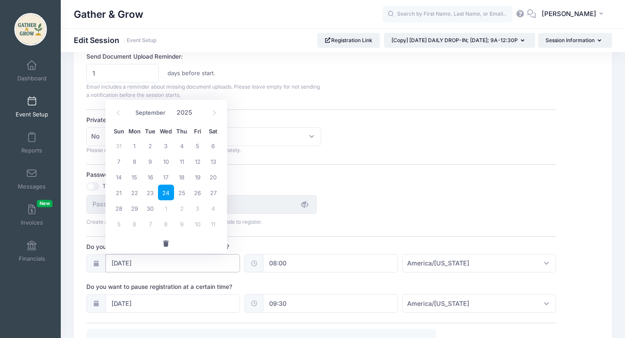
click at [143, 262] on input "09/24/2025" at bounding box center [172, 263] width 135 height 19
click at [165, 208] on span "1" at bounding box center [166, 208] width 16 height 16
type input "10/01/2025"
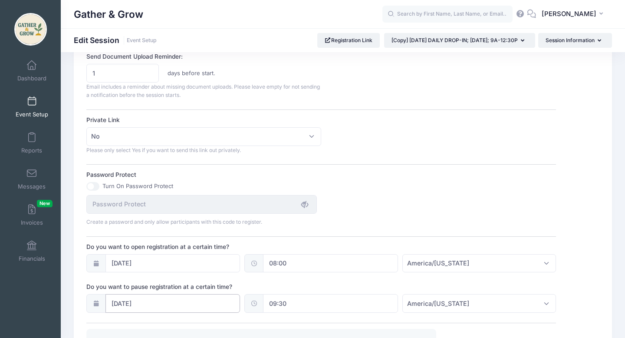
click at [130, 301] on input "10/01/2025" at bounding box center [172, 303] width 135 height 19
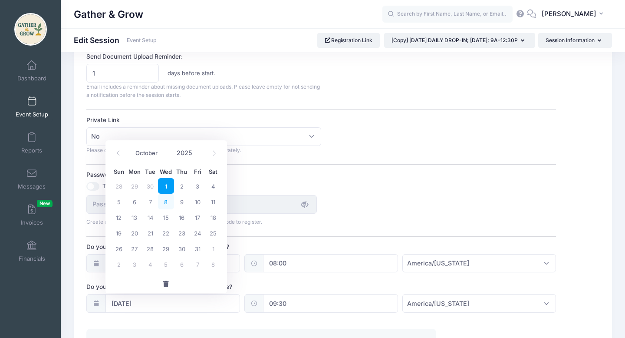
click at [166, 198] on span "8" at bounding box center [166, 201] width 16 height 16
type input "[DATE]"
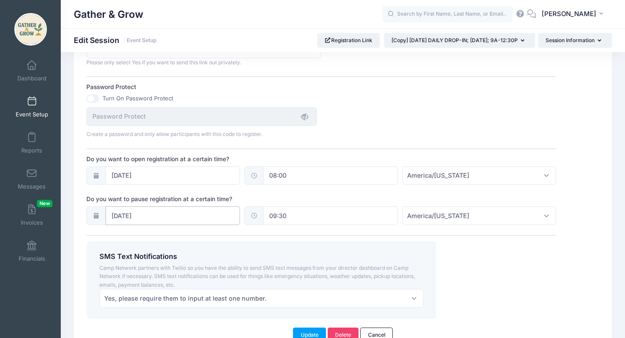
scroll to position [621, 0]
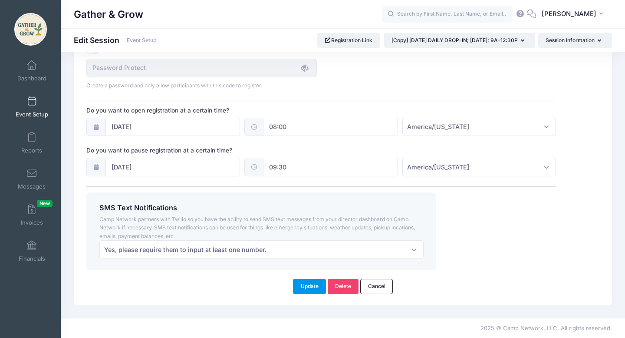
click at [311, 287] on button "Update" at bounding box center [309, 286] width 33 height 15
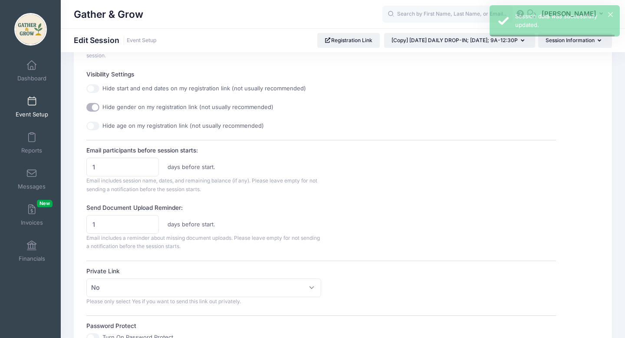
scroll to position [0, 0]
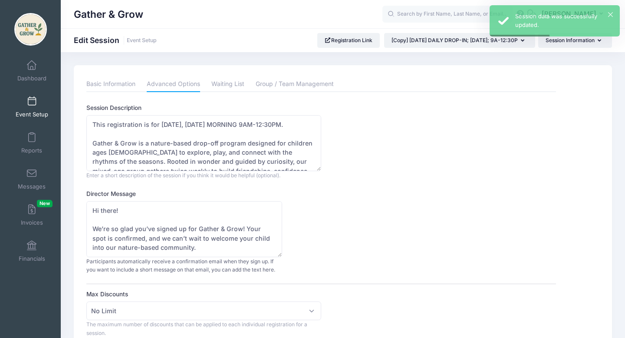
click at [32, 100] on span at bounding box center [32, 102] width 0 height 10
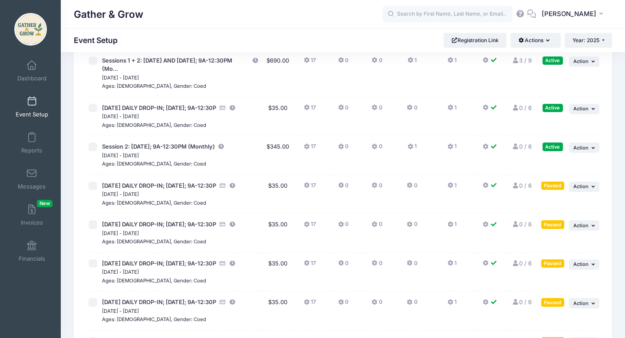
scroll to position [142, 0]
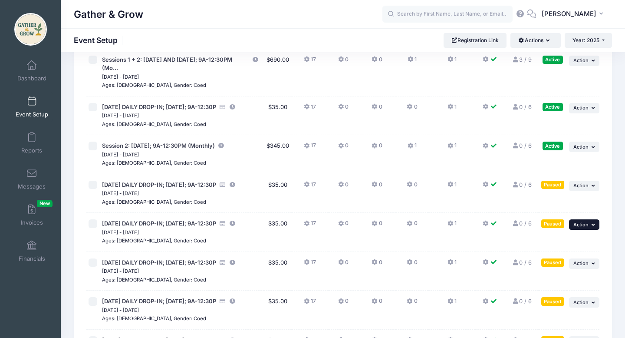
click at [587, 227] on span "Action" at bounding box center [580, 224] width 15 height 6
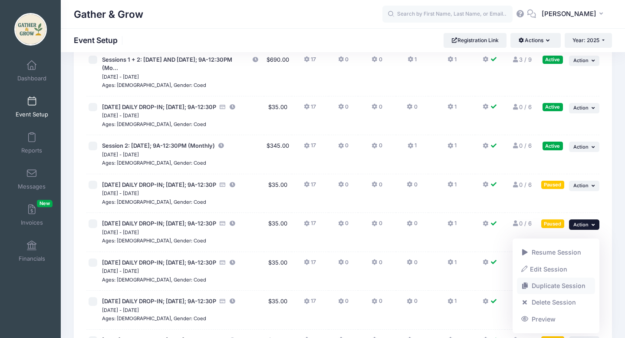
click at [558, 284] on link "Duplicate Session" at bounding box center [556, 285] width 79 height 16
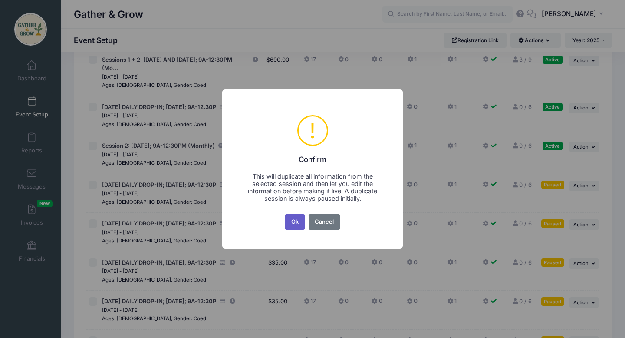
click at [292, 223] on button "Ok" at bounding box center [295, 222] width 20 height 16
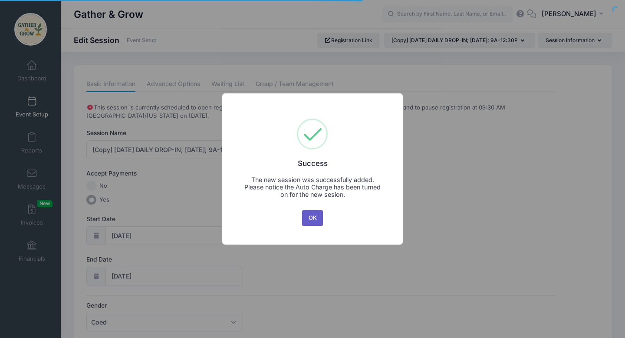
click at [310, 223] on button "OK" at bounding box center [312, 218] width 21 height 16
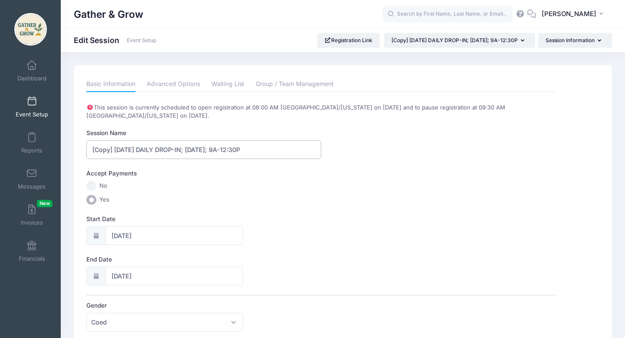
drag, startPoint x: 114, startPoint y: 148, endPoint x: 80, endPoint y: 149, distance: 33.9
type input "[DATE] DAILY DROP-IN; [DATE]; 9A-12:30P"
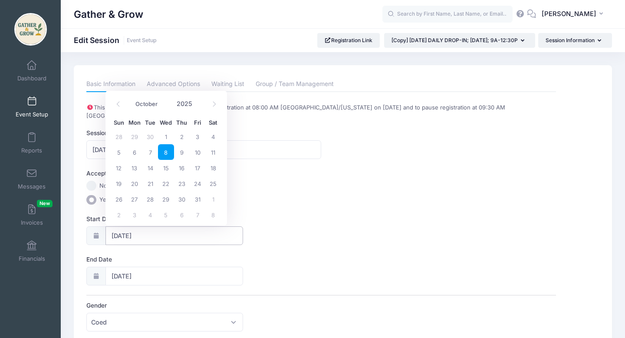
click at [126, 235] on input "10/08/2025" at bounding box center [174, 235] width 138 height 19
click at [164, 169] on span "15" at bounding box center [166, 168] width 16 height 16
type input "10/15/2025"
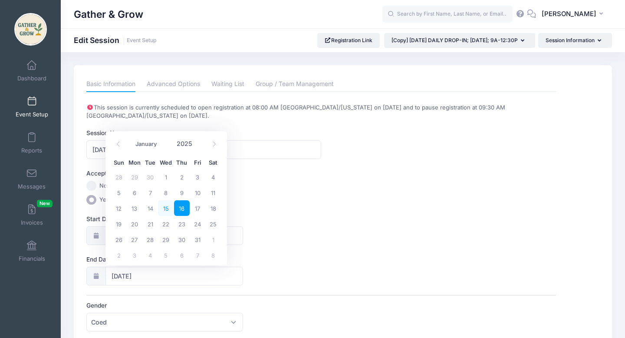
click at [166, 212] on span "15" at bounding box center [166, 208] width 16 height 16
type input "10/15/2025"
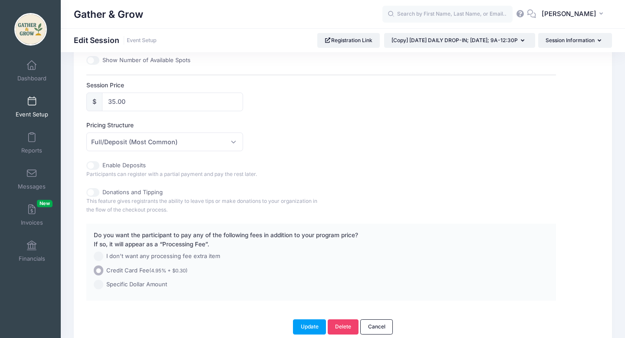
scroll to position [453, 0]
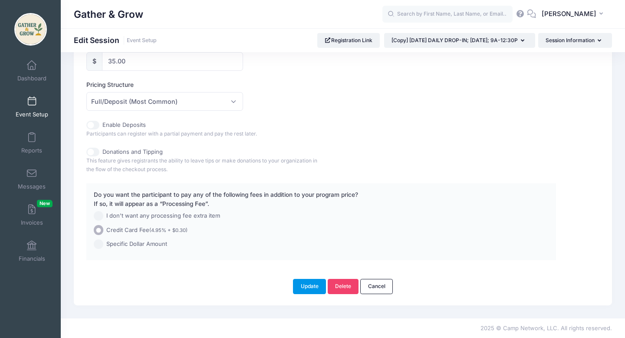
click at [309, 285] on button "Update" at bounding box center [309, 286] width 33 height 15
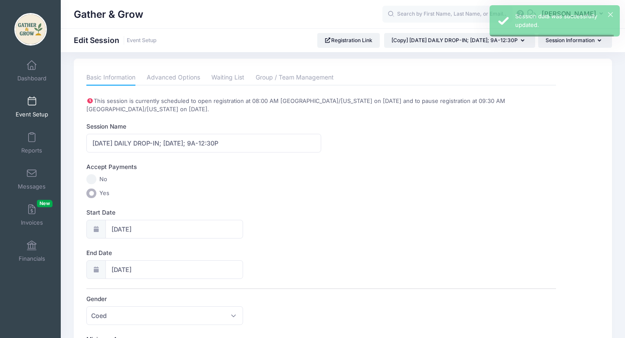
scroll to position [0, 0]
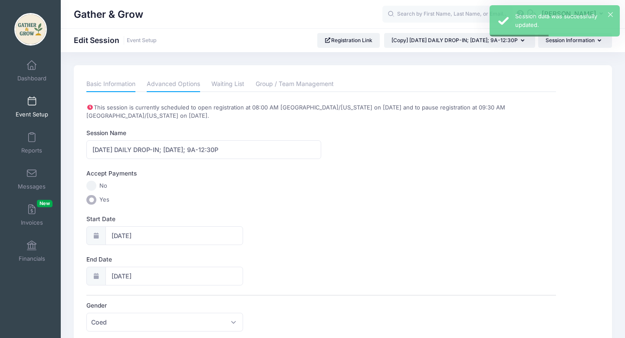
click at [178, 84] on link "Advanced Options" at bounding box center [173, 84] width 53 height 16
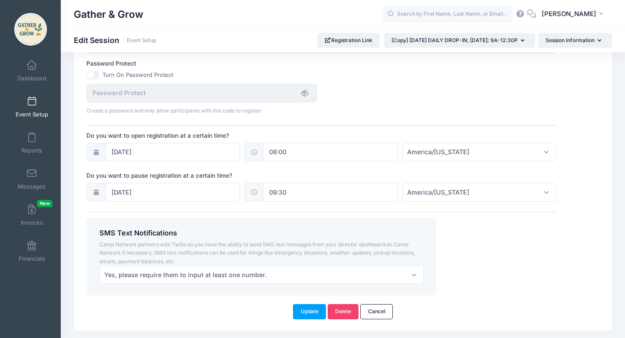
scroll to position [598, 0]
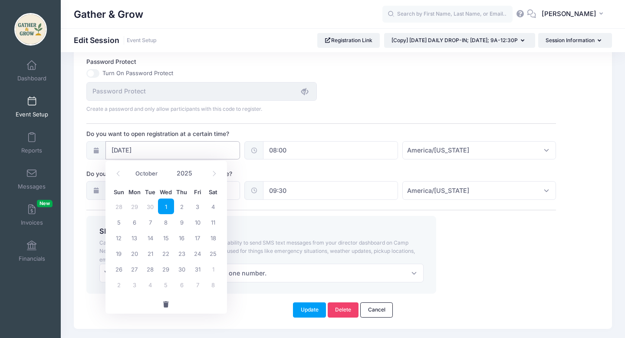
click at [117, 151] on input "10/01/2025" at bounding box center [172, 150] width 135 height 19
click at [165, 223] on span "8" at bounding box center [166, 222] width 16 height 16
type input "[DATE]"
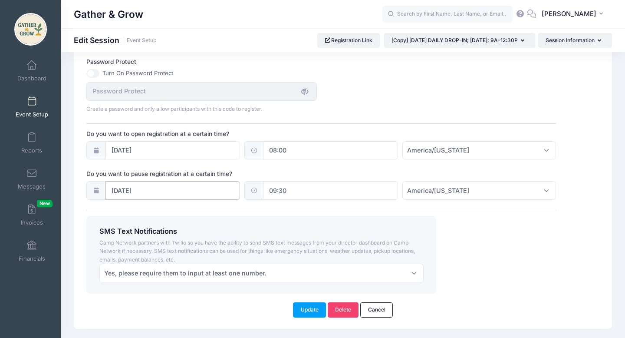
click at [141, 189] on input "[DATE]" at bounding box center [172, 190] width 135 height 19
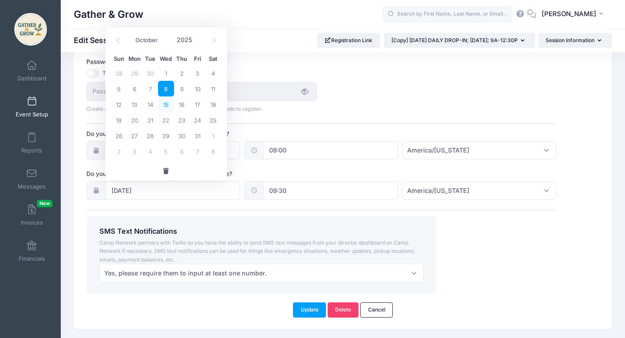
click at [164, 101] on span "15" at bounding box center [166, 104] width 16 height 16
type input "[DATE]"
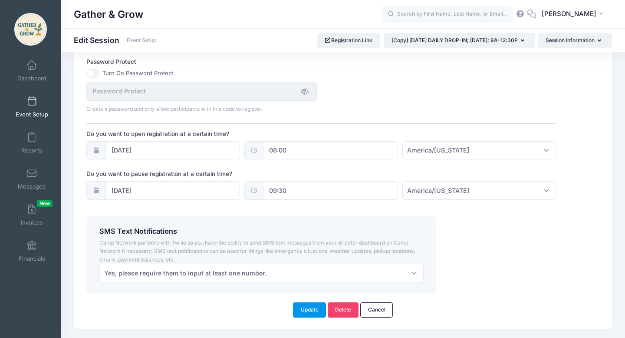
click at [311, 312] on button "Update" at bounding box center [309, 309] width 33 height 15
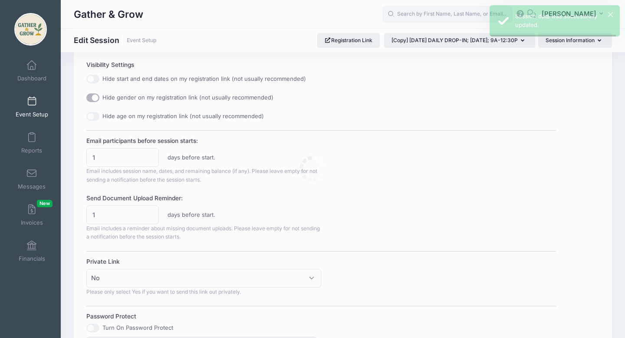
scroll to position [0, 0]
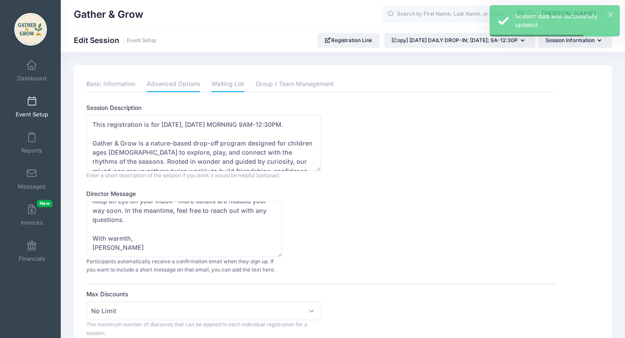
click at [230, 84] on link "Waiting List" at bounding box center [227, 84] width 33 height 16
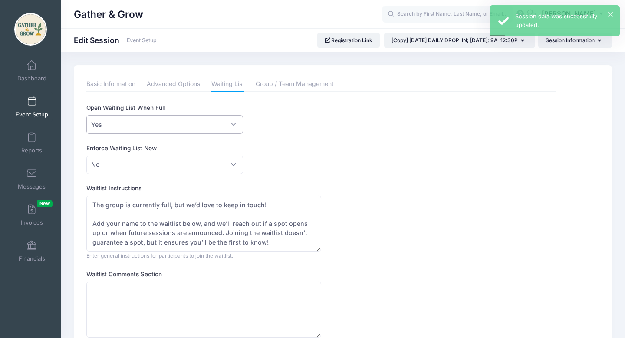
click at [234, 124] on span "Yes" at bounding box center [164, 124] width 156 height 19
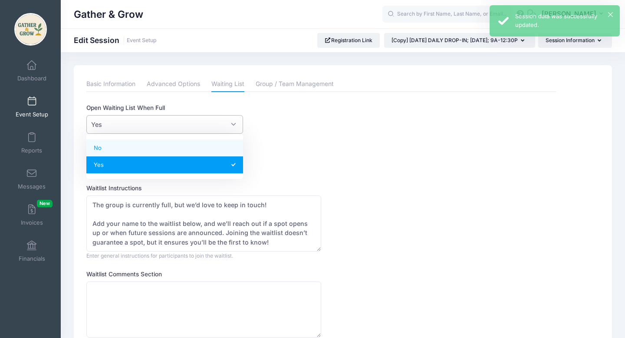
select select "0"
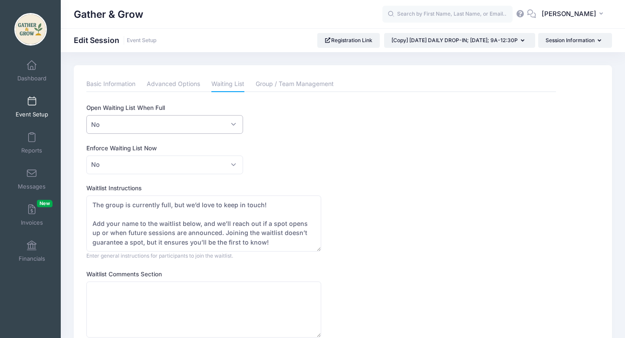
scroll to position [94, 0]
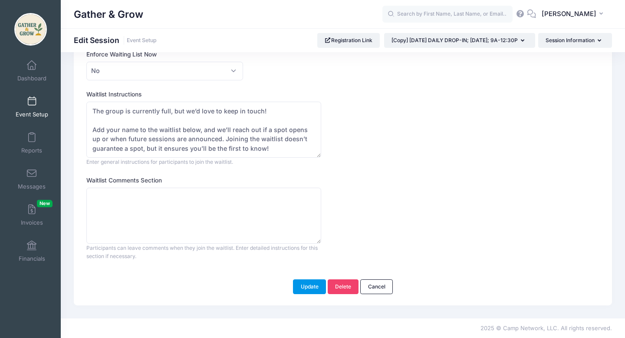
click at [308, 289] on button "Update" at bounding box center [309, 286] width 33 height 15
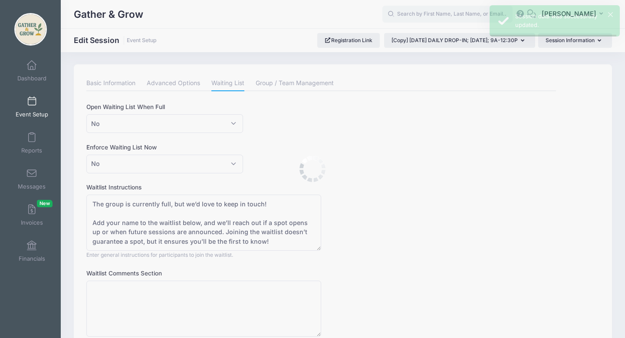
scroll to position [0, 0]
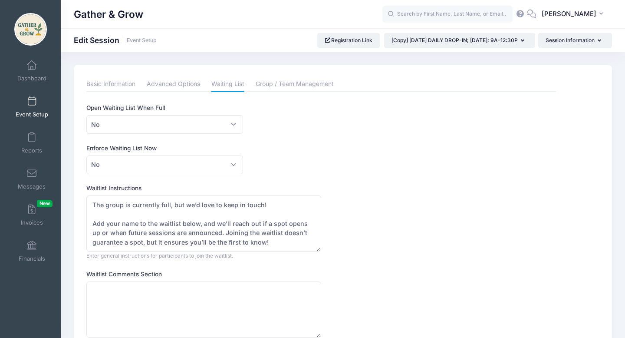
click at [32, 102] on span at bounding box center [32, 102] width 0 height 10
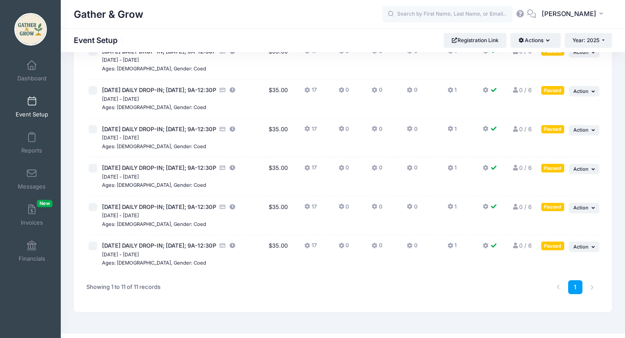
scroll to position [277, 0]
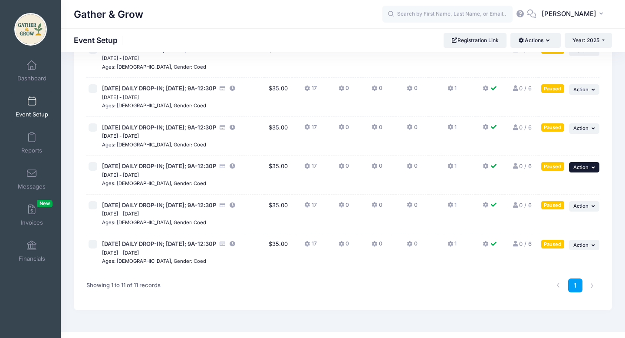
click at [586, 170] on span "Action" at bounding box center [580, 167] width 15 height 6
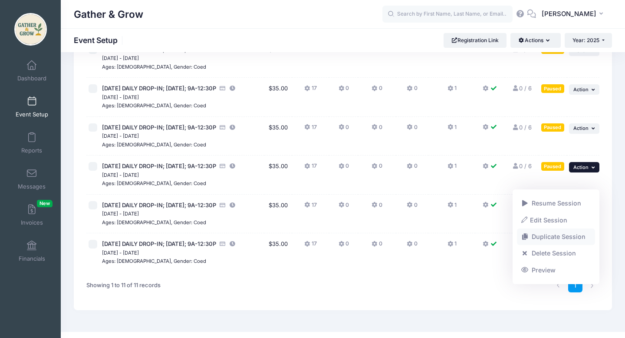
click at [558, 236] on link "Duplicate Session" at bounding box center [556, 236] width 79 height 16
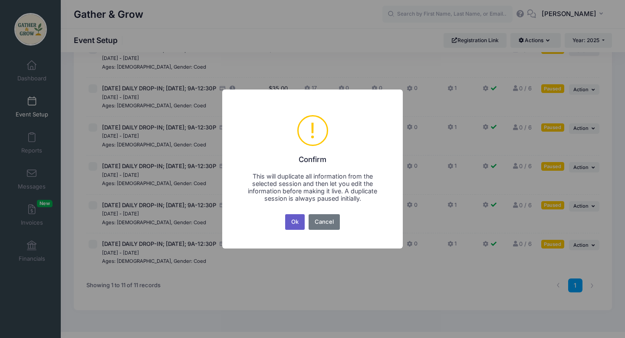
click at [295, 223] on button "Ok" at bounding box center [295, 222] width 20 height 16
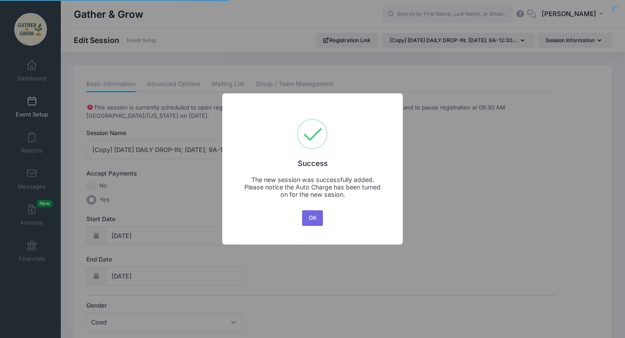
select select "9"
click at [310, 223] on button "OK" at bounding box center [312, 218] width 21 height 16
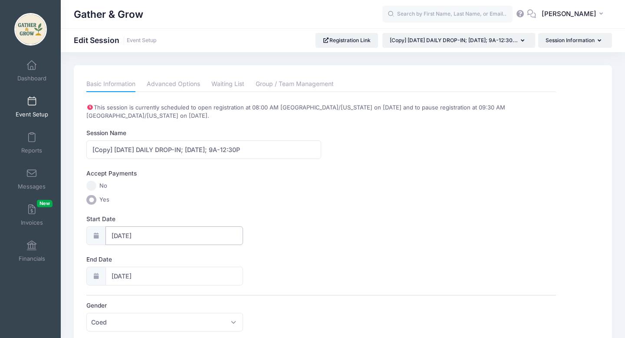
click at [141, 236] on input "[DATE]" at bounding box center [174, 235] width 138 height 19
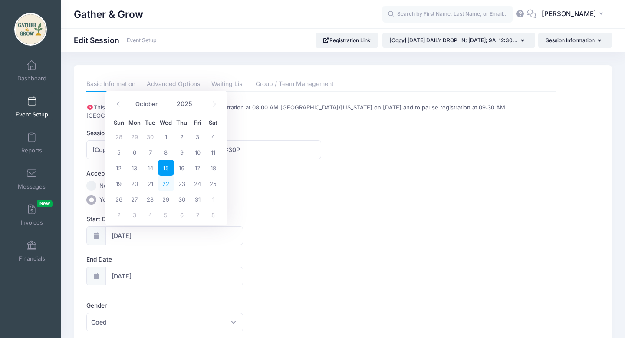
click at [167, 183] on span "22" at bounding box center [166, 183] width 16 height 16
type input "[DATE]"
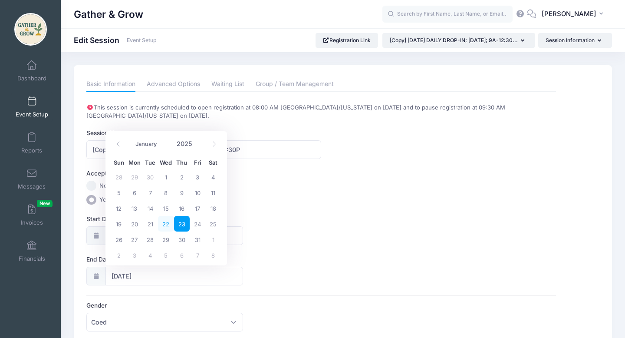
click at [164, 224] on span "22" at bounding box center [166, 224] width 16 height 16
type input "[DATE]"
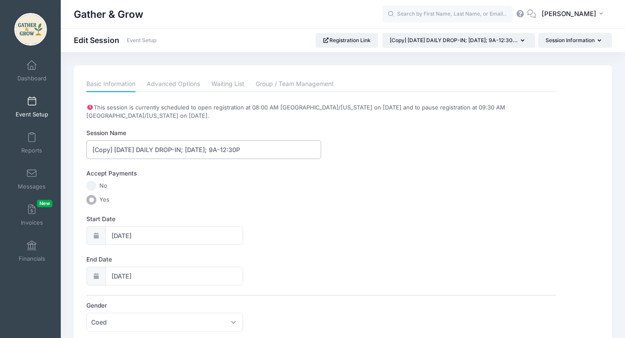
click at [129, 149] on input "[Copy] 10/15/2025 DAILY DROP-IN; Wednesday; 9A-12:30P" at bounding box center [203, 149] width 235 height 19
click at [114, 149] on input "[Copy] 10/22/2025 DAILY DROP-IN; Wednesday; 9A-12:30P" at bounding box center [203, 149] width 235 height 19
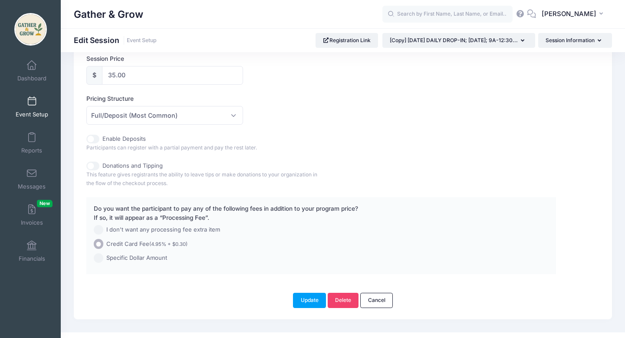
scroll to position [443, 0]
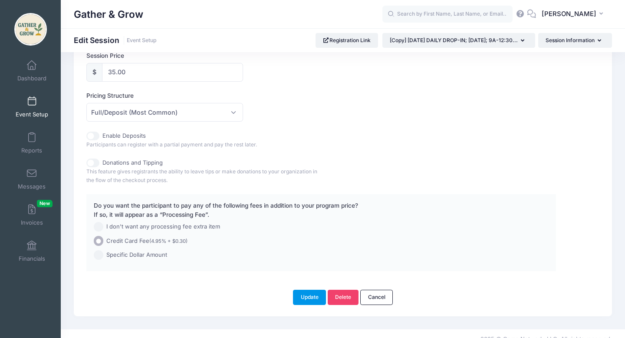
type input "[DATE] DAILY DROP-IN; [DATE]; 9A-12:30P"
click at [301, 296] on button "Update" at bounding box center [309, 296] width 33 height 15
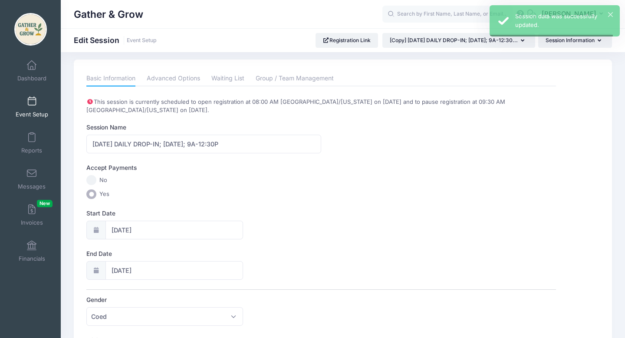
scroll to position [0, 0]
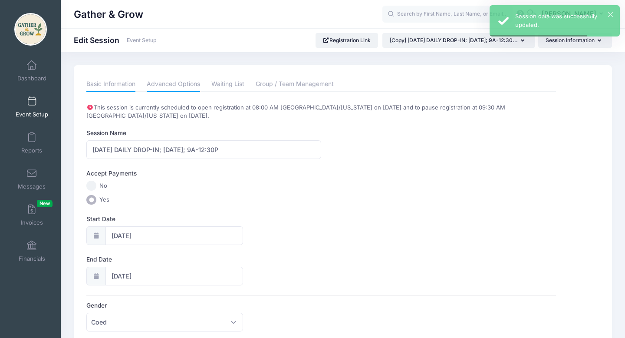
click at [180, 83] on link "Advanced Options" at bounding box center [173, 84] width 53 height 16
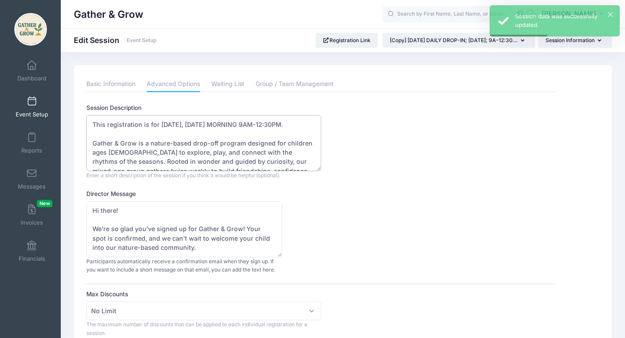
click at [171, 125] on textarea "This registration is for [DATE], [DATE] MORNING 9AM-12:30PM. Gather & Grow is a…" at bounding box center [203, 143] width 235 height 56
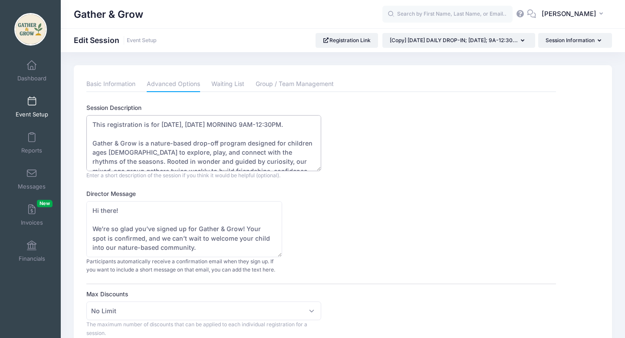
type textarea "This registration is for 10/22/2025, WEDNESDAY MORNING 9AM-12:30PM. Gather & Gr…"
click at [390, 220] on div "Director Message Hi there! We’re so glad you’ve signed up for Gather & Grow! Yo…" at bounding box center [320, 231] width 469 height 85
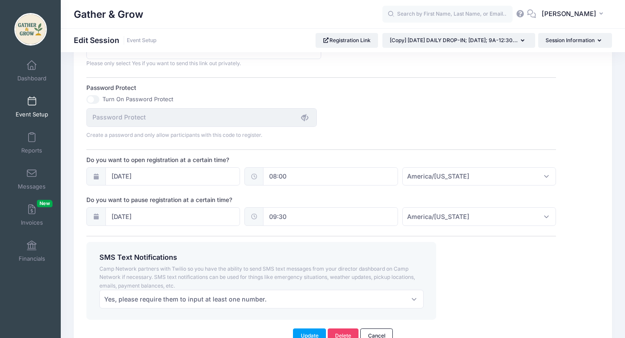
scroll to position [579, 0]
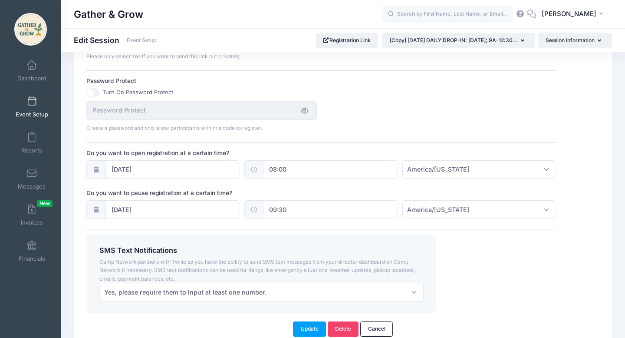
click at [99, 170] on icon at bounding box center [95, 170] width 7 height 6
click at [124, 170] on input "[DATE]" at bounding box center [172, 169] width 135 height 19
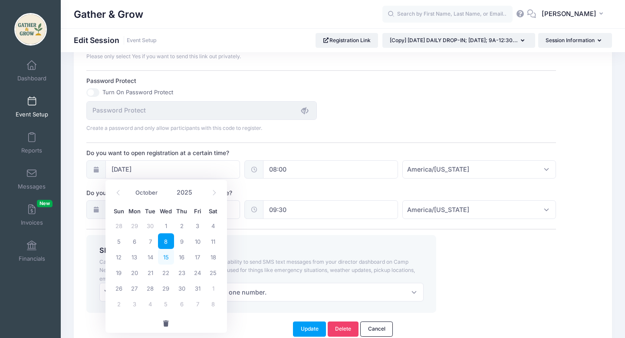
click at [166, 259] on span "15" at bounding box center [166, 257] width 16 height 16
type input "10/15/2025"
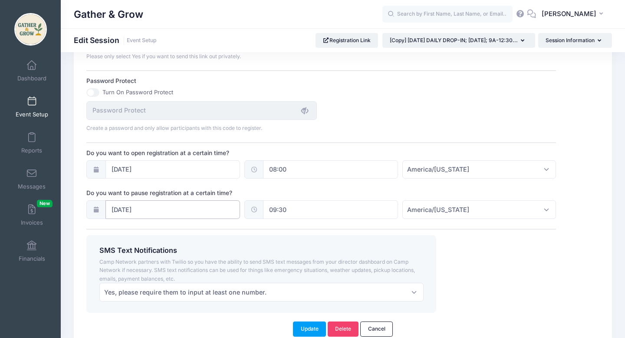
click at [132, 211] on input "10/15/2025" at bounding box center [172, 209] width 135 height 19
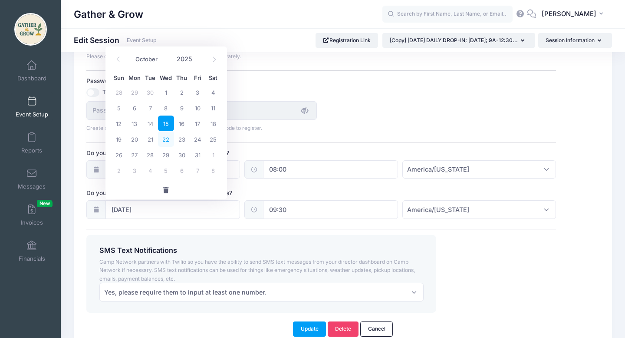
click at [166, 137] on span "22" at bounding box center [166, 139] width 16 height 16
type input "10/22/2025"
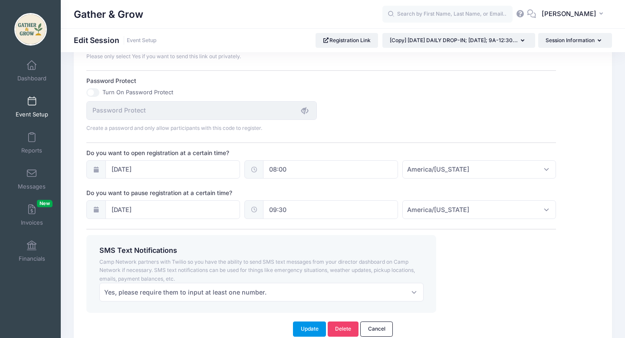
click at [313, 330] on button "Update" at bounding box center [309, 328] width 33 height 15
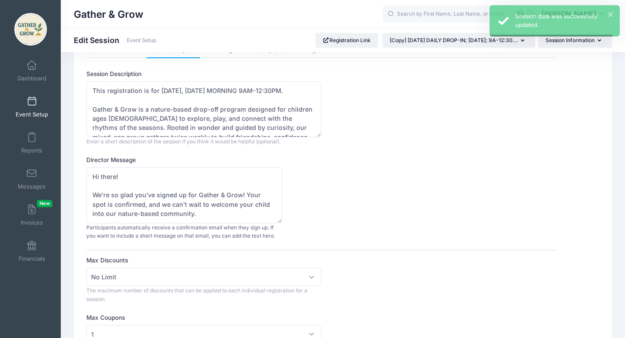
scroll to position [0, 0]
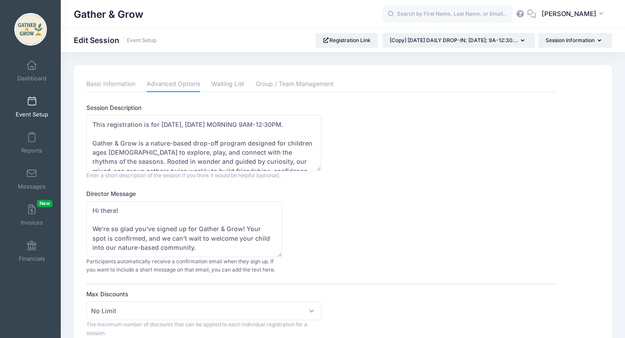
click at [32, 101] on span at bounding box center [32, 102] width 0 height 10
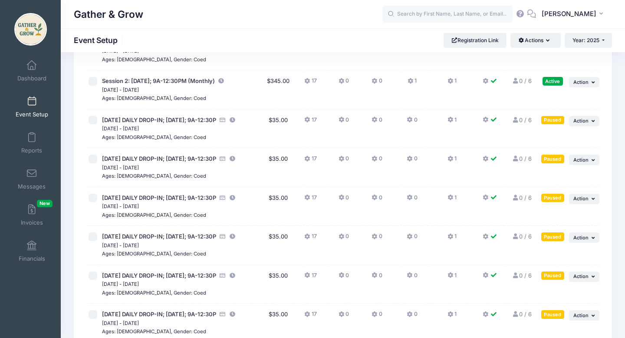
scroll to position [208, 0]
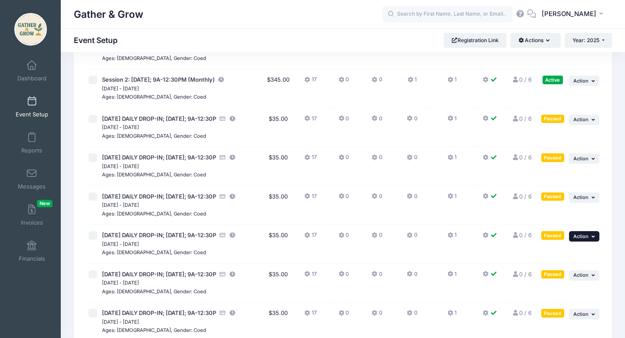
click at [593, 239] on icon "button" at bounding box center [593, 236] width 5 height 5
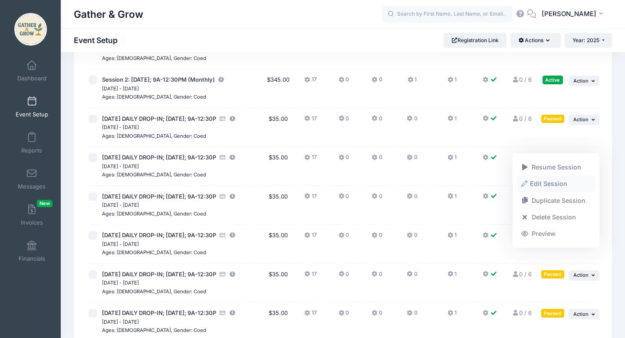
click at [561, 186] on link "Edit Session" at bounding box center [556, 184] width 79 height 16
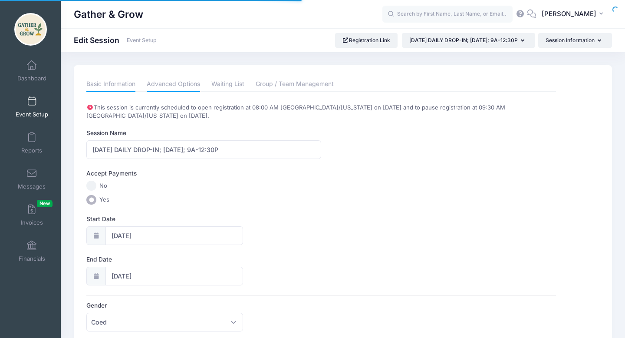
click at [162, 86] on link "Advanced Options" at bounding box center [173, 84] width 53 height 16
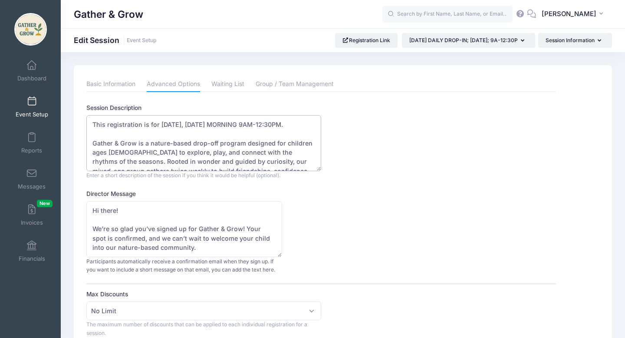
click at [171, 124] on textarea "This registration is for 10/8/2025, WEDNESDAY MORNING 9AM-12:30PM. Gather & Gro…" at bounding box center [203, 143] width 235 height 56
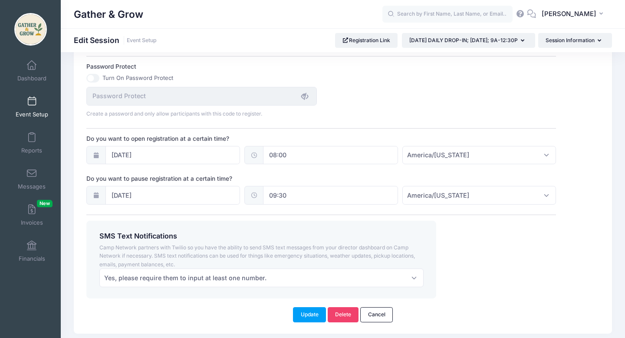
scroll to position [621, 0]
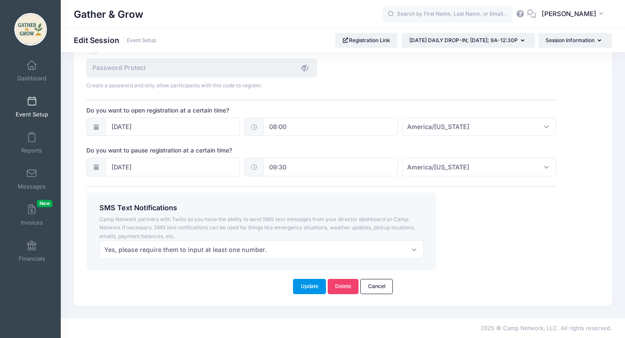
type textarea "This registration is for 10/15/2025, WEDNESDAY MORNING 9AM-12:30PM. Gather & Gr…"
click at [314, 285] on button "Update" at bounding box center [309, 286] width 33 height 15
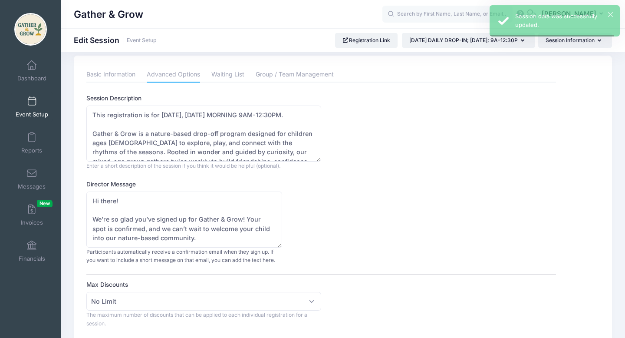
scroll to position [0, 0]
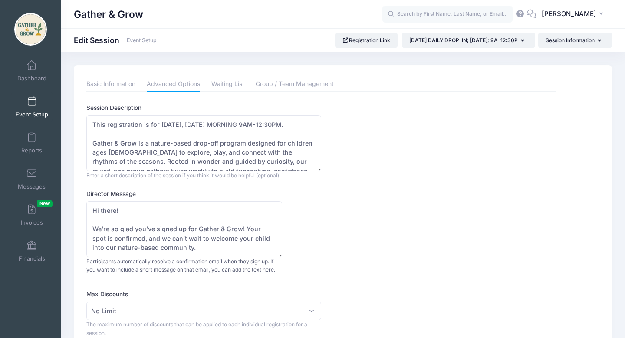
click at [32, 104] on span at bounding box center [32, 102] width 0 height 10
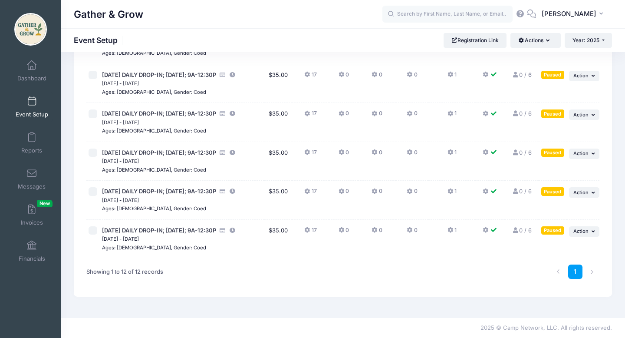
scroll to position [363, 0]
click at [584, 189] on span "Action" at bounding box center [580, 192] width 15 height 6
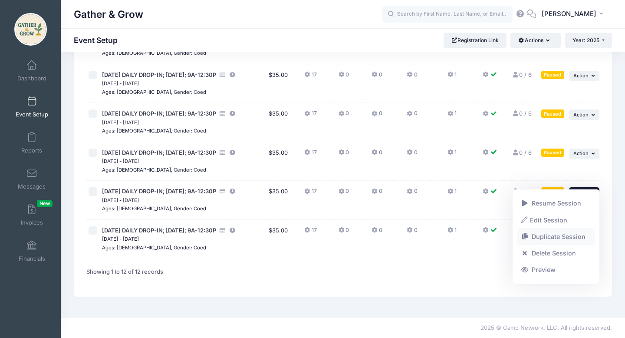
click at [555, 236] on link "Duplicate Session" at bounding box center [556, 236] width 79 height 16
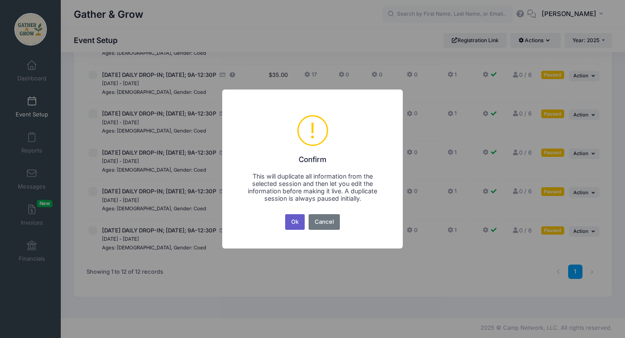
click at [298, 220] on button "Ok" at bounding box center [295, 222] width 20 height 16
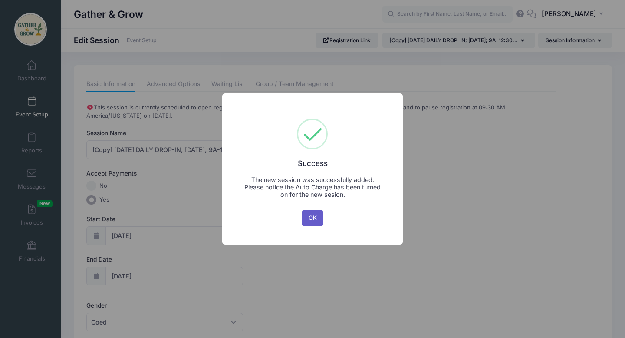
click at [308, 221] on button "OK" at bounding box center [312, 218] width 21 height 16
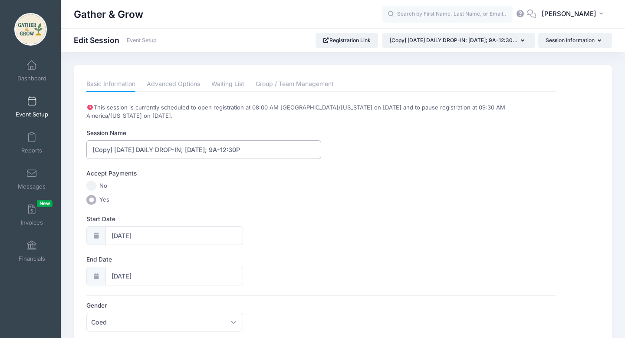
click at [113, 149] on input "[Copy] [DATE] DAILY DROP-IN; [DATE]; 9A-12:30P" at bounding box center [203, 149] width 235 height 19
type input "[DATE] DAILY DROP-IN; [DATE]; 9A-12:30P"
click at [135, 233] on input "[DATE]" at bounding box center [174, 235] width 138 height 19
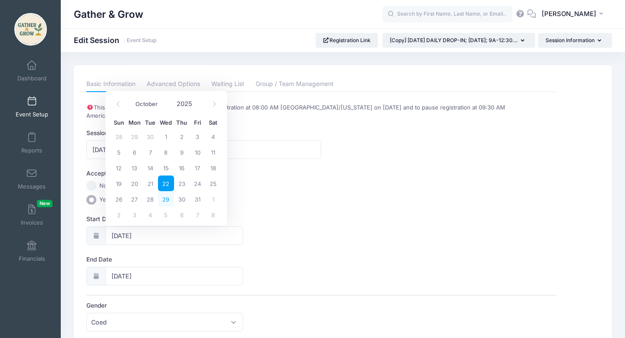
click at [171, 197] on span "29" at bounding box center [166, 199] width 16 height 16
type input "[DATE]"
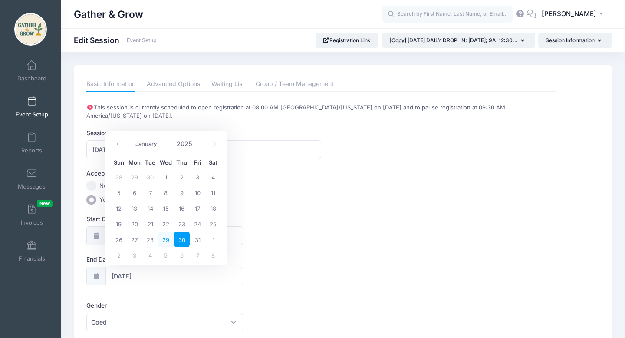
click at [167, 238] on span "29" at bounding box center [166, 239] width 16 height 16
type input "[DATE]"
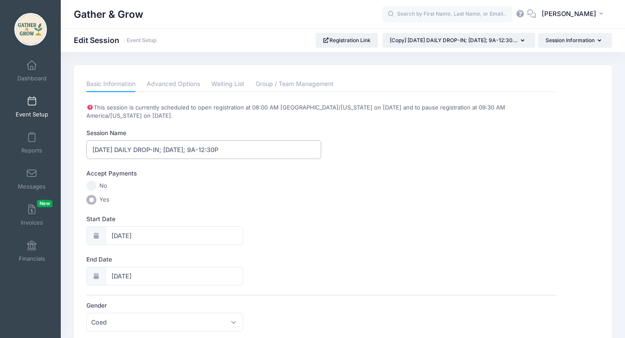
click at [109, 149] on input "[DATE] DAILY DROP-IN; [DATE]; 9A-12:30P" at bounding box center [203, 149] width 235 height 19
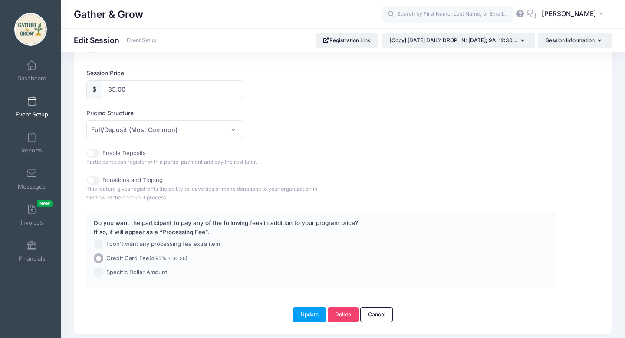
scroll to position [453, 0]
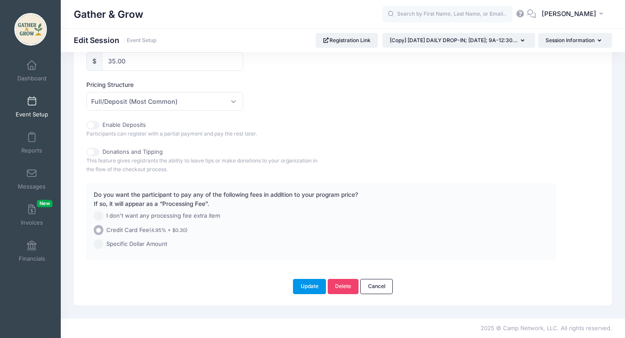
type input "[DATE] DAILY DROP-IN; [DATE]; 9A-12:30P"
click at [306, 289] on button "Update" at bounding box center [309, 286] width 33 height 15
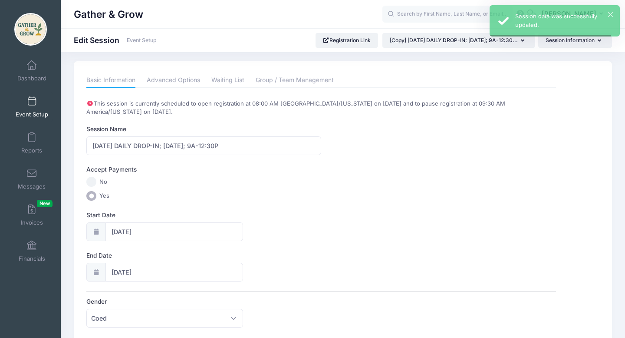
scroll to position [0, 0]
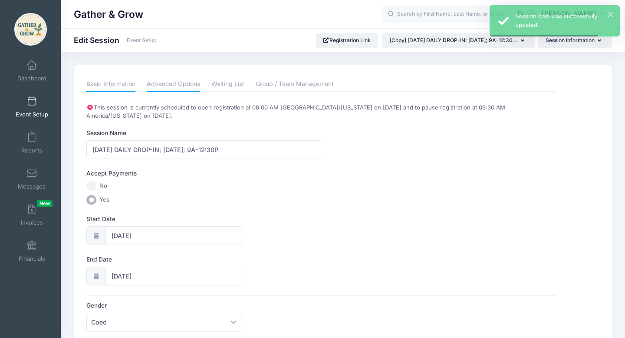
click at [185, 86] on link "Advanced Options" at bounding box center [173, 84] width 53 height 16
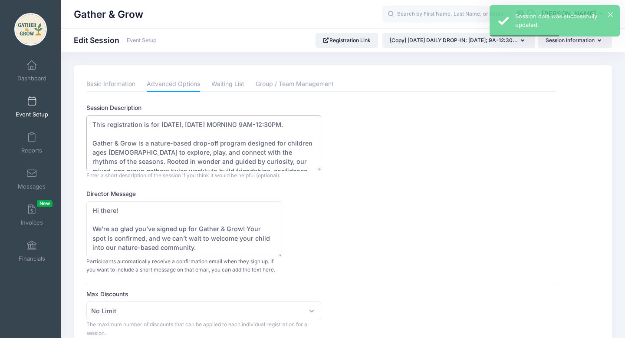
click at [174, 125] on textarea "This registration is for [DATE], [DATE] MORNING 9AM-12:30PM. Gather & Grow is a…" at bounding box center [203, 143] width 235 height 56
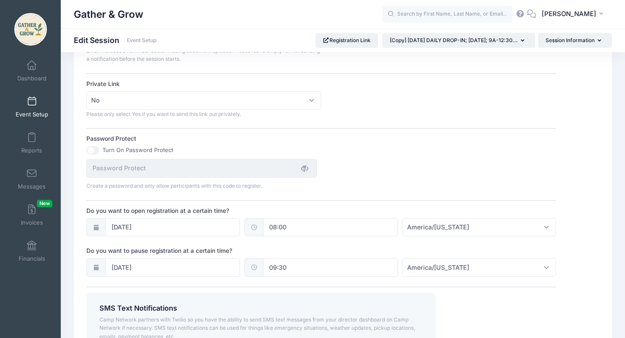
scroll to position [557, 0]
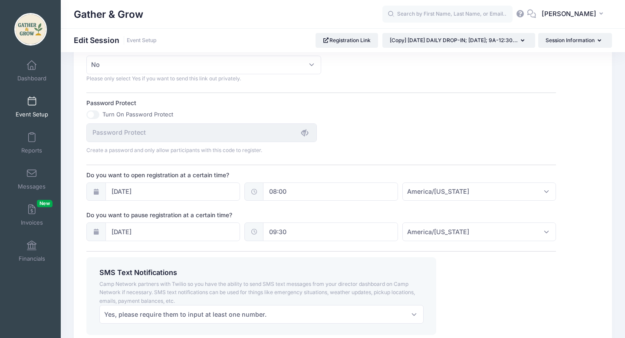
type textarea "This registration is for [DATE], [DATE] MORNING 9AM-12:30PM. Gather & Grow is a…"
click at [118, 190] on input "[DATE]" at bounding box center [172, 191] width 135 height 19
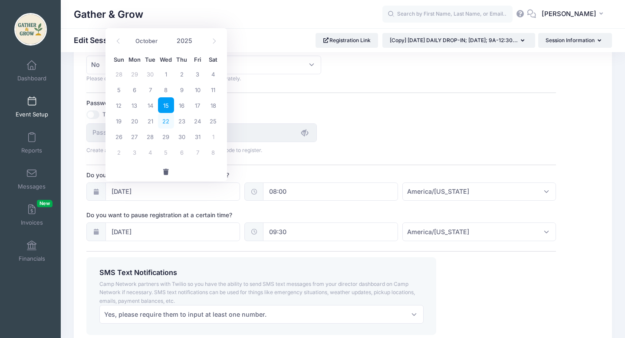
click at [168, 124] on span "22" at bounding box center [166, 121] width 16 height 16
type input "[DATE]"
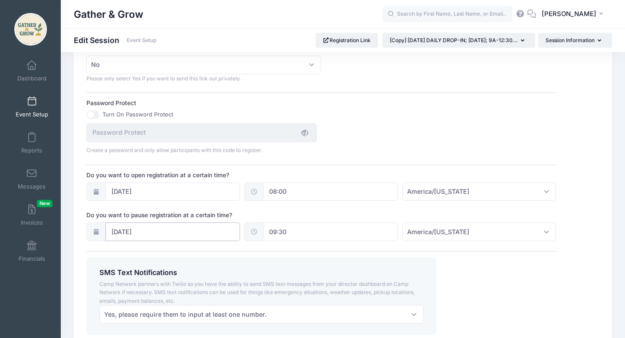
click at [138, 229] on input "[DATE]" at bounding box center [172, 231] width 135 height 19
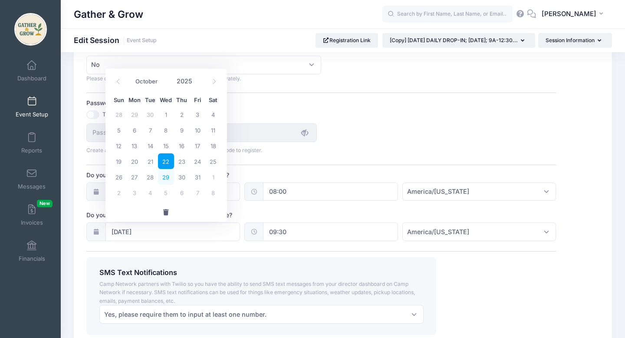
click at [167, 178] on span "29" at bounding box center [166, 177] width 16 height 16
type input "[DATE]"
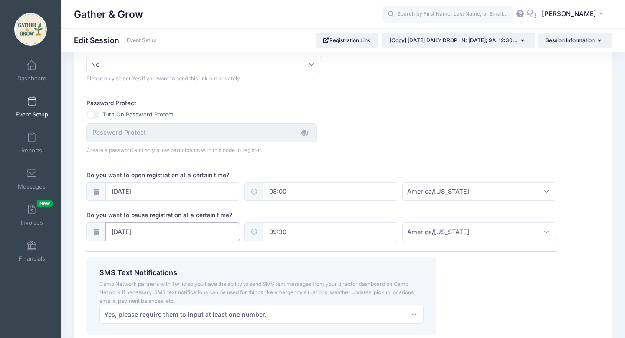
scroll to position [621, 0]
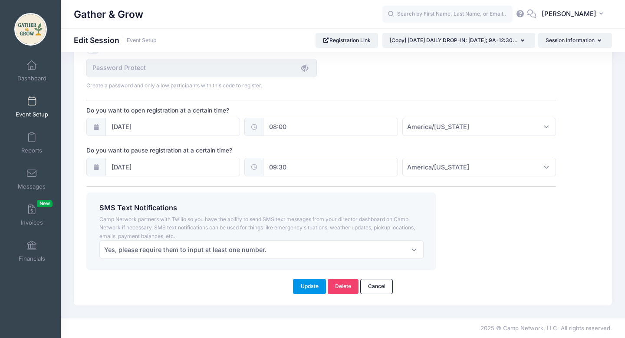
click at [314, 284] on button "Update" at bounding box center [309, 286] width 33 height 15
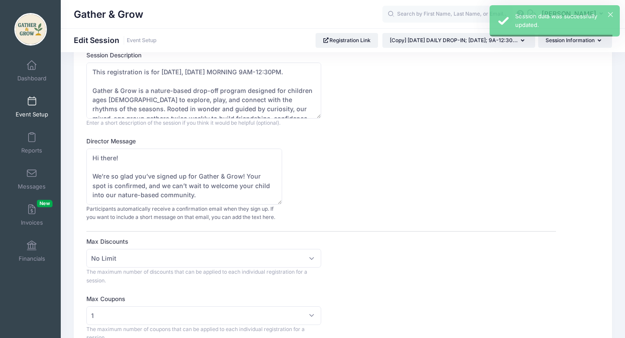
scroll to position [0, 0]
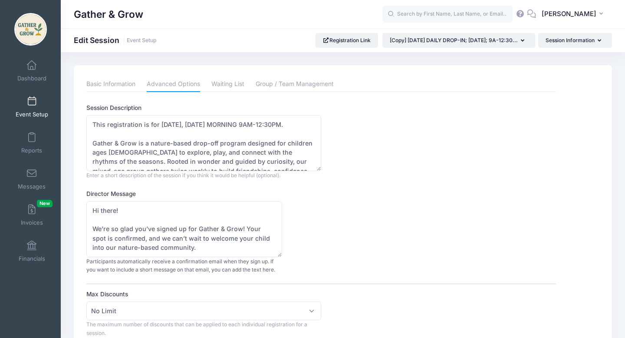
click at [32, 101] on span at bounding box center [32, 102] width 0 height 10
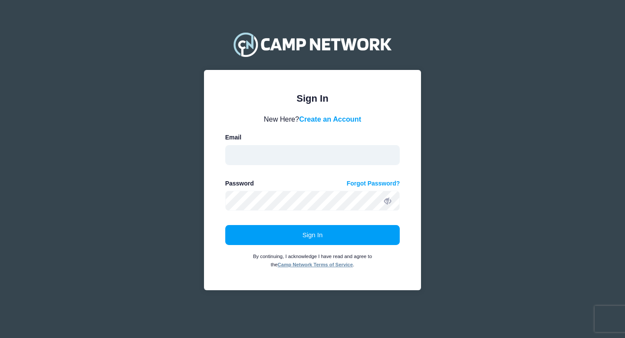
click at [342, 157] on input "email" at bounding box center [312, 155] width 175 height 20
type input "[EMAIL_ADDRESS][PERSON_NAME][DOMAIN_NAME]"
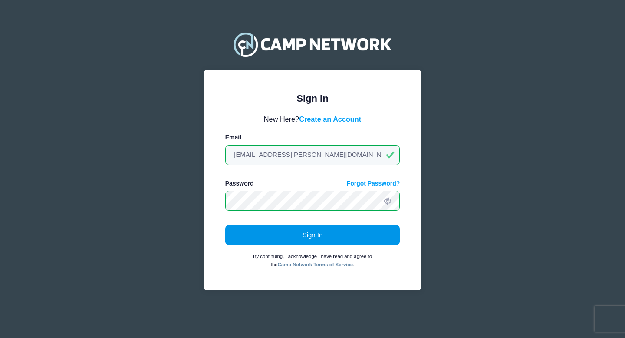
click at [318, 233] on button "Sign In" at bounding box center [312, 235] width 175 height 20
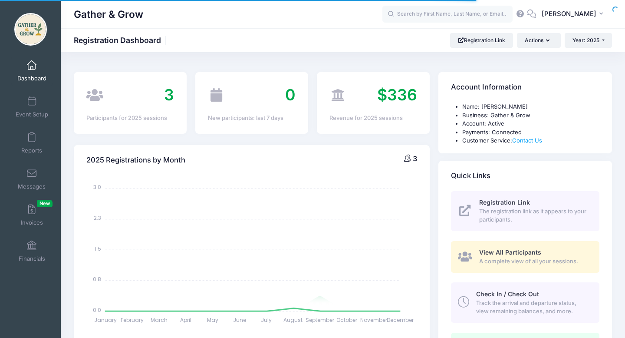
select select
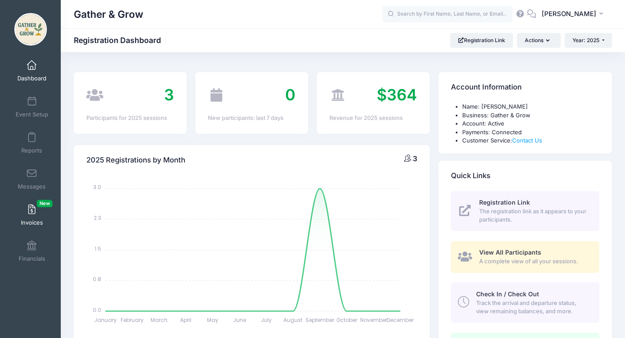
click at [32, 208] on span at bounding box center [32, 210] width 0 height 10
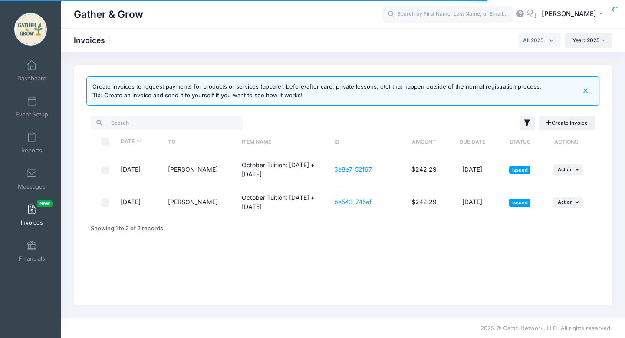
select select
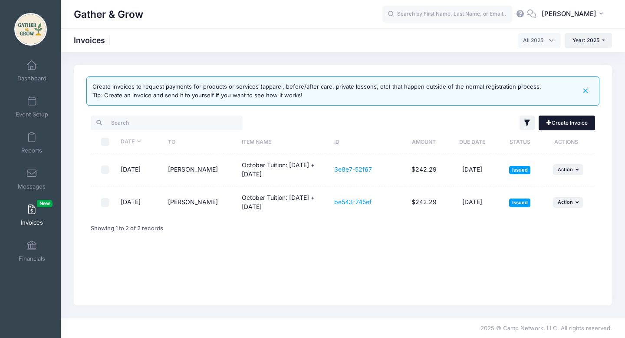
click at [551, 125] on link "Create Invoice" at bounding box center [566, 122] width 56 height 15
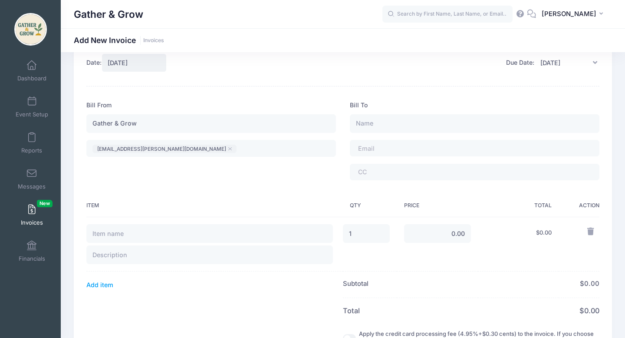
scroll to position [23, 0]
click at [509, 128] on input "text" at bounding box center [474, 123] width 249 height 19
type input "[PERSON_NAME]"
click at [476, 151] on tags "​" at bounding box center [474, 147] width 249 height 16
click at [295, 237] on input "text" at bounding box center [209, 232] width 246 height 19
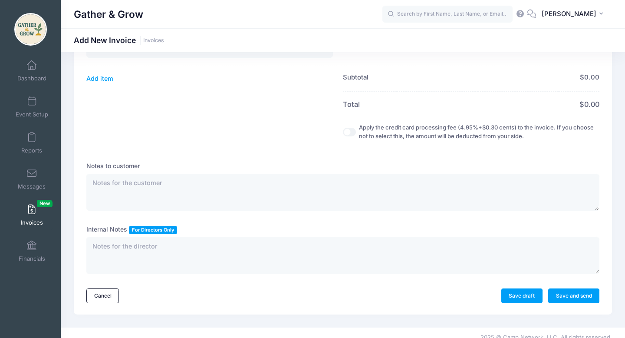
scroll to position [239, 0]
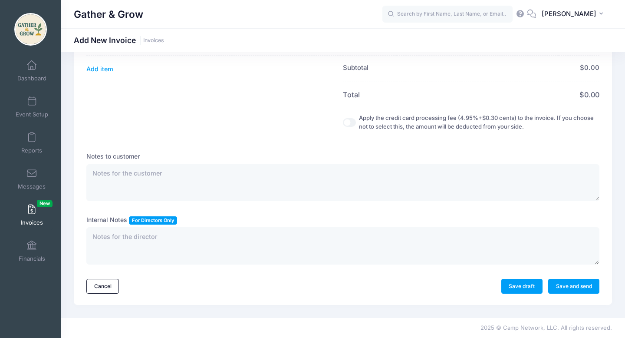
type input "Poop Clean Up Fee"
click at [320, 187] on textarea at bounding box center [342, 182] width 513 height 37
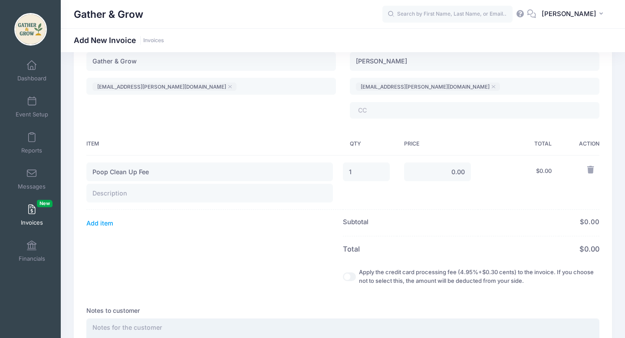
scroll to position [87, 0]
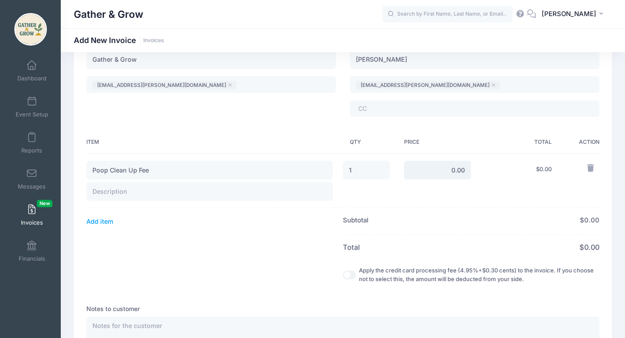
click at [454, 170] on input "0.00" at bounding box center [437, 170] width 67 height 19
type input "0.50"
click at [495, 200] on td "$ 0.00" at bounding box center [518, 180] width 81 height 55
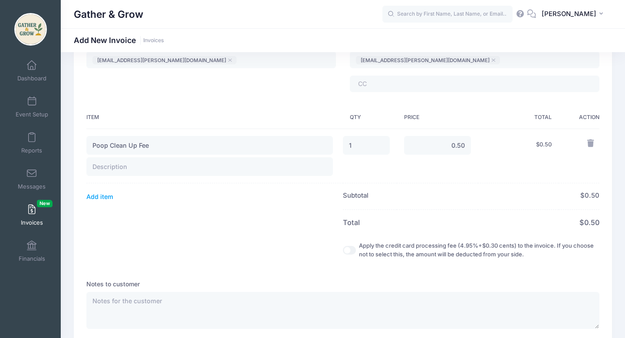
scroll to position [113, 0]
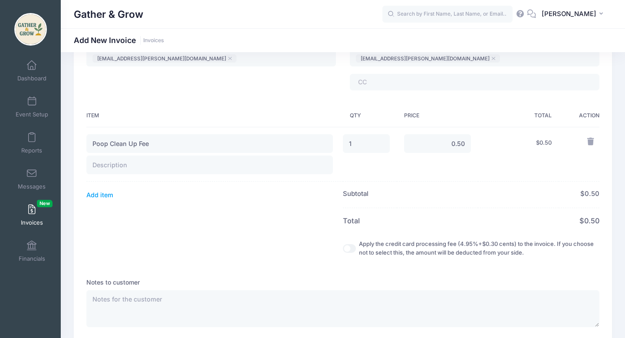
click at [347, 247] on input "Apply the credit card processing fee (4.95%+$0.30 cents) to the invoice. If you…" at bounding box center [349, 248] width 13 height 9
checkbox input "true"
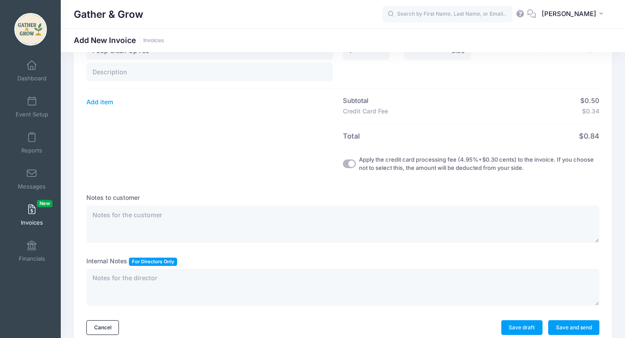
scroll to position [247, 0]
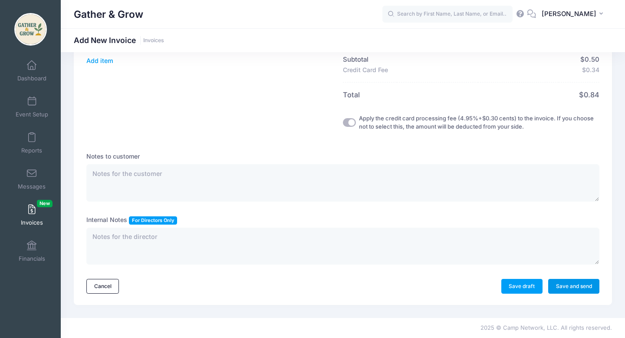
click at [565, 287] on link "Save and send" at bounding box center [573, 286] width 51 height 15
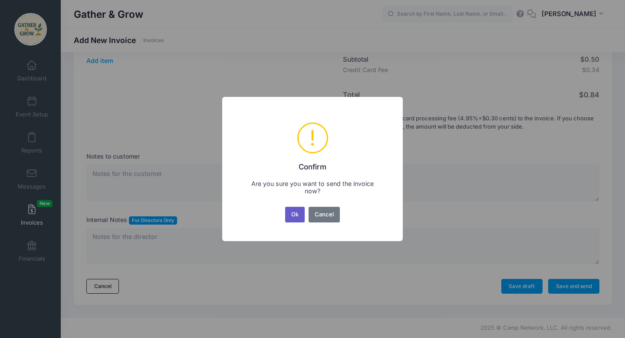
click at [292, 214] on button "Ok" at bounding box center [295, 215] width 20 height 16
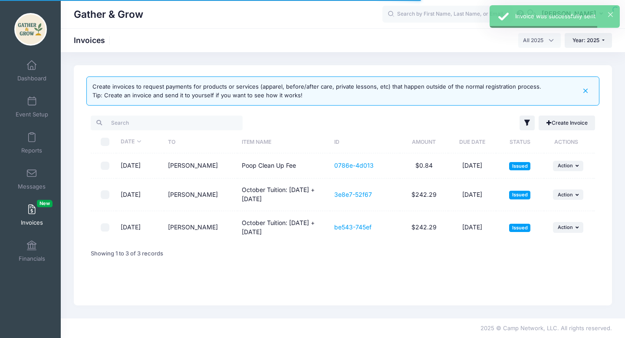
select select
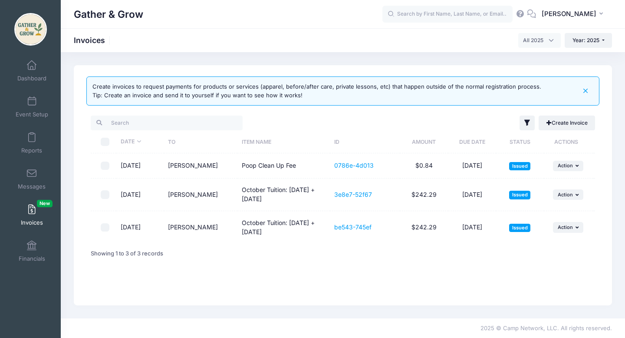
click at [586, 92] on icon "button" at bounding box center [585, 91] width 10 height 10
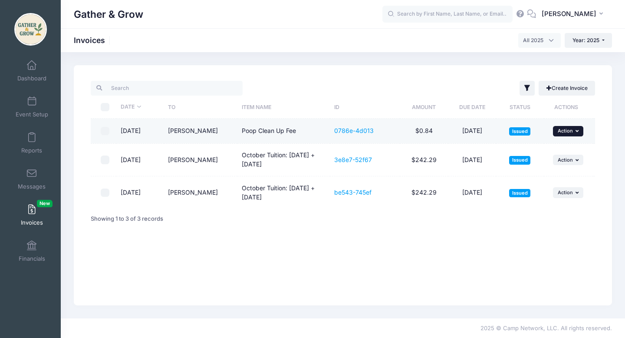
click at [577, 130] on icon "button" at bounding box center [577, 130] width 5 height 5
click at [564, 203] on link "Cancel" at bounding box center [556, 200] width 46 height 16
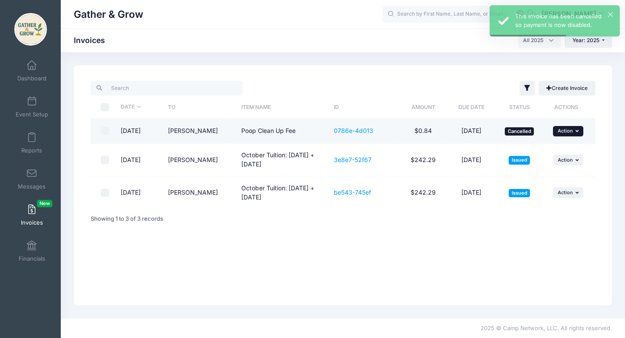
click at [578, 128] on button "... Action" at bounding box center [568, 131] width 30 height 10
click at [106, 132] on input "checkbox" at bounding box center [105, 131] width 9 height 9
checkbox input "true"
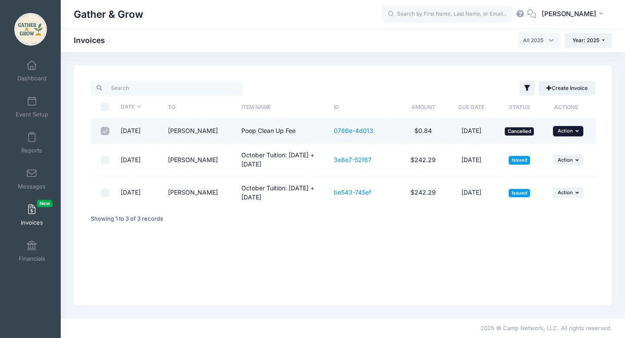
click at [574, 132] on button "... Action" at bounding box center [568, 131] width 30 height 10
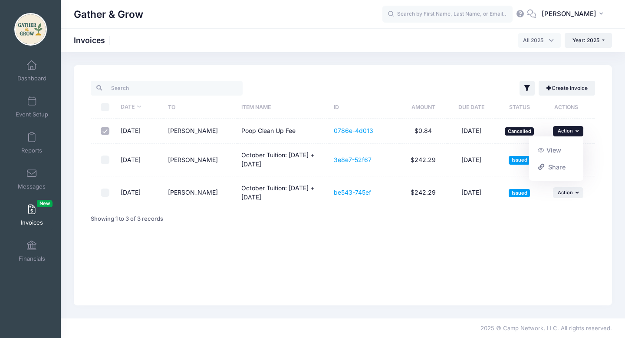
click at [514, 252] on div "Filter Options Show: Draft Issued Processing Paid Overdue" at bounding box center [343, 185] width 538 height 240
